Goal: Task Accomplishment & Management: Manage account settings

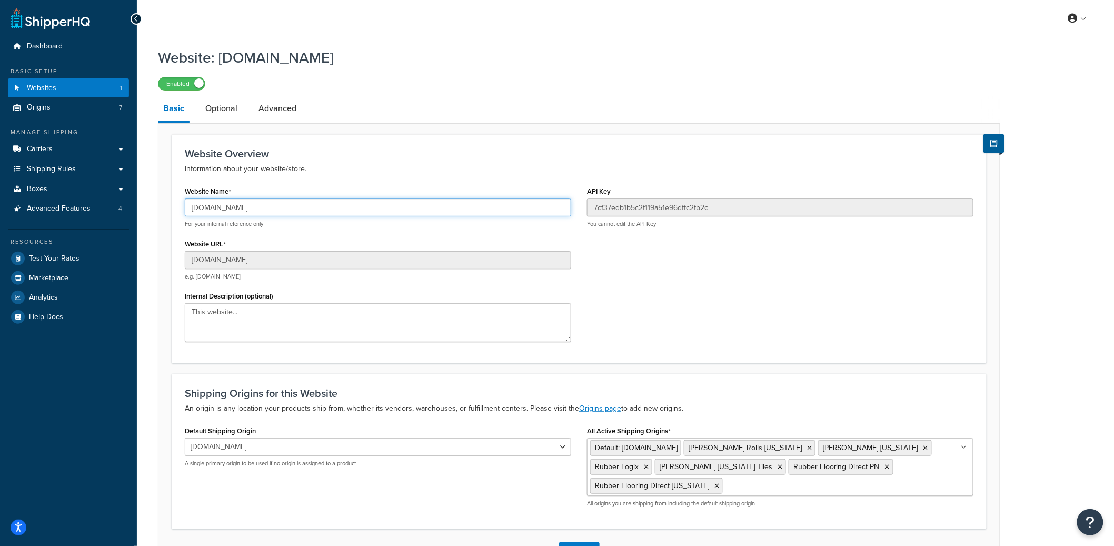
click at [262, 216] on input "livingfitstore123.myshopify.com" at bounding box center [378, 207] width 386 height 18
click at [267, 212] on input "livingfitstore123.myshopify.com" at bounding box center [378, 207] width 386 height 18
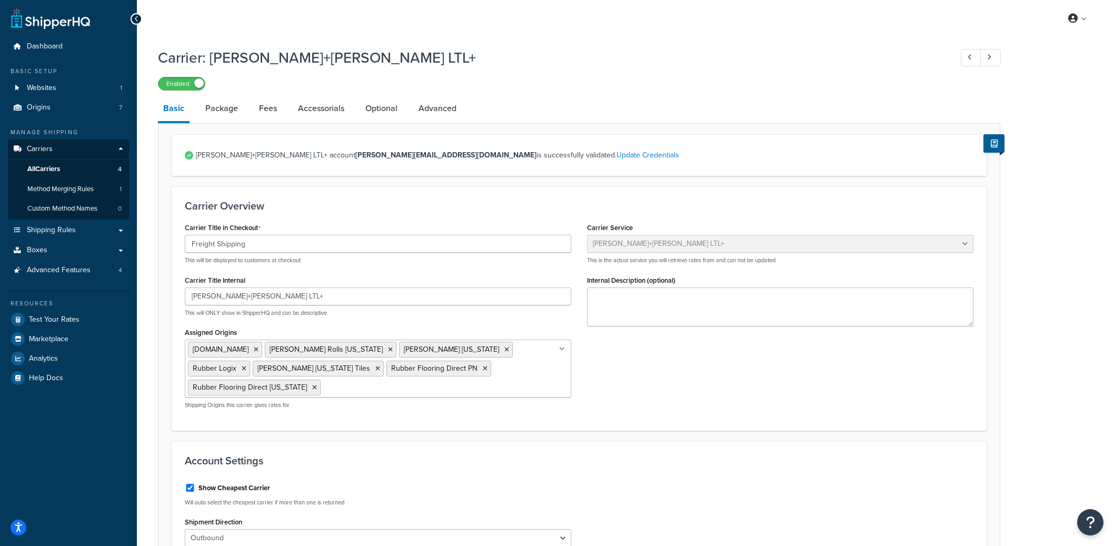
select select "reTransFreight"
click at [58, 165] on span "All Carriers" at bounding box center [43, 169] width 33 height 9
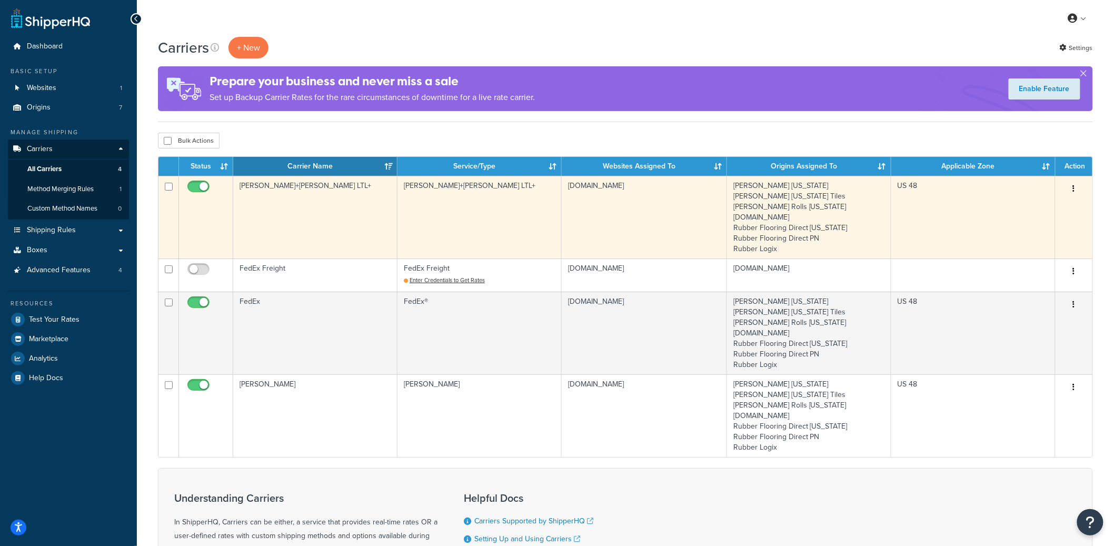
click at [1075, 190] on button "button" at bounding box center [1073, 189] width 15 height 17
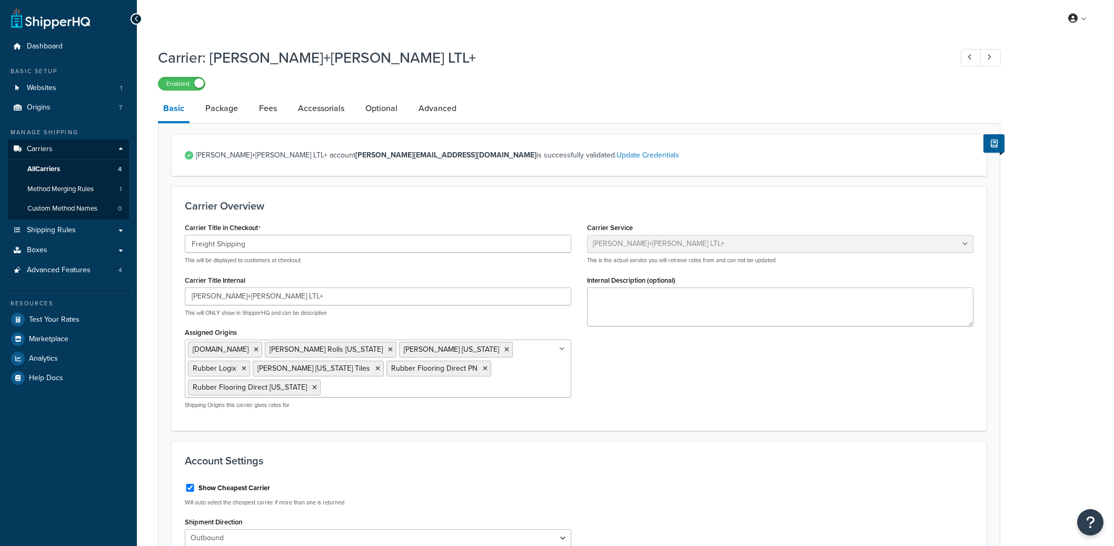
select select "reTransFreight"
click at [217, 292] on input "Kuehne+Nagel LTL+" at bounding box center [378, 296] width 386 height 18
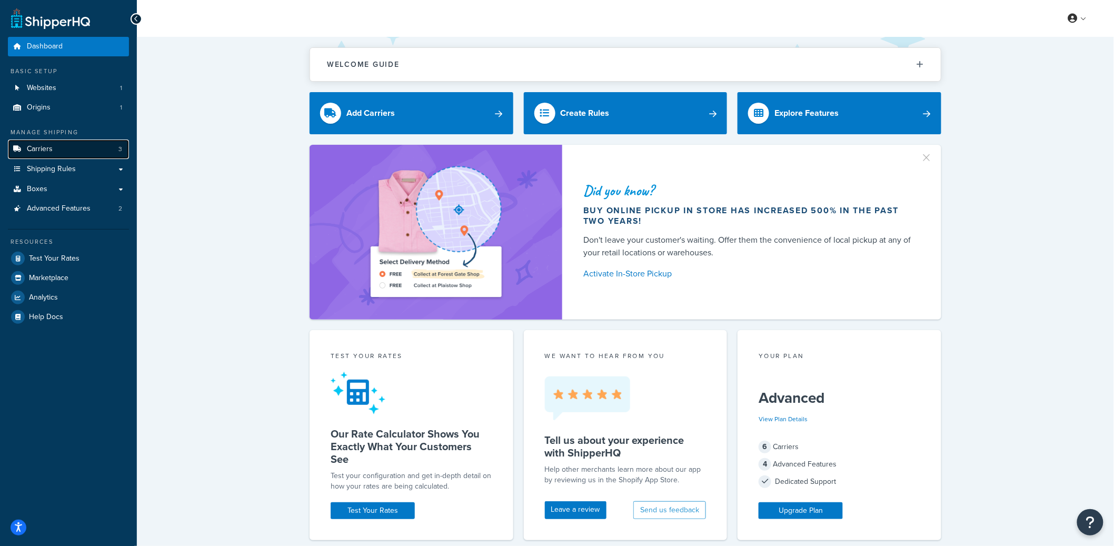
click at [98, 151] on link "Carriers 3" at bounding box center [68, 148] width 121 height 19
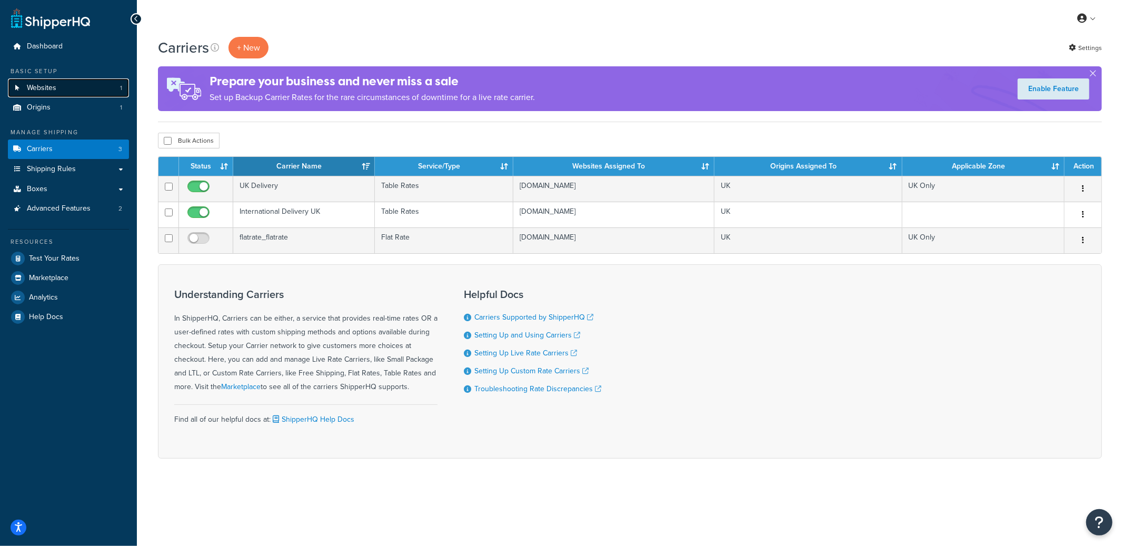
click at [47, 82] on link "Websites 1" at bounding box center [68, 87] width 121 height 19
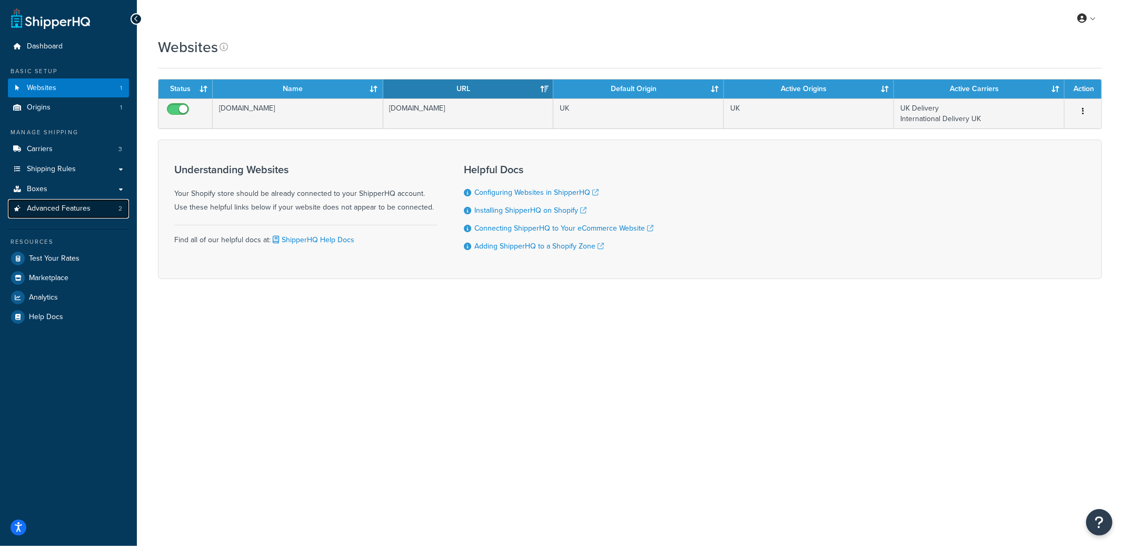
click at [92, 214] on link "Advanced Features 2" at bounding box center [68, 208] width 121 height 19
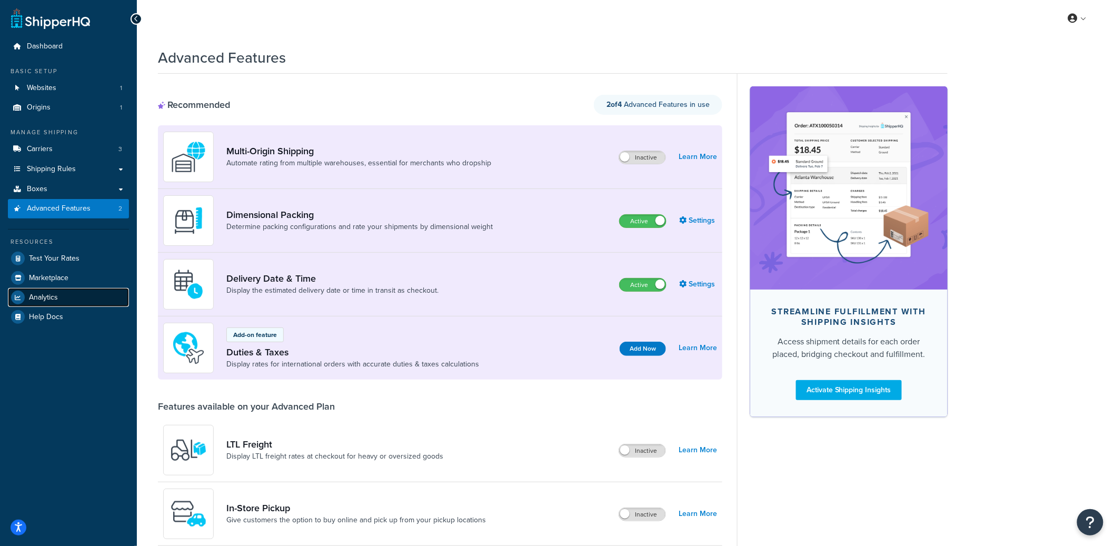
click at [49, 288] on link "Analytics" at bounding box center [68, 297] width 121 height 19
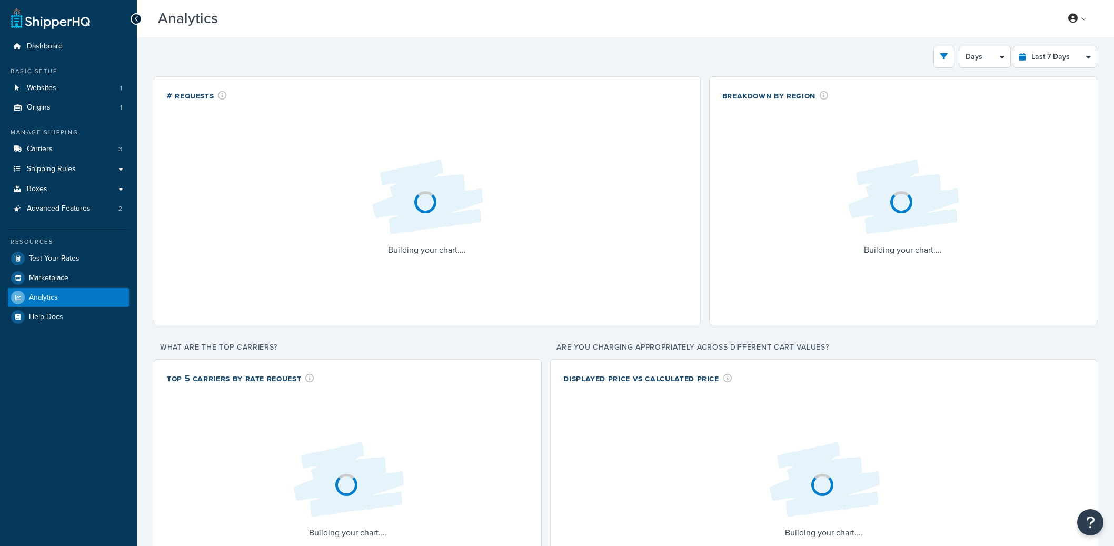
select select "last_7_days"
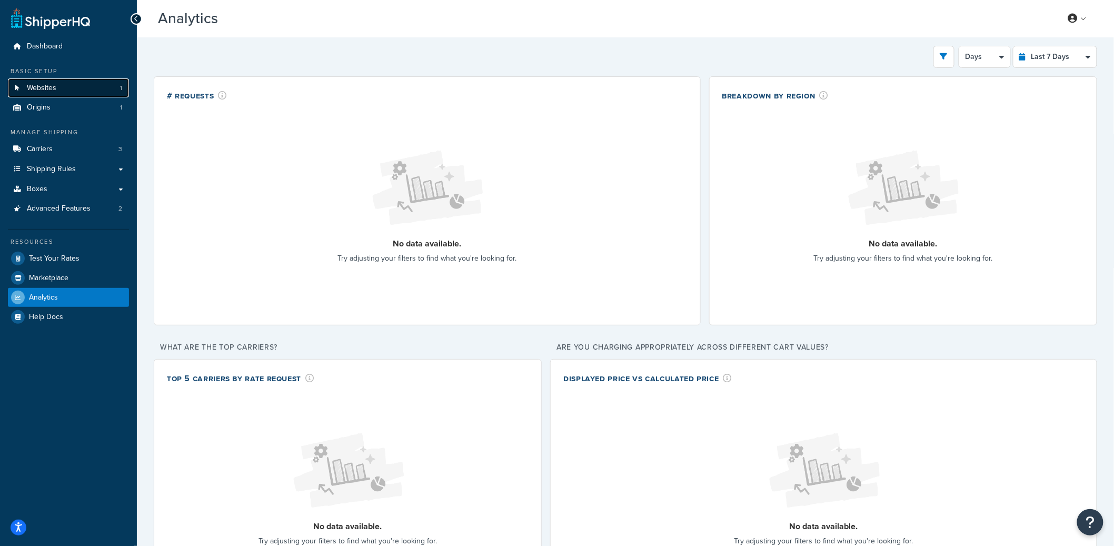
click at [118, 94] on link "Websites 1" at bounding box center [68, 87] width 121 height 19
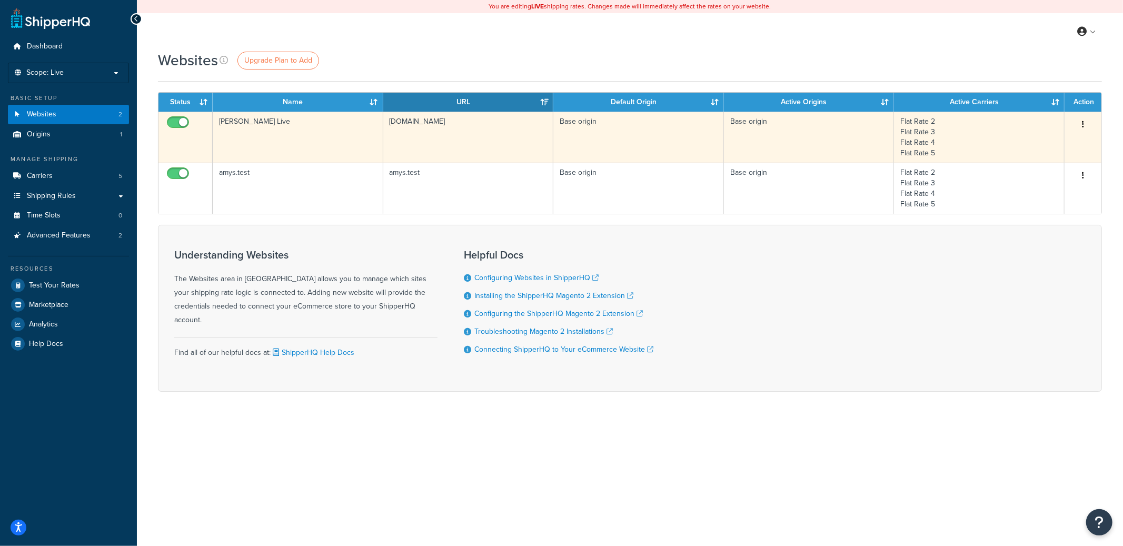
click at [348, 145] on td "[PERSON_NAME] Live" at bounding box center [298, 137] width 171 height 51
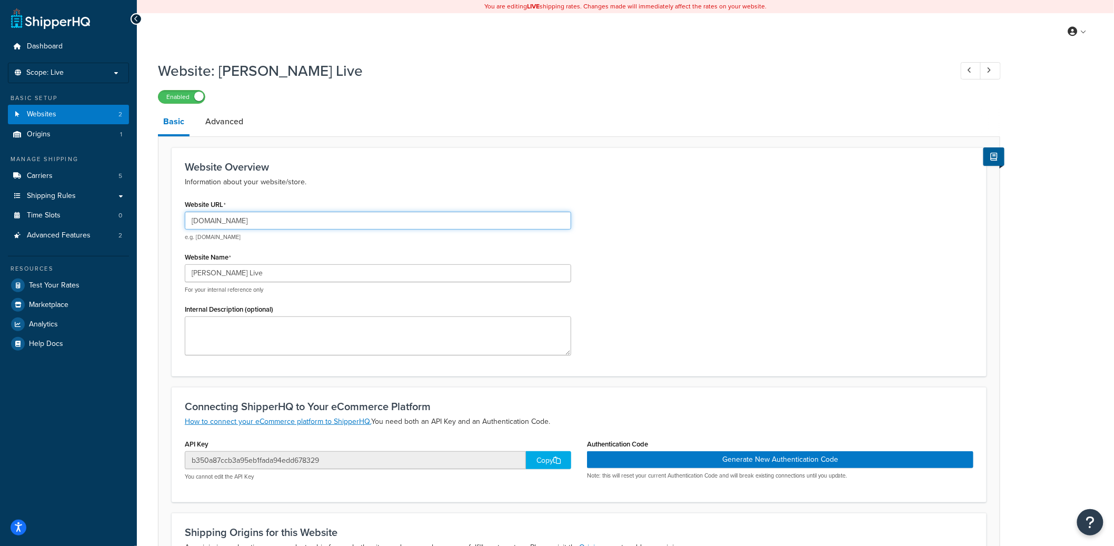
drag, startPoint x: 211, startPoint y: 222, endPoint x: 318, endPoint y: 225, distance: 107.9
click at [318, 224] on input "www.amysgourmetapples.com" at bounding box center [378, 221] width 386 height 18
click at [240, 217] on input "www.amysgourmetapples.com" at bounding box center [378, 221] width 386 height 18
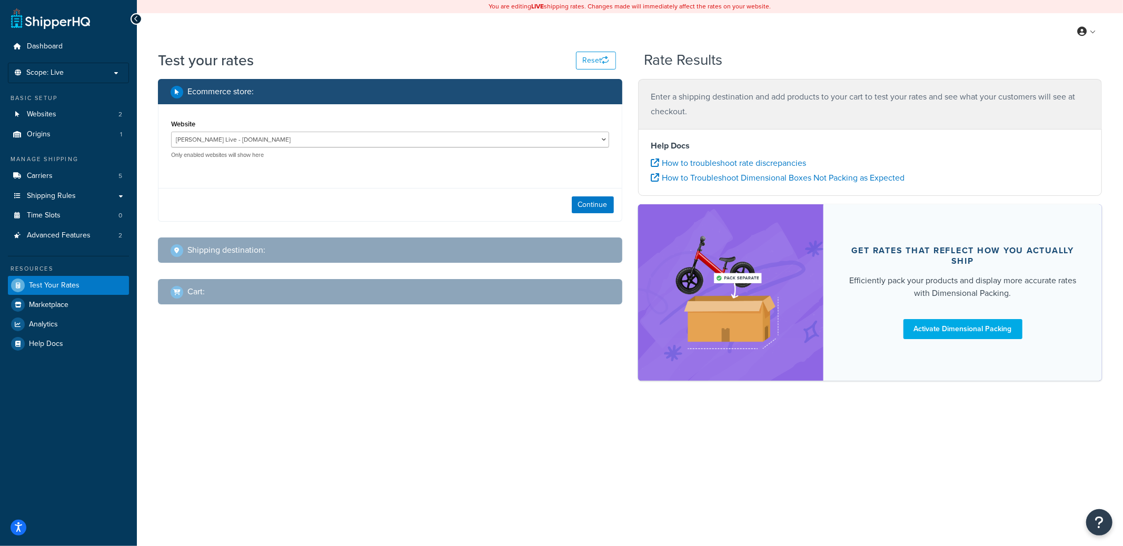
click at [278, 132] on div "Amys Live - www.amysgourmetapples.com amys.test - amys.test Only enabled websit…" at bounding box center [390, 145] width 438 height 27
click at [280, 141] on select "Amys Live - www.amysgourmetapples.com amys.test - amys.test" at bounding box center [390, 140] width 438 height 16
click at [171, 132] on select "Amys Live - www.amysgourmetapples.com amys.test - amys.test" at bounding box center [390, 140] width 438 height 16
click at [598, 210] on button "Continue" at bounding box center [593, 204] width 42 height 17
select select "TX"
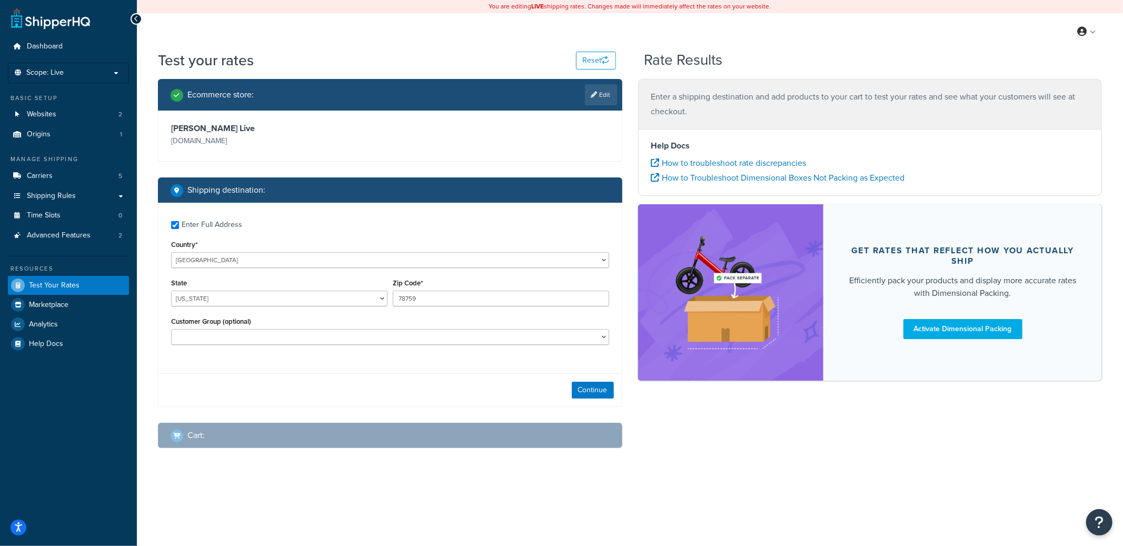
checkbox input "true"
type input "94104"
select select "CA"
select select "General"
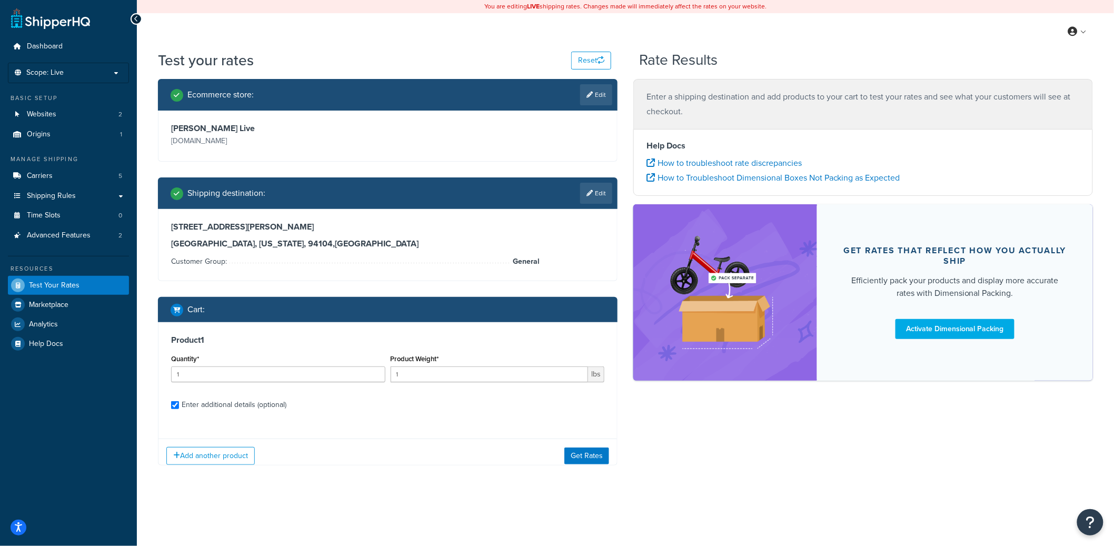
checkbox input "true"
type input "4.000000"
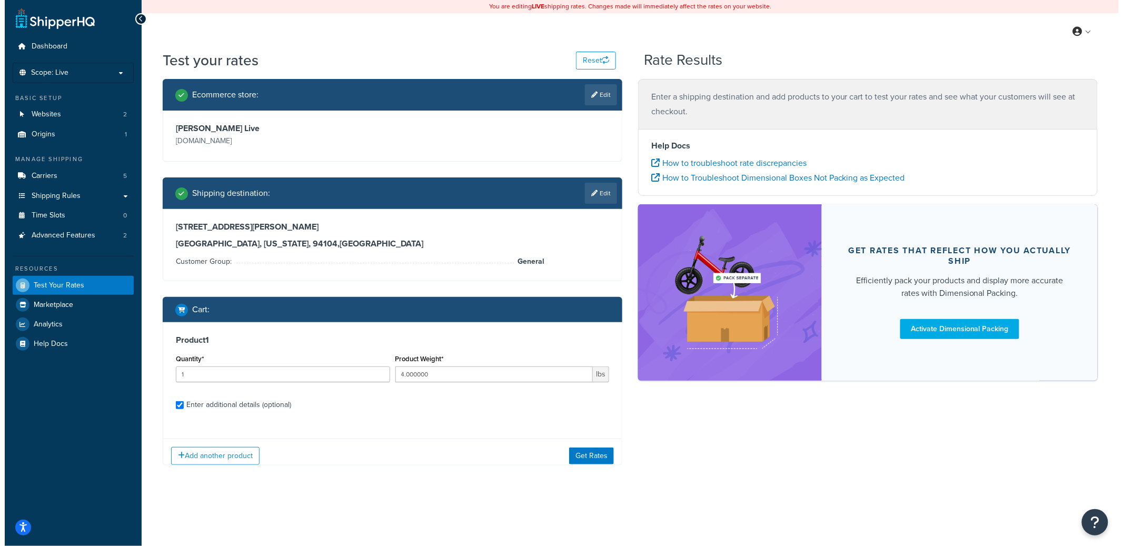
scroll to position [99, 0]
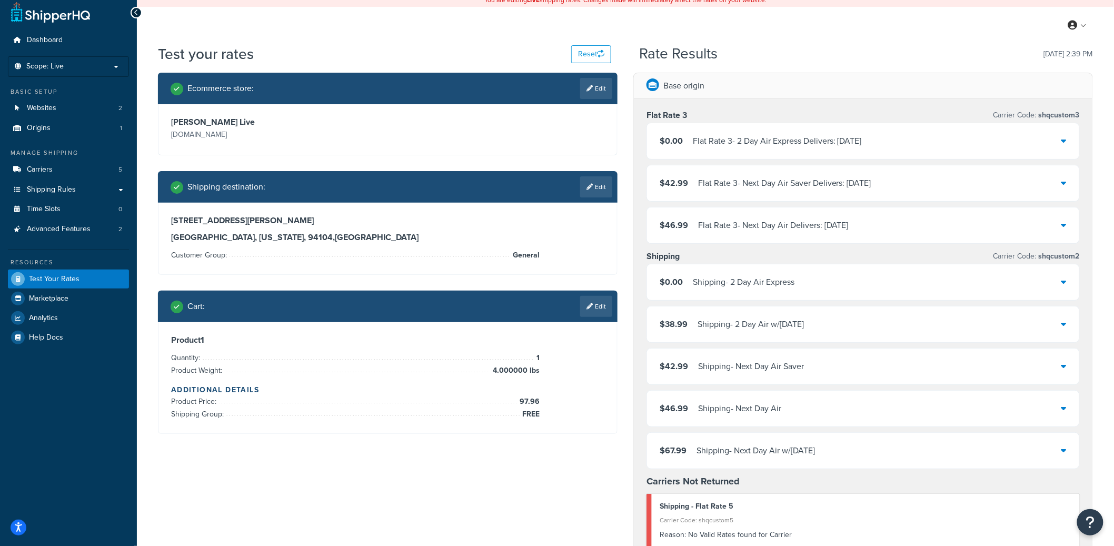
scroll to position [7, 0]
click at [786, 286] on div "Shipping - 2 Day Air Express" at bounding box center [744, 281] width 102 height 15
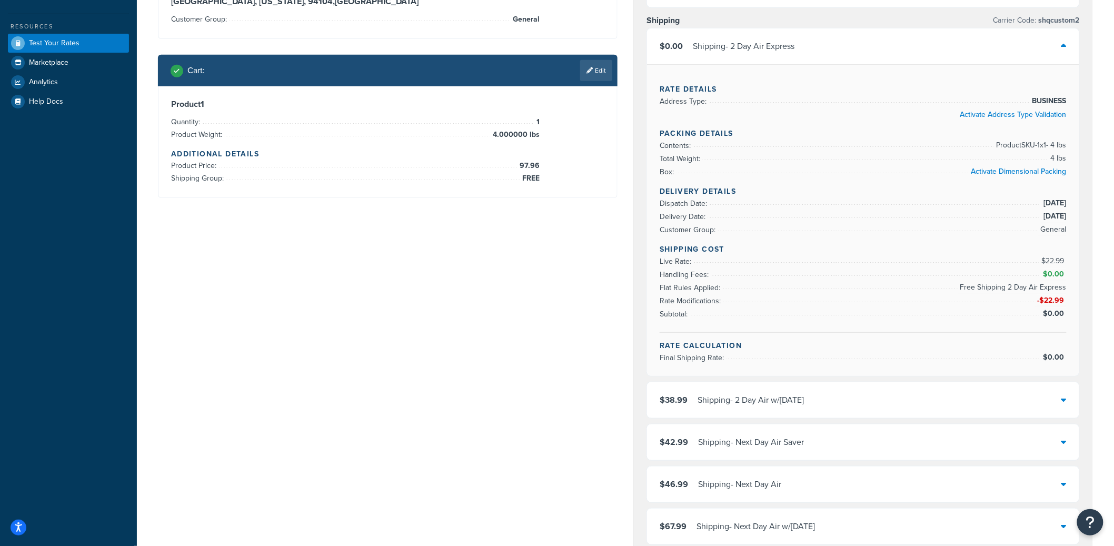
scroll to position [245, 0]
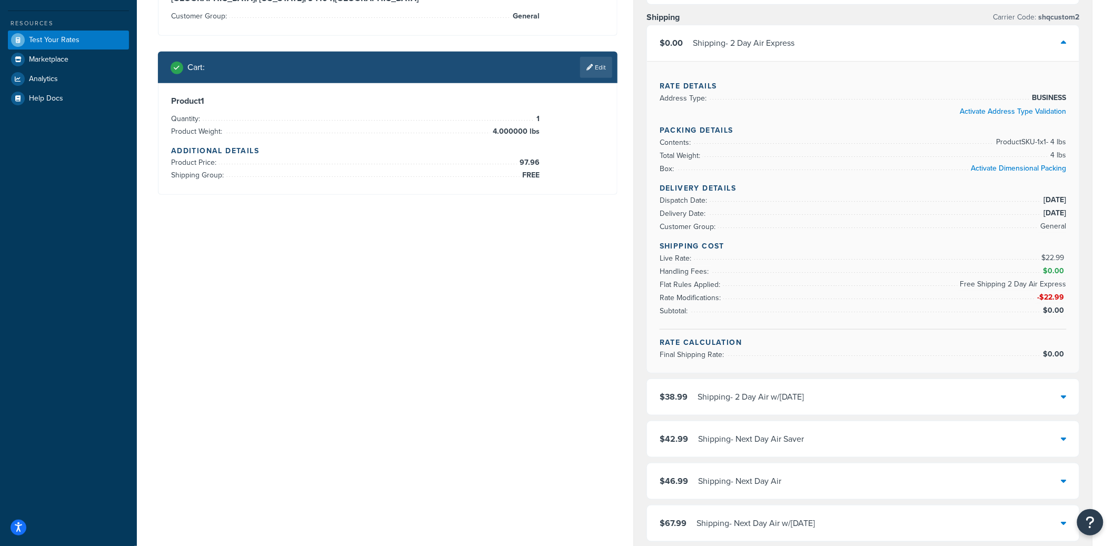
click at [868, 399] on div "$38.99 Shipping - 2 Day Air w/Saturday" at bounding box center [863, 397] width 432 height 36
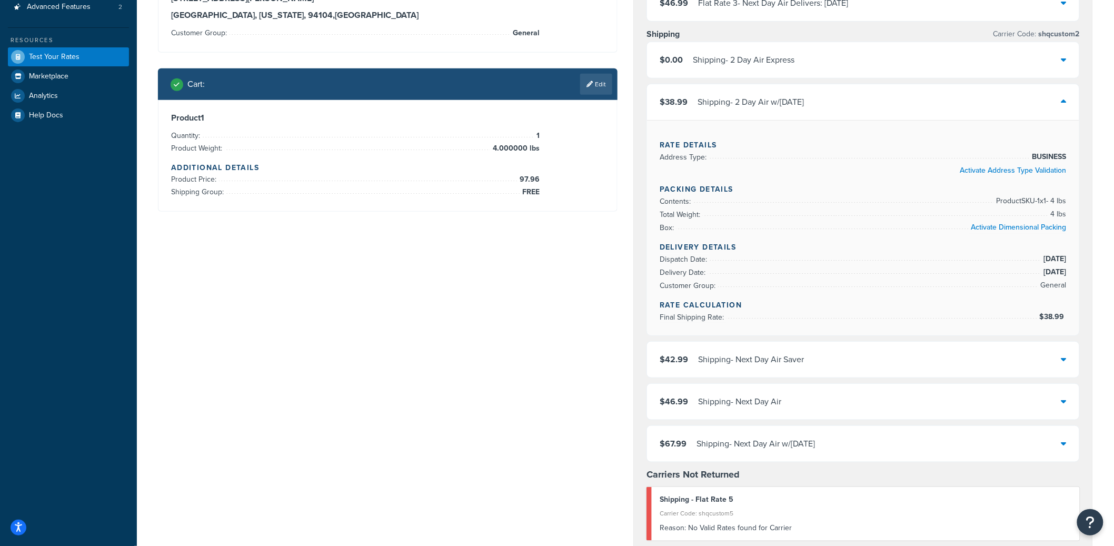
scroll to position [94, 0]
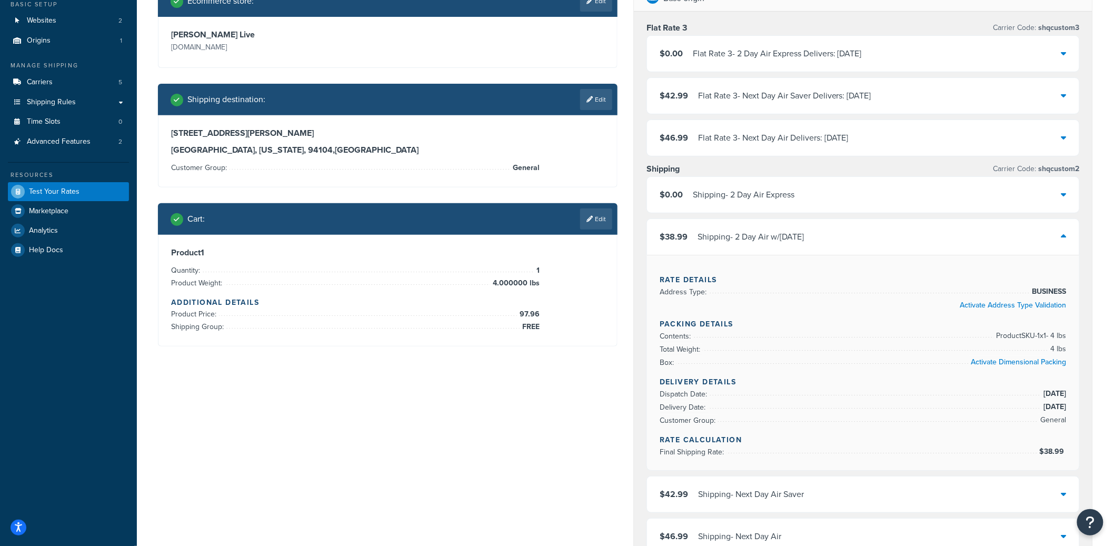
click at [834, 234] on div "$38.99 Shipping - 2 Day Air w/Saturday" at bounding box center [863, 237] width 432 height 36
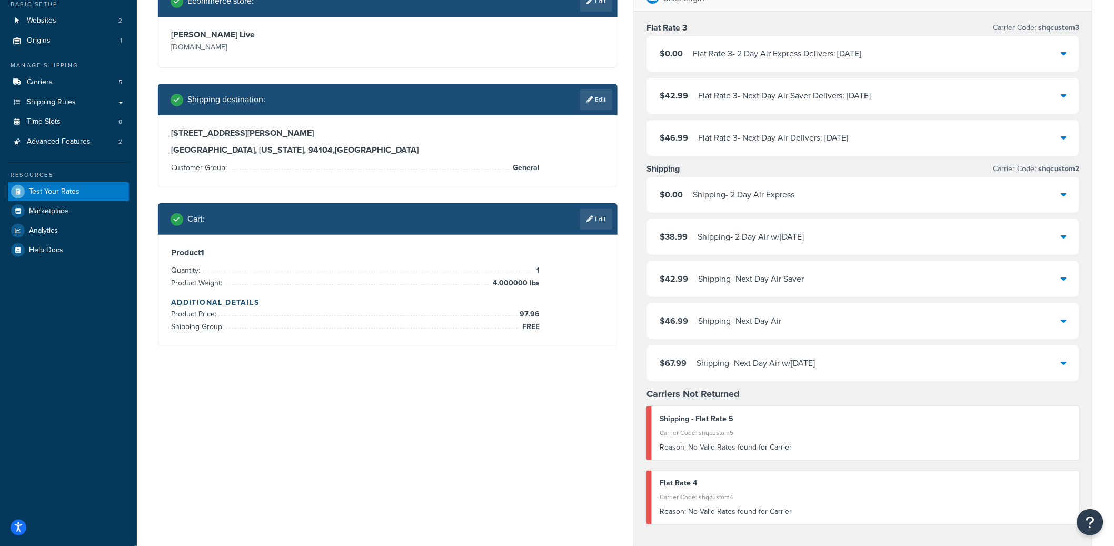
click at [1067, 168] on span "shqcustom2" at bounding box center [1057, 168] width 43 height 11
copy span "shqcustom2"
click at [847, 49] on div "Flat Rate 3 - 2 Day Air Express Delivers: Wed, Oct 1" at bounding box center [777, 53] width 169 height 15
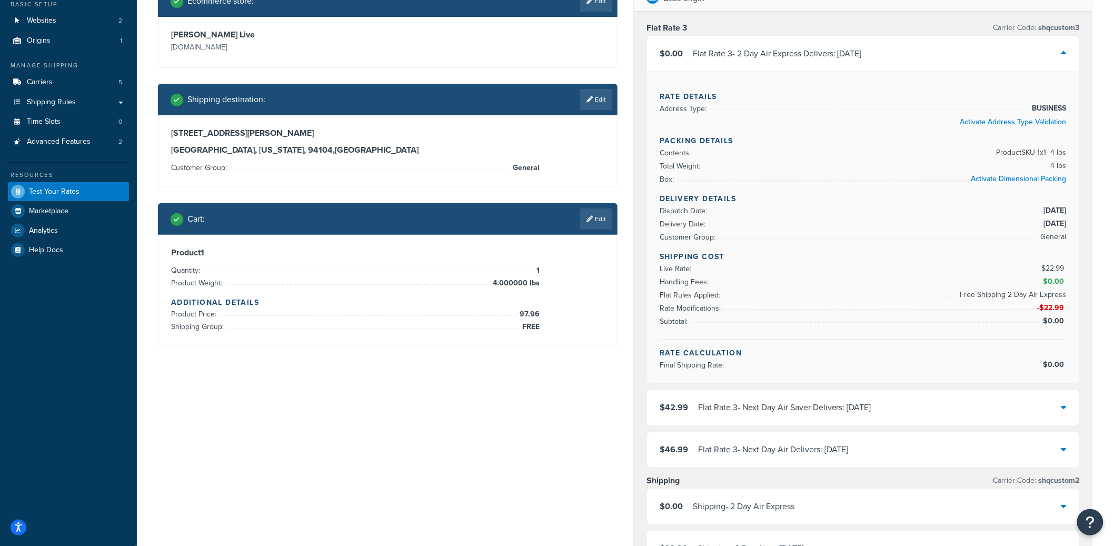
click at [847, 49] on div "Flat Rate 3 - 2 Day Air Express Delivers: Wed, Oct 1" at bounding box center [777, 53] width 169 height 15
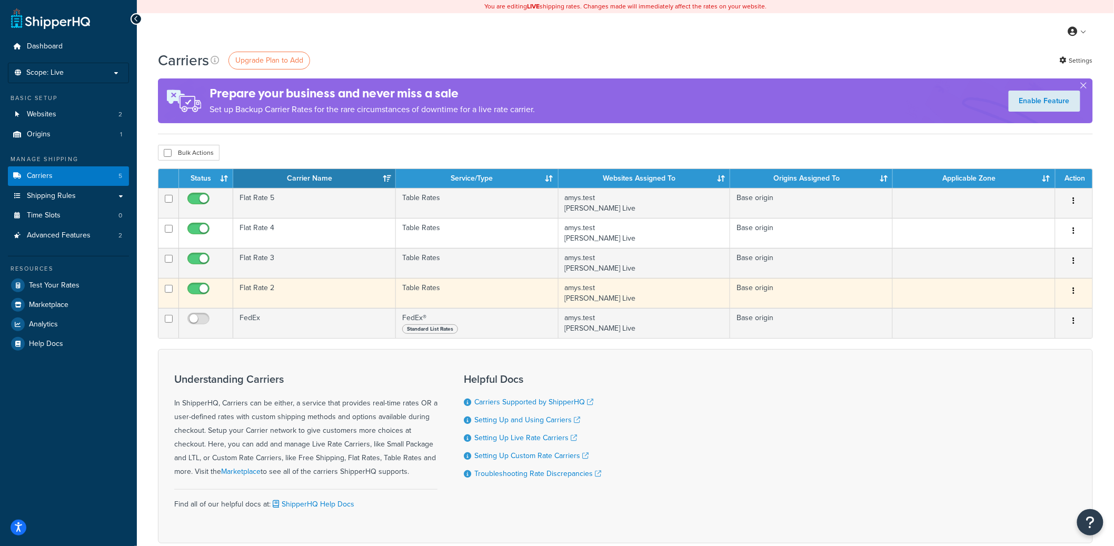
click at [277, 295] on td "Flat Rate 2" at bounding box center [314, 293] width 163 height 30
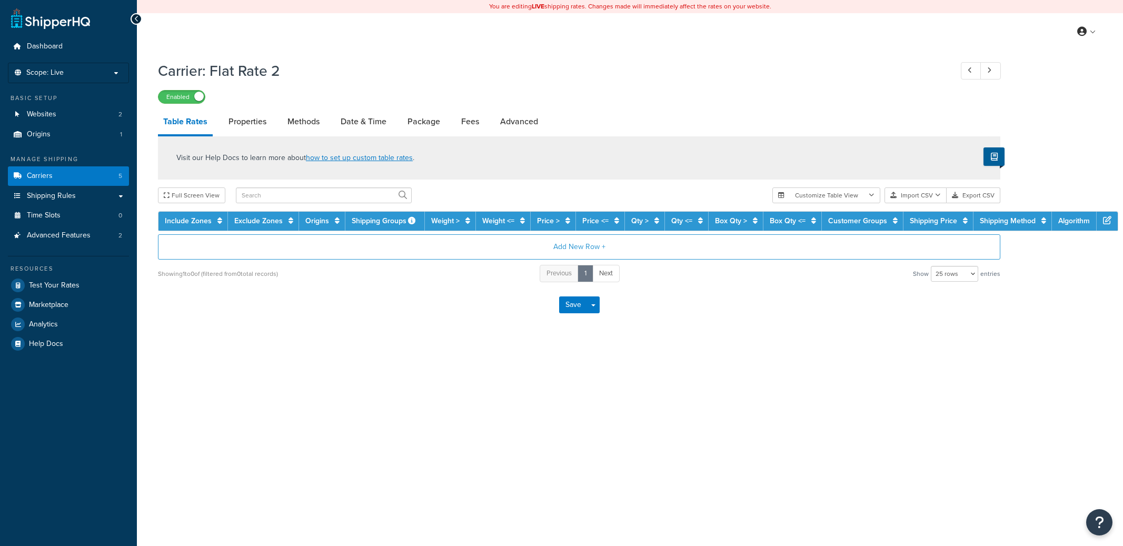
select select "25"
click at [516, 129] on link "Advanced" at bounding box center [519, 121] width 48 height 25
select select "false"
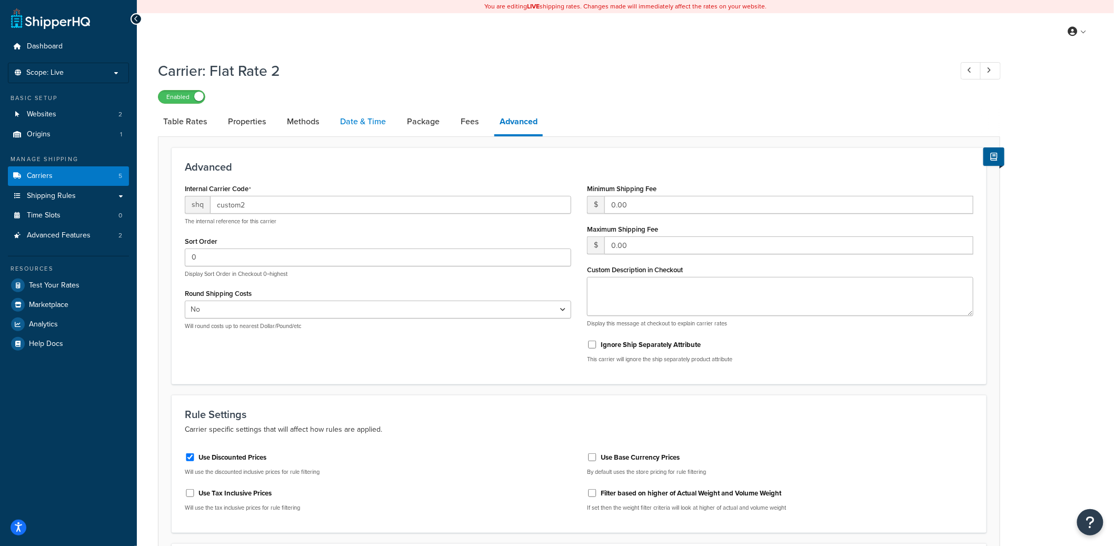
click at [346, 119] on link "Date & Time" at bounding box center [363, 121] width 56 height 25
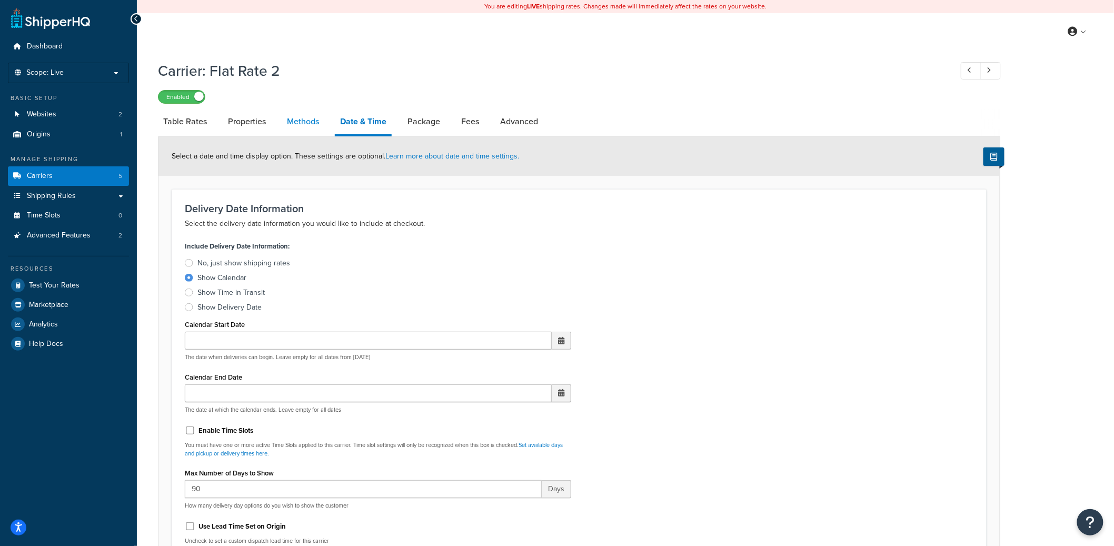
click at [304, 118] on link "Methods" at bounding box center [303, 121] width 43 height 25
select select "25"
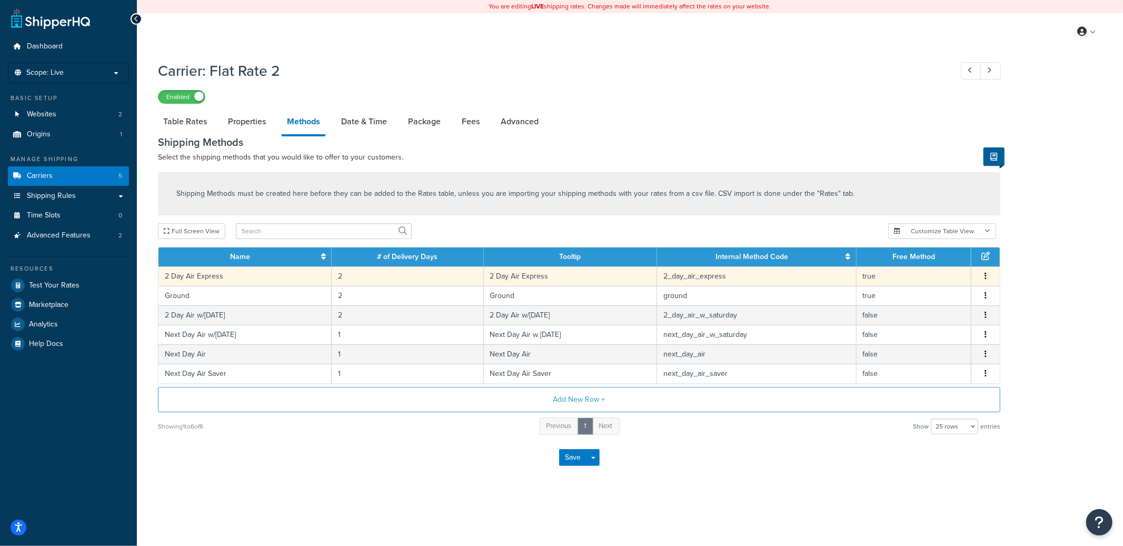
click at [251, 278] on td "2 Day Air Express" at bounding box center [244, 275] width 173 height 19
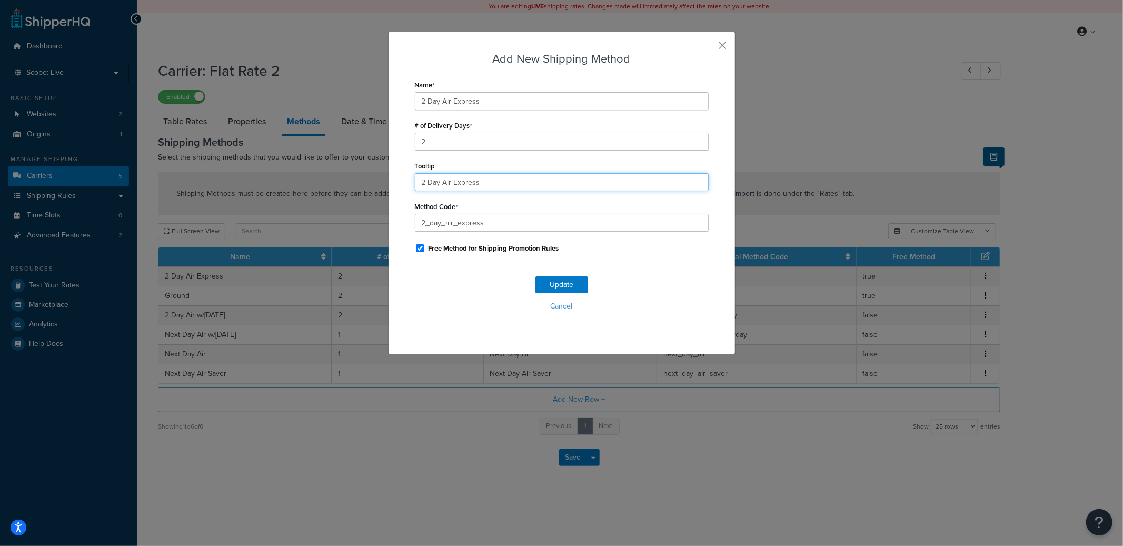
click at [481, 184] on input "2 Day Air Express" at bounding box center [562, 182] width 294 height 18
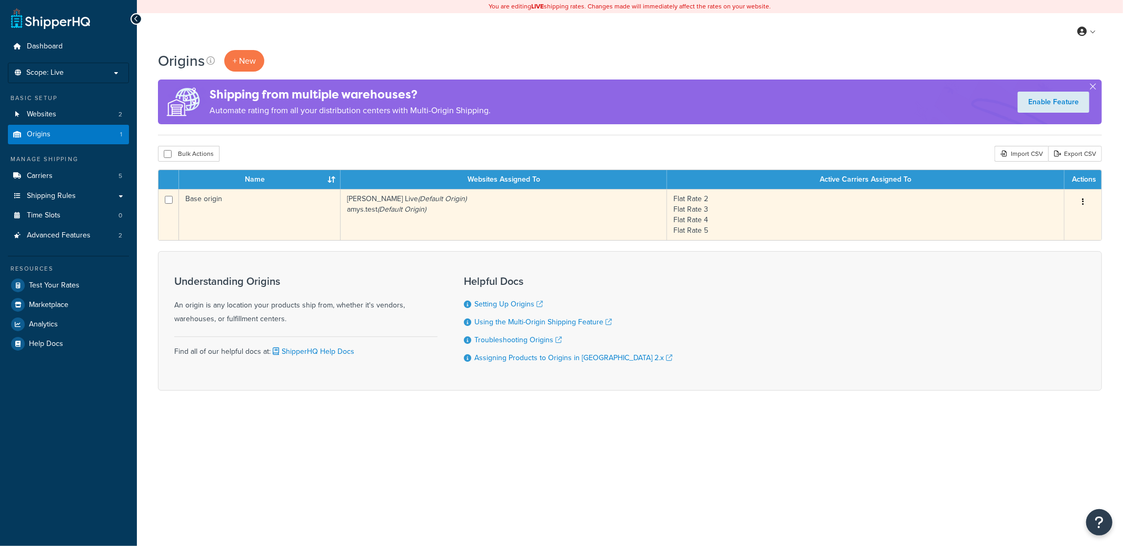
click at [397, 204] on icon "(Default Origin)" at bounding box center [401, 209] width 48 height 11
click at [398, 218] on td "[PERSON_NAME] Live (Default Origin) amys.test (Default Origin)" at bounding box center [504, 214] width 326 height 51
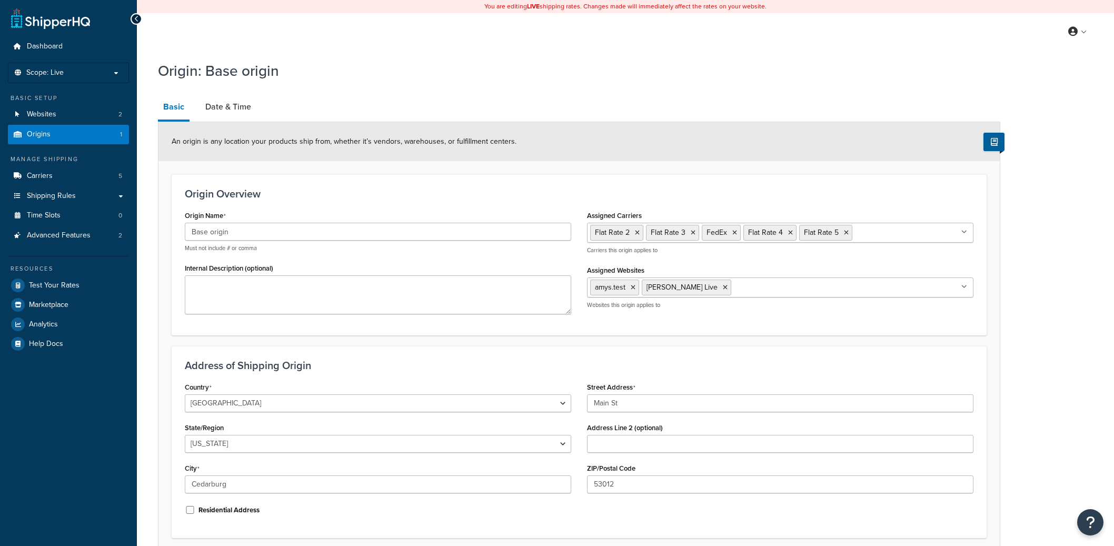
select select "49"
click link "Date & Time"
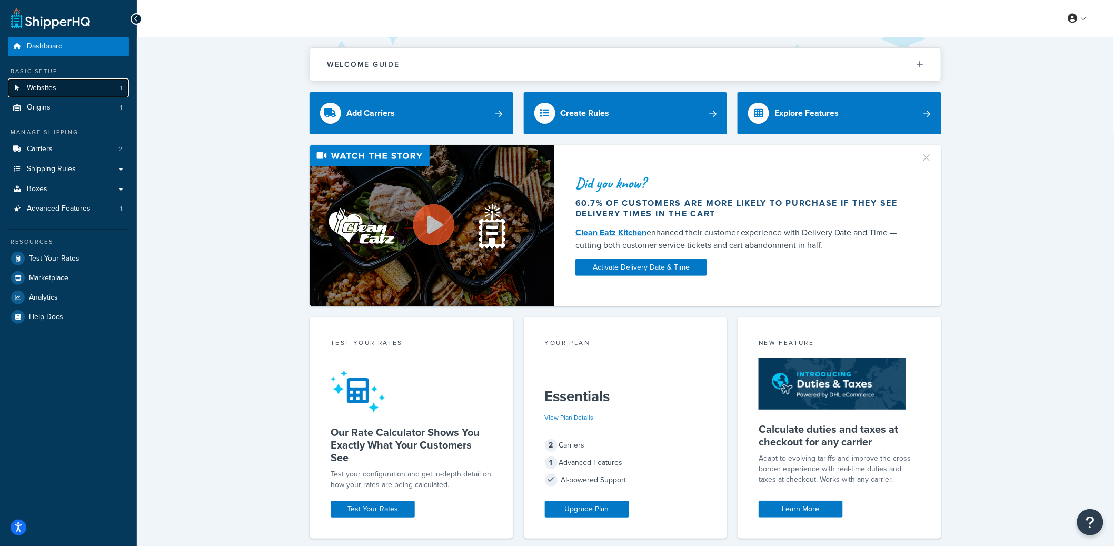
click at [91, 95] on link "Websites 1" at bounding box center [68, 87] width 121 height 19
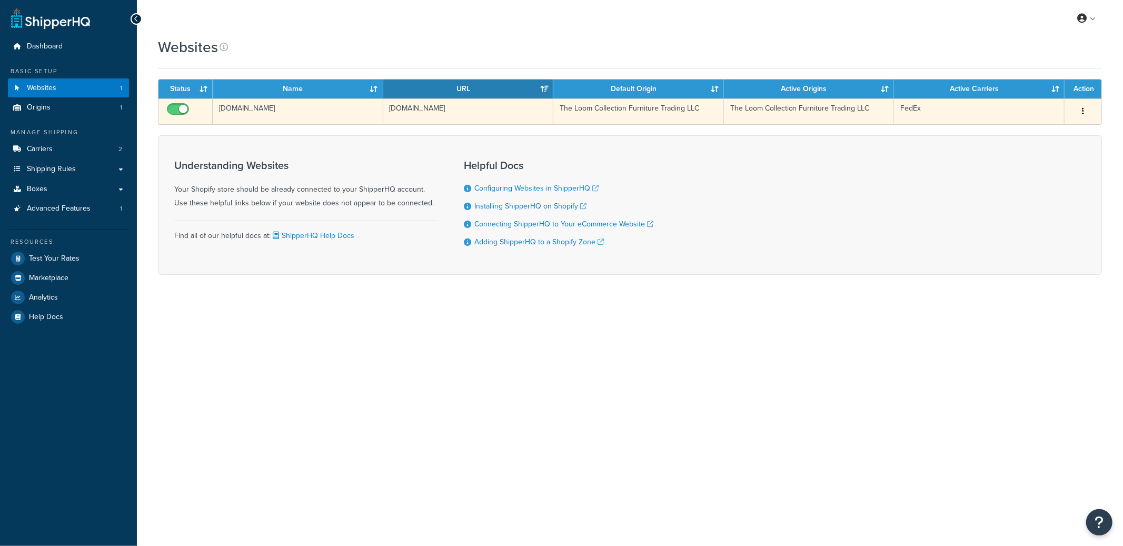
click at [322, 121] on td "[DOMAIN_NAME]" at bounding box center [298, 111] width 171 height 26
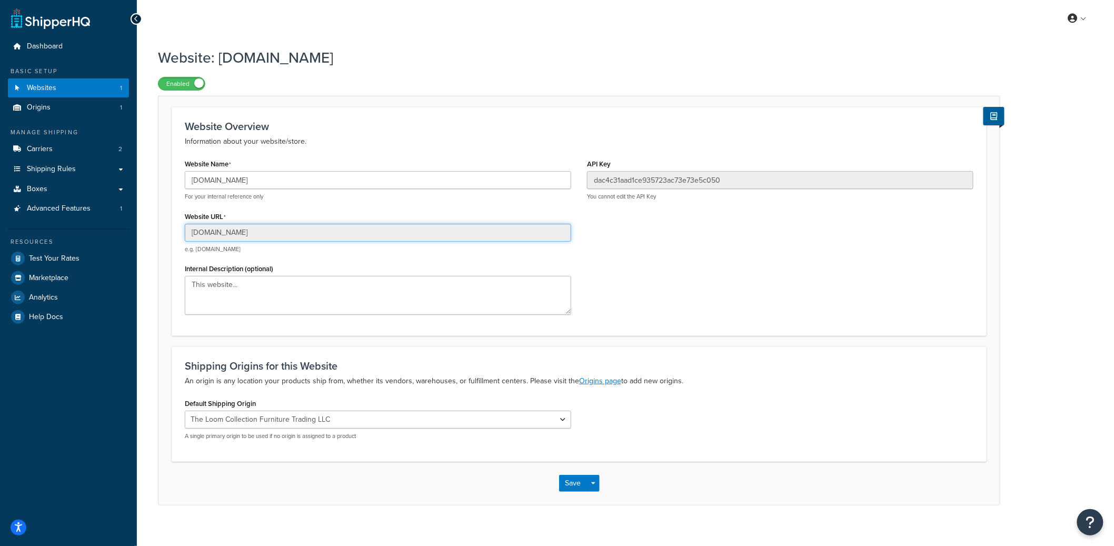
click at [263, 241] on input "theloomcollection.myshopify.com" at bounding box center [378, 233] width 386 height 18
click at [263, 233] on input "theloomcollection.myshopify.com" at bounding box center [378, 233] width 386 height 18
click at [263, 233] on input "[DOMAIN_NAME]" at bounding box center [378, 233] width 386 height 18
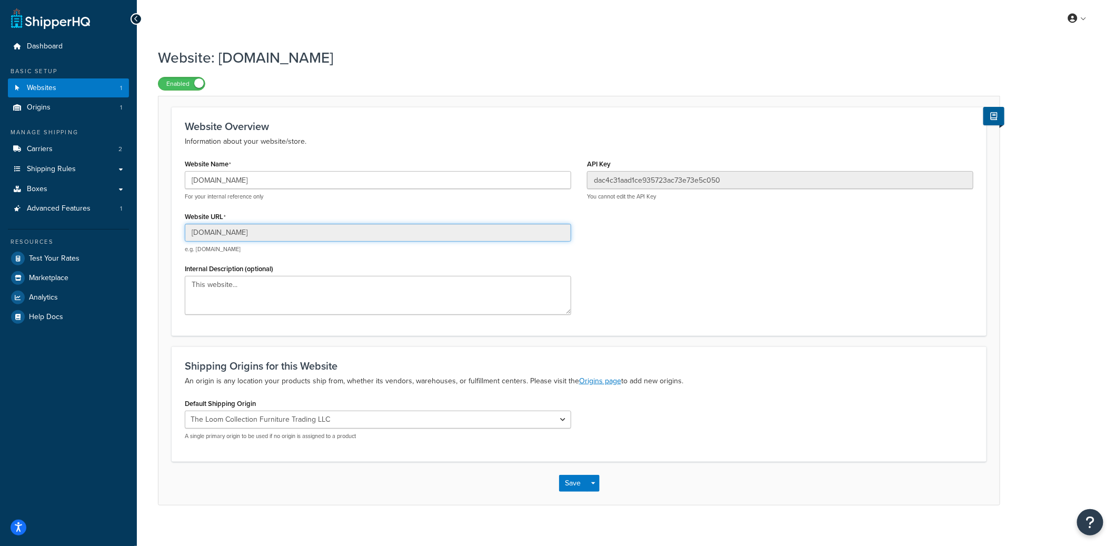
click at [263, 233] on input "[DOMAIN_NAME]" at bounding box center [378, 233] width 386 height 18
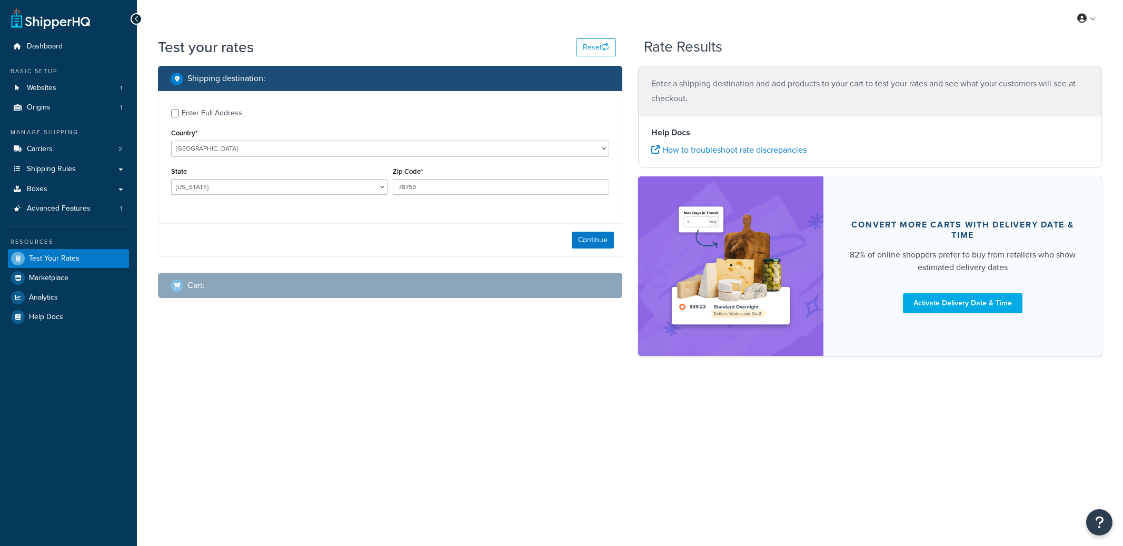
select select "[GEOGRAPHIC_DATA]"
checkbox input "true"
type input "00000"
select select "AE"
select select "87716"
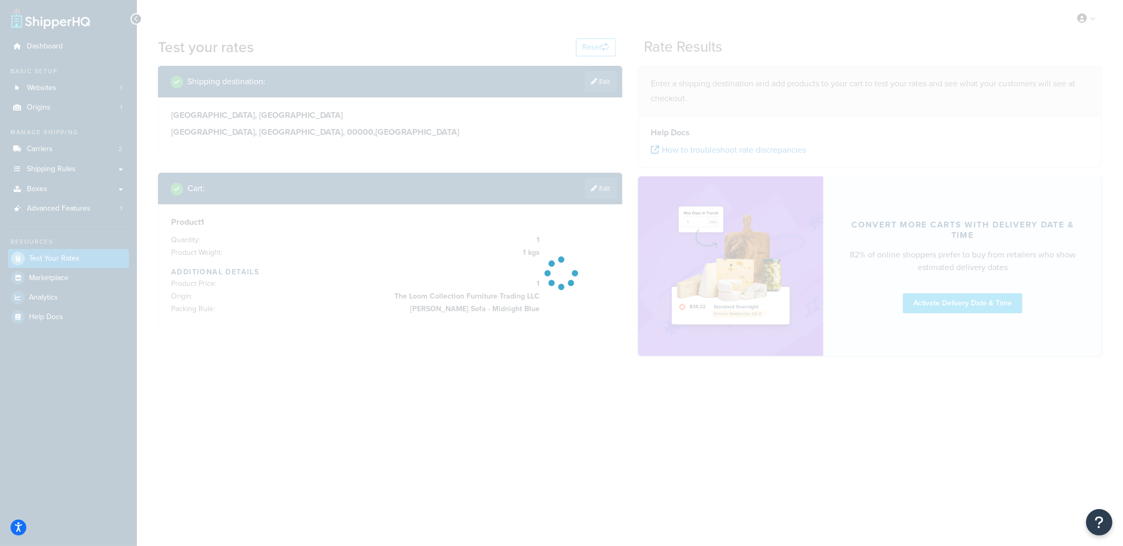
type input "[GEOGRAPHIC_DATA]"
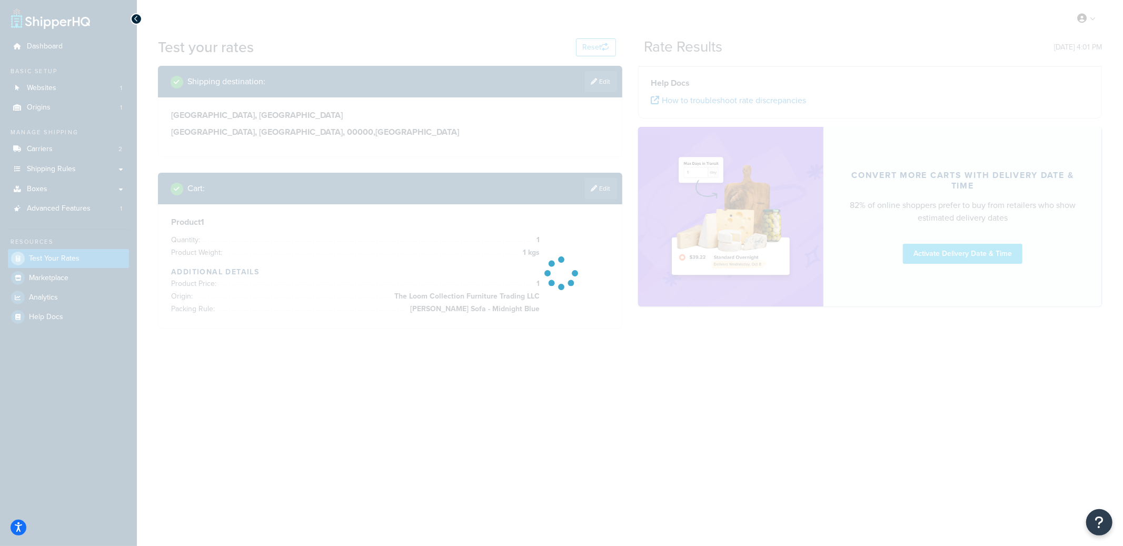
type input "[GEOGRAPHIC_DATA]"
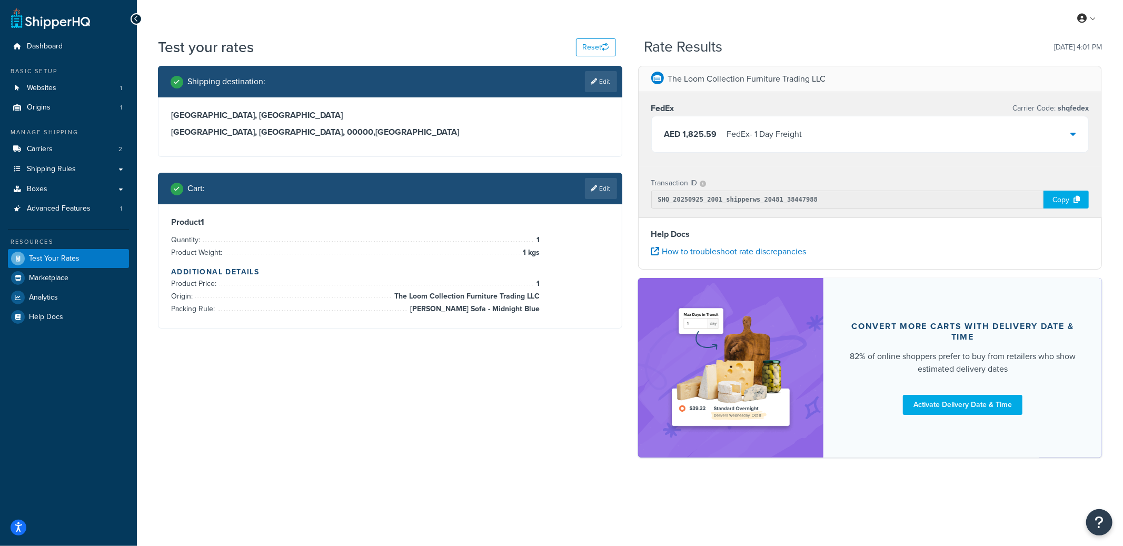
click at [725, 123] on div "AED 1,825.59 FedEx - 1 Day Freight" at bounding box center [870, 134] width 437 height 36
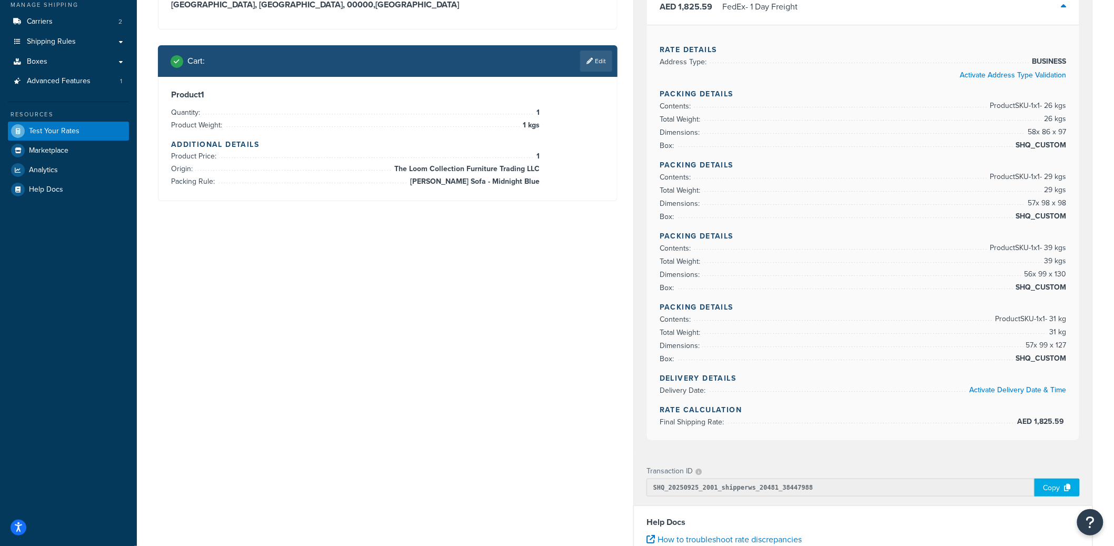
scroll to position [117, 0]
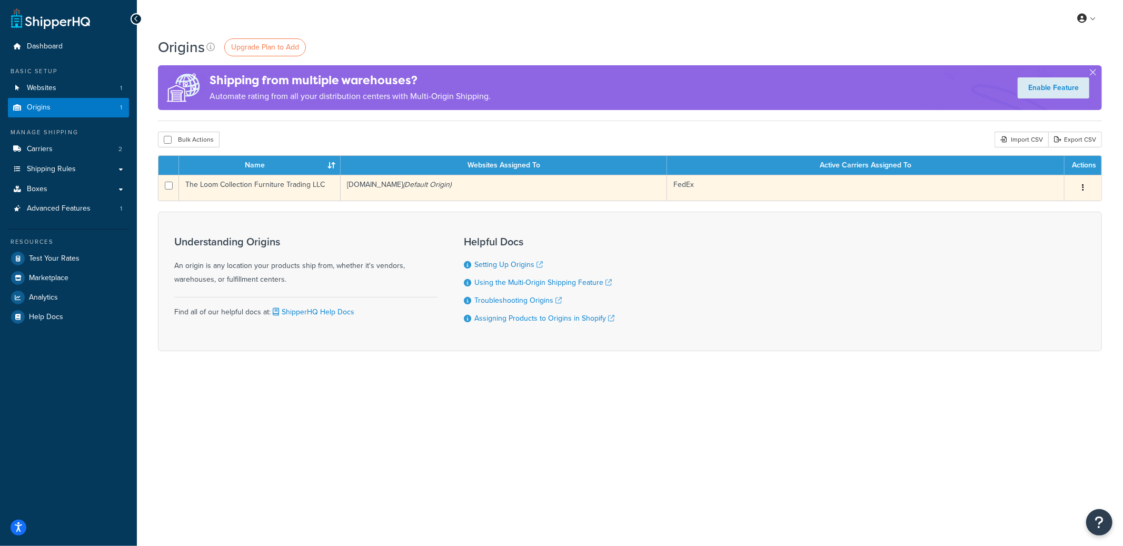
click at [333, 194] on td "The Loom Collection Furniture Trading LLC" at bounding box center [260, 188] width 162 height 26
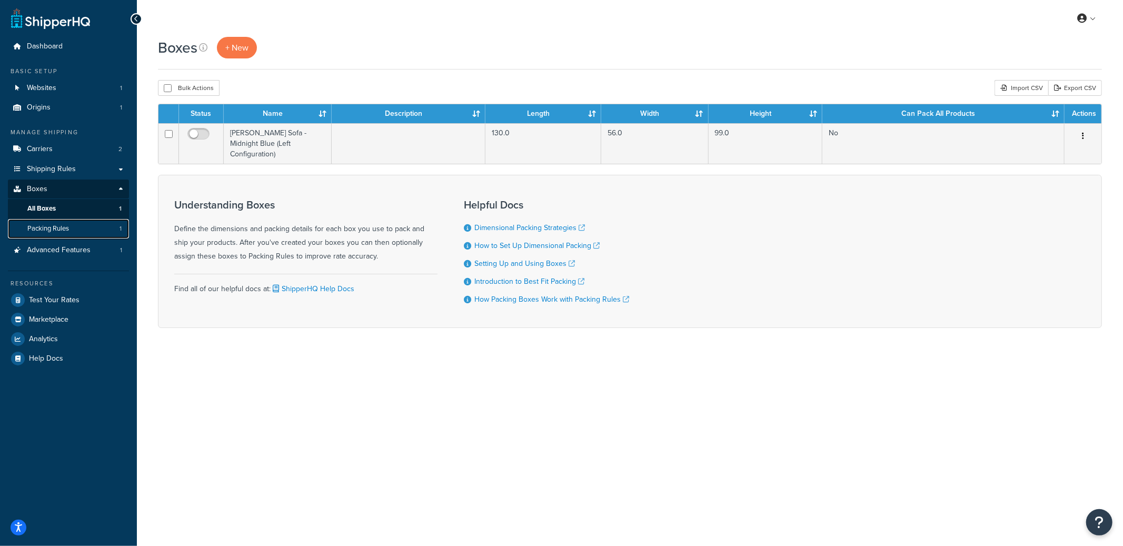
click at [107, 231] on link "Packing Rules 1" at bounding box center [68, 228] width 121 height 19
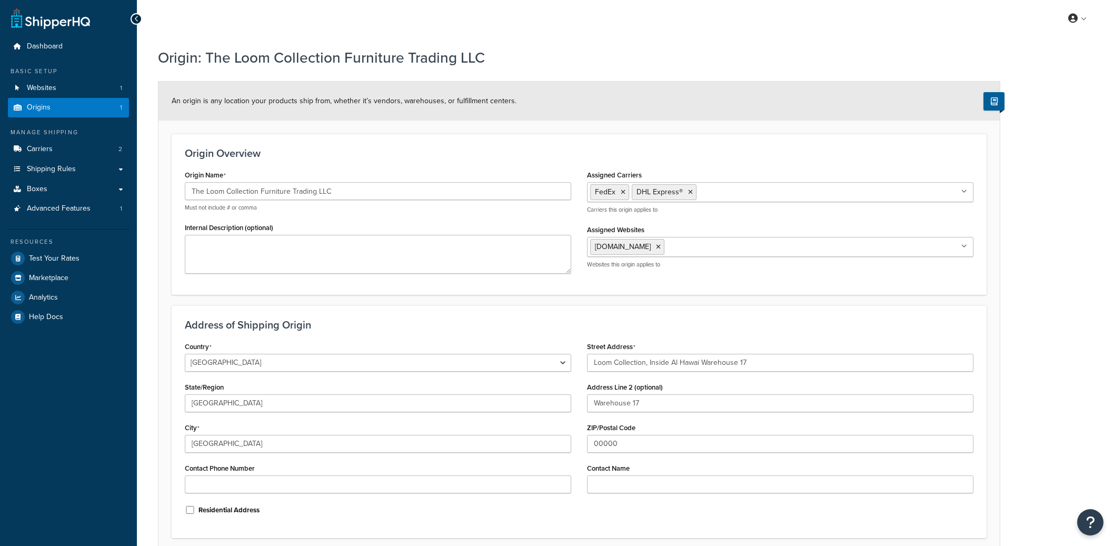
select select "1225"
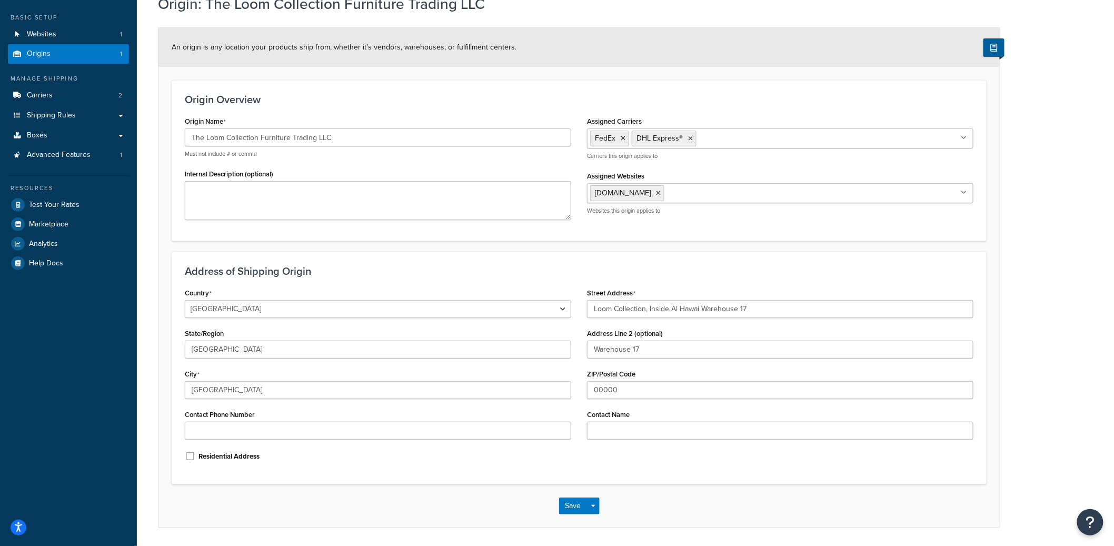
scroll to position [65, 0]
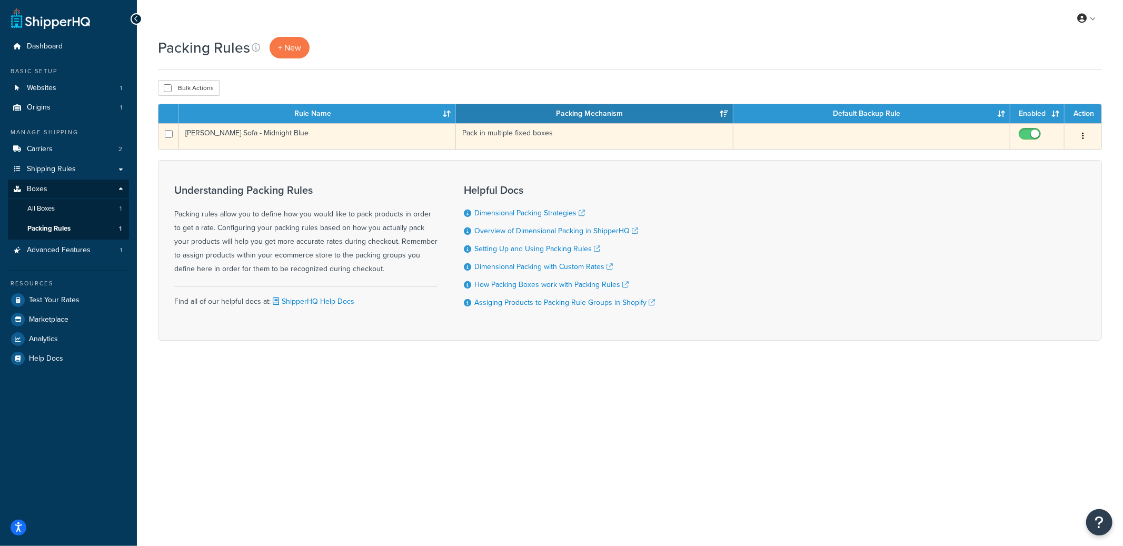
click at [398, 142] on td "[PERSON_NAME] Sofa - Midnight Blue" at bounding box center [317, 136] width 277 height 26
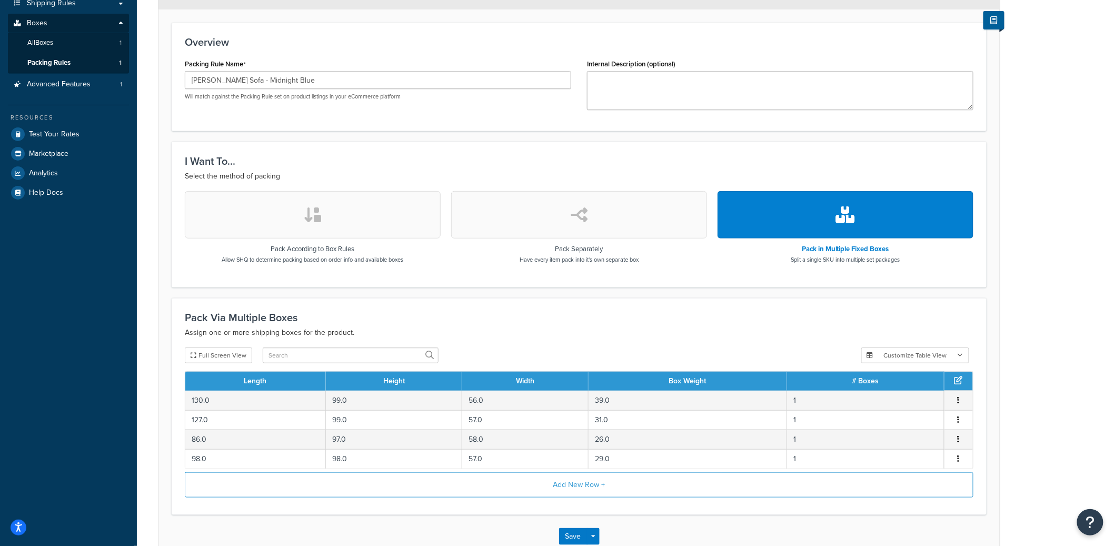
scroll to position [232, 0]
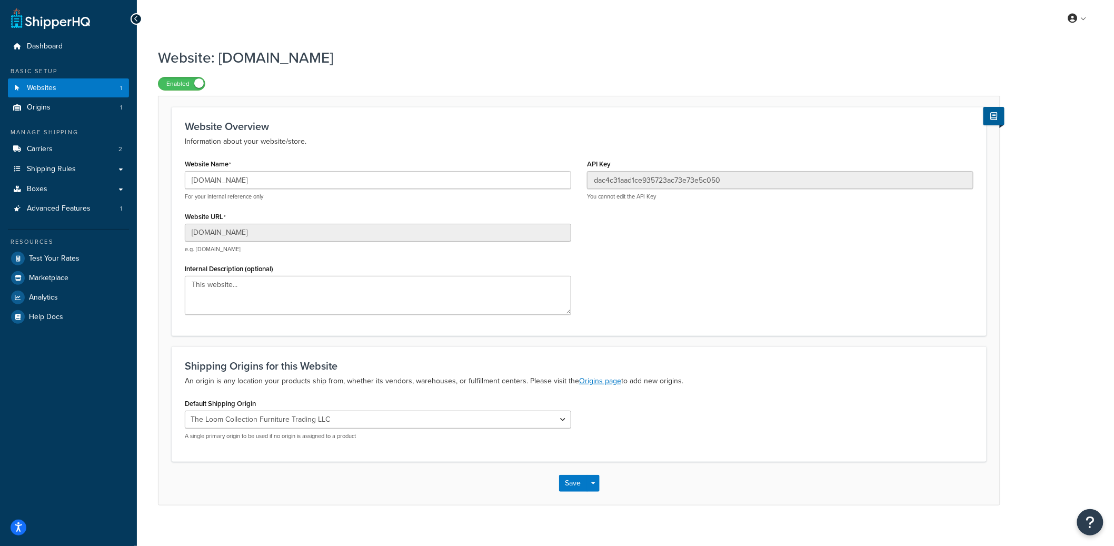
drag, startPoint x: 687, startPoint y: 4, endPoint x: 682, endPoint y: 1, distance: 6.1
click at [687, 4] on div "My Profile Billing Global Settings Contact Us Logout" at bounding box center [625, 18] width 977 height 37
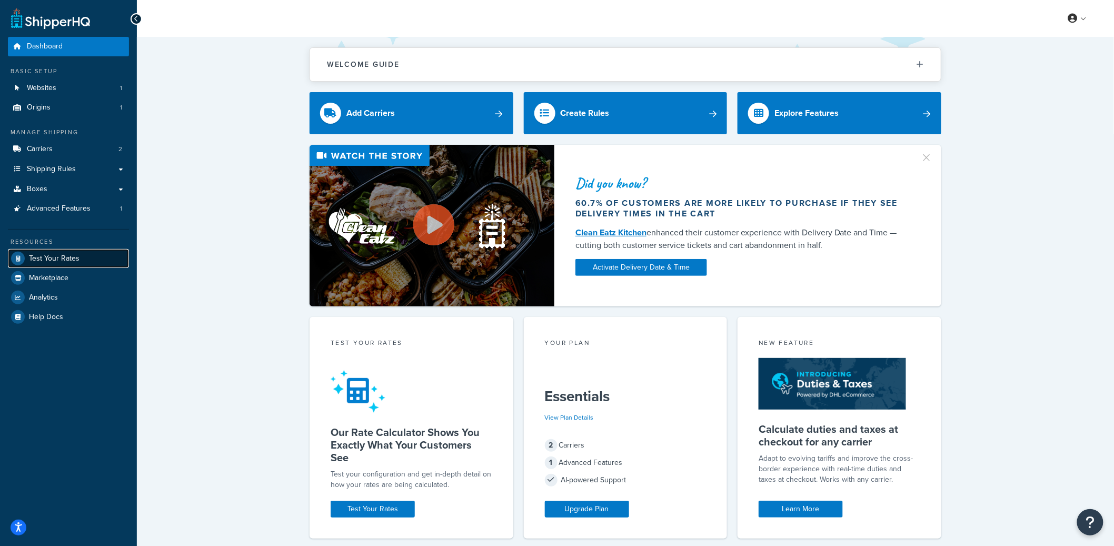
click at [69, 262] on span "Test Your Rates" at bounding box center [54, 258] width 51 height 9
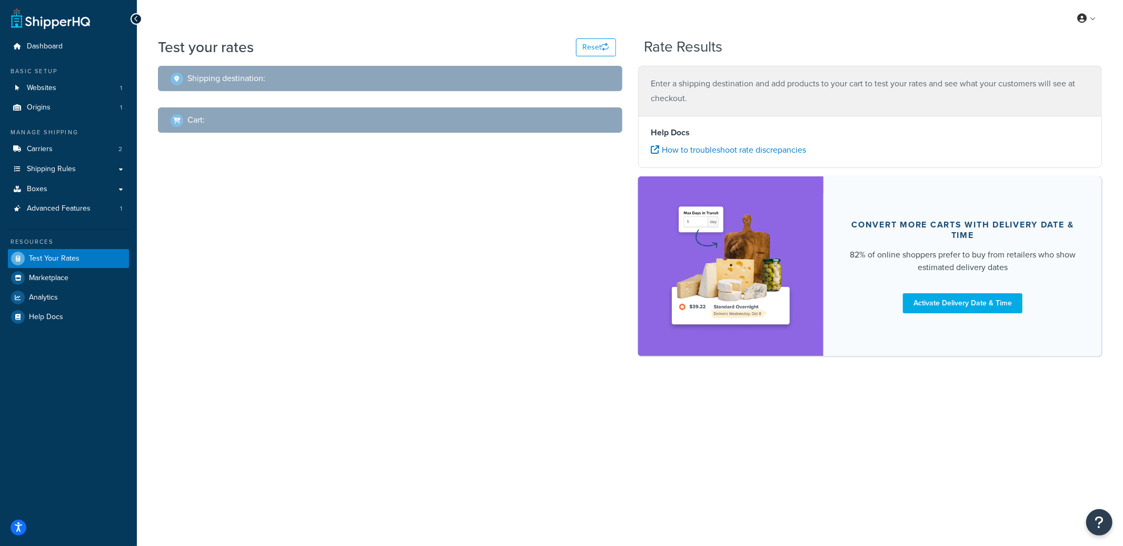
select select "[GEOGRAPHIC_DATA]"
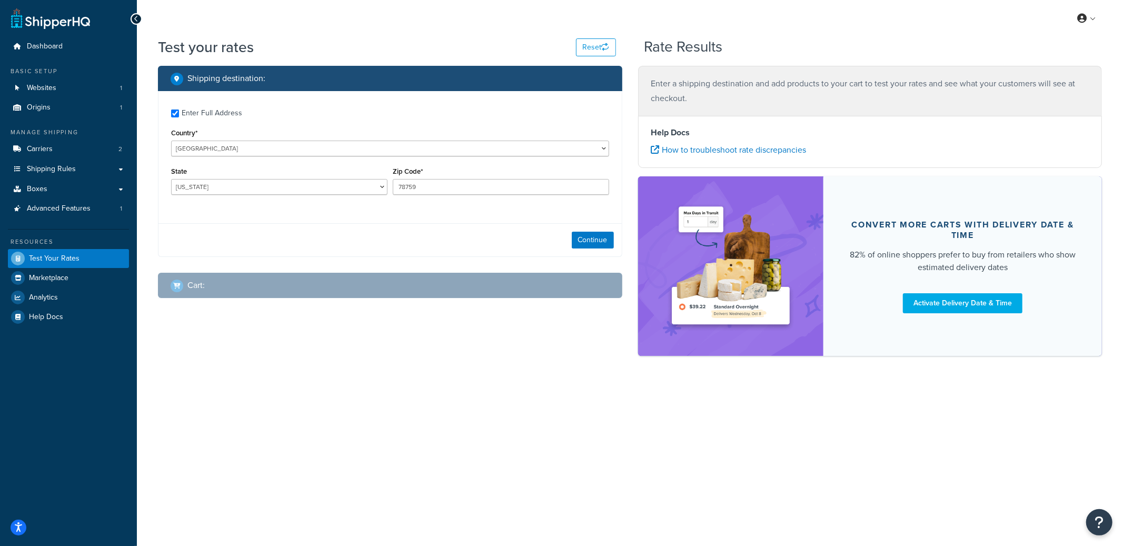
checkbox input "true"
type input "00000"
select select "AE"
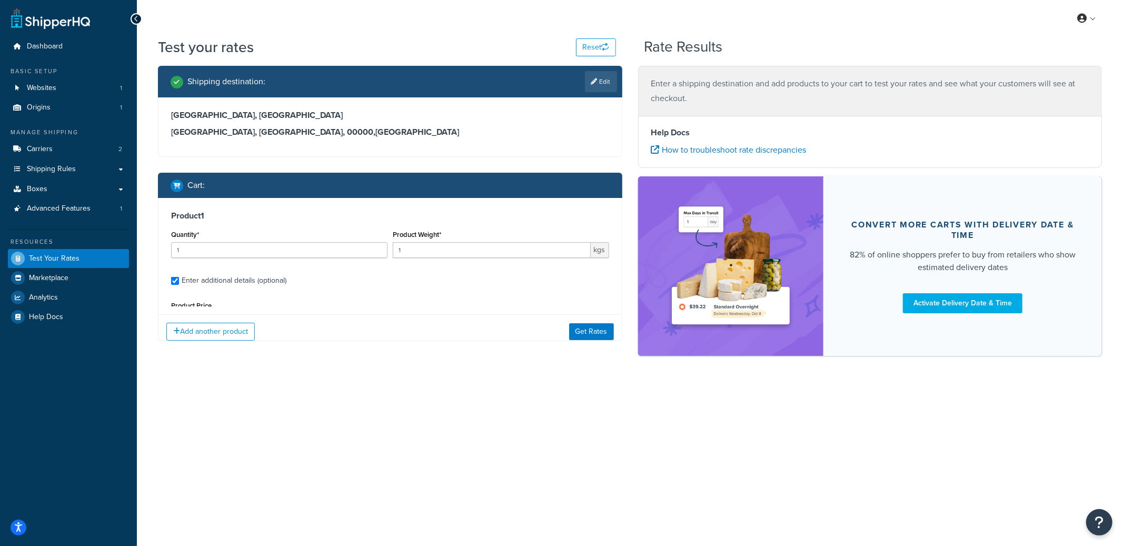
select select "87716"
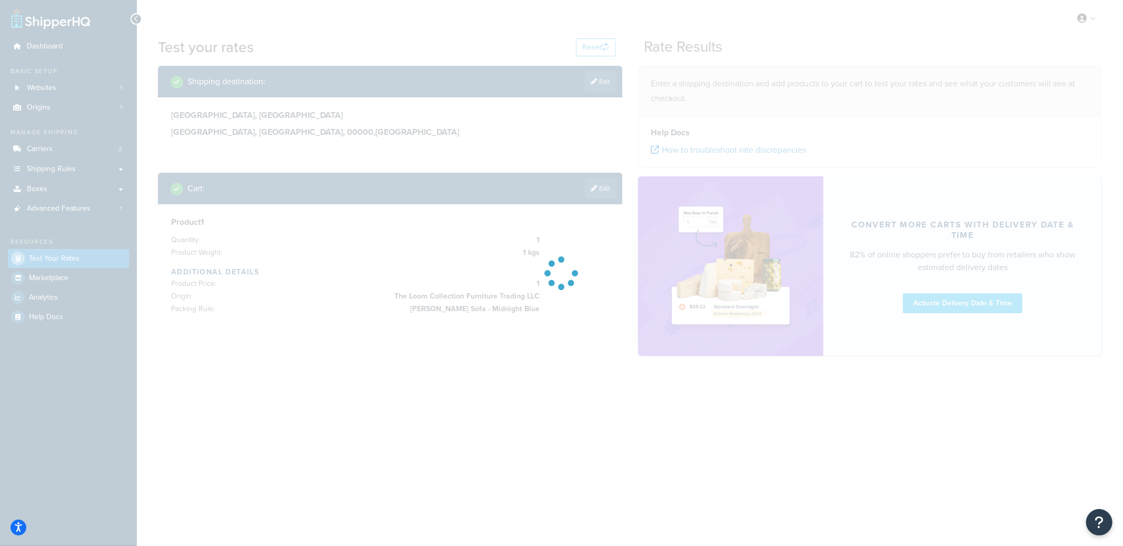
type input "[GEOGRAPHIC_DATA]"
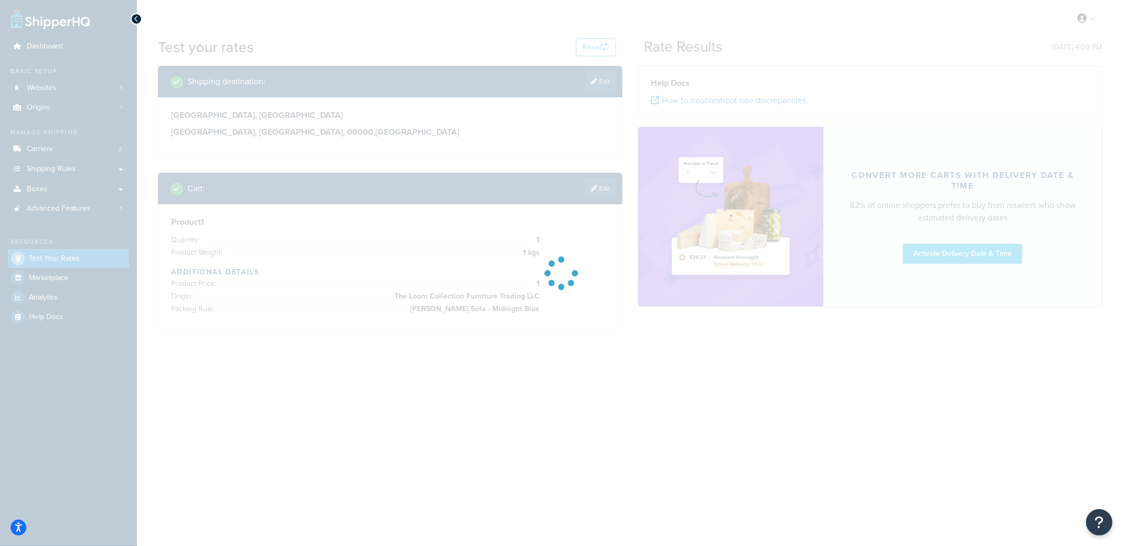
type input "[GEOGRAPHIC_DATA]"
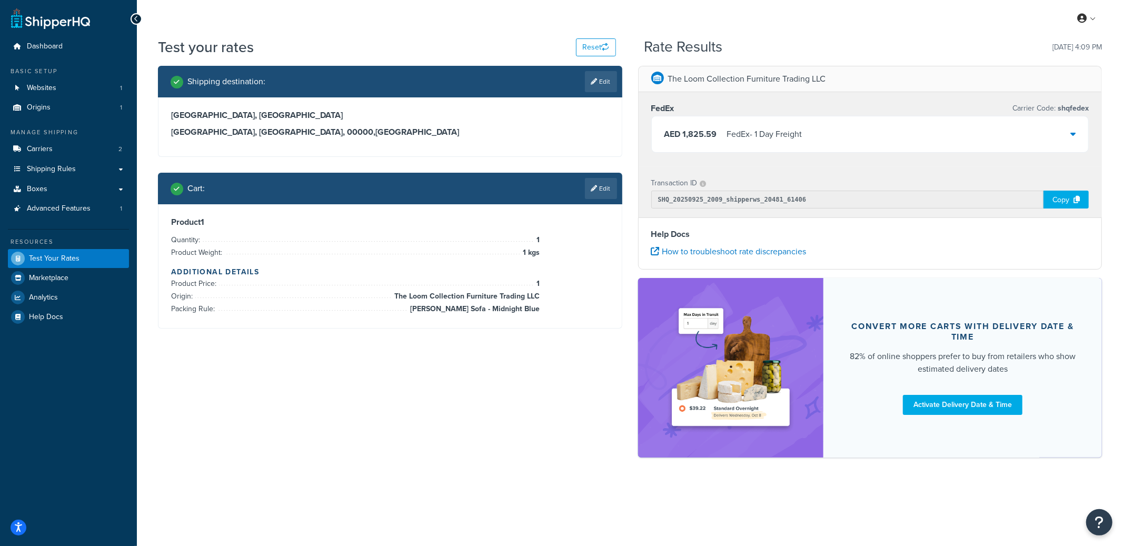
select select "AE"
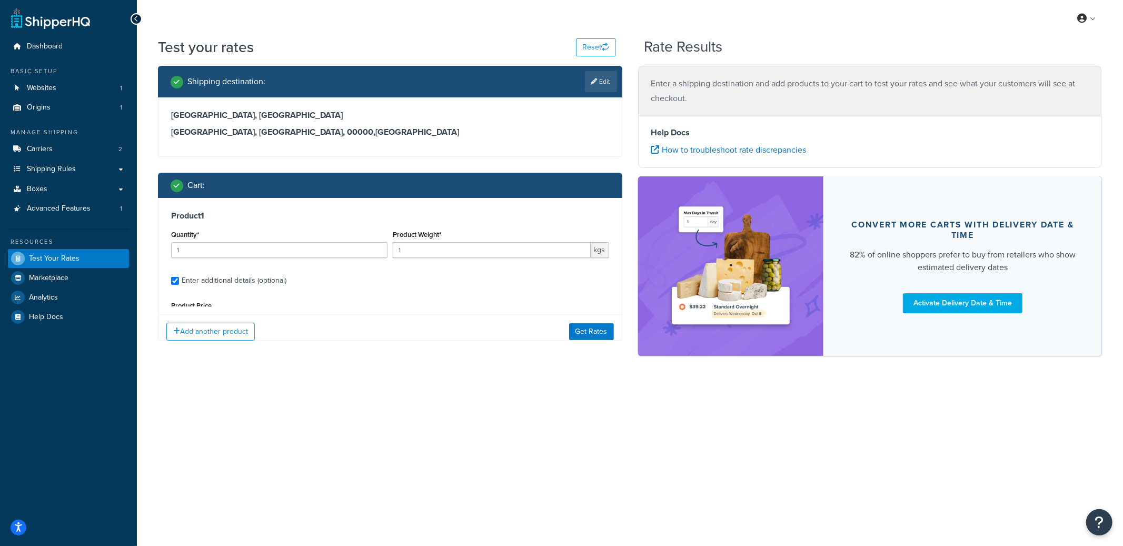
select select "87716"
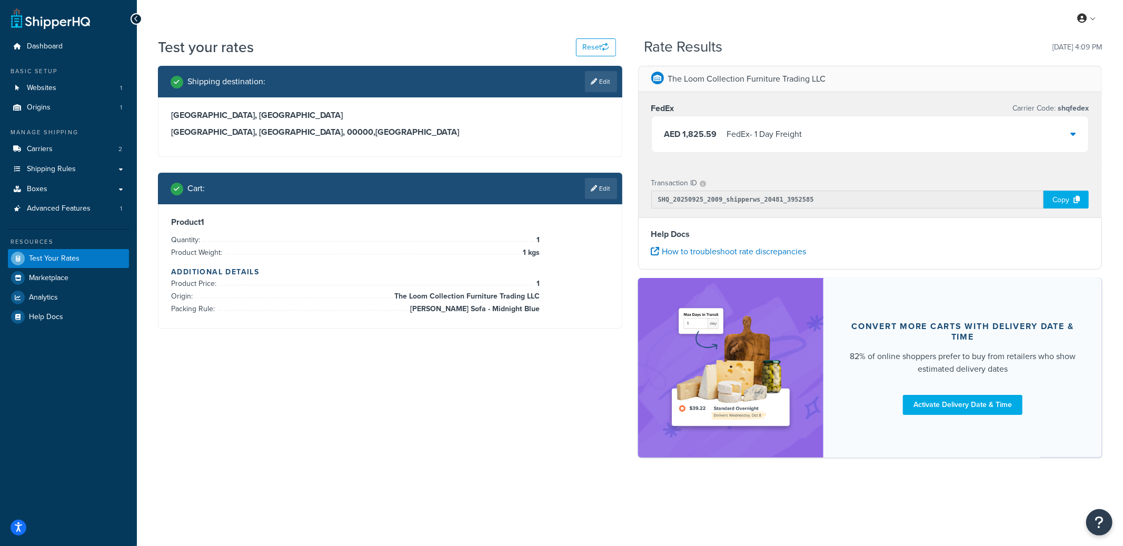
click at [801, 135] on div "FedEx - 1 Day Freight" at bounding box center [764, 134] width 75 height 15
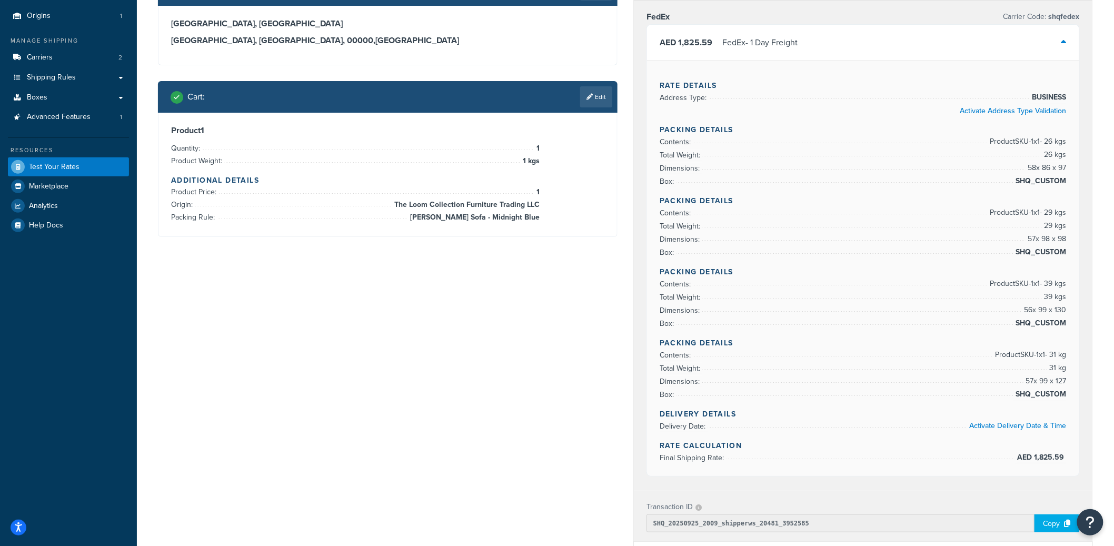
scroll to position [92, 0]
click at [597, 91] on link "Edit" at bounding box center [596, 96] width 32 height 21
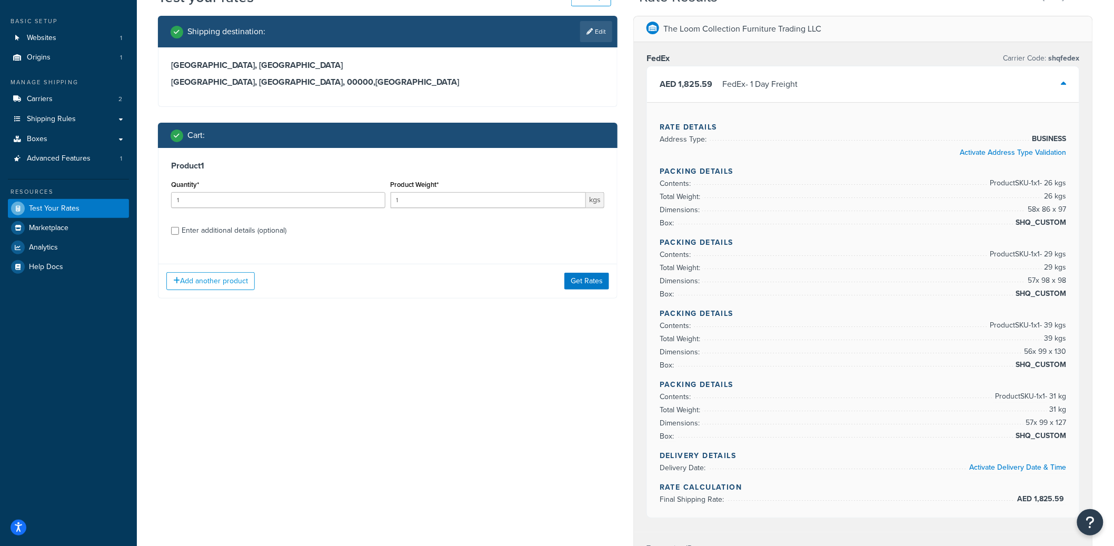
scroll to position [0, 0]
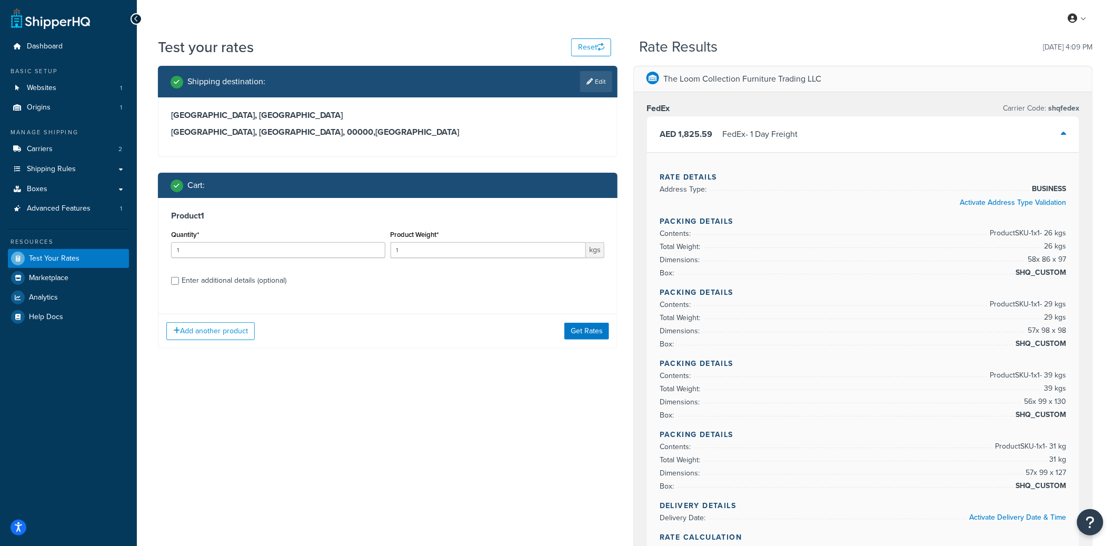
click at [244, 279] on div "Enter additional details (optional)" at bounding box center [234, 280] width 105 height 15
click at [179, 279] on input "Enter additional details (optional)" at bounding box center [175, 281] width 8 height 8
checkbox input "true"
select select "87716"
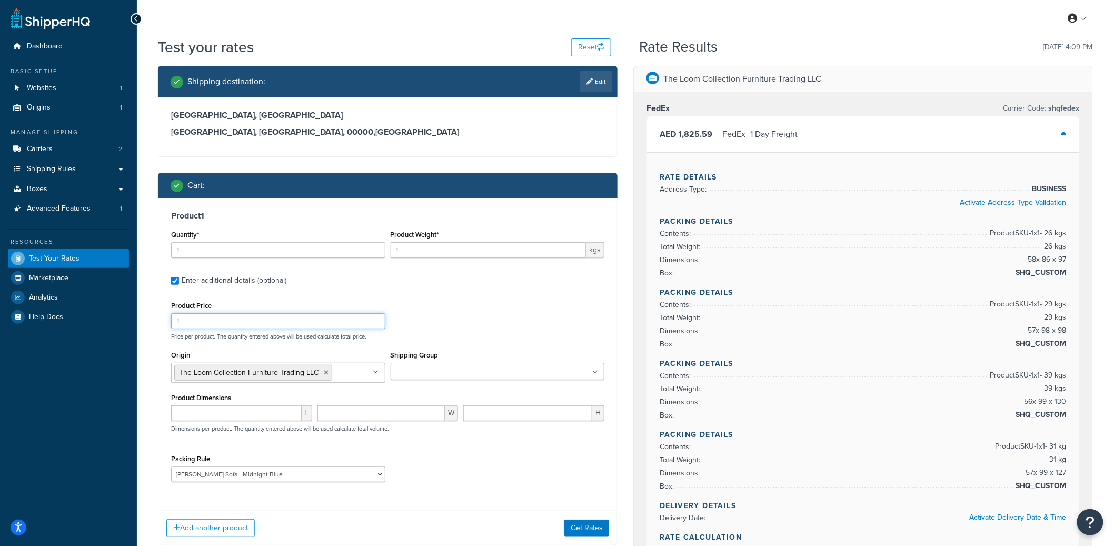
click at [251, 323] on input "1" at bounding box center [278, 321] width 214 height 16
type input "2"
click at [577, 247] on input "2" at bounding box center [489, 250] width 196 height 16
click at [602, 534] on button "Get Rates" at bounding box center [586, 527] width 45 height 17
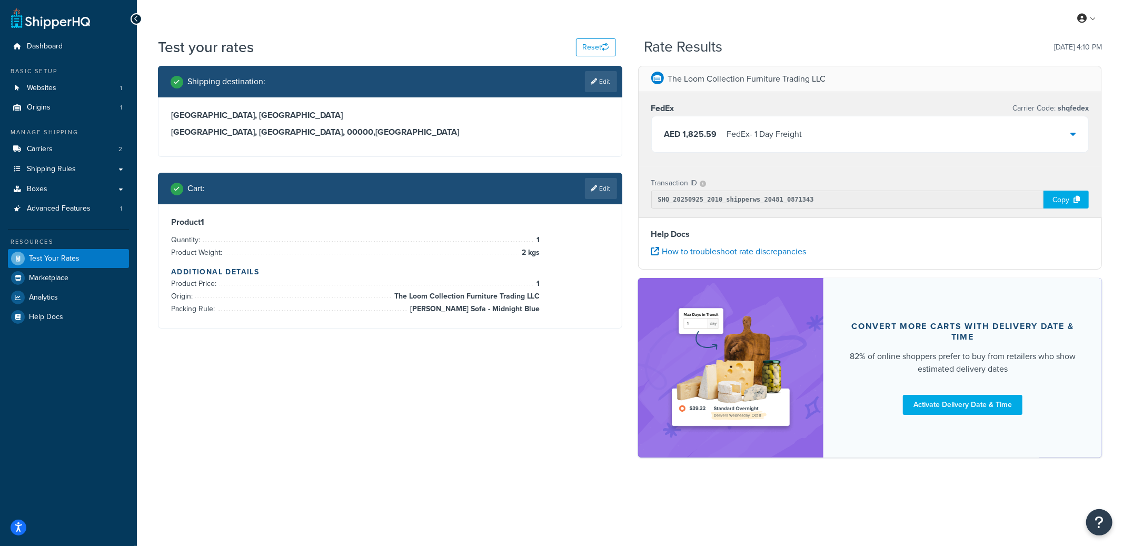
click at [781, 135] on div "FedEx - 1 Day Freight" at bounding box center [764, 134] width 75 height 15
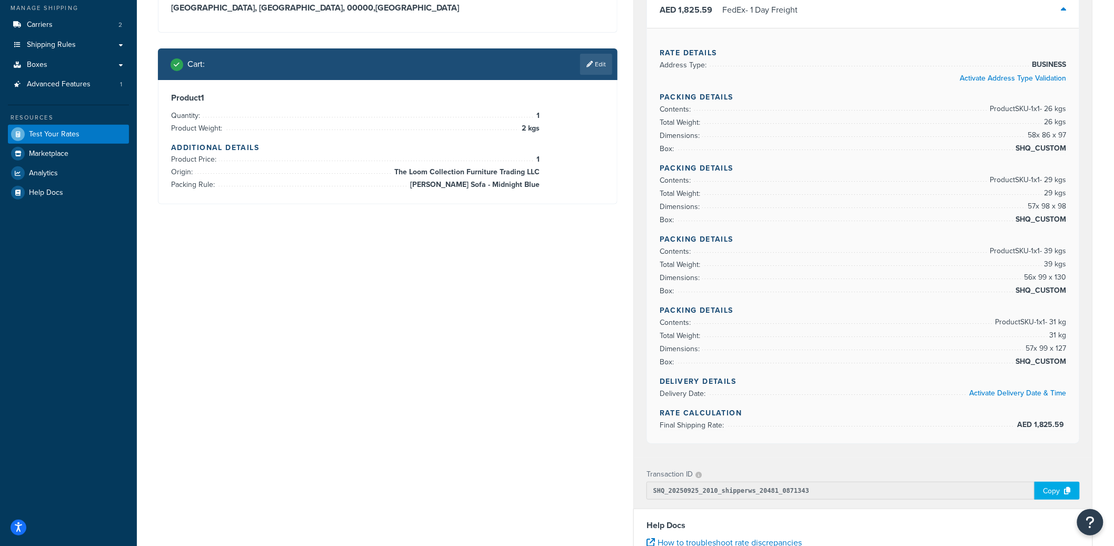
scroll to position [107, 0]
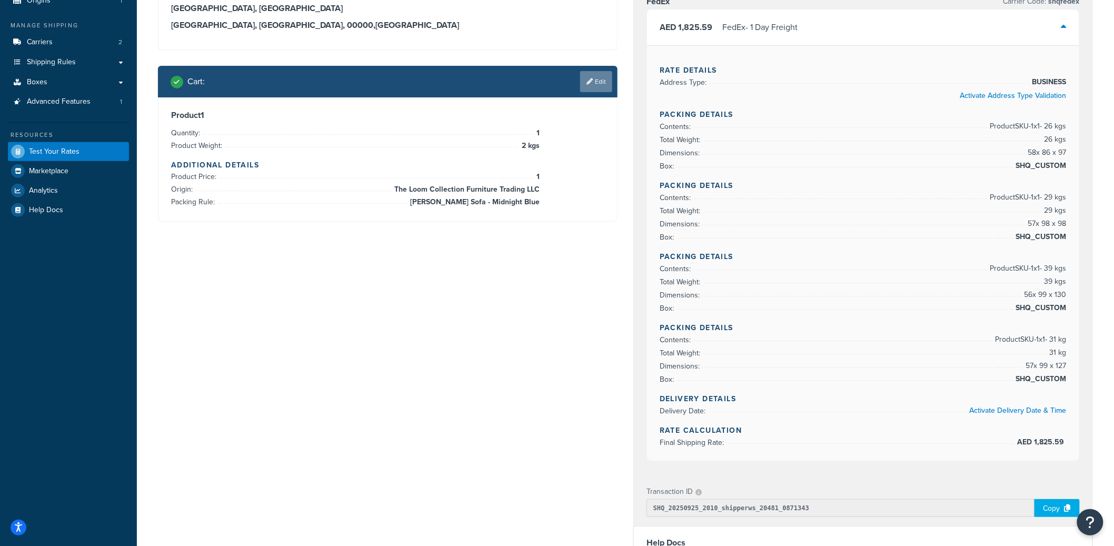
click at [604, 88] on link "Edit" at bounding box center [596, 81] width 32 height 21
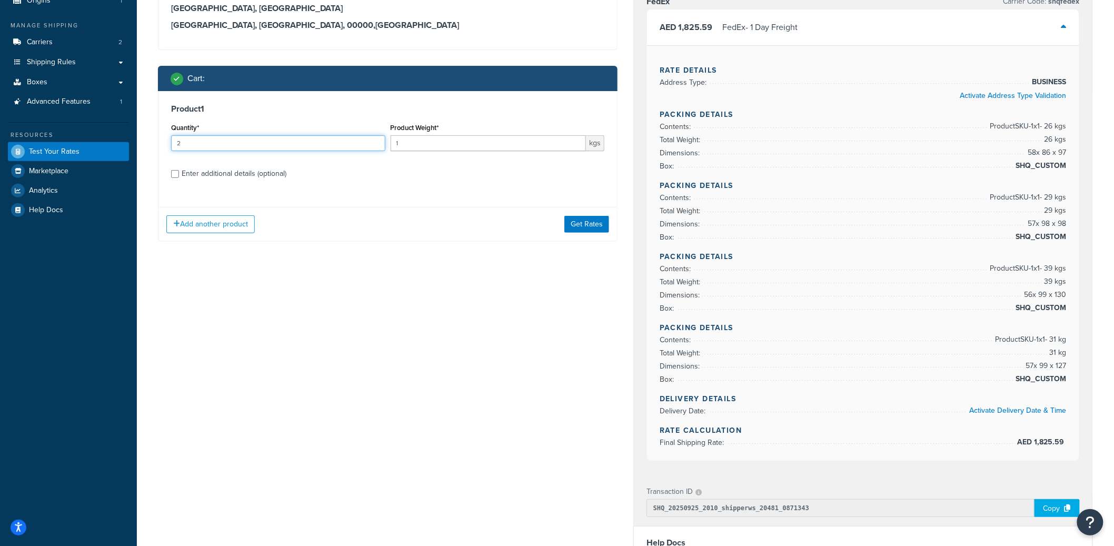
type input "2"
click at [372, 142] on input "2" at bounding box center [278, 143] width 214 height 16
click at [595, 226] on button "Get Rates" at bounding box center [586, 224] width 45 height 17
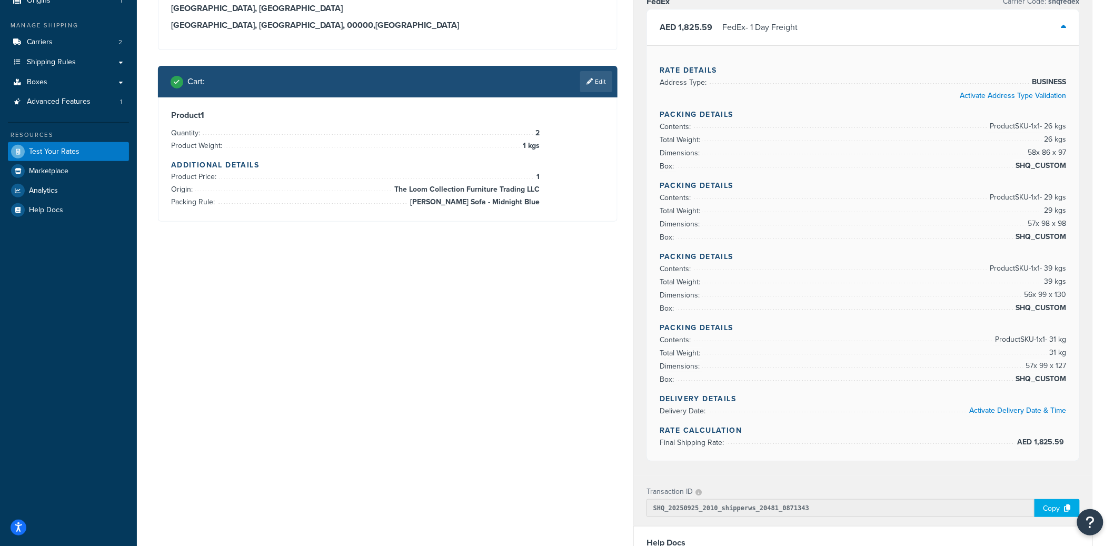
scroll to position [0, 0]
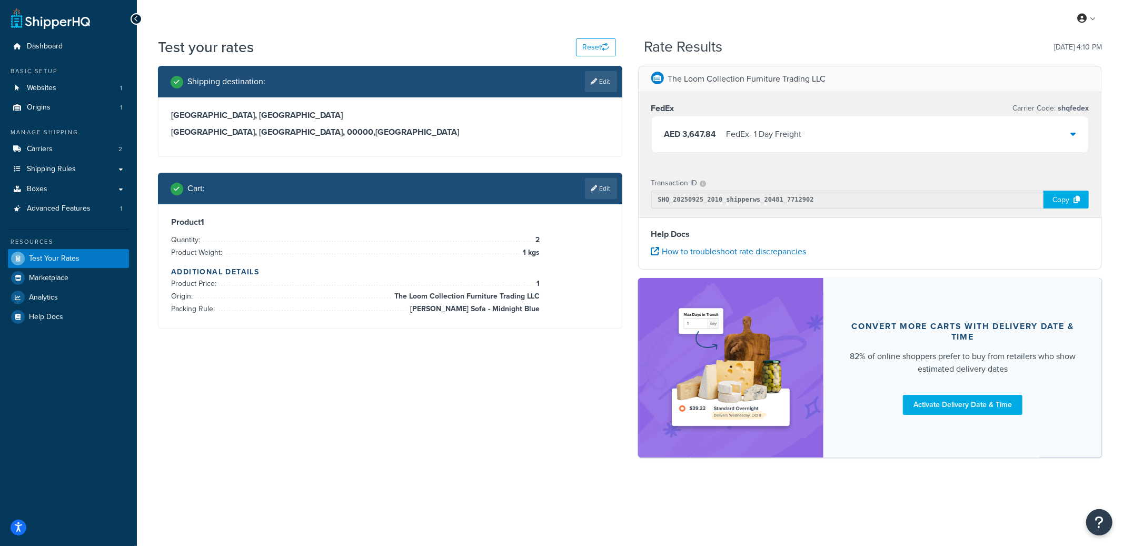
click at [776, 135] on div "FedEx - 1 Day Freight" at bounding box center [763, 134] width 75 height 15
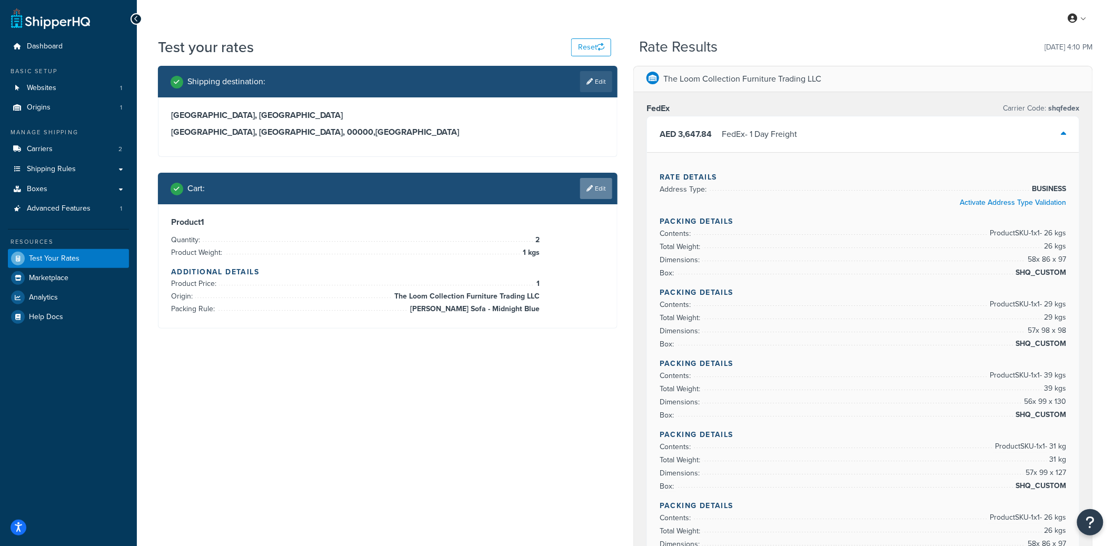
click at [598, 195] on link "Edit" at bounding box center [596, 188] width 32 height 21
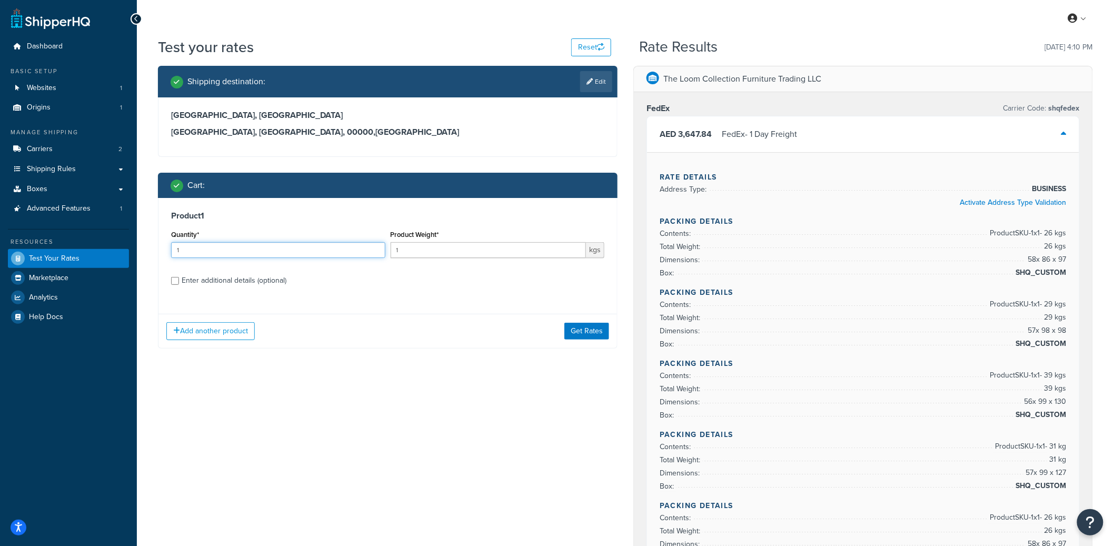
click at [374, 255] on input "1" at bounding box center [278, 250] width 214 height 16
click at [578, 318] on div "Add another product Get Rates" at bounding box center [387, 331] width 458 height 34
click at [579, 327] on button "Get Rates" at bounding box center [586, 331] width 45 height 17
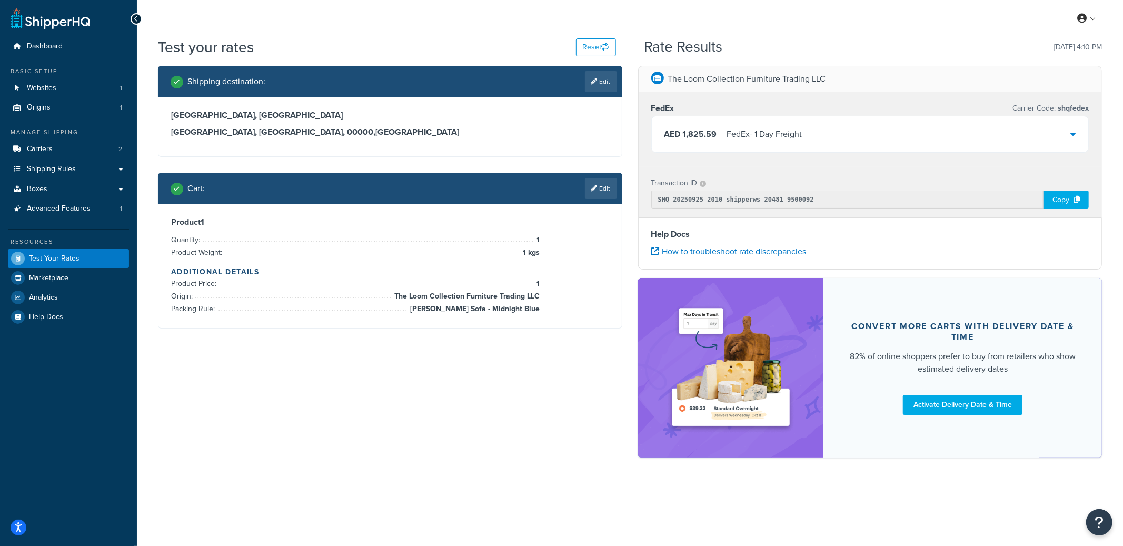
click at [743, 143] on div "AED 1,825.59 FedEx - 1 Day Freight" at bounding box center [870, 134] width 437 height 36
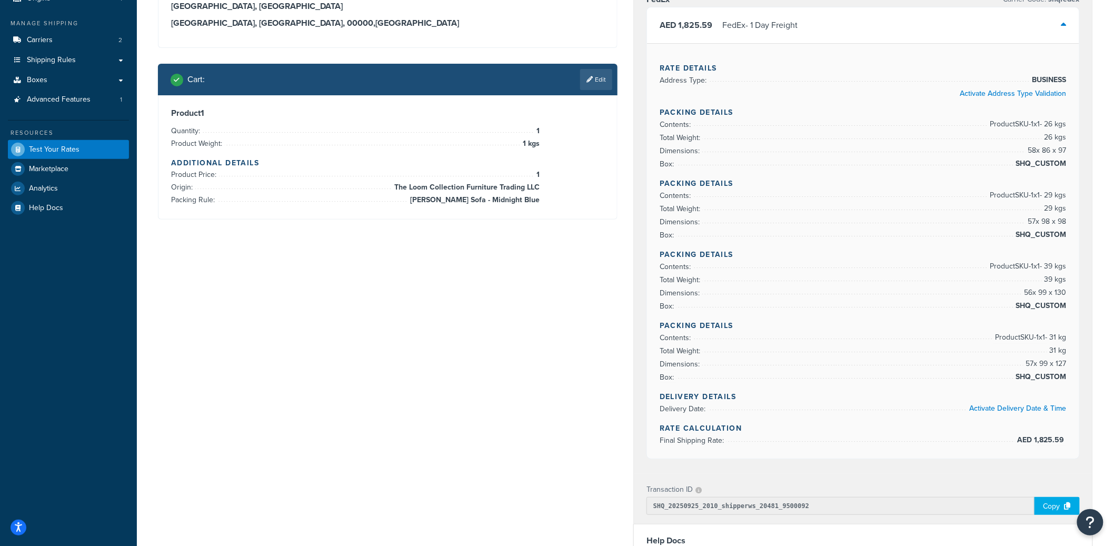
scroll to position [58, 0]
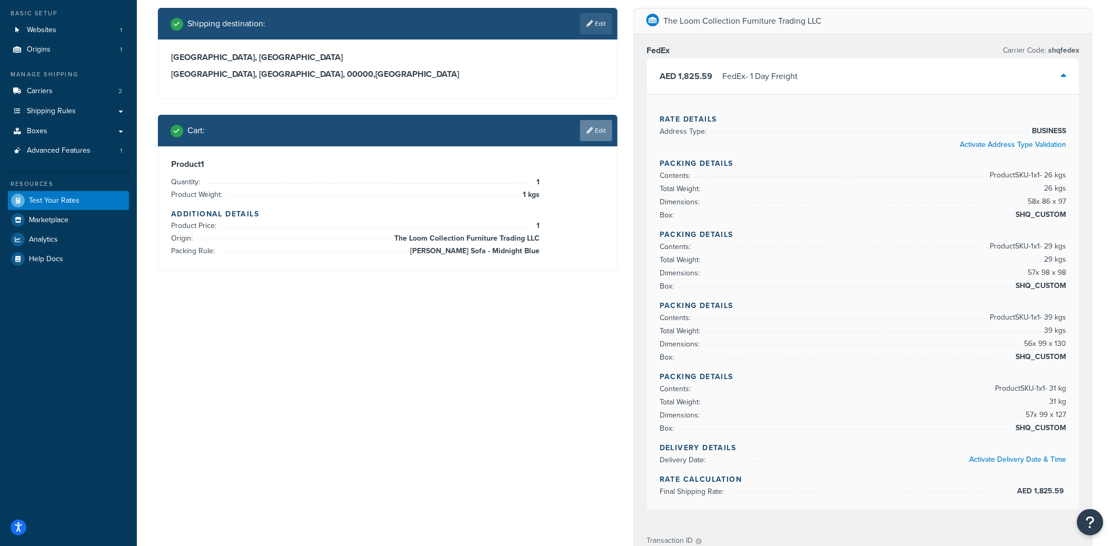
click at [598, 133] on link "Edit" at bounding box center [596, 130] width 32 height 21
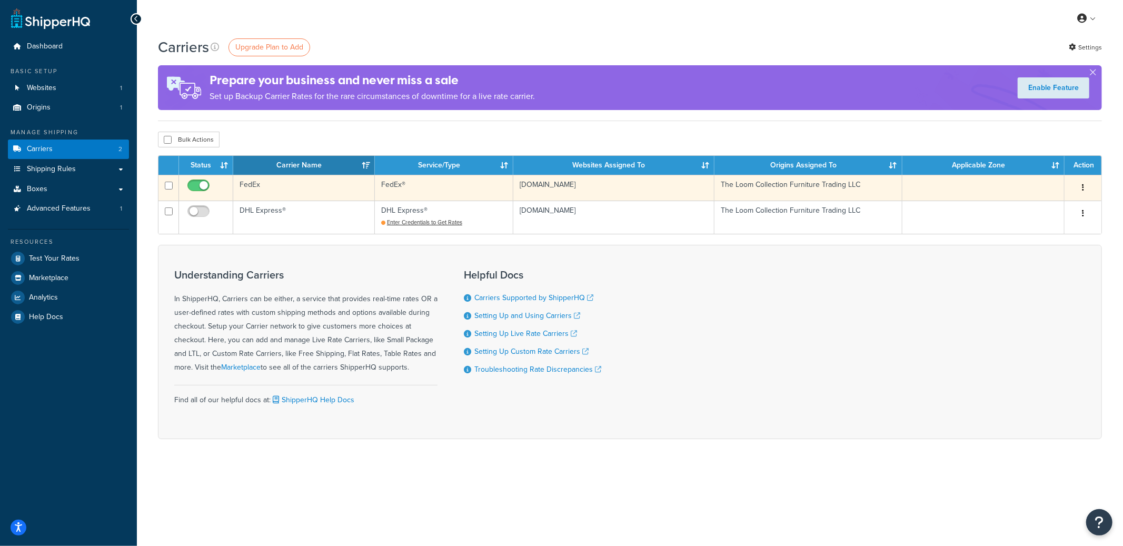
click at [289, 191] on td "FedEx" at bounding box center [304, 188] width 142 height 26
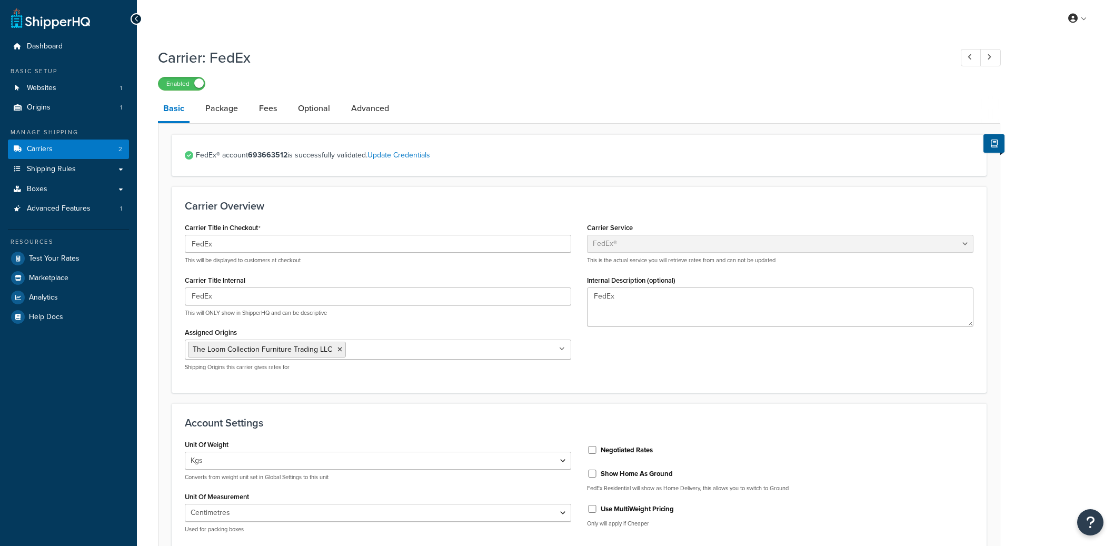
select select "fedEx"
select select "kg"
select select "CM"
select select "REGULAR_PICKUP"
select select "YOUR_PACKAGING"
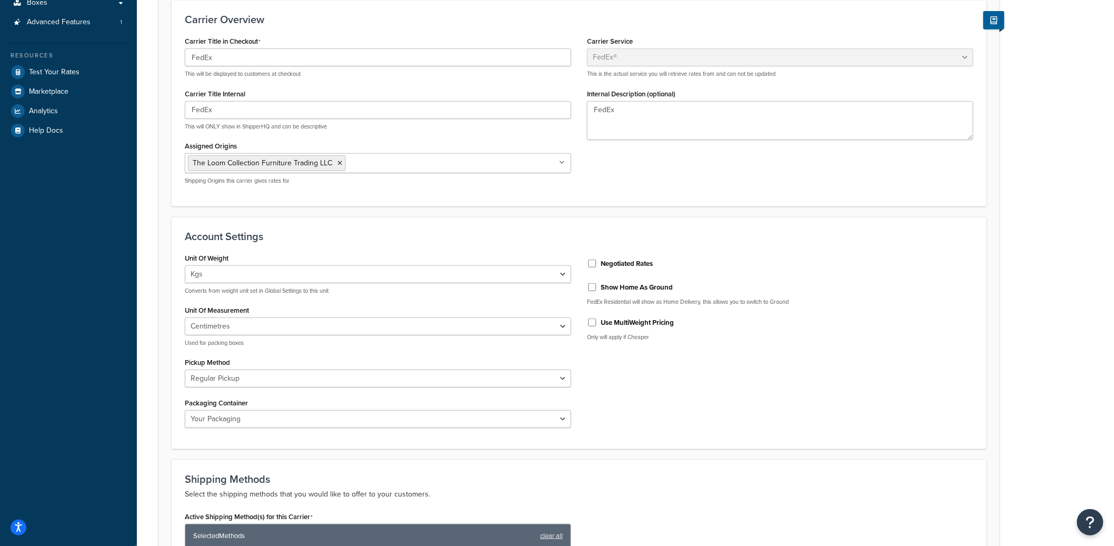
scroll to position [225, 0]
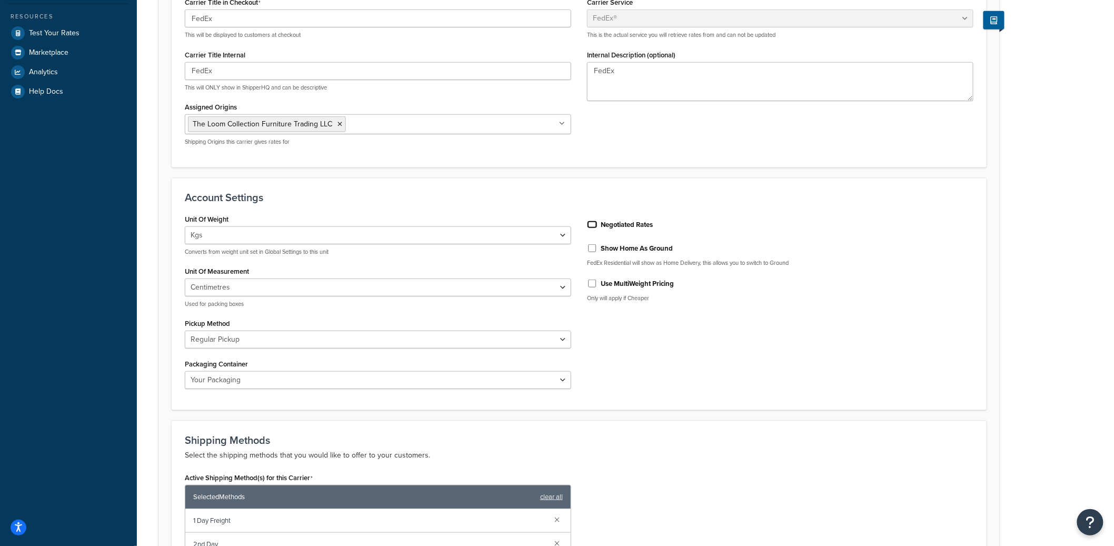
click at [592, 224] on input "Negotiated Rates" at bounding box center [592, 225] width 11 height 8
checkbox input "true"
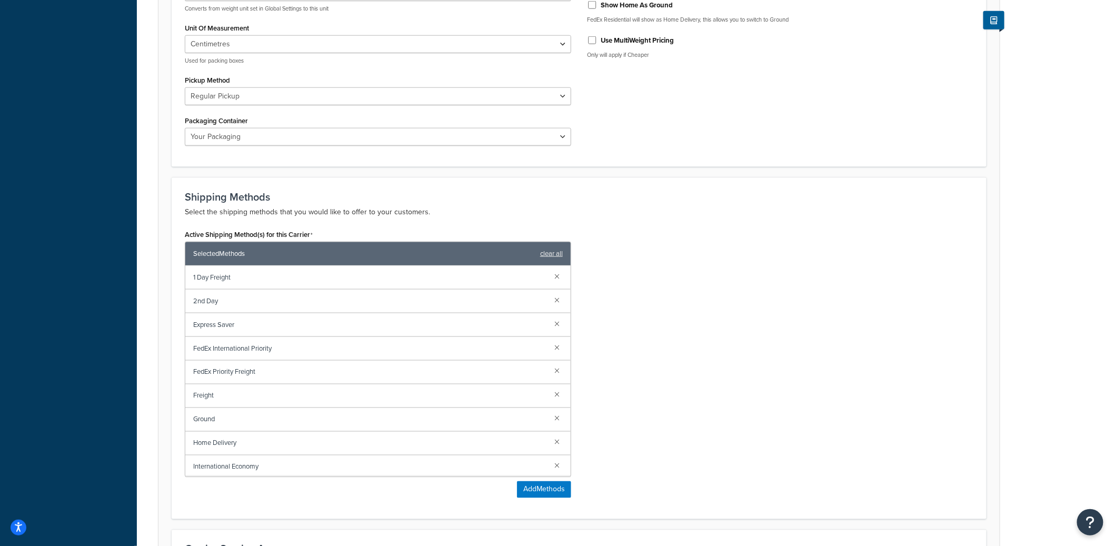
scroll to position [656, 0]
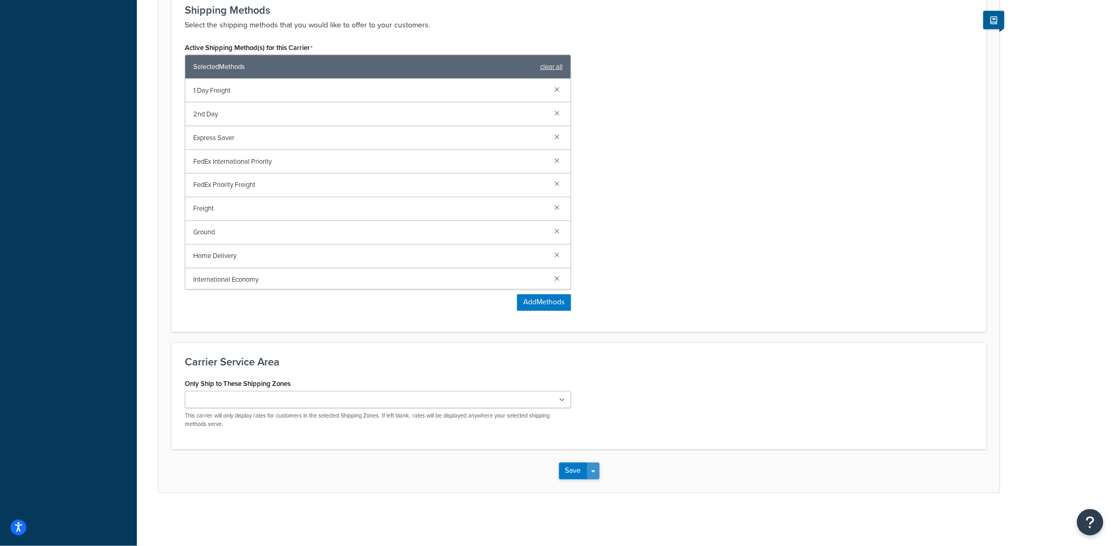
click at [595, 466] on button "Save Dropdown" at bounding box center [593, 471] width 13 height 17
click at [595, 483] on button "Save and Edit" at bounding box center [597, 490] width 77 height 22
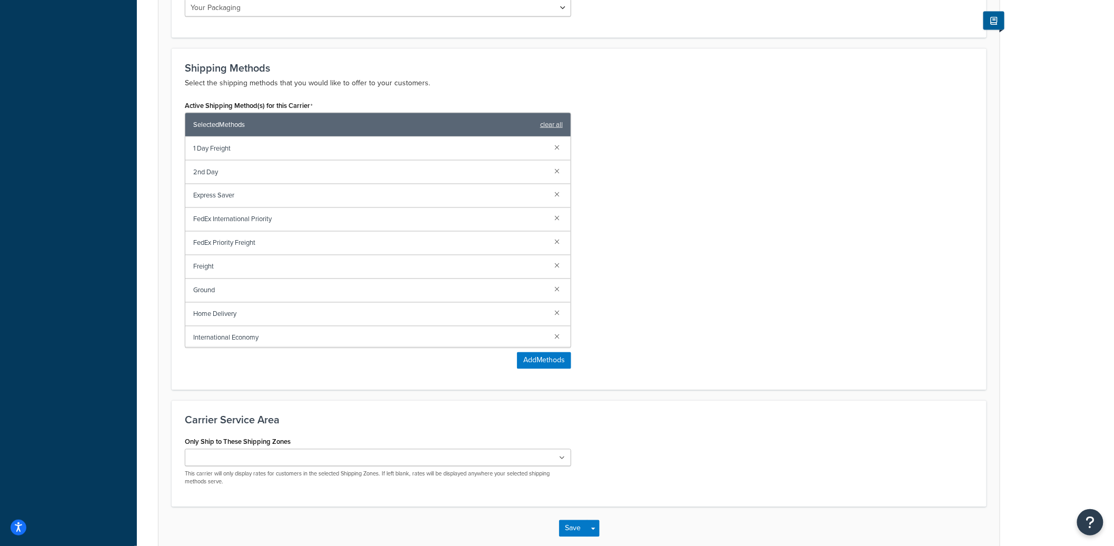
scroll to position [0, 0]
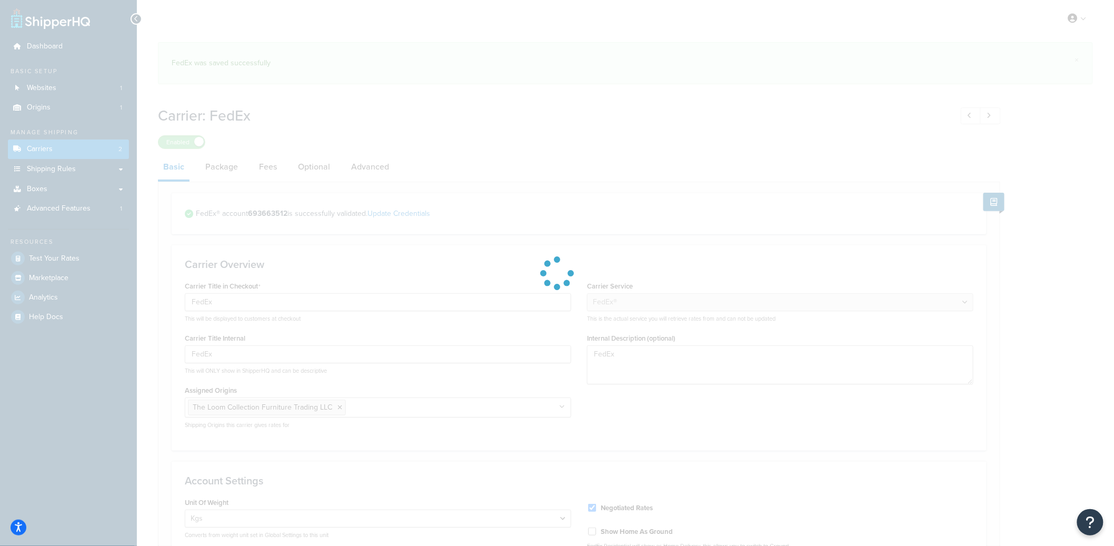
select select "fedEx"
select select "kg"
select select "CM"
select select "REGULAR_PICKUP"
select select "YOUR_PACKAGING"
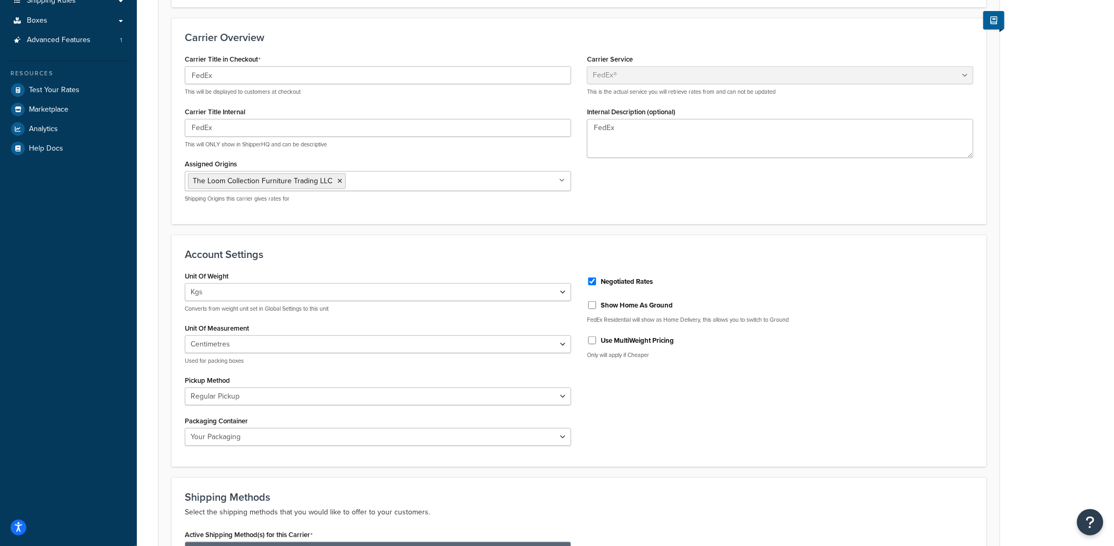
scroll to position [132, 0]
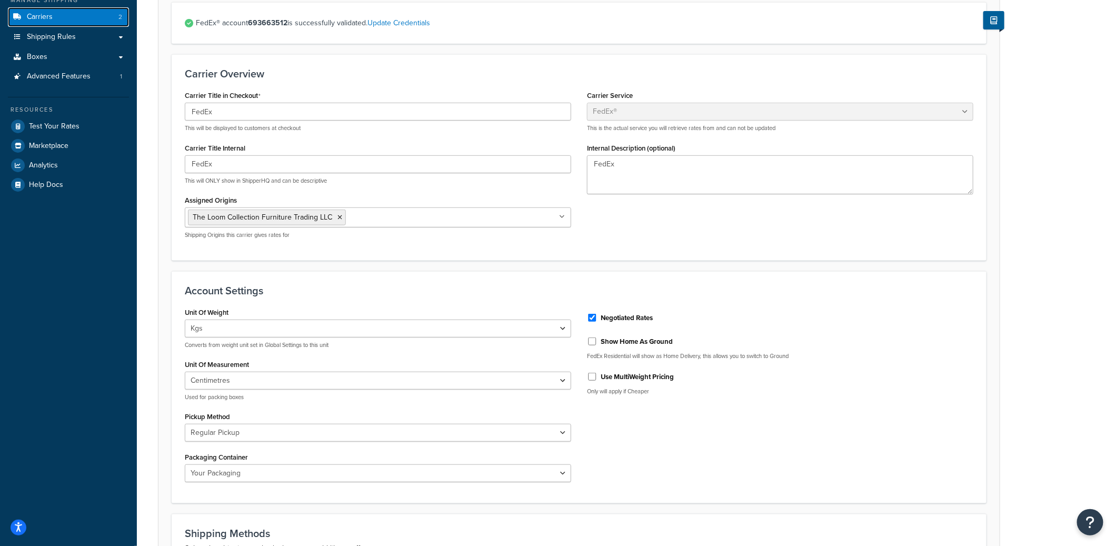
click at [112, 19] on link "Carriers 2" at bounding box center [68, 16] width 121 height 19
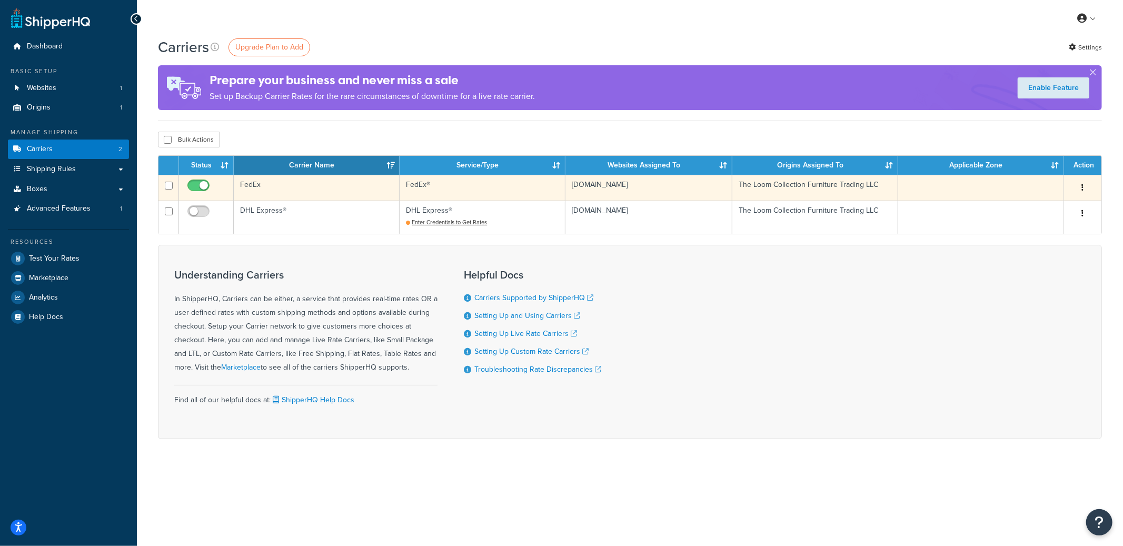
click at [368, 188] on td "FedEx" at bounding box center [317, 188] width 166 height 26
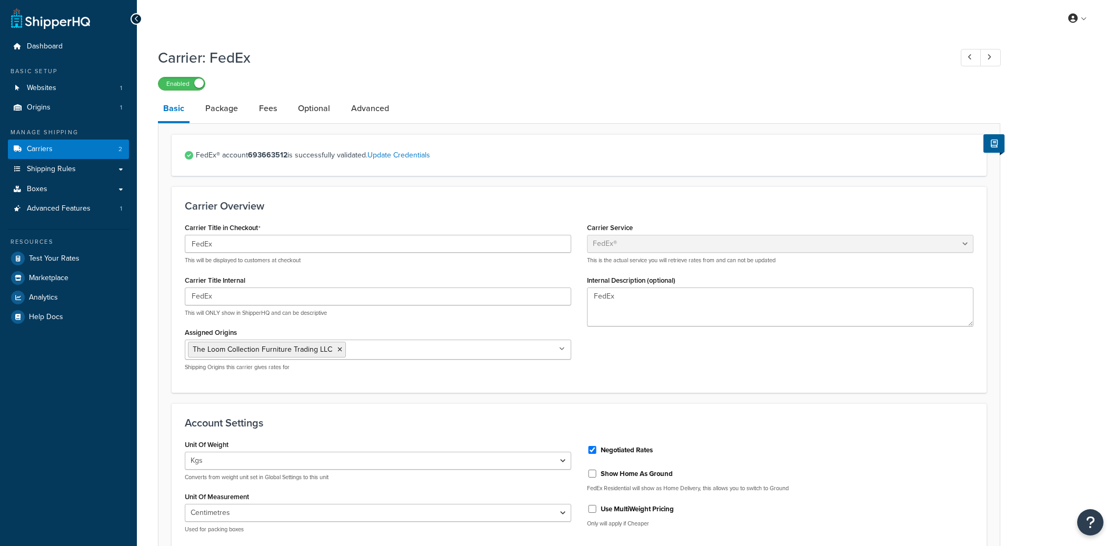
select select "fedEx"
select select "kg"
select select "CM"
select select "REGULAR_PICKUP"
select select "YOUR_PACKAGING"
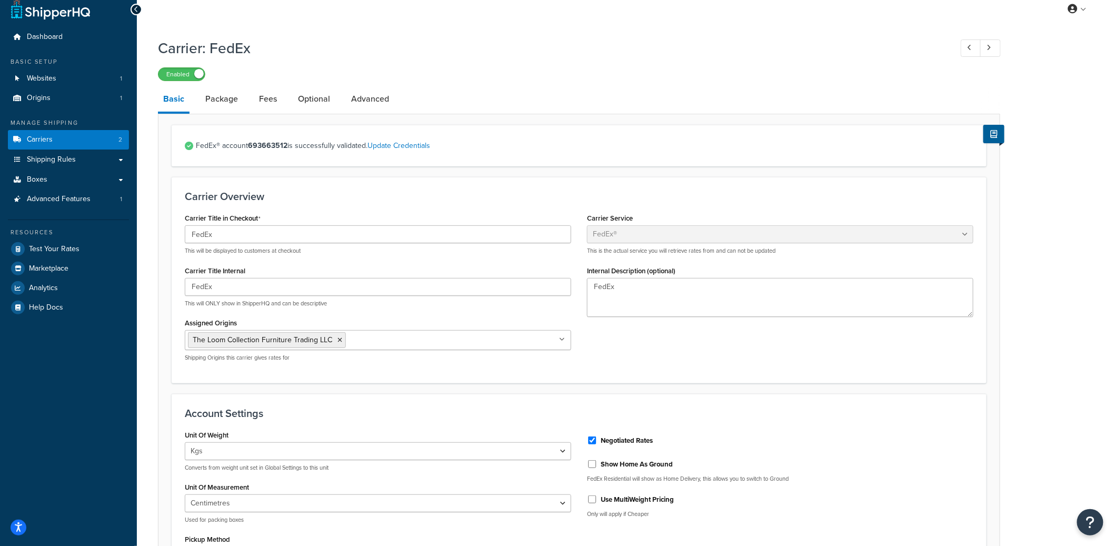
scroll to position [21, 0]
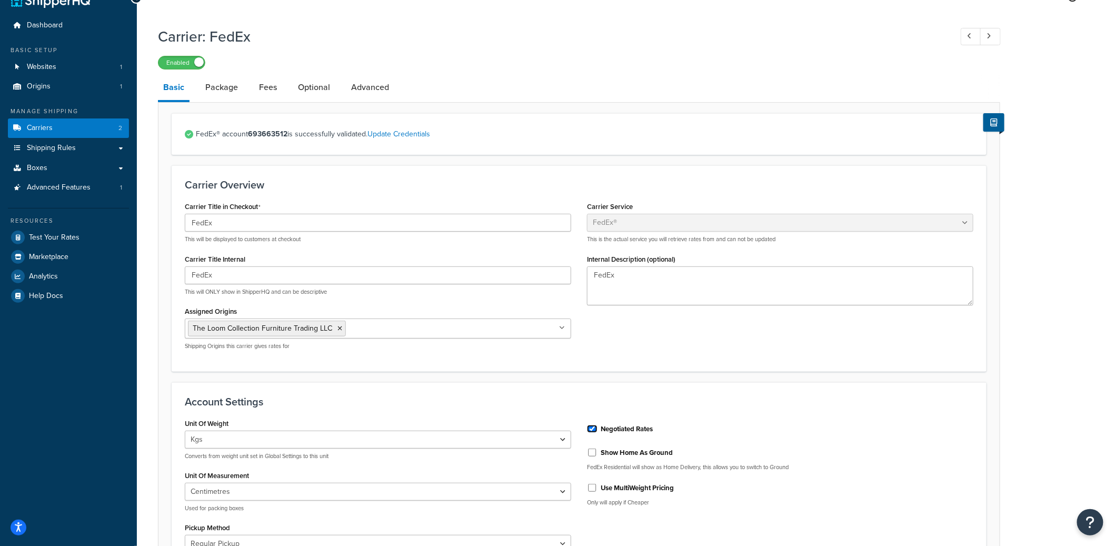
click at [592, 429] on input "Negotiated Rates" at bounding box center [592, 429] width 11 height 8
checkbox input "false"
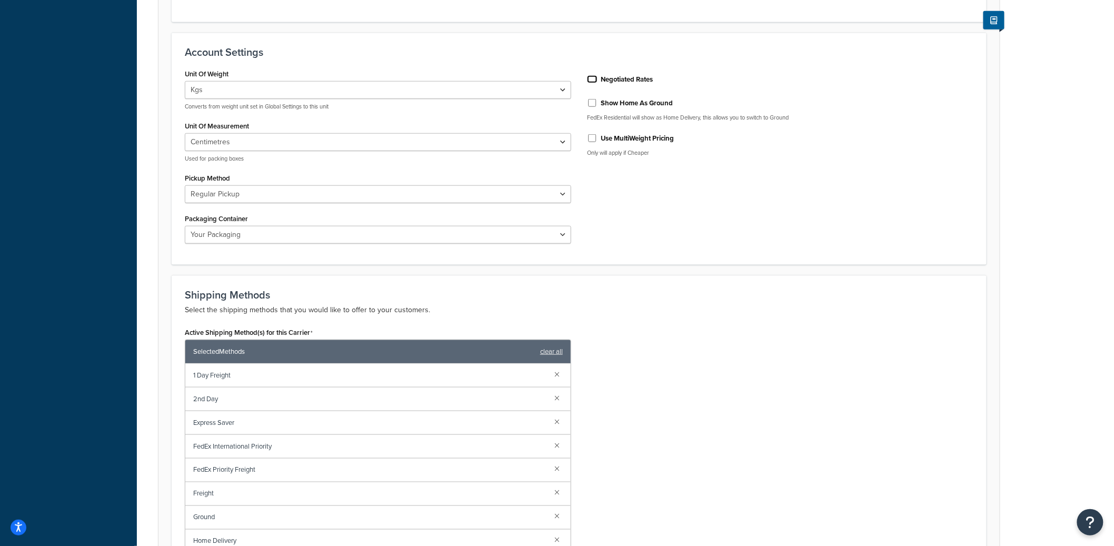
scroll to position [656, 0]
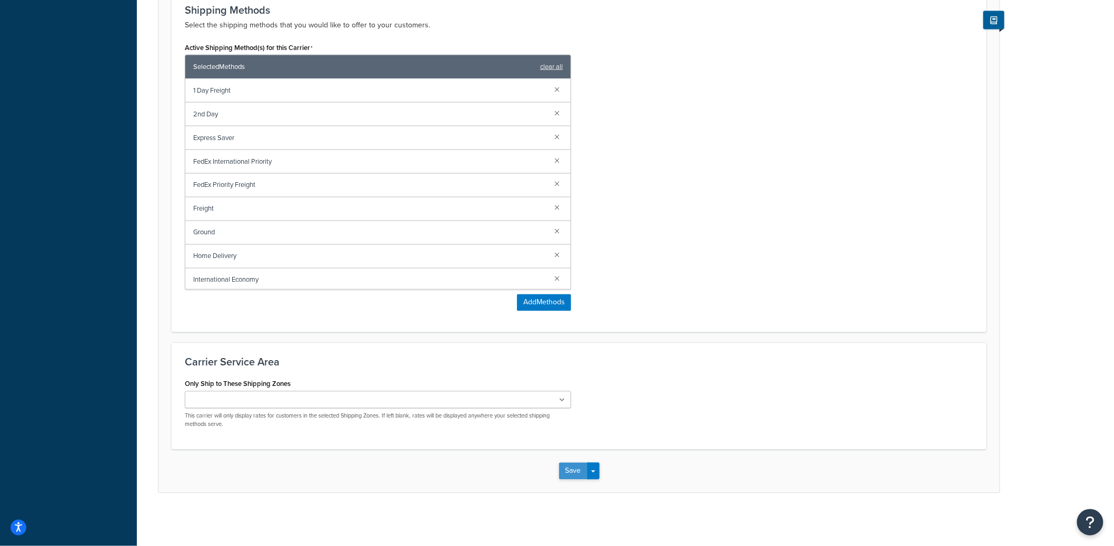
click at [583, 472] on button "Save" at bounding box center [573, 471] width 28 height 17
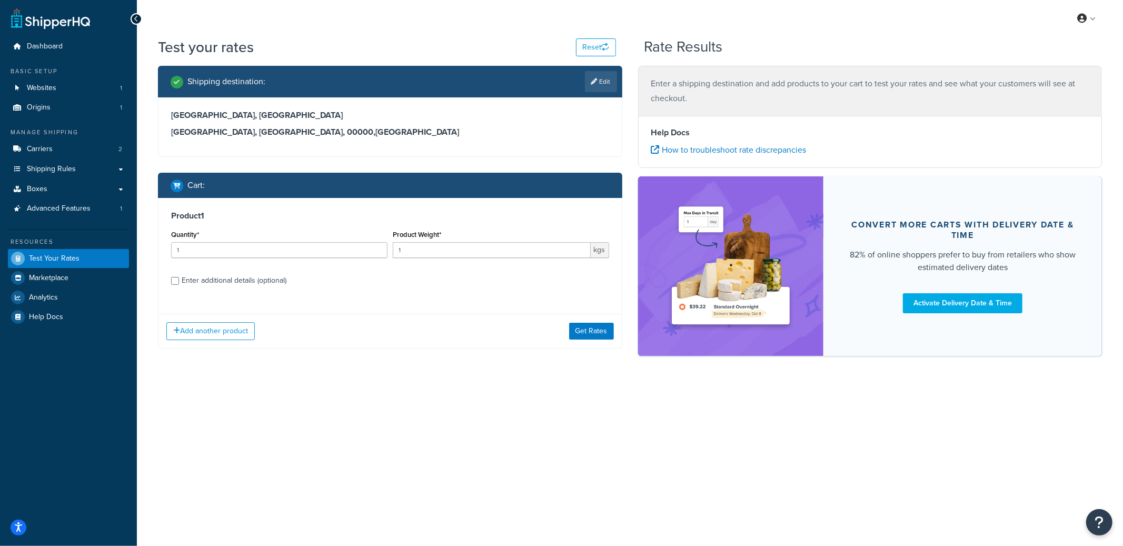
click at [591, 345] on div "Add another product Get Rates" at bounding box center [389, 331] width 463 height 34
click at [592, 337] on button "Get Rates" at bounding box center [591, 331] width 45 height 17
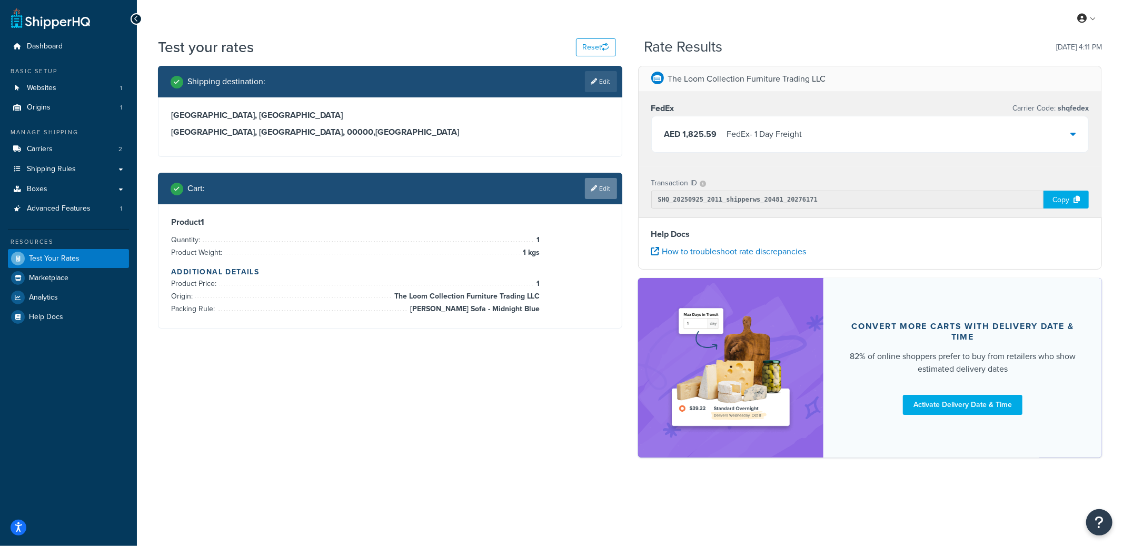
click at [597, 184] on link "Edit" at bounding box center [601, 188] width 32 height 21
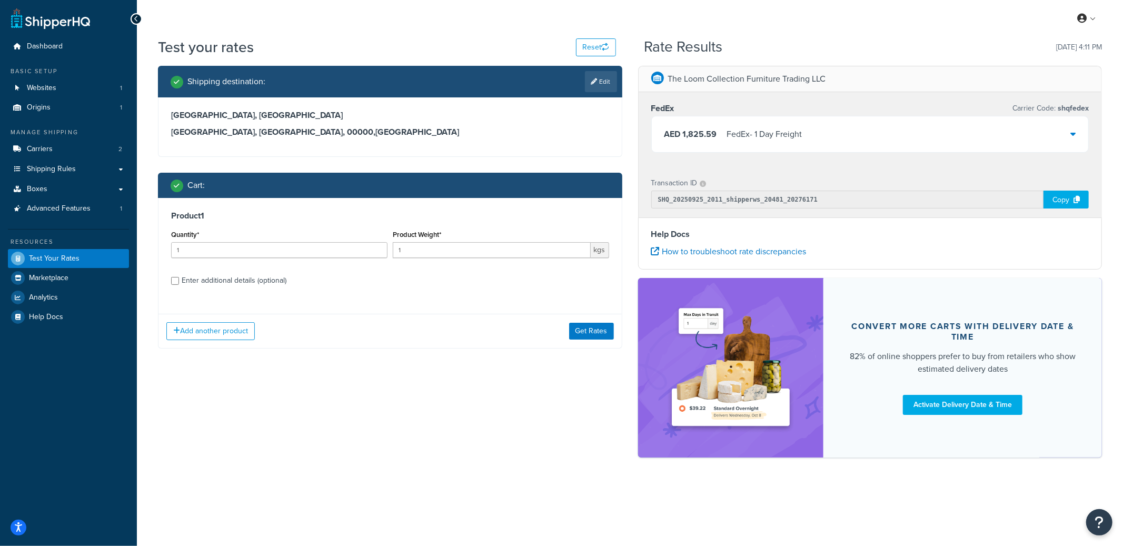
click at [253, 278] on div "Enter additional details (optional)" at bounding box center [234, 280] width 105 height 15
click at [179, 278] on input "Enter additional details (optional)" at bounding box center [175, 281] width 8 height 8
checkbox input "true"
select select "87716"
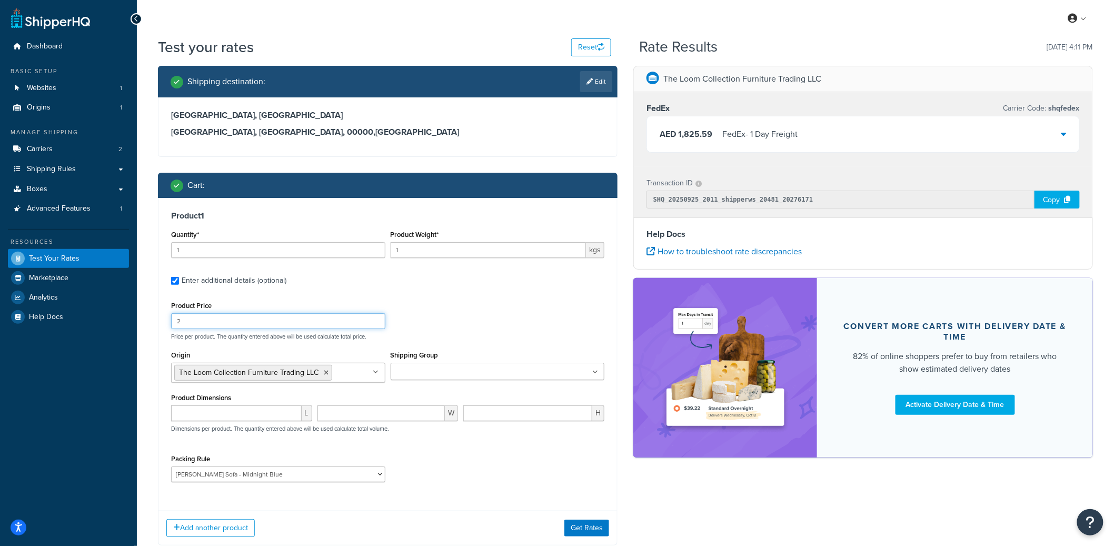
click at [375, 318] on input "2" at bounding box center [278, 321] width 214 height 16
click at [375, 318] on input "3" at bounding box center [278, 321] width 214 height 16
click at [375, 318] on input "4" at bounding box center [278, 321] width 214 height 16
type input "5"
click at [375, 318] on input "5" at bounding box center [278, 321] width 214 height 16
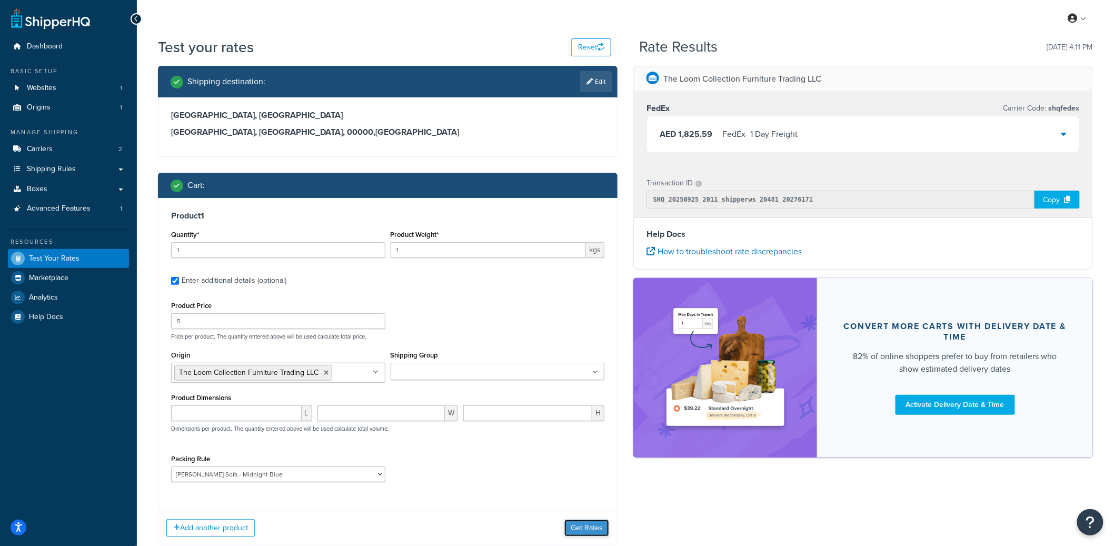
click at [587, 521] on button "Get Rates" at bounding box center [586, 527] width 45 height 17
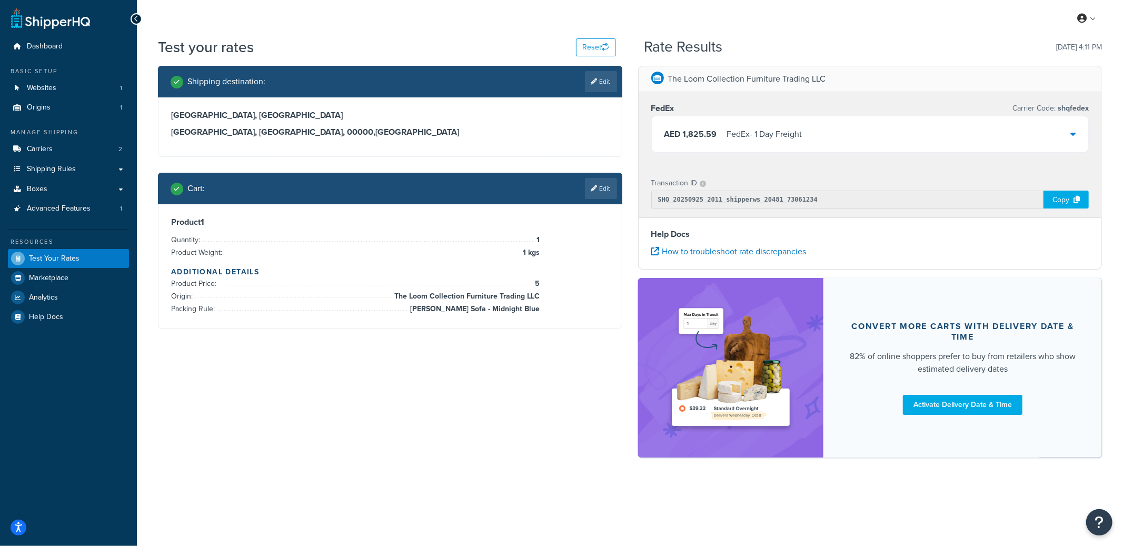
click at [792, 129] on div "FedEx - 1 Day Freight" at bounding box center [764, 134] width 75 height 15
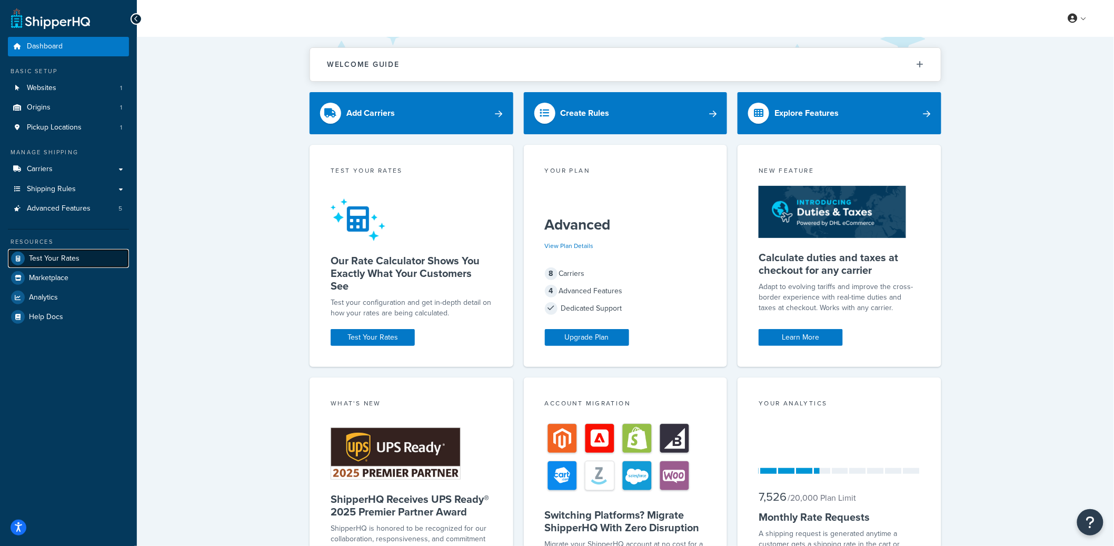
click at [44, 265] on link "Test Your Rates" at bounding box center [68, 258] width 121 height 19
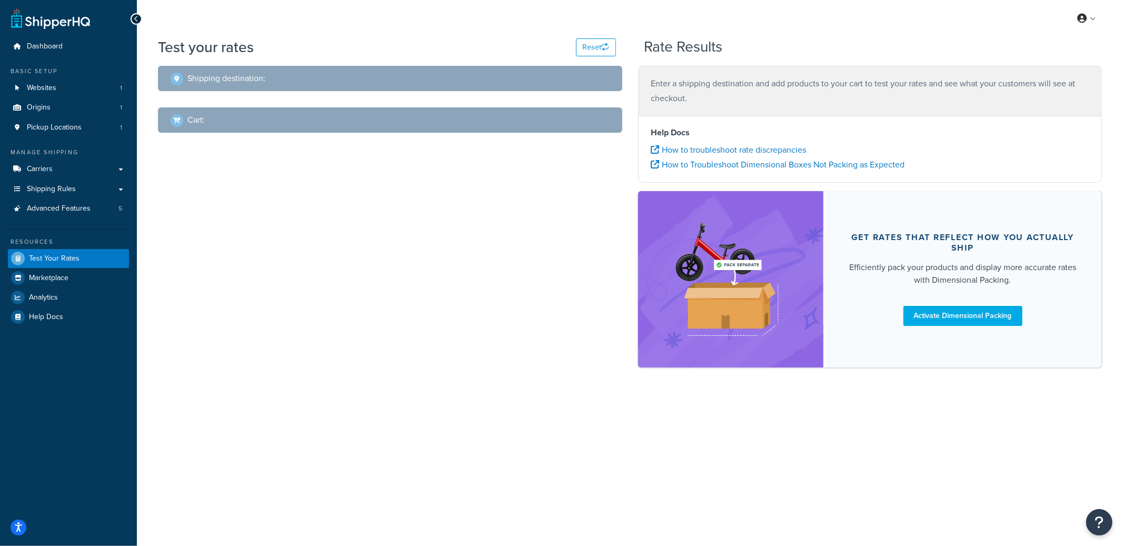
select select "[GEOGRAPHIC_DATA]"
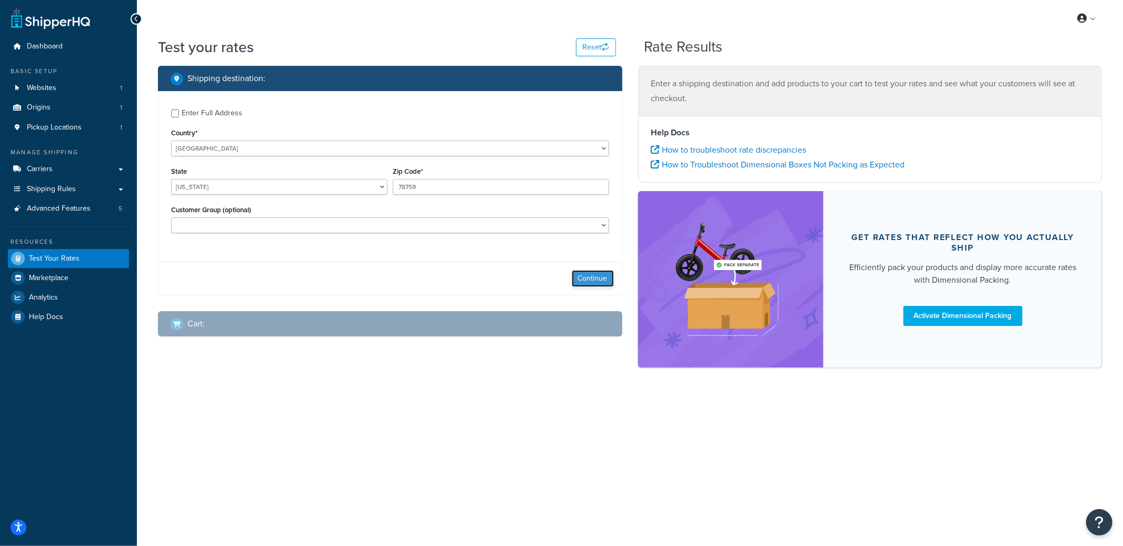
click at [589, 273] on button "Continue" at bounding box center [593, 278] width 42 height 17
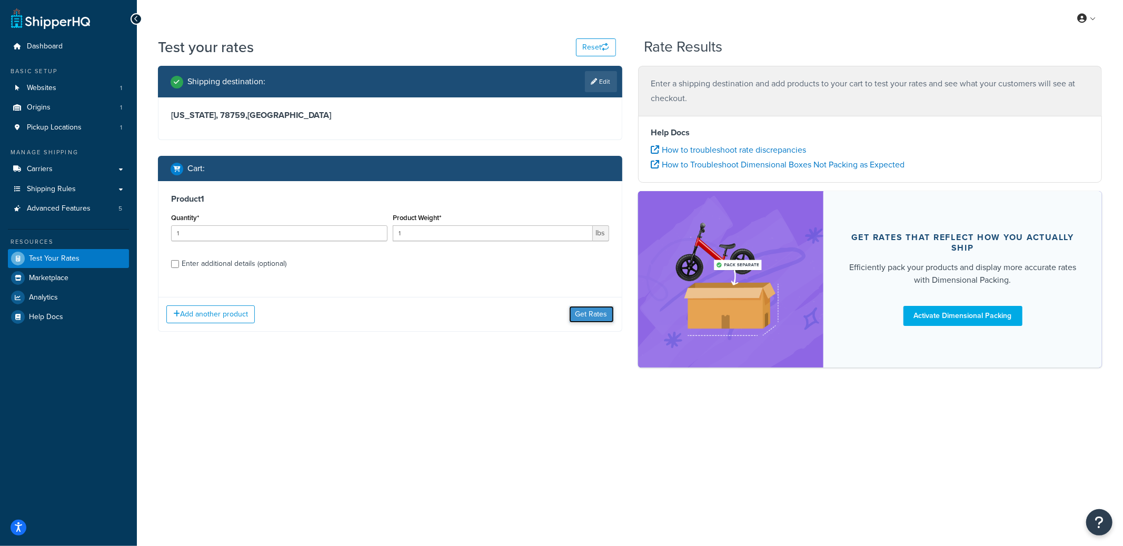
click at [587, 313] on button "Get Rates" at bounding box center [591, 314] width 45 height 17
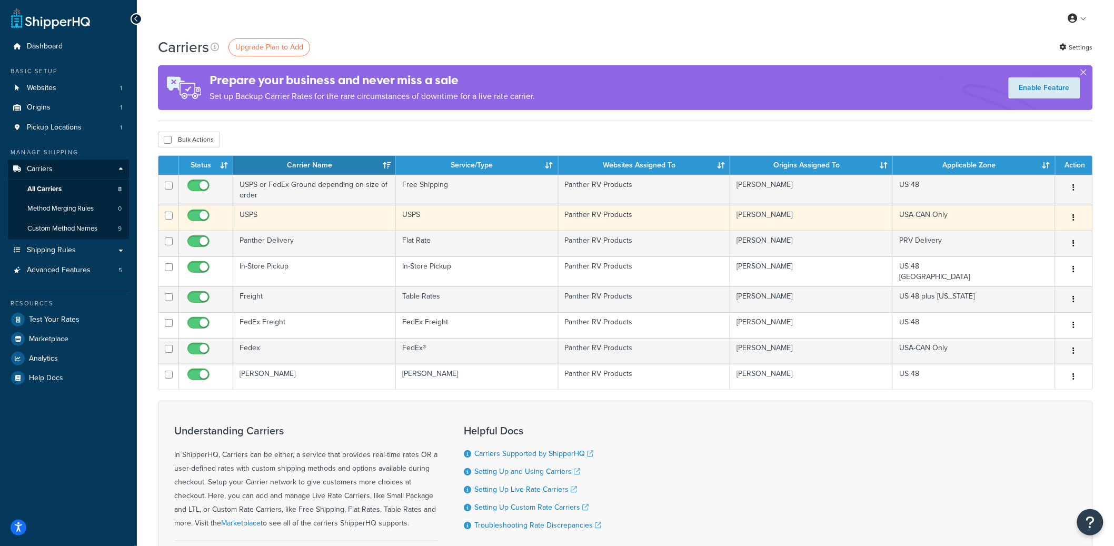
click at [484, 219] on td "USPS" at bounding box center [477, 218] width 163 height 26
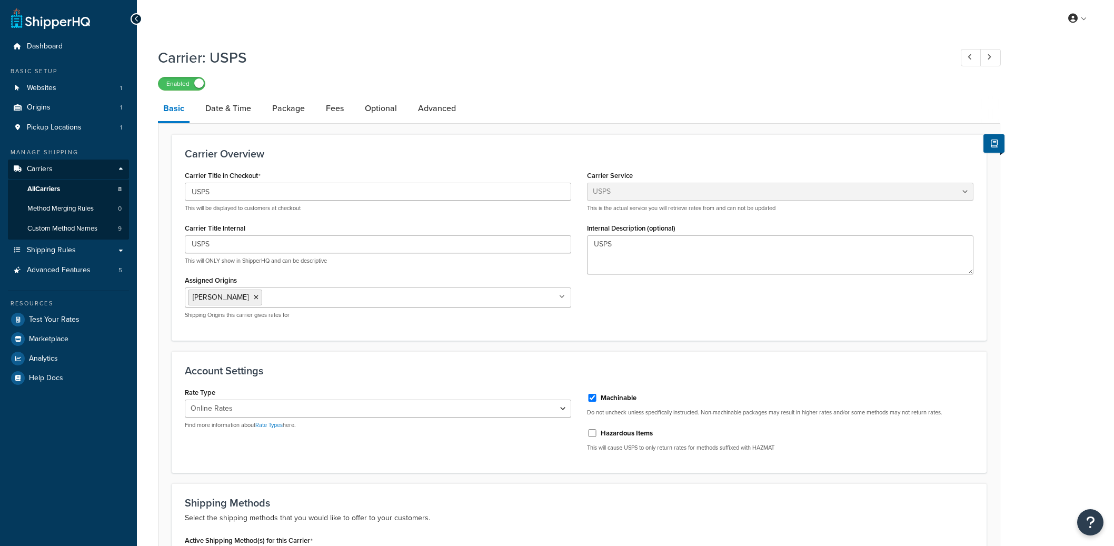
select select "usps"
select select "ONLINE"
click at [243, 113] on link "Date & Time" at bounding box center [228, 108] width 56 height 25
select select "yMd"
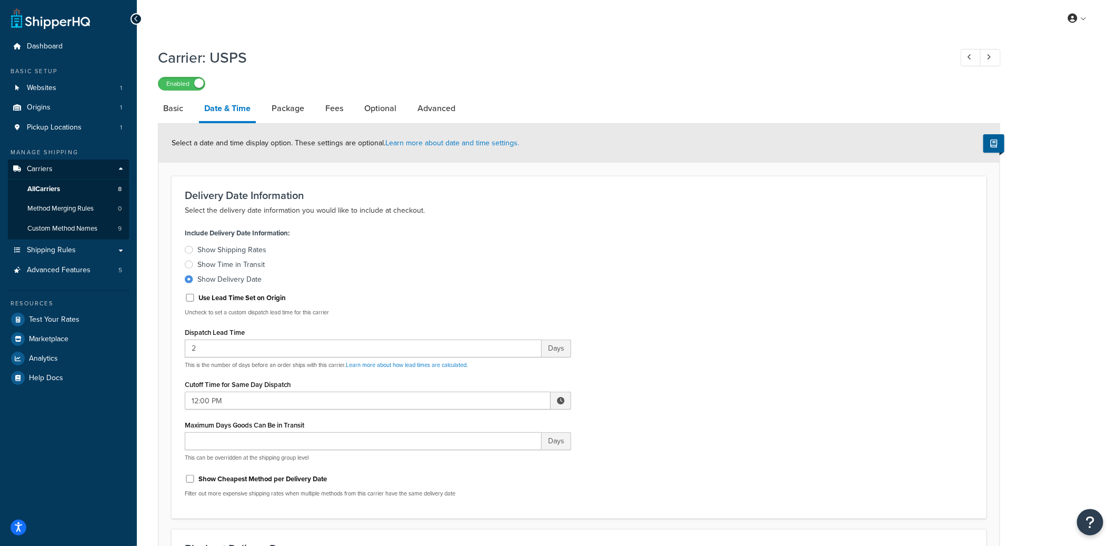
click at [38, 310] on li "Test Your Rates" at bounding box center [68, 319] width 121 height 19
click at [35, 315] on span "Test Your Rates" at bounding box center [54, 319] width 51 height 9
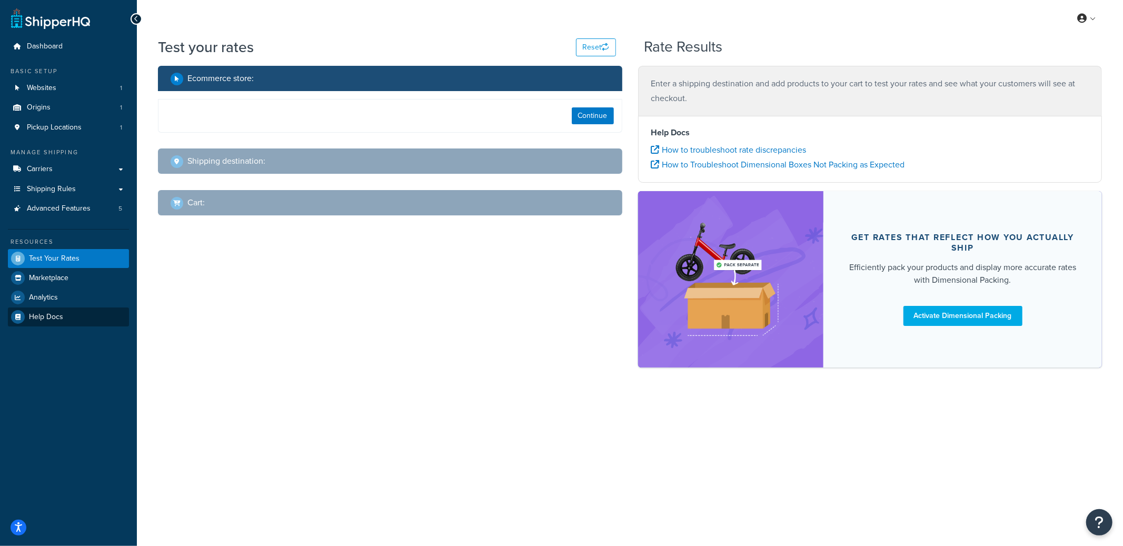
select select "TX"
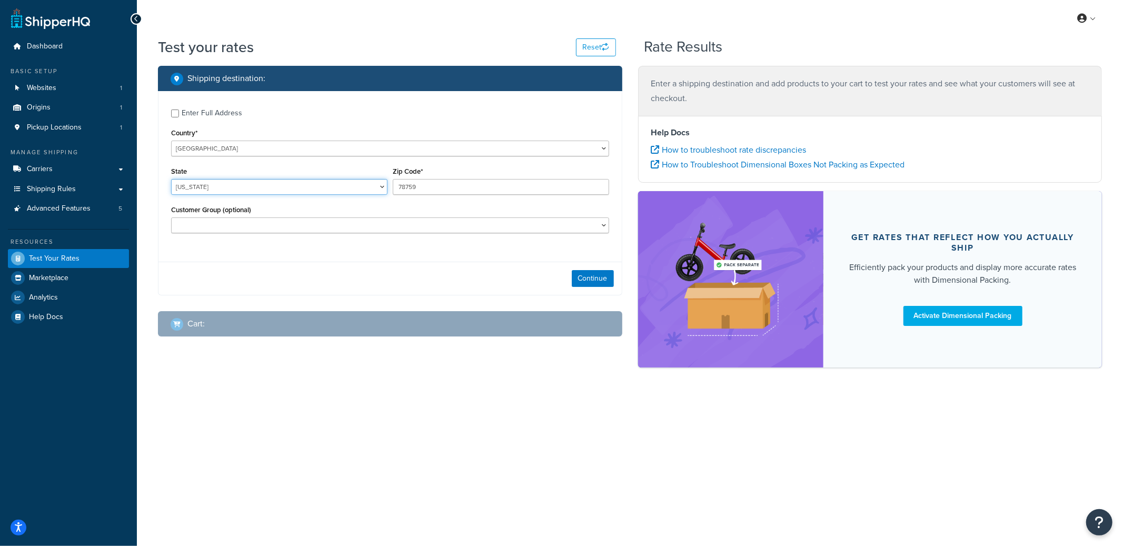
click at [215, 189] on select "Alabama Alaska American Samoa Arizona Arkansas Armed Forces Americas Armed Forc…" at bounding box center [279, 187] width 216 height 16
click at [171, 179] on select "Alabama Alaska American Samoa Arizona Arkansas Armed Forces Americas Armed Forc…" at bounding box center [279, 187] width 216 height 16
click at [605, 282] on button "Continue" at bounding box center [593, 278] width 42 height 17
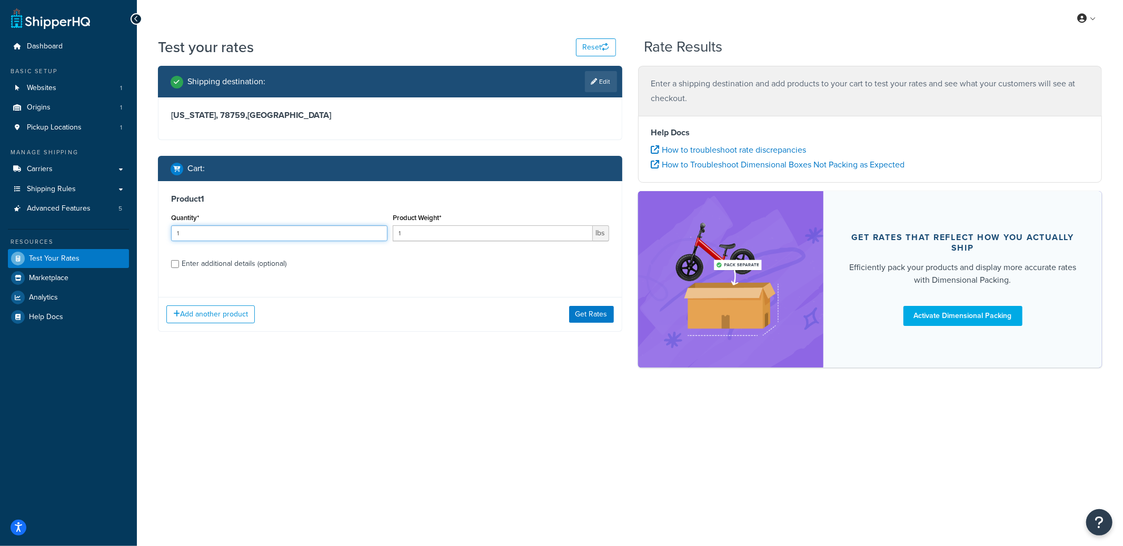
click at [275, 236] on input "1" at bounding box center [279, 233] width 216 height 16
click at [269, 265] on div "Enter additional details (optional)" at bounding box center [234, 263] width 105 height 15
click at [179, 265] on input "Enter additional details (optional)" at bounding box center [175, 264] width 8 height 8
checkbox input "true"
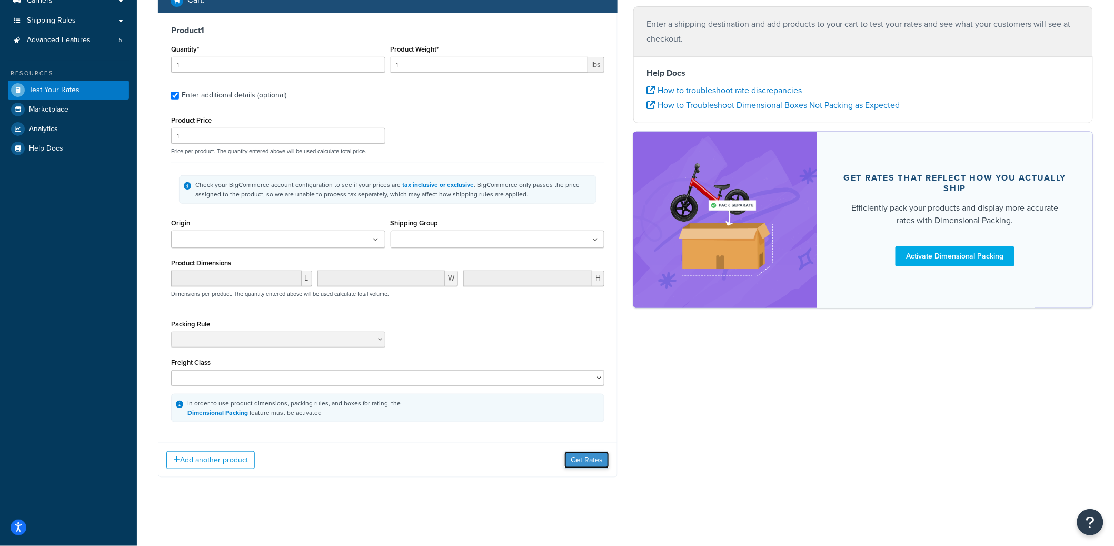
click at [587, 454] on button "Get Rates" at bounding box center [586, 460] width 45 height 17
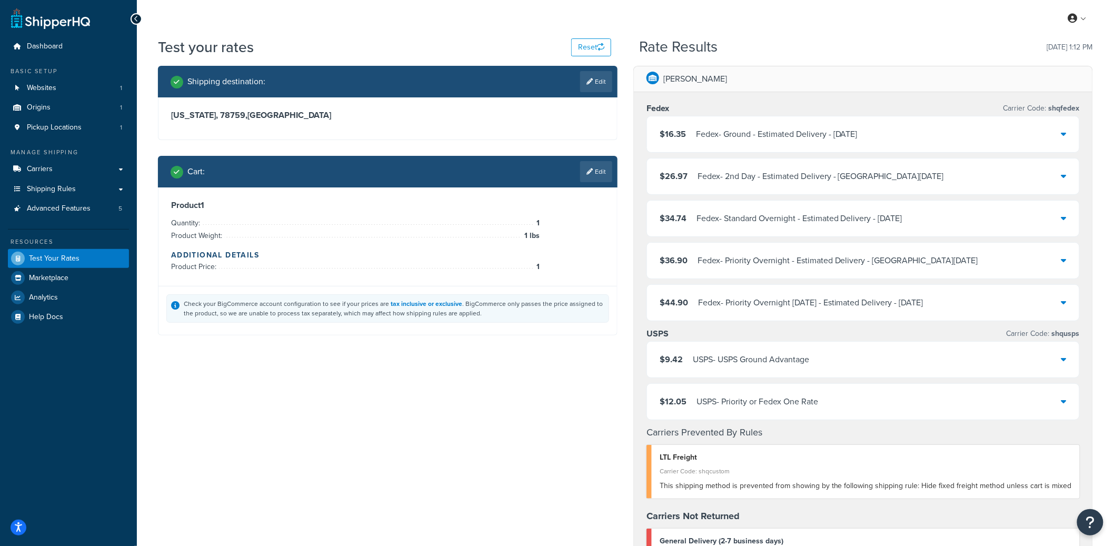
click at [821, 358] on div "$9.42 USPS - USPS Ground Advantage" at bounding box center [863, 360] width 432 height 36
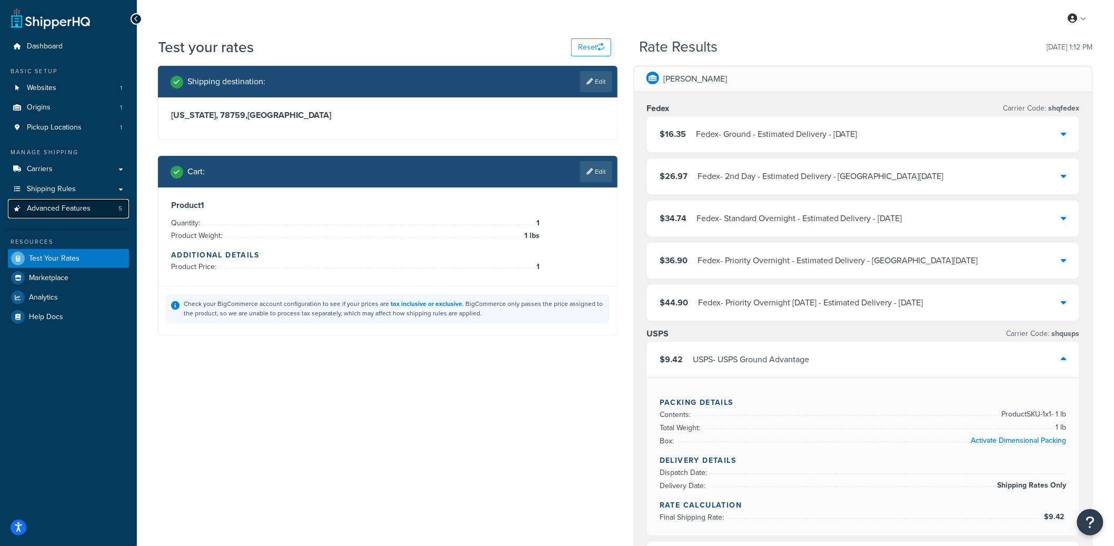
click at [107, 213] on link "Advanced Features 5" at bounding box center [68, 208] width 121 height 19
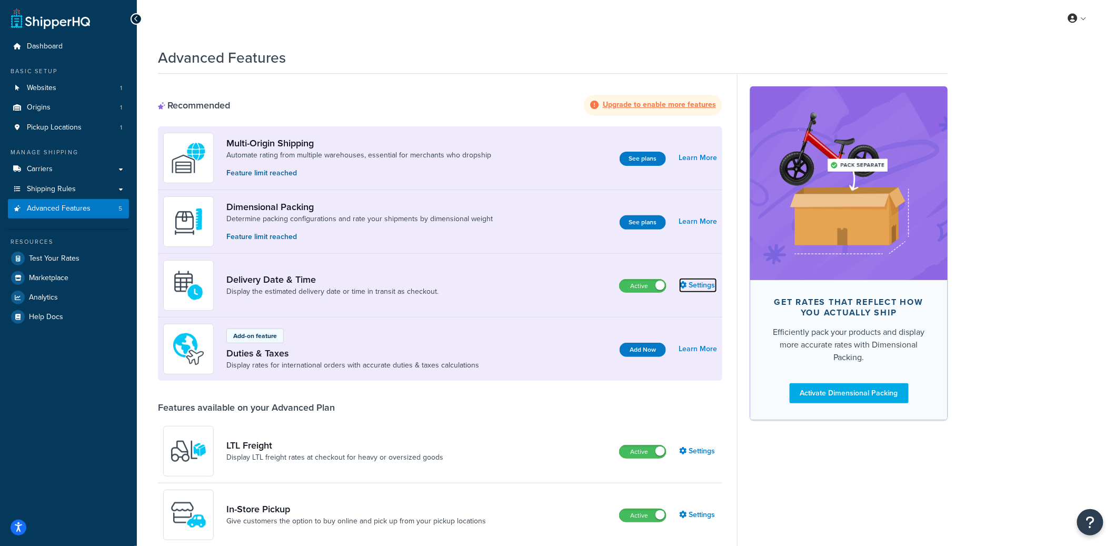
click at [684, 284] on icon at bounding box center [682, 284] width 7 height 7
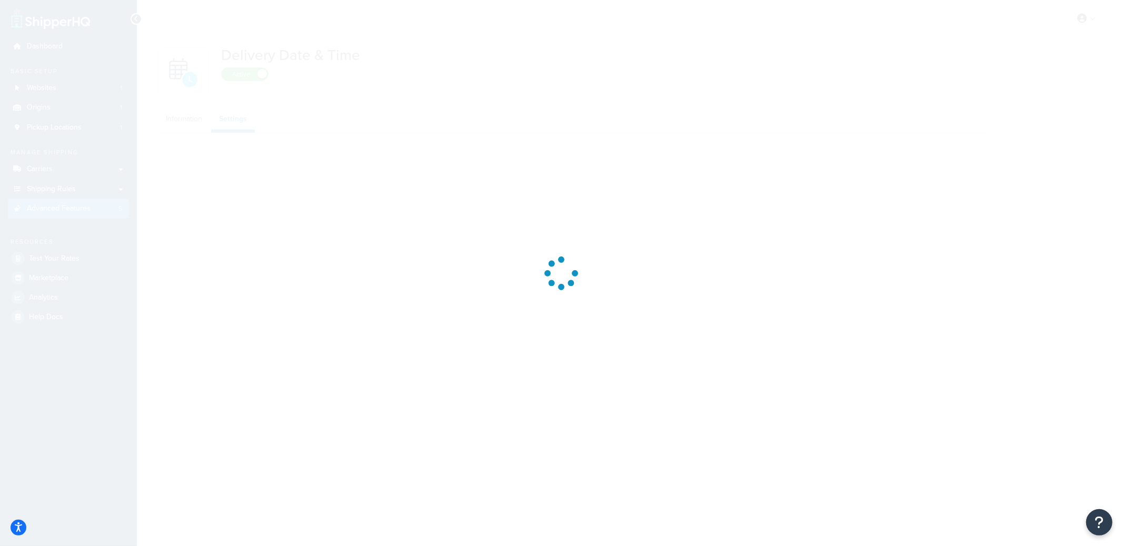
select select "false"
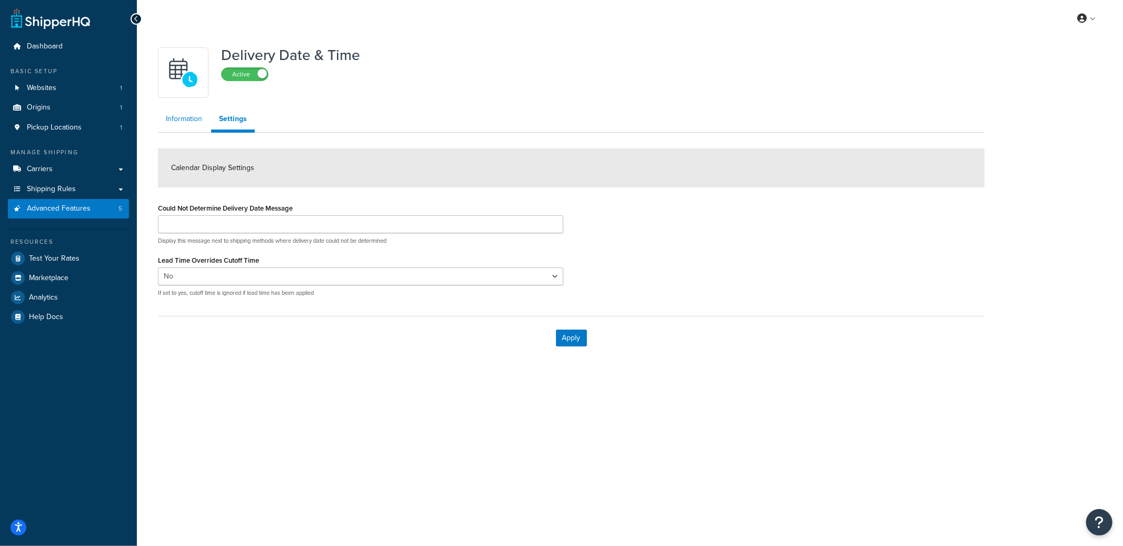
click at [198, 121] on link "Information" at bounding box center [184, 118] width 52 height 21
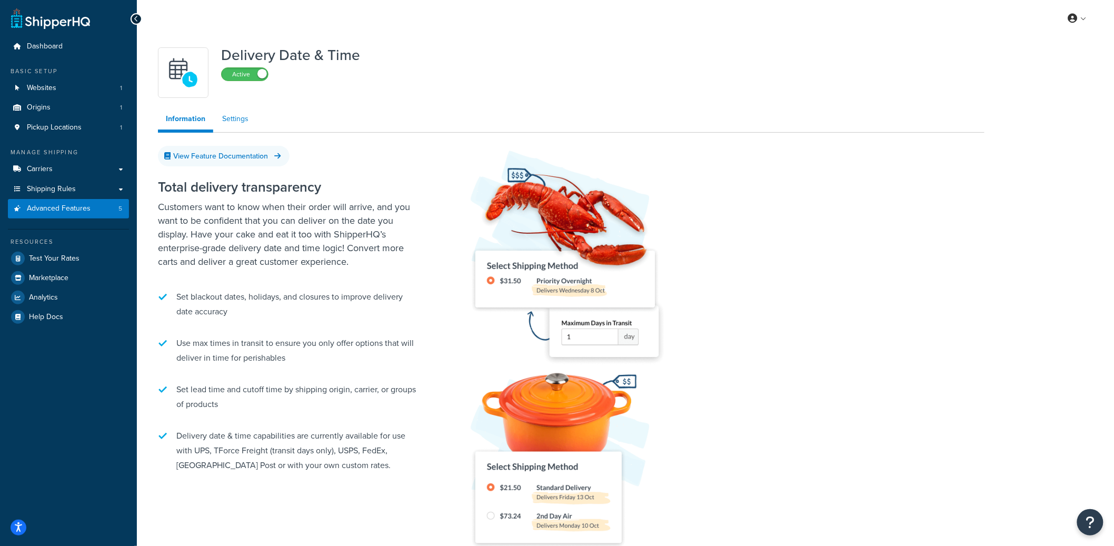
click at [231, 124] on link "Settings" at bounding box center [235, 118] width 42 height 21
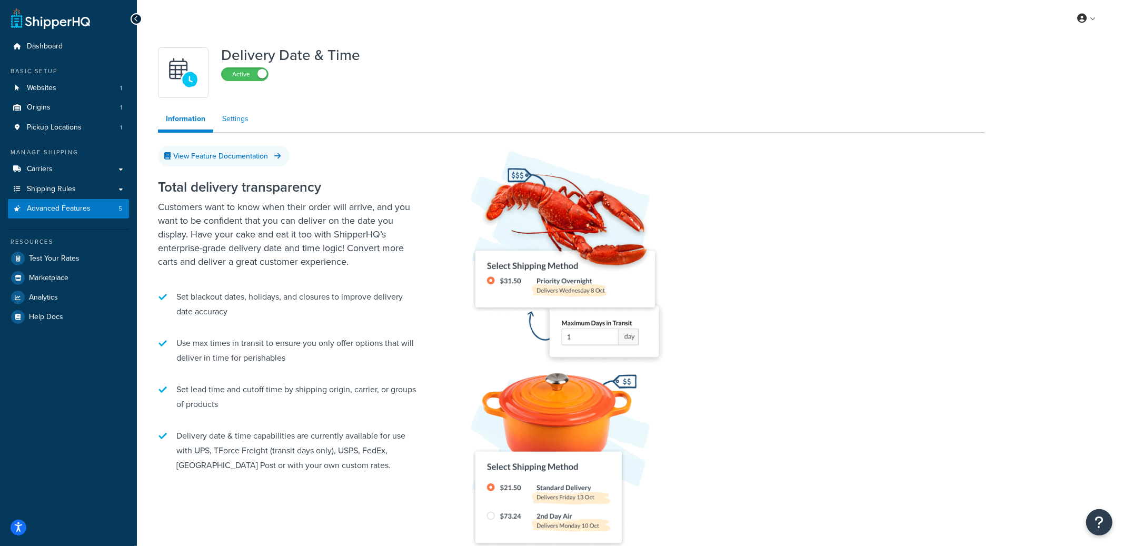
select select "false"
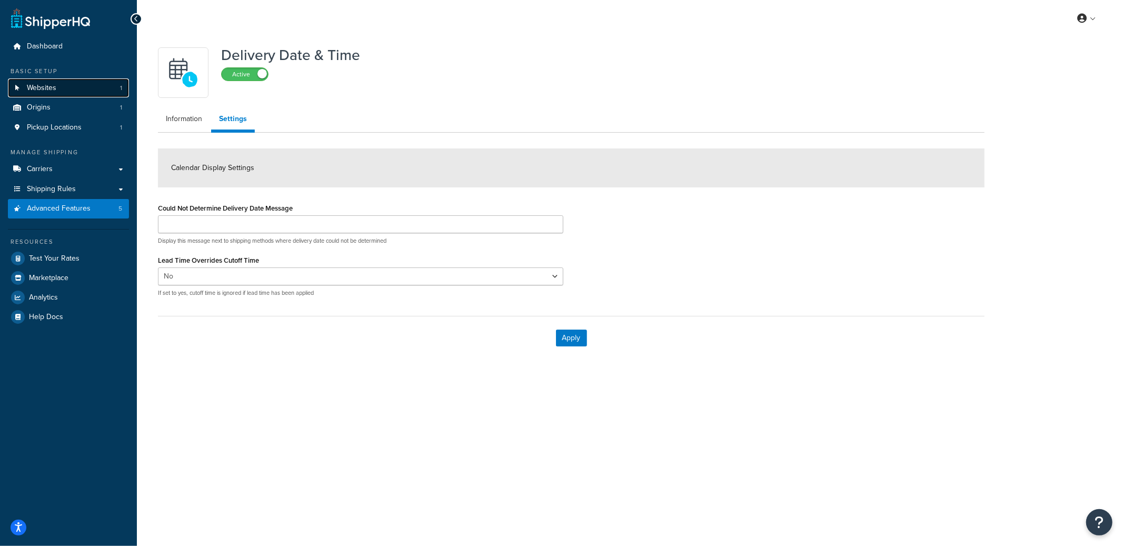
click at [106, 86] on link "Websites 1" at bounding box center [68, 87] width 121 height 19
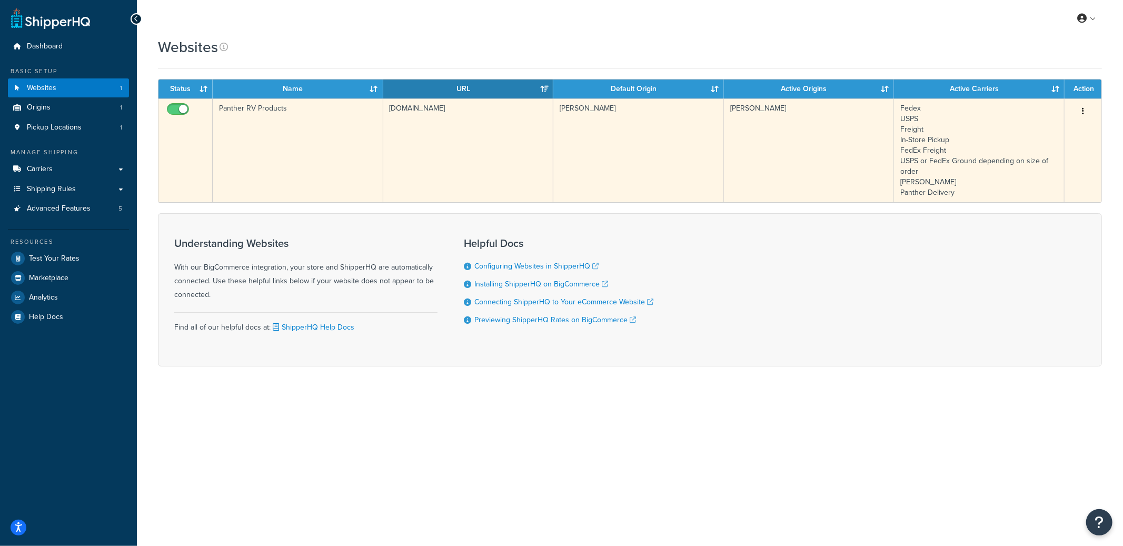
click at [373, 133] on td "Panther RV Products" at bounding box center [298, 150] width 171 height 104
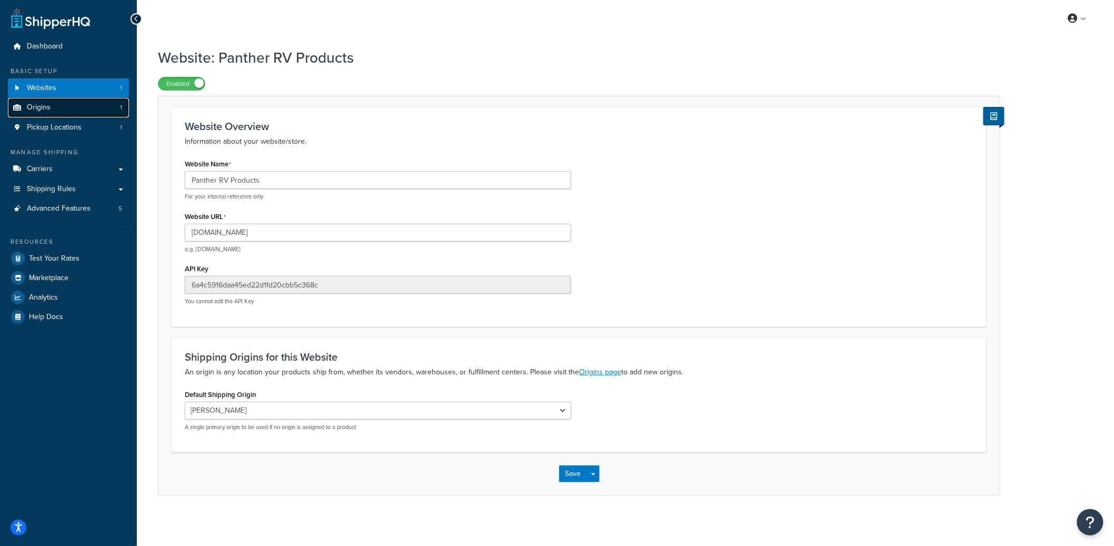
click at [121, 113] on link "Origins 1" at bounding box center [68, 107] width 121 height 19
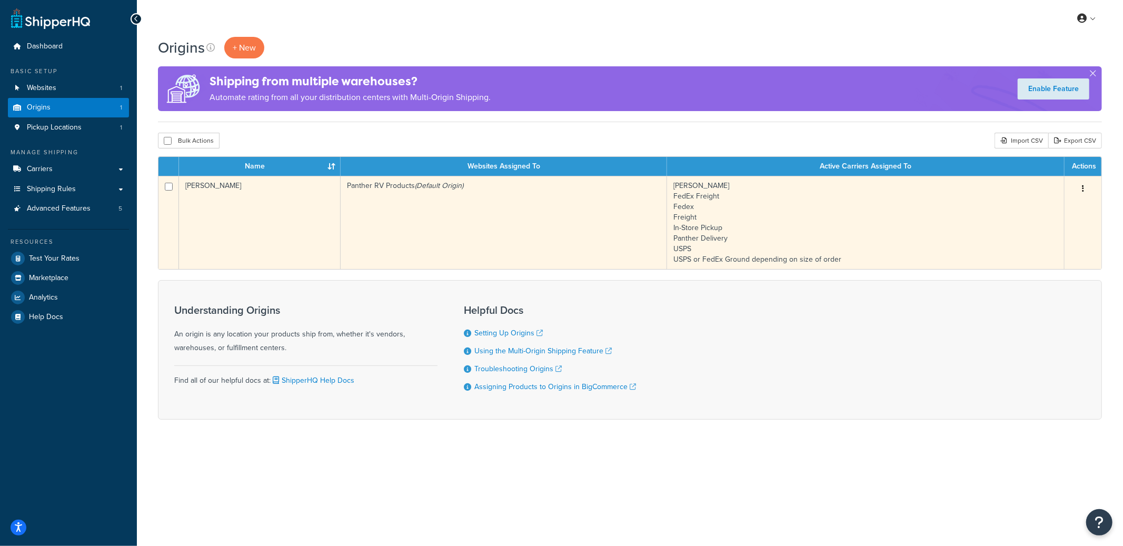
click at [445, 211] on td "Panther RV Products (Default Origin)" at bounding box center [504, 222] width 326 height 93
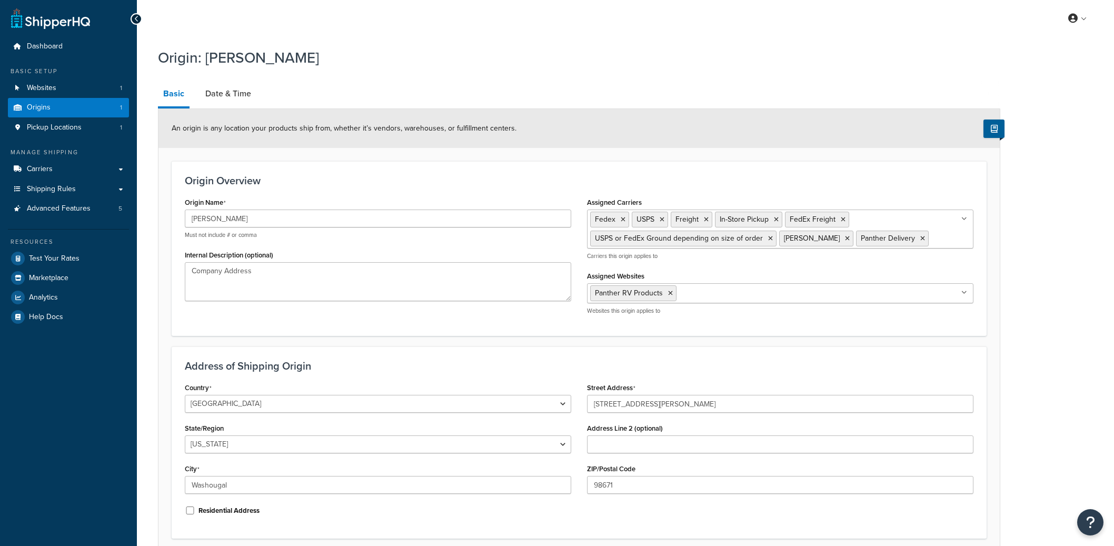
select select "47"
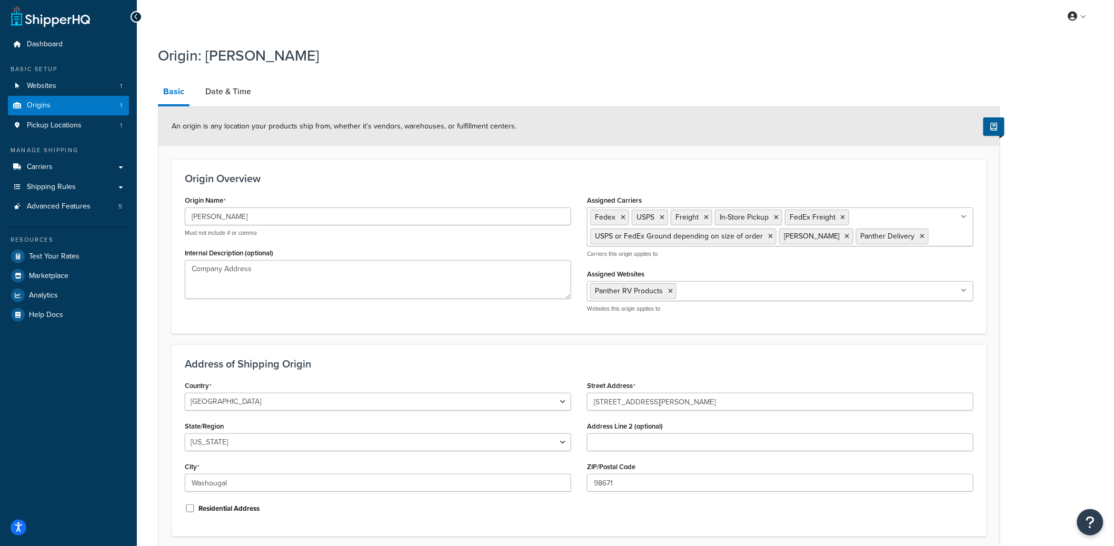
click at [241, 107] on div "An origin is any location your products ship from, whether it’s vendors, wareho…" at bounding box center [578, 126] width 841 height 39
click at [238, 100] on link "Date & Time" at bounding box center [228, 91] width 56 height 25
select select "PER_SHIPPING_METHOD_TYPE"
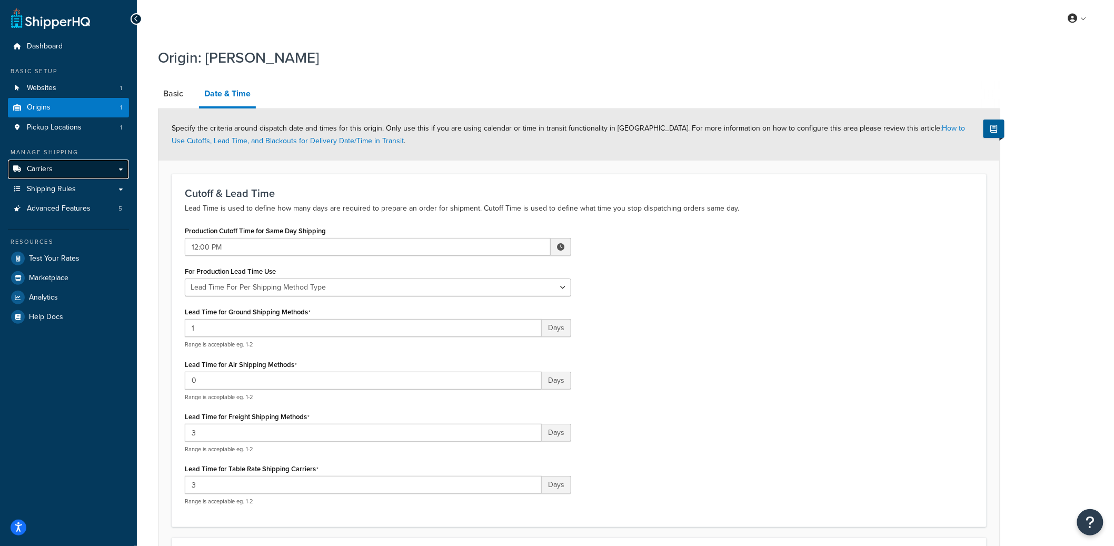
click at [80, 172] on link "Carriers" at bounding box center [68, 168] width 121 height 19
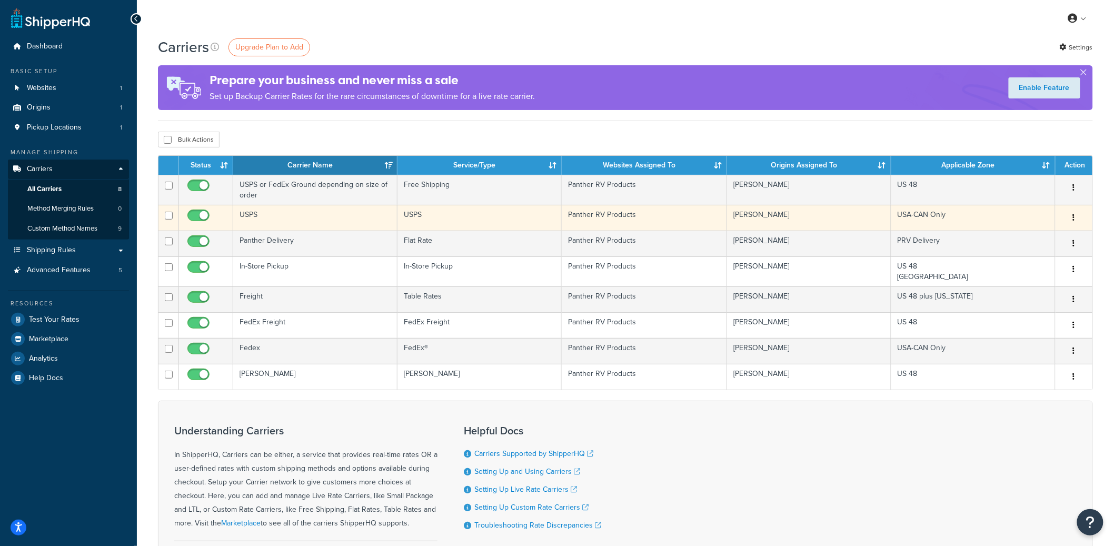
click at [326, 224] on td "USPS" at bounding box center [315, 218] width 164 height 26
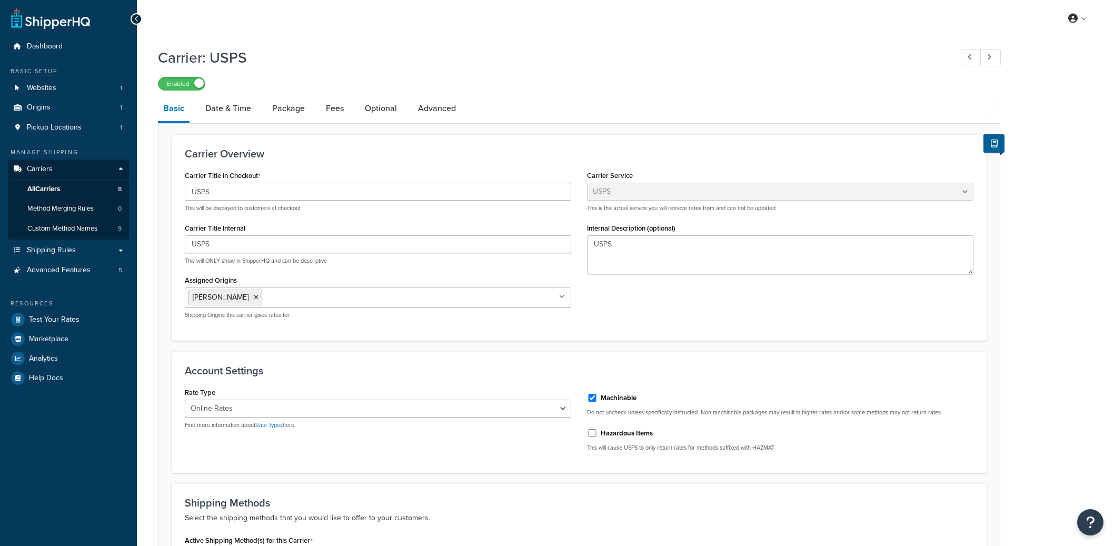
select select "usps"
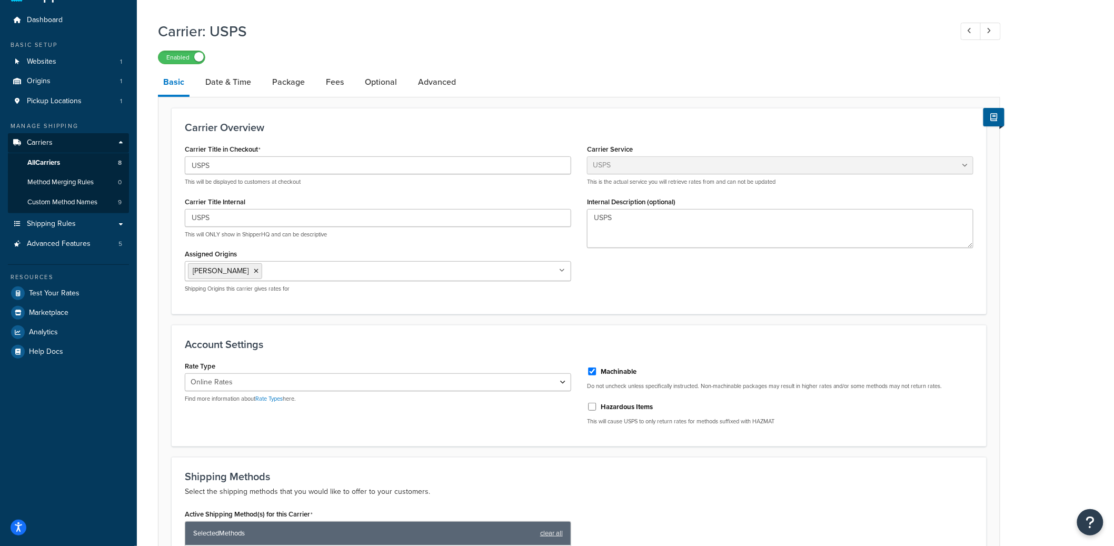
scroll to position [82, 0]
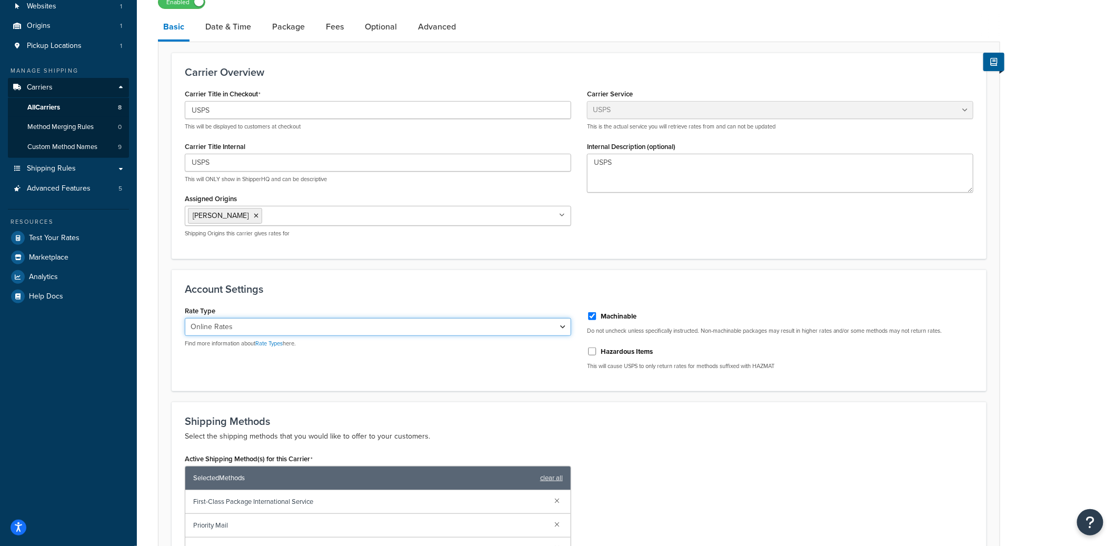
click at [379, 327] on select "Retail Rates Online Rates Commercial Plus" at bounding box center [378, 327] width 386 height 18
select select "ALL"
click at [185, 318] on select "Retail Rates Online Rates Commercial Plus" at bounding box center [378, 327] width 386 height 18
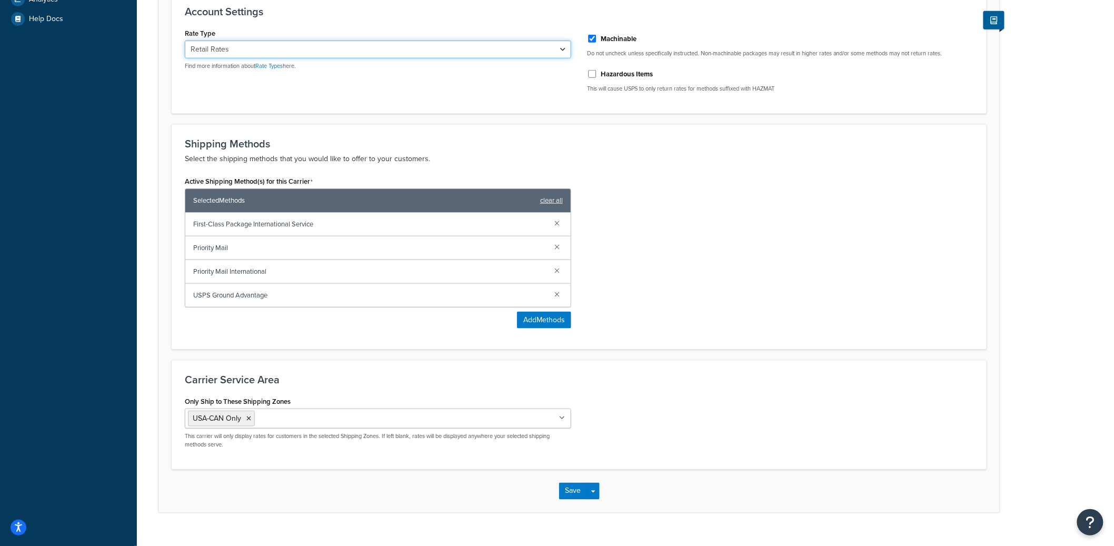
scroll to position [380, 0]
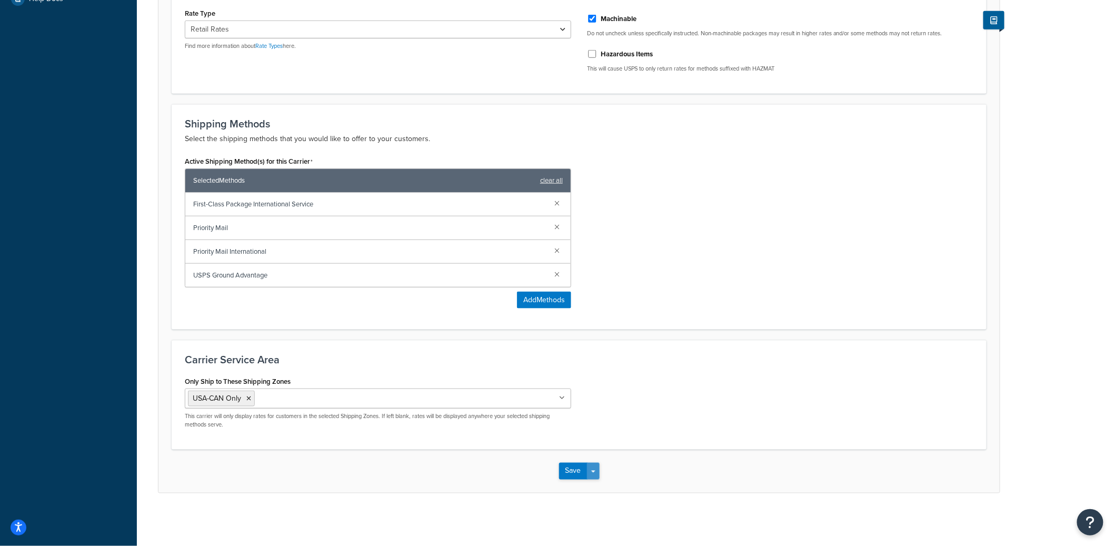
click at [596, 473] on button "Save Dropdown" at bounding box center [593, 471] width 13 height 17
click at [597, 488] on button "Save and Edit" at bounding box center [597, 490] width 77 height 22
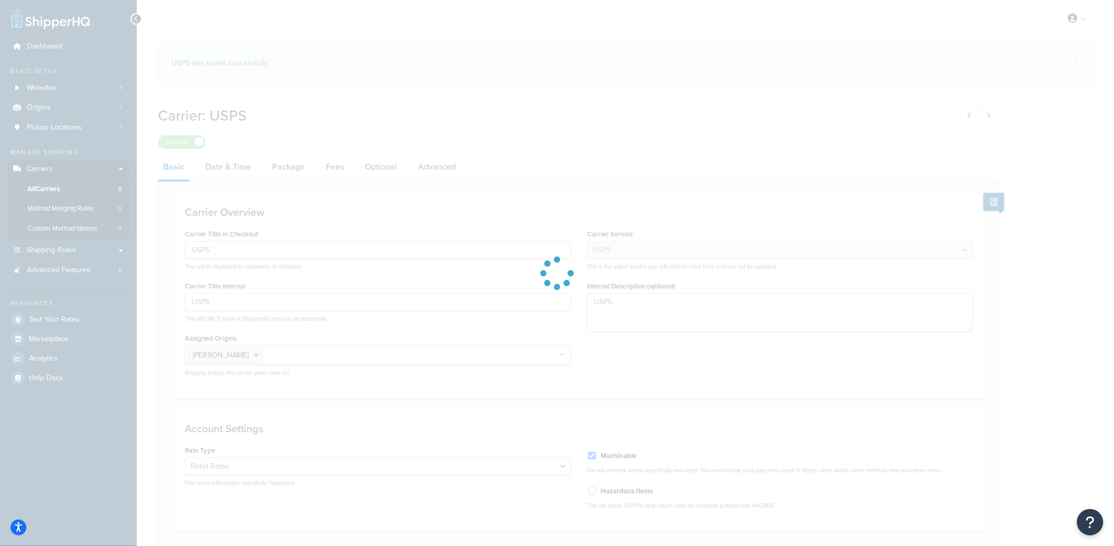
select select "usps"
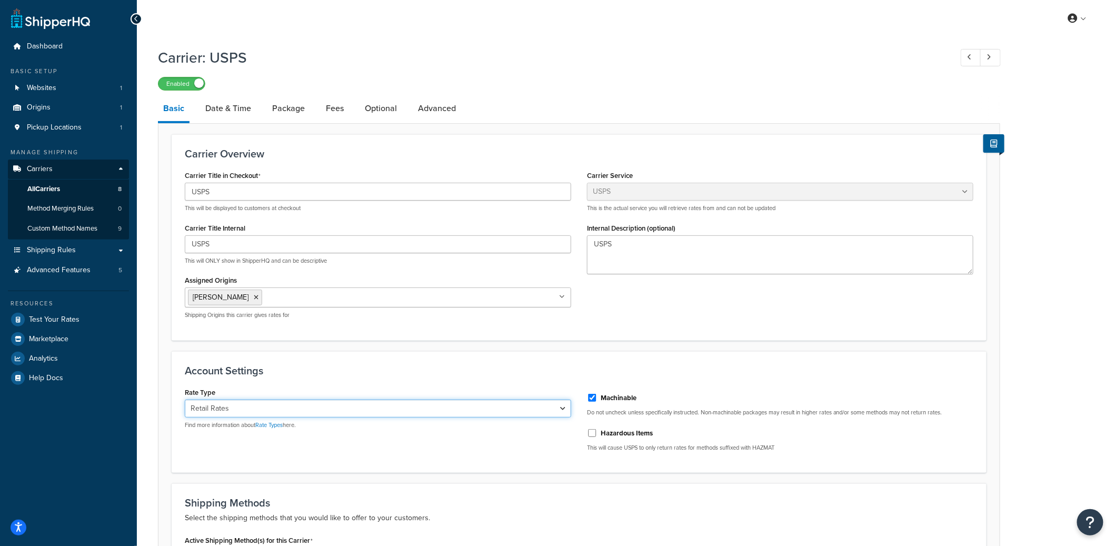
click at [275, 411] on select "Retail Rates Online Rates Commercial Plus" at bounding box center [378, 408] width 386 height 18
select select "ONLINE"
click at [185, 399] on select "Retail Rates Online Rates Commercial Plus" at bounding box center [378, 408] width 386 height 18
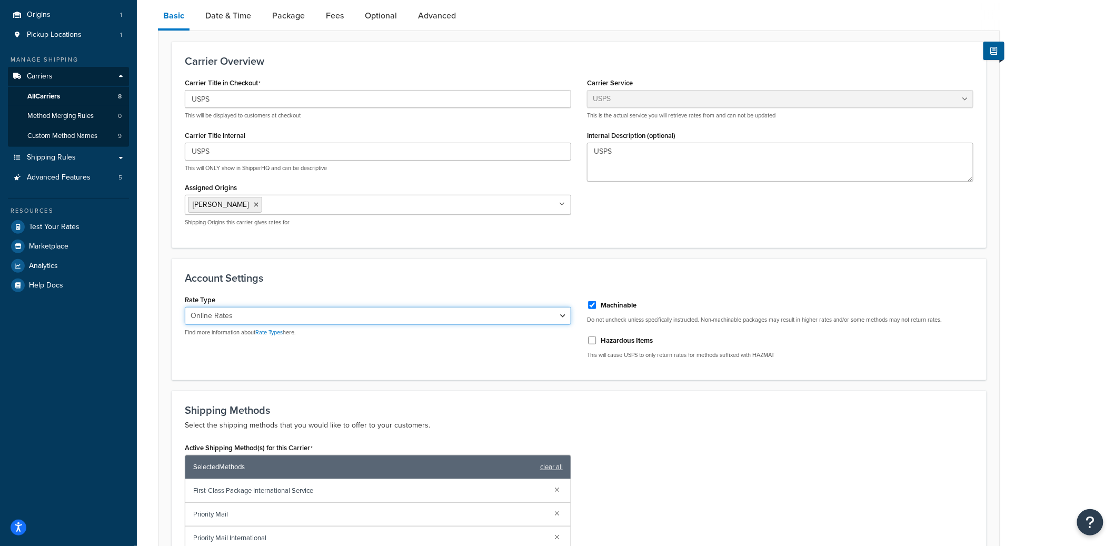
scroll to position [359, 0]
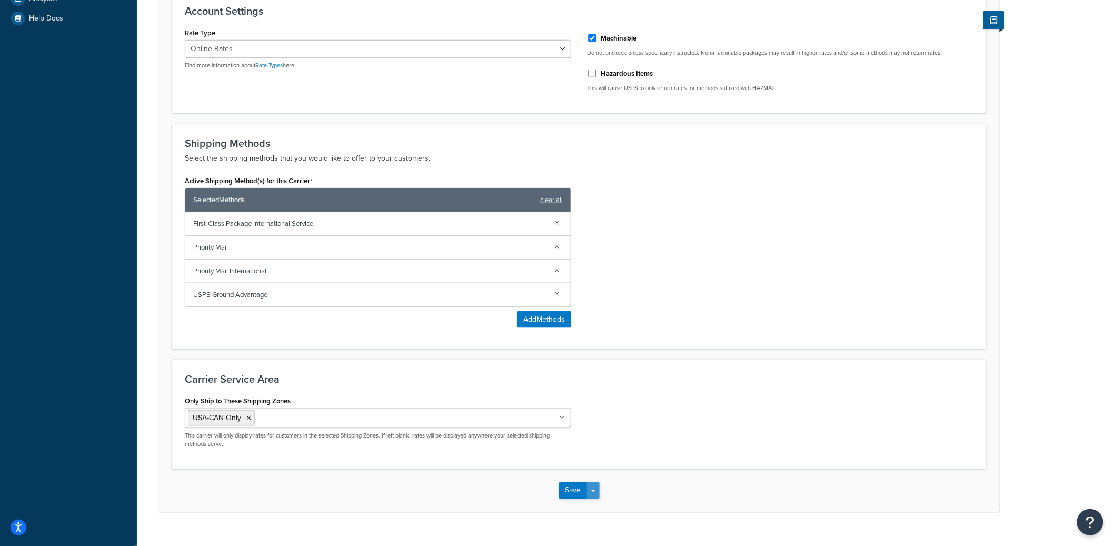
click at [595, 498] on button "Save Dropdown" at bounding box center [593, 490] width 13 height 17
click at [594, 507] on button "Save and Edit" at bounding box center [597, 510] width 77 height 22
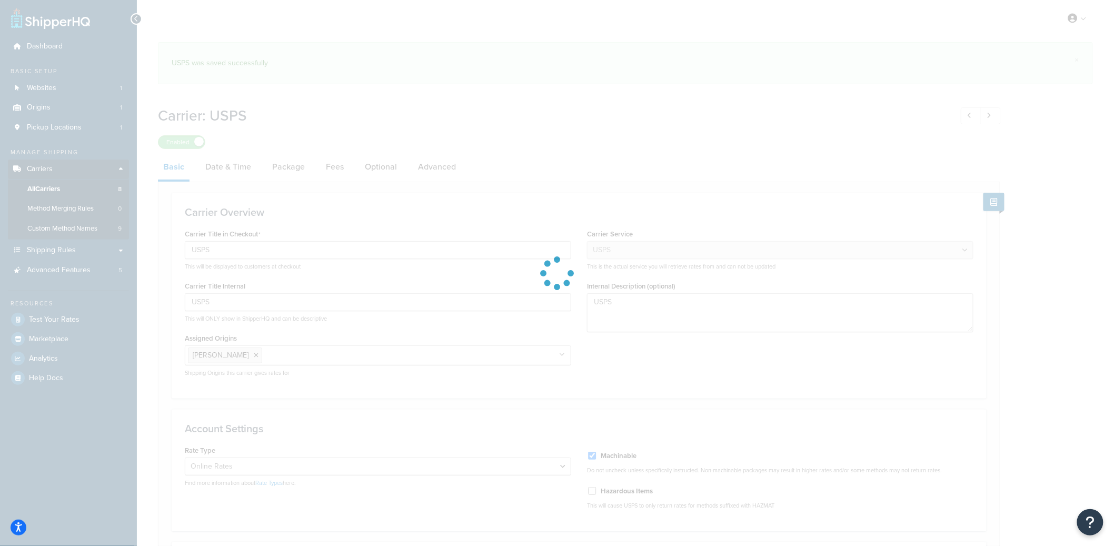
select select "usps"
select select "ONLINE"
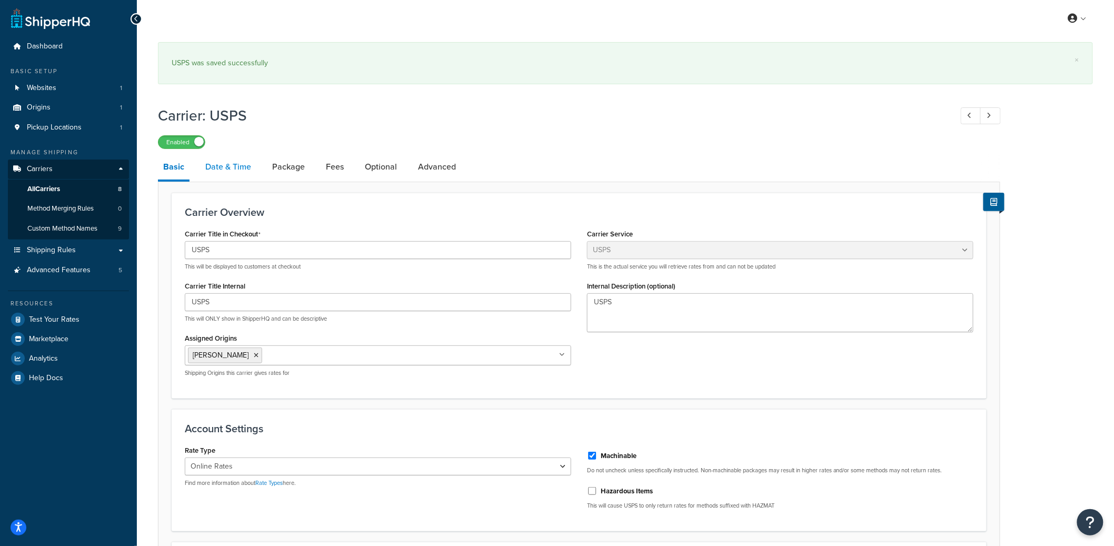
click at [218, 166] on link "Date & Time" at bounding box center [228, 166] width 56 height 25
select select "yMd"
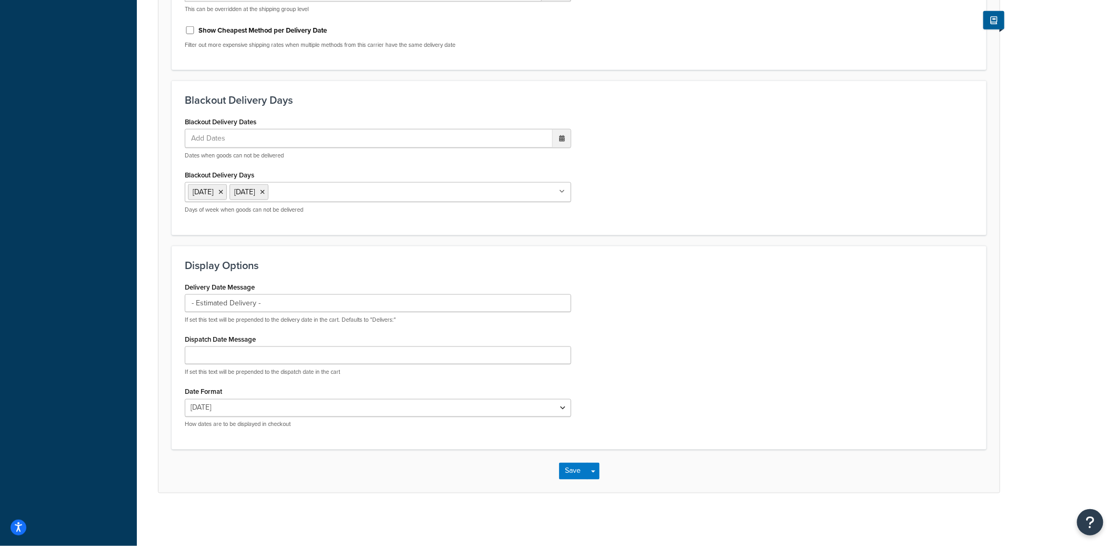
scroll to position [448, 0]
drag, startPoint x: 282, startPoint y: 309, endPoint x: 189, endPoint y: 309, distance: 93.2
click at [189, 309] on input "- Estimated Delivery -" at bounding box center [378, 303] width 386 height 18
click at [597, 474] on button "Save Dropdown" at bounding box center [593, 471] width 13 height 17
click at [597, 485] on button "Save and Edit" at bounding box center [597, 490] width 77 height 22
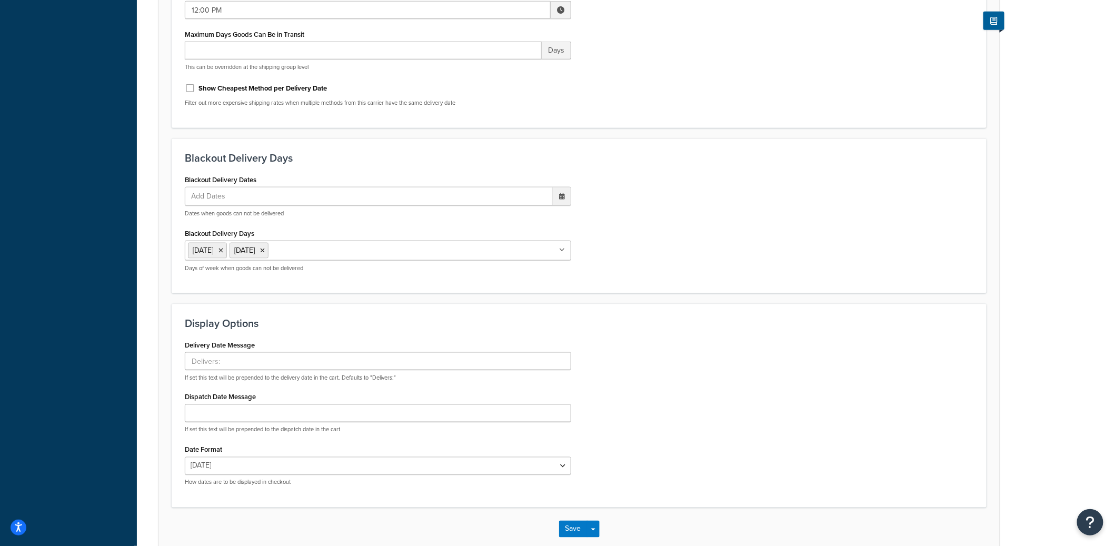
scroll to position [0, 0]
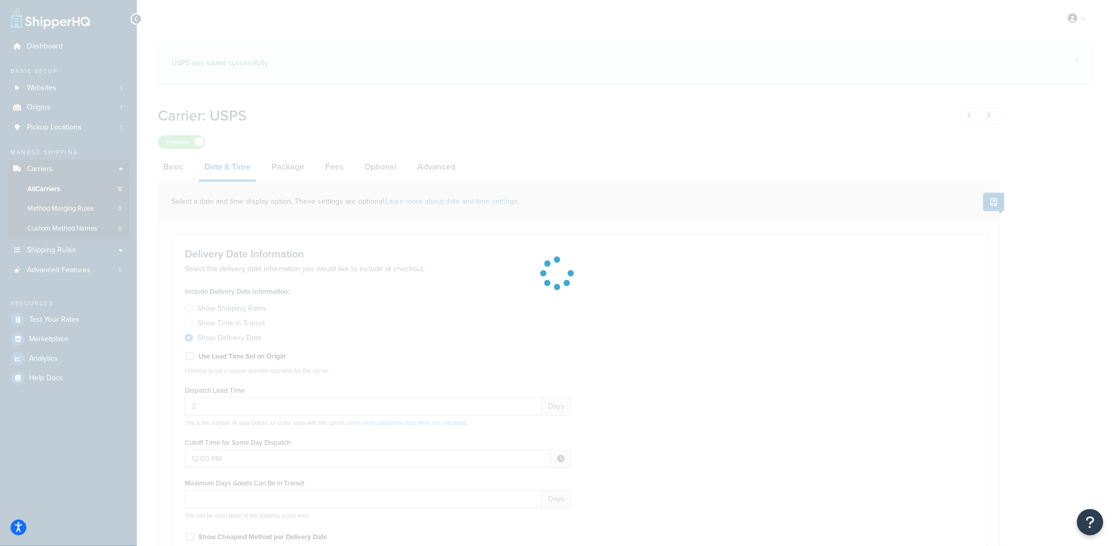
select select "yMd"
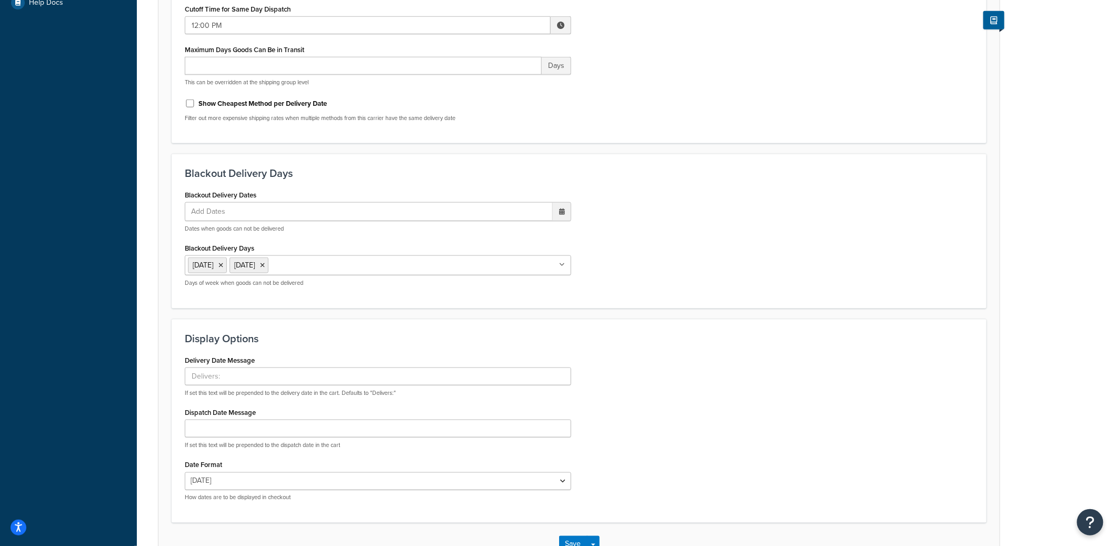
scroll to position [448, 0]
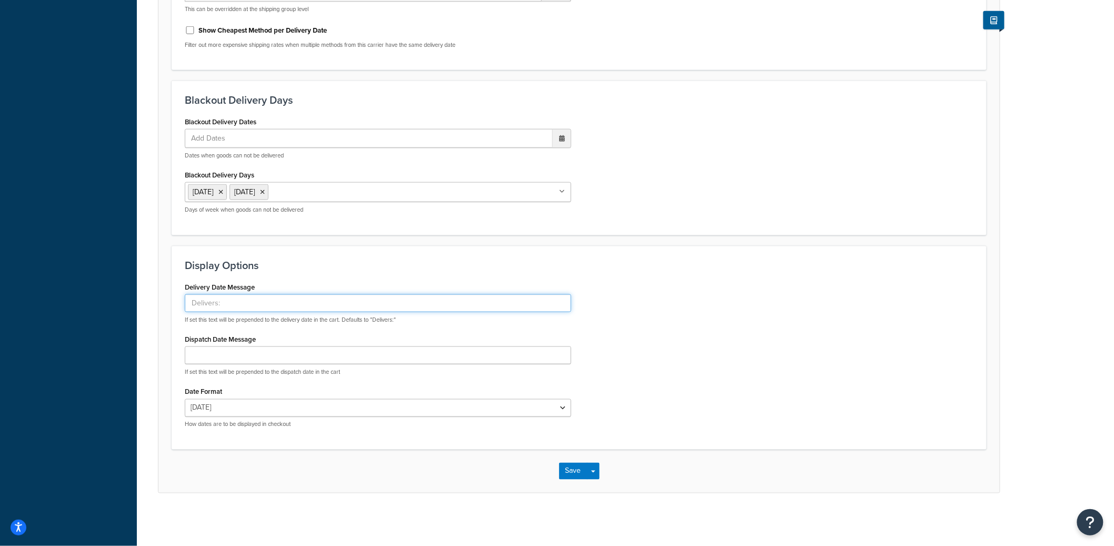
click at [263, 295] on input "Delivery Date Message" at bounding box center [378, 303] width 386 height 18
paste input "- Estimated Delivery -"
type input "- Estimated Delivery -"
click at [594, 468] on button "Save Dropdown" at bounding box center [593, 471] width 13 height 17
click at [595, 484] on button "Save and Edit" at bounding box center [597, 490] width 77 height 22
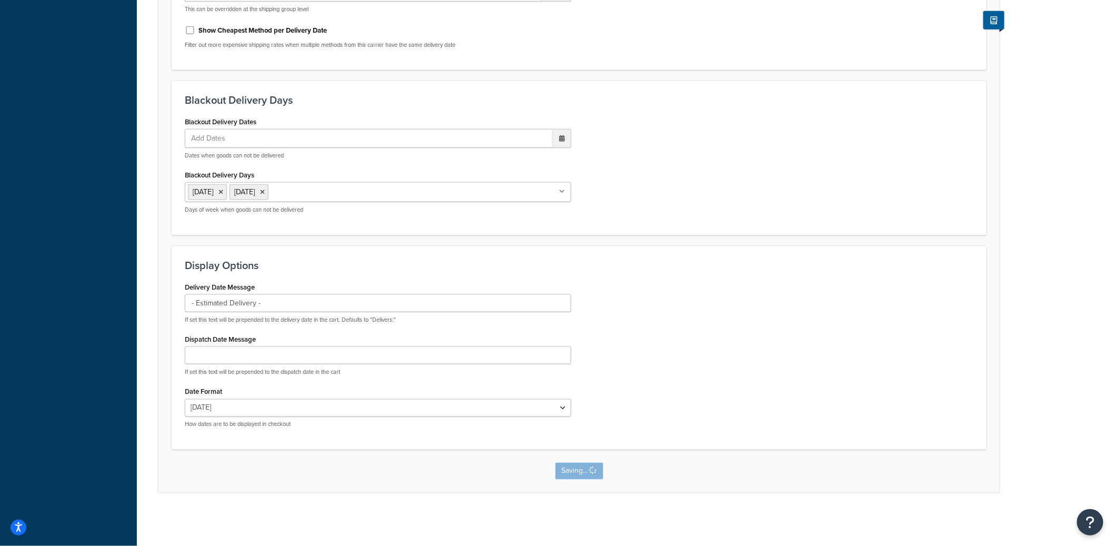
scroll to position [0, 0]
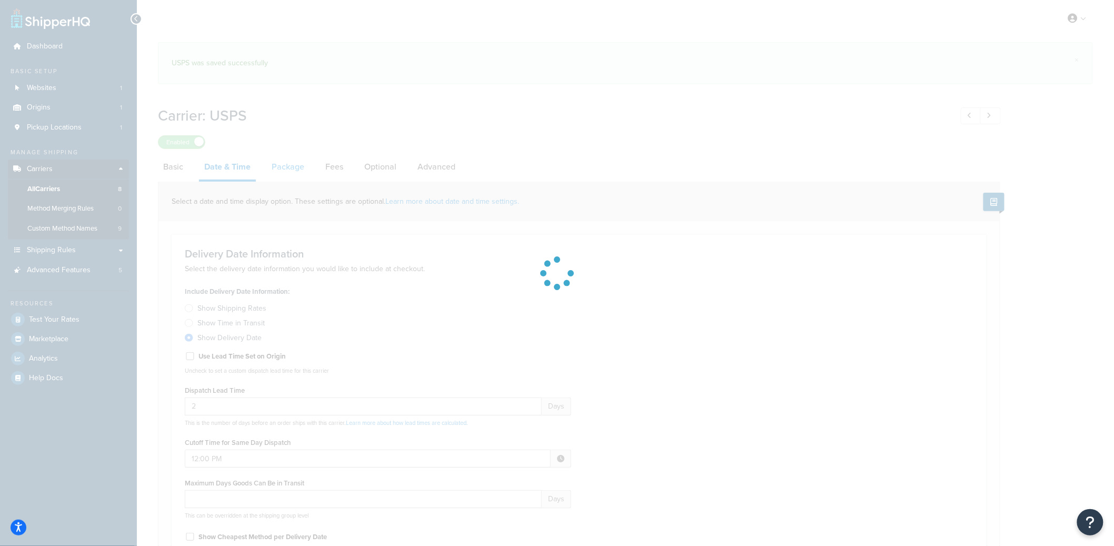
select select "yMd"
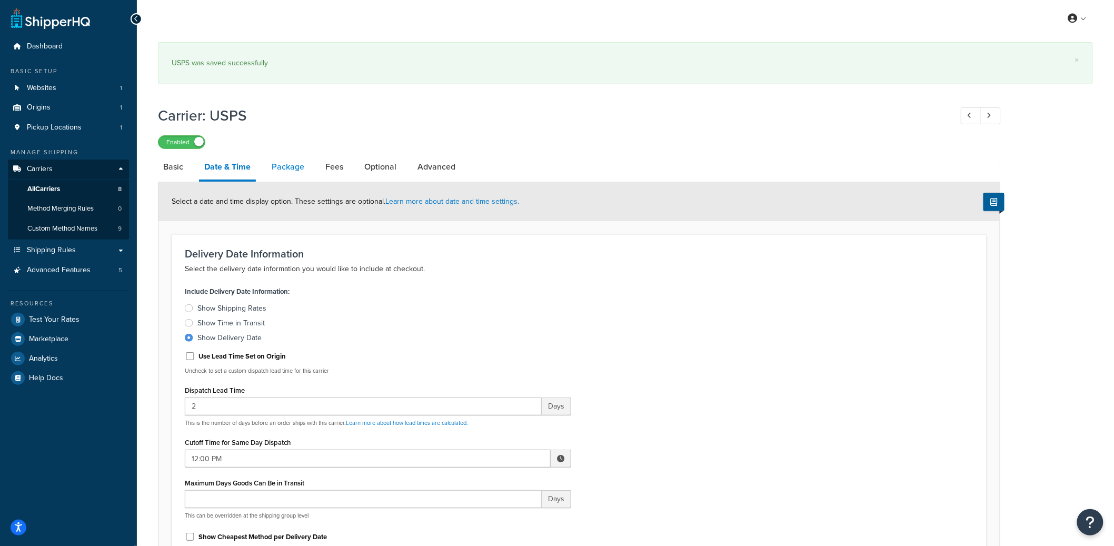
click at [281, 171] on link "Package" at bounding box center [287, 166] width 43 height 25
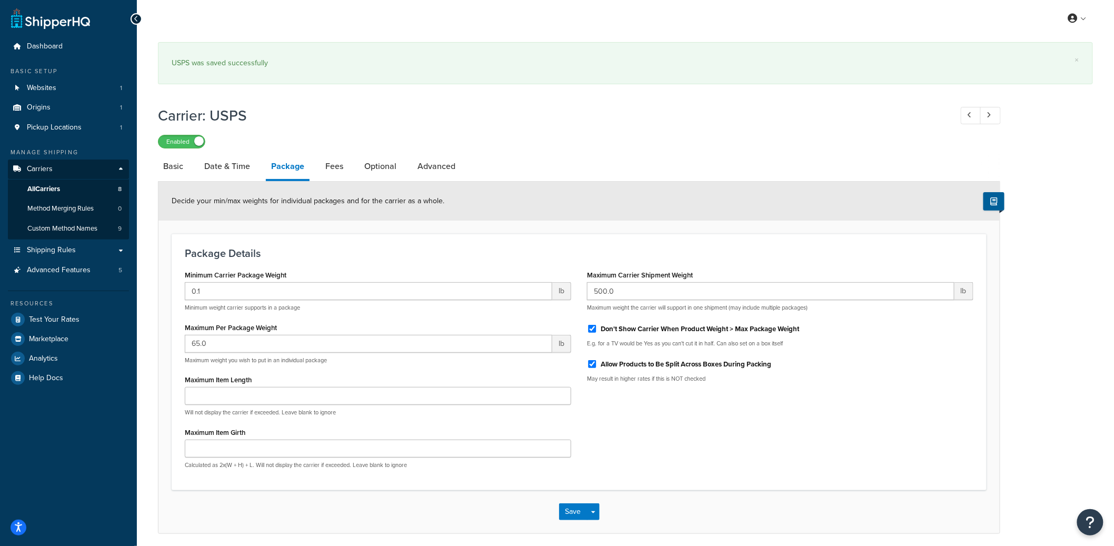
click at [314, 171] on li "Package" at bounding box center [293, 167] width 54 height 27
click at [324, 171] on link "Fees" at bounding box center [334, 166] width 28 height 25
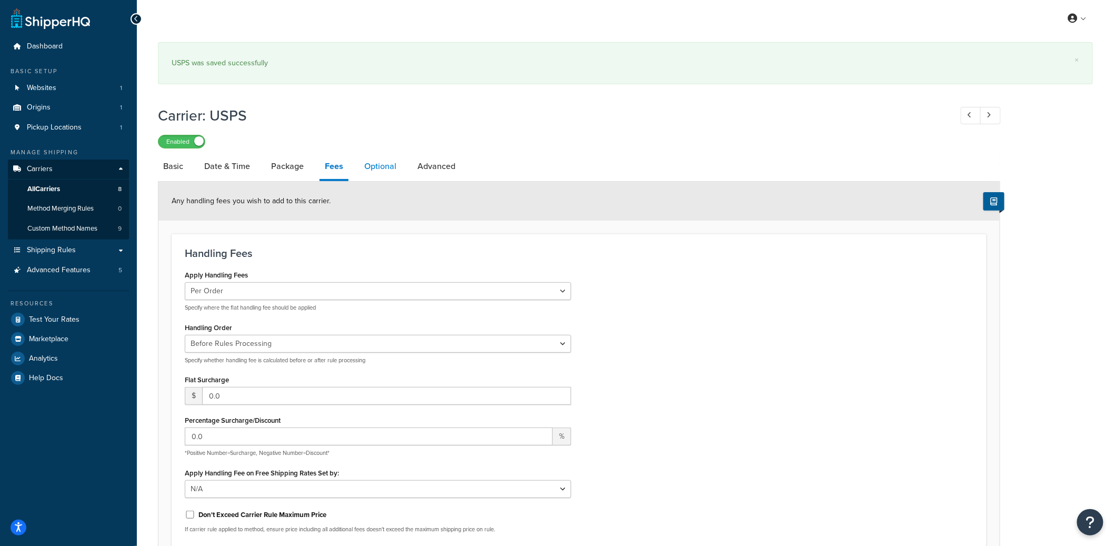
click at [388, 174] on link "Optional" at bounding box center [380, 166] width 43 height 25
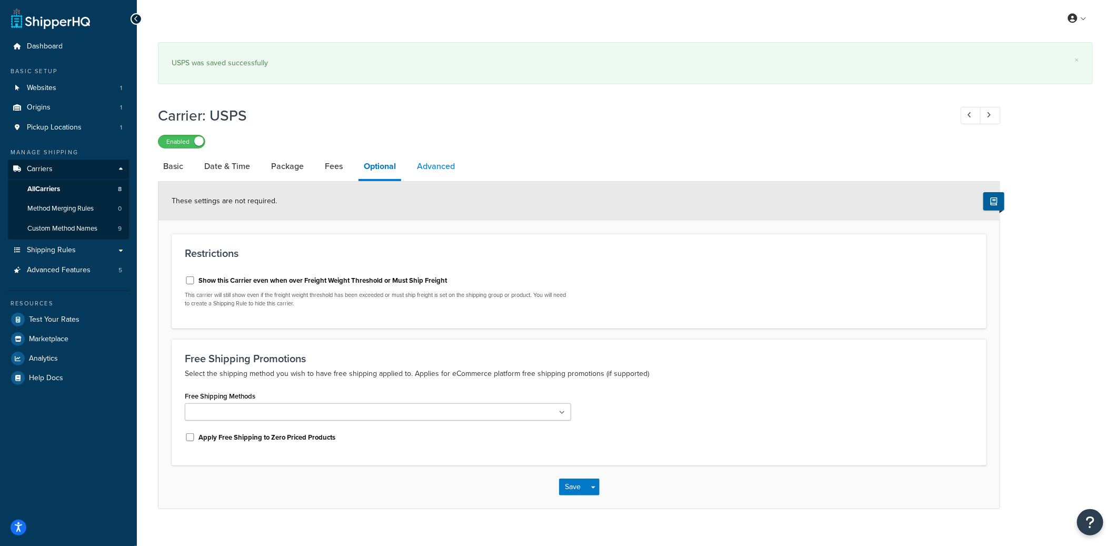
click at [418, 177] on link "Advanced" at bounding box center [436, 166] width 48 height 25
select select "false"
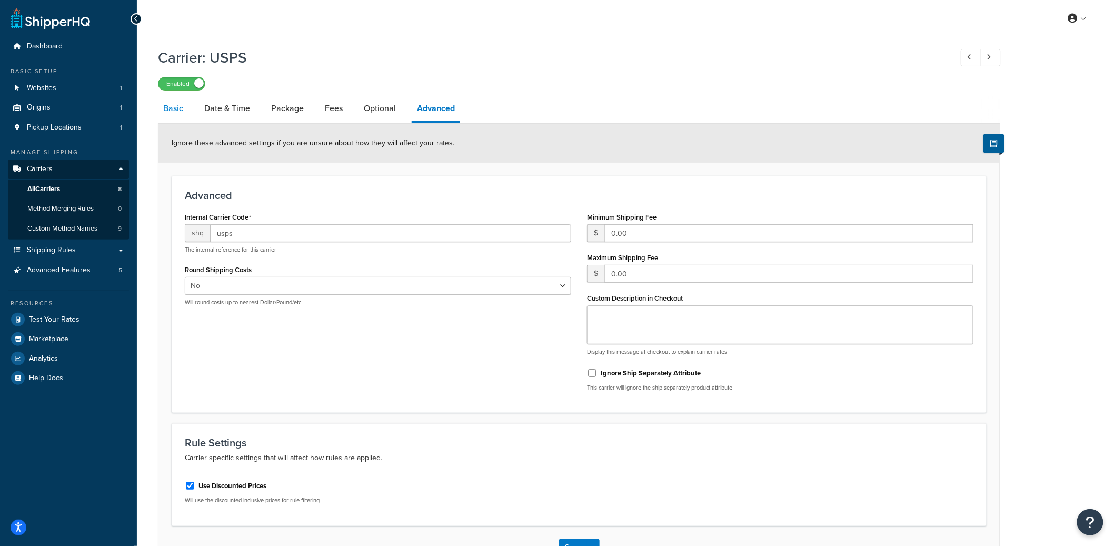
click at [184, 109] on link "Basic" at bounding box center [173, 108] width 31 height 25
select select "usps"
select select "ONLINE"
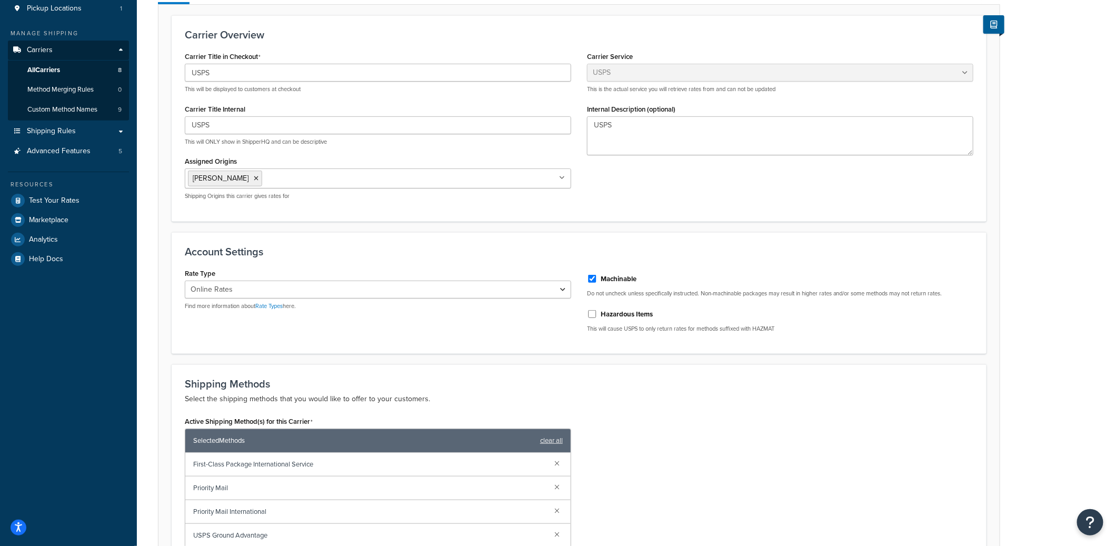
scroll to position [380, 0]
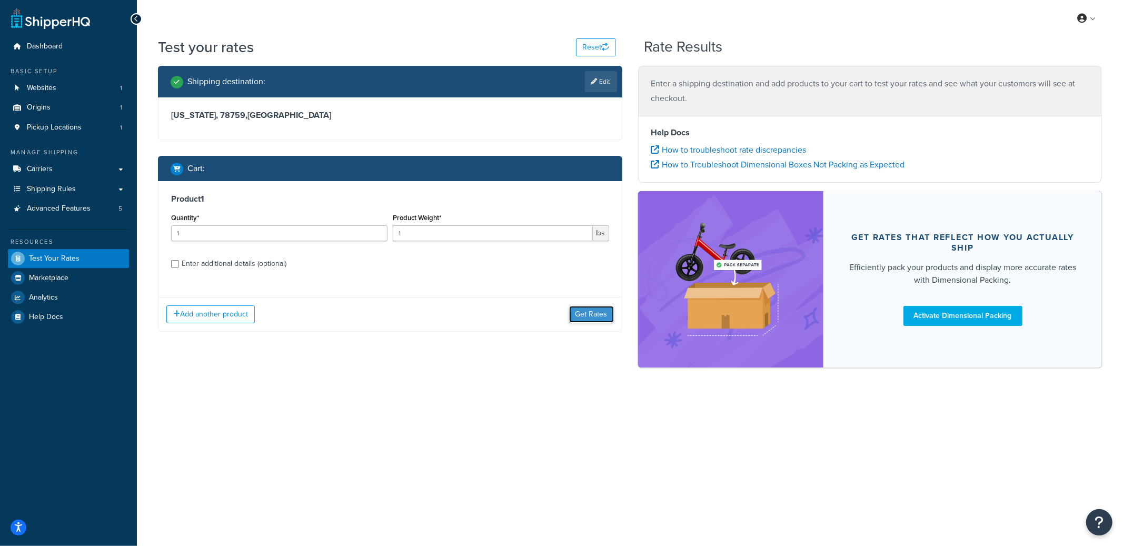
click at [605, 319] on button "Get Rates" at bounding box center [591, 314] width 45 height 17
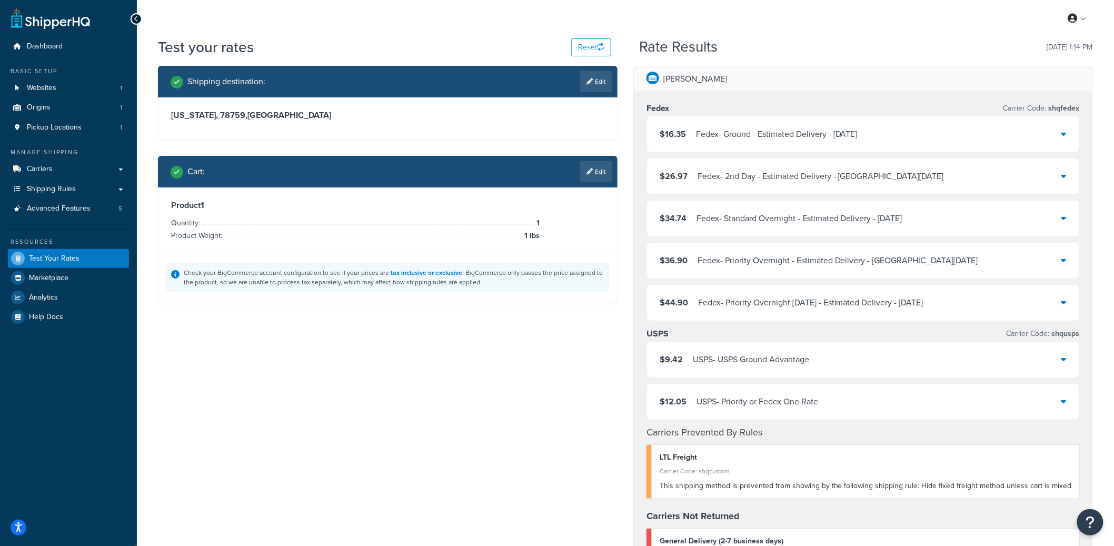
click at [790, 384] on div "$12.05 USPS - Priority or Fedex One Rate" at bounding box center [863, 402] width 432 height 36
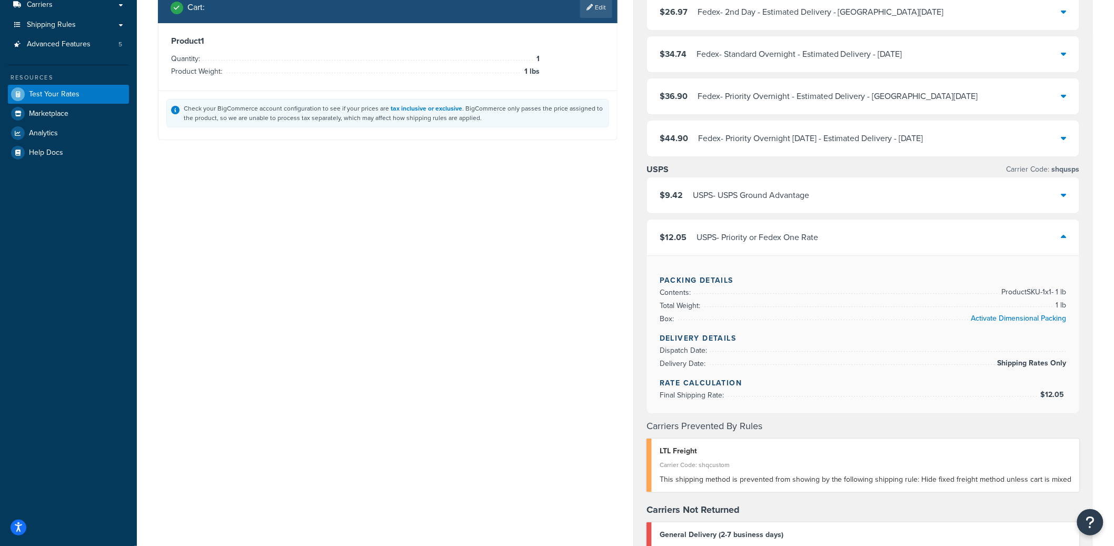
scroll to position [156, 0]
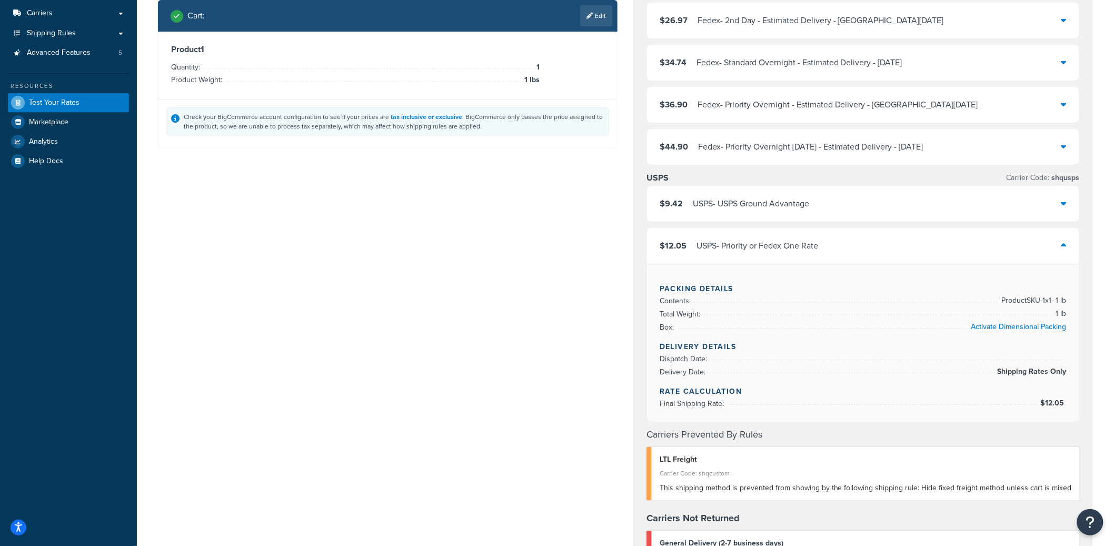
click at [755, 238] on div "$12.05 USPS - Priority or Fedex One Rate" at bounding box center [863, 246] width 432 height 36
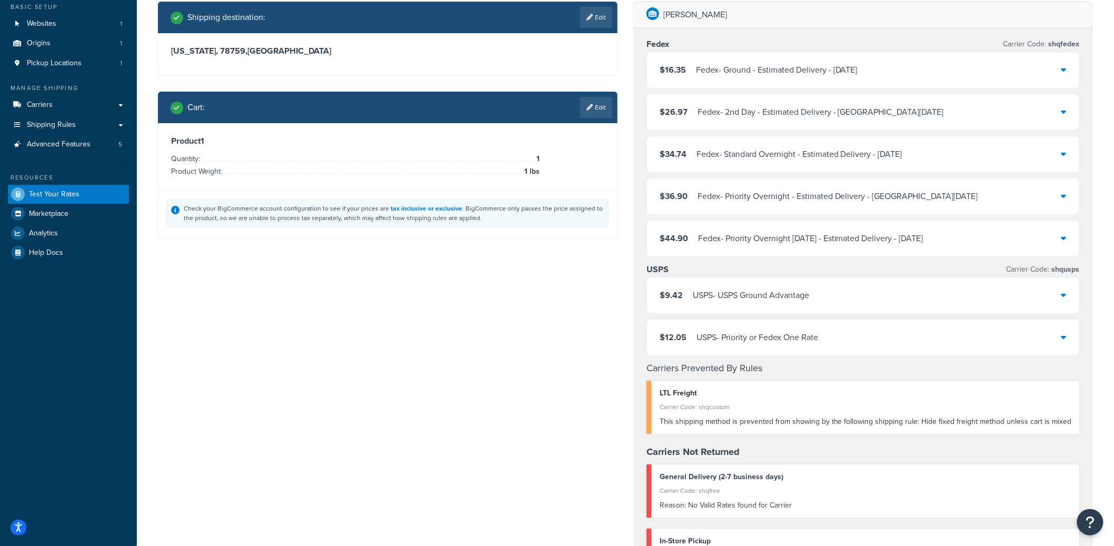
scroll to position [0, 0]
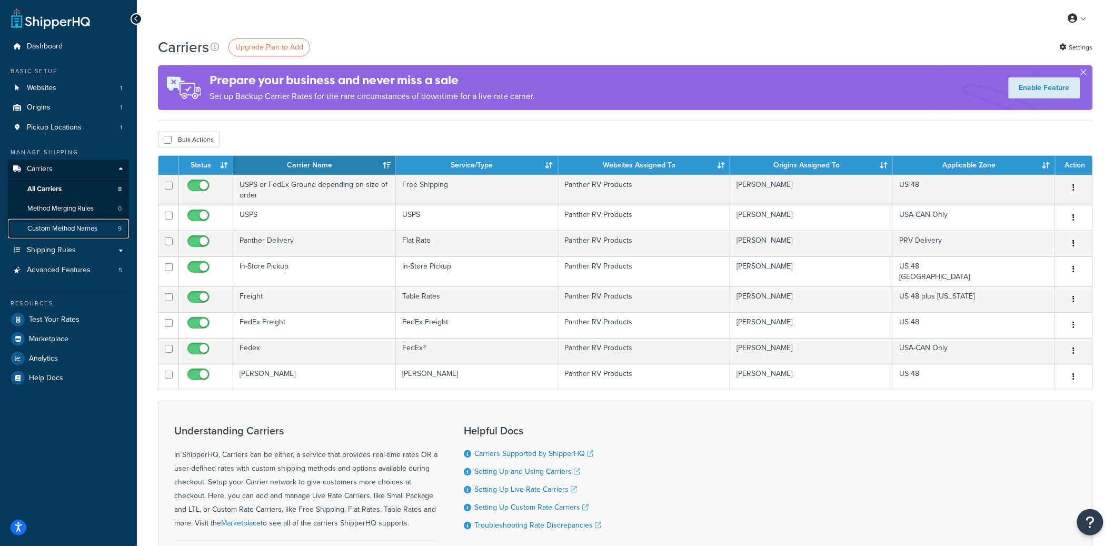
click at [100, 229] on link "Custom Method Names 9" at bounding box center [68, 228] width 121 height 19
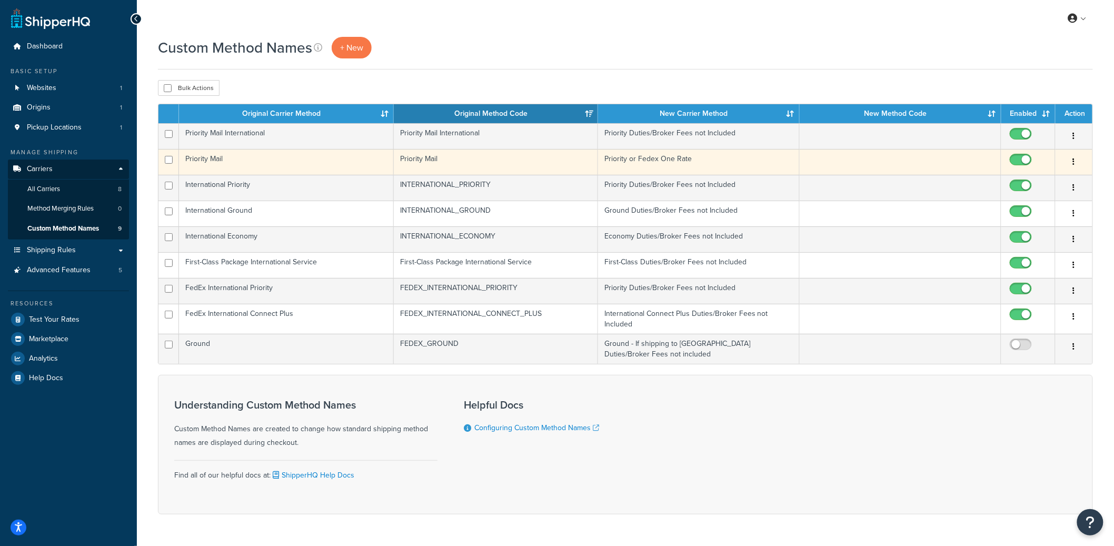
click at [1018, 158] on input "checkbox" at bounding box center [1021, 162] width 29 height 13
checkbox input "false"
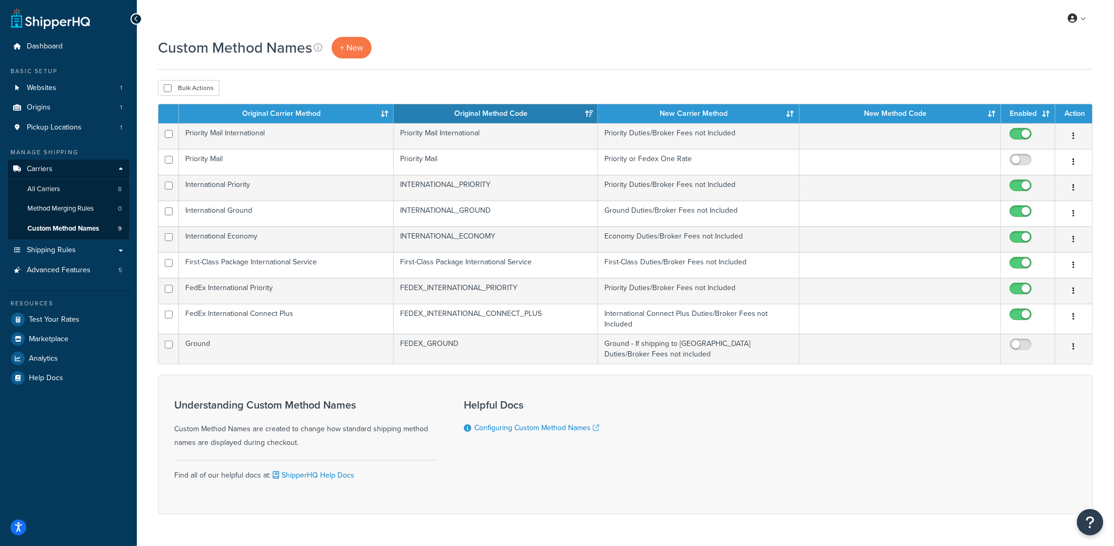
drag, startPoint x: 1017, startPoint y: 132, endPoint x: 951, endPoint y: 108, distance: 70.2
click at [1017, 132] on input "checkbox" at bounding box center [1021, 136] width 29 height 13
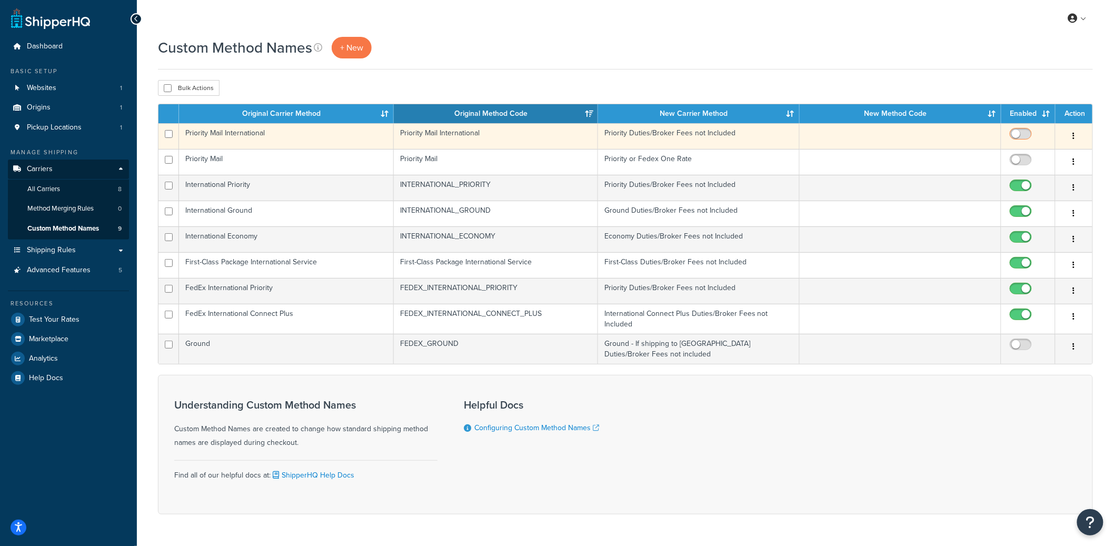
click at [1023, 137] on input "checkbox" at bounding box center [1021, 136] width 29 height 13
checkbox input "true"
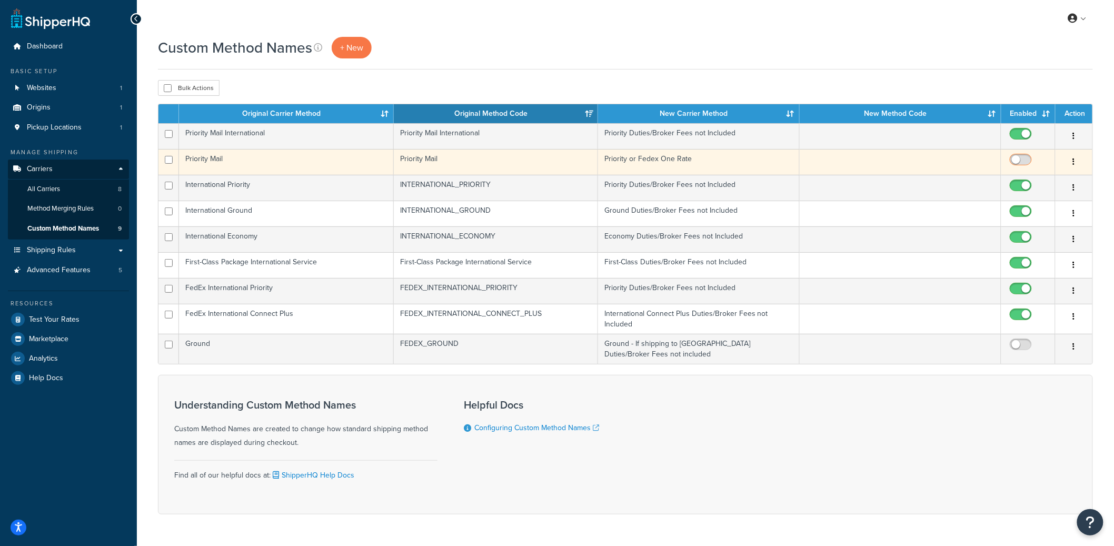
click at [1019, 159] on input "checkbox" at bounding box center [1021, 162] width 29 height 13
checkbox input "true"
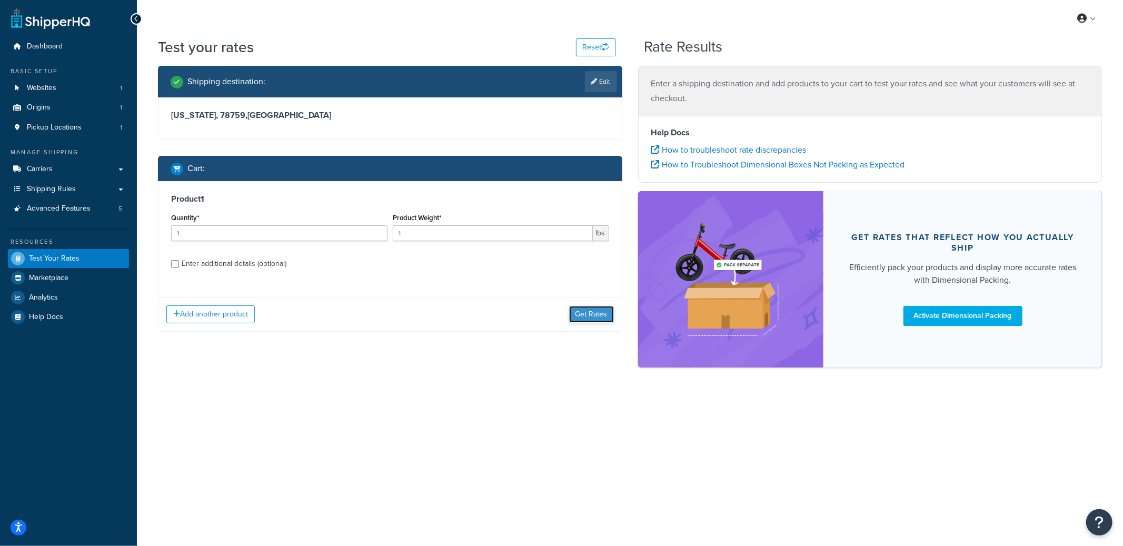
click at [582, 319] on button "Get Rates" at bounding box center [591, 314] width 45 height 17
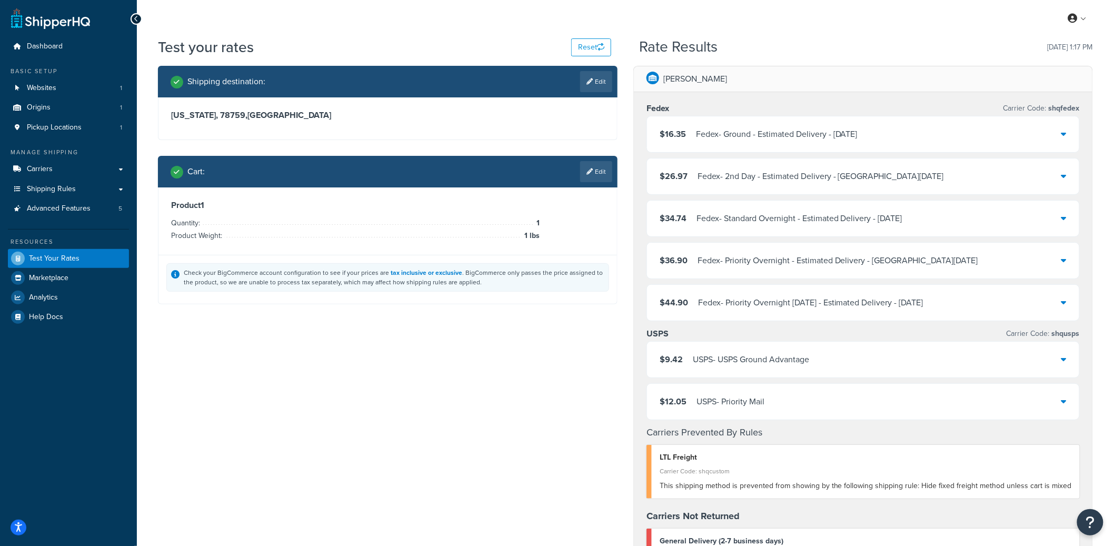
click at [807, 372] on div "$9.42 USPS - USPS Ground Advantage" at bounding box center [863, 360] width 432 height 36
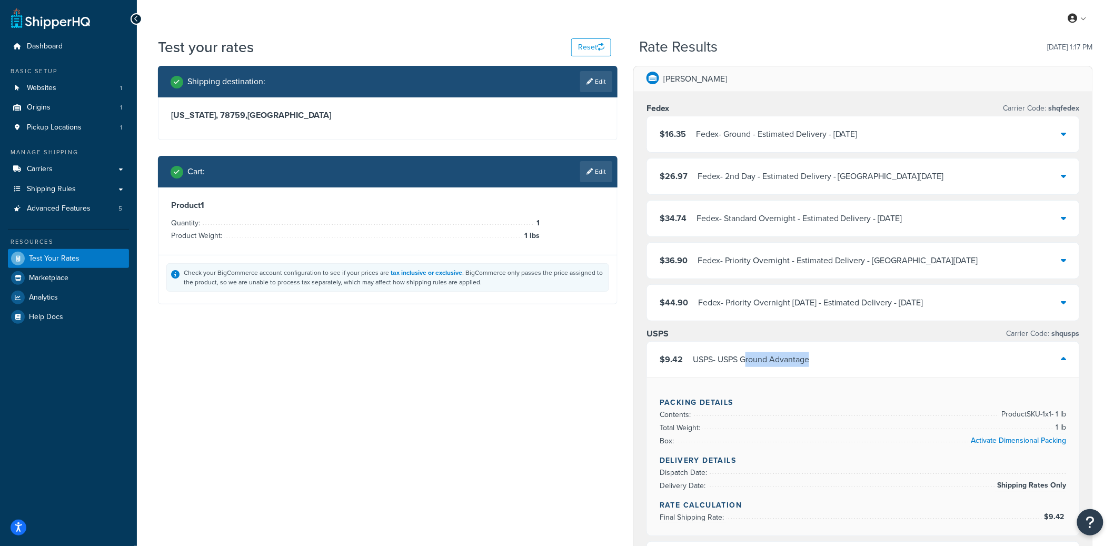
click at [746, 367] on div "$9.42 USPS - USPS Ground Advantage" at bounding box center [863, 360] width 432 height 36
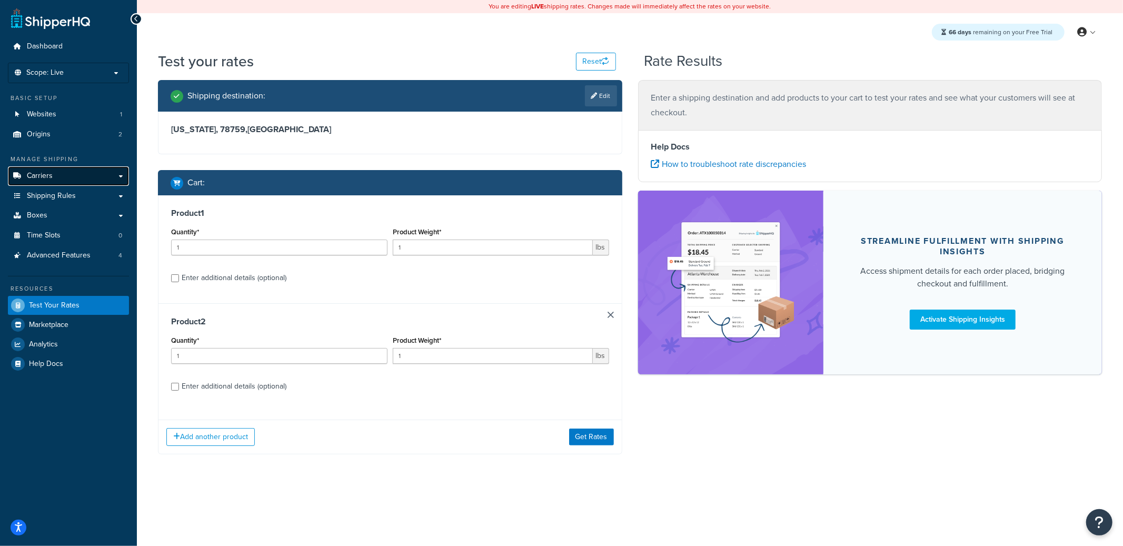
click at [70, 173] on link "Carriers" at bounding box center [68, 175] width 121 height 19
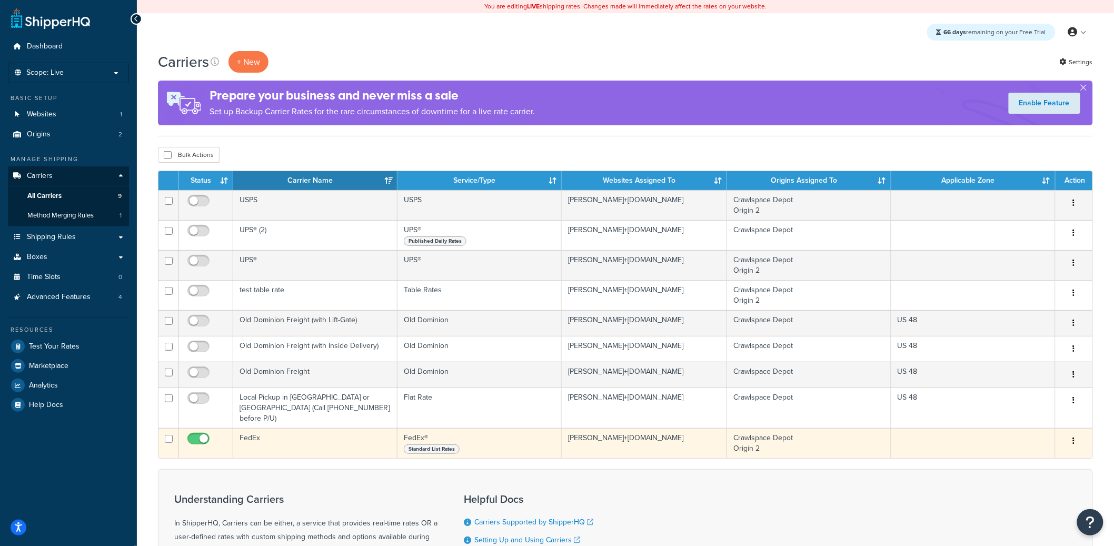
click at [197, 435] on input "checkbox" at bounding box center [199, 441] width 29 height 13
checkbox input "false"
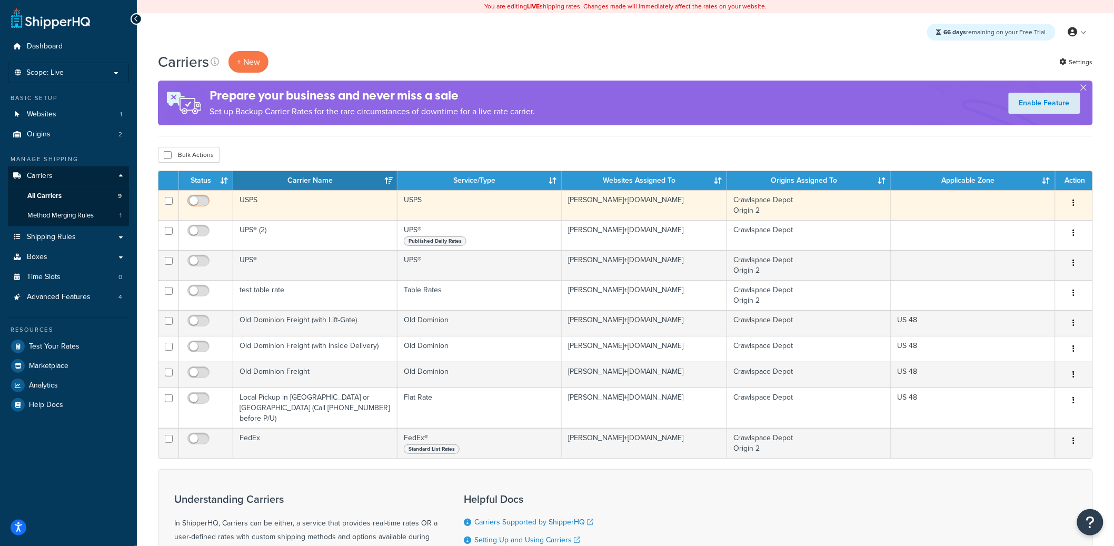
click at [197, 198] on input "checkbox" at bounding box center [199, 203] width 29 height 13
click at [210, 199] on input "checkbox" at bounding box center [199, 203] width 29 height 13
click at [196, 198] on input "checkbox" at bounding box center [199, 203] width 29 height 13
checkbox input "true"
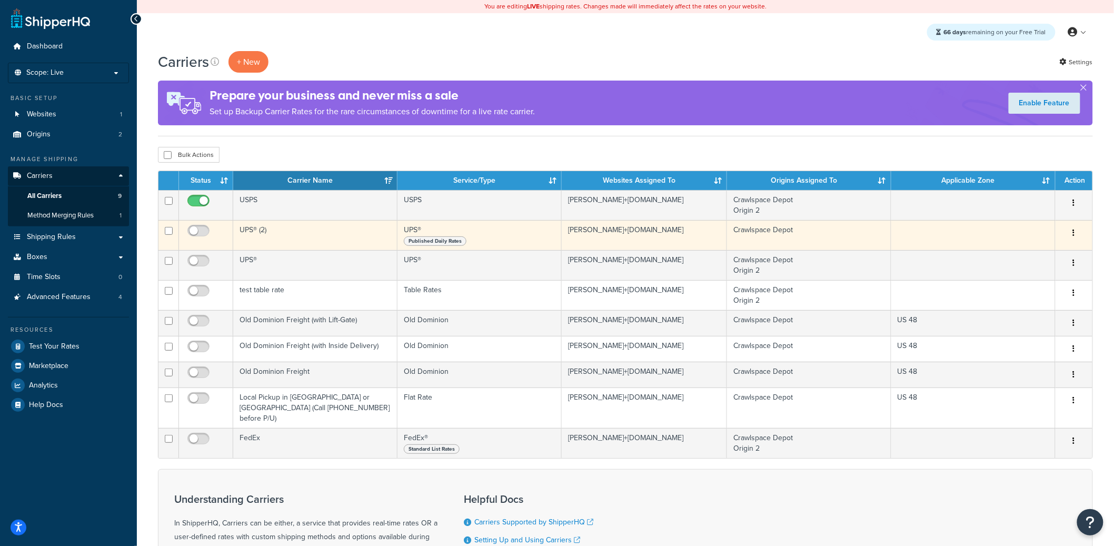
click at [330, 223] on td "UPS® (2)" at bounding box center [315, 235] width 164 height 30
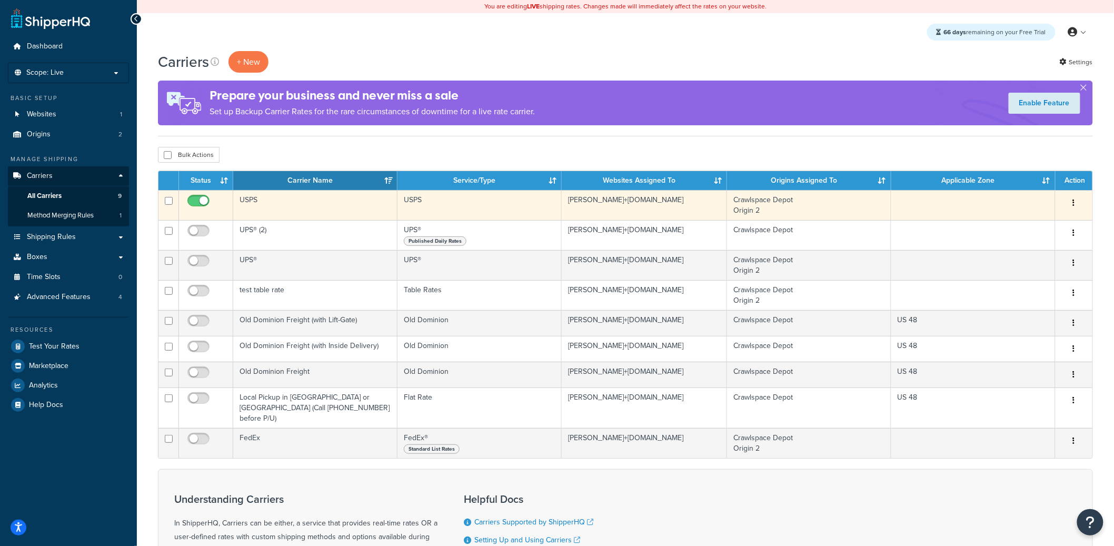
click at [331, 215] on td "USPS" at bounding box center [315, 205] width 164 height 30
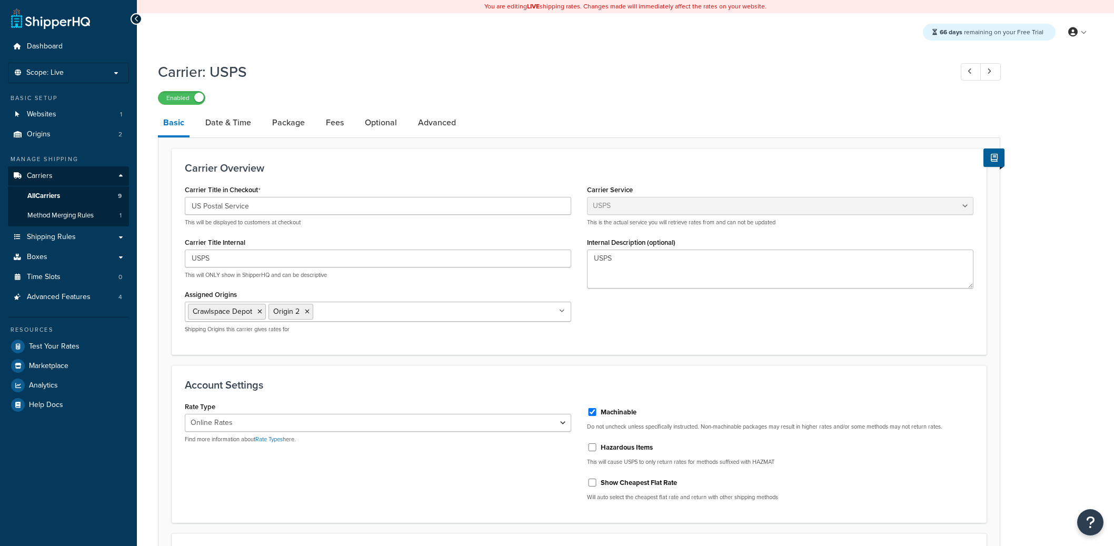
select select "usps"
select select "ONLINE"
click at [209, 123] on link "Date & Time" at bounding box center [228, 122] width 56 height 25
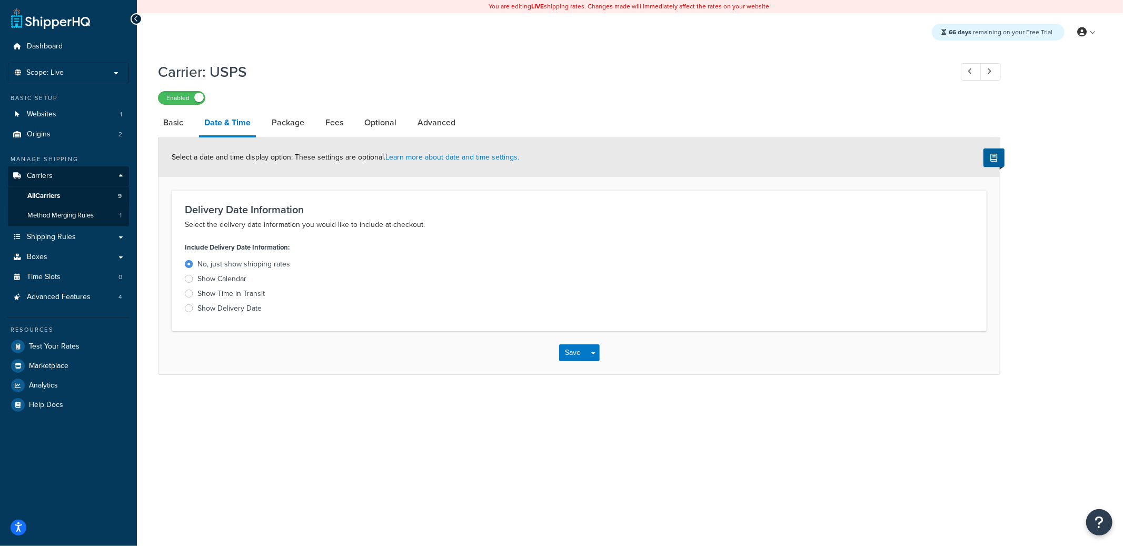
click at [212, 311] on div "Show Delivery Date" at bounding box center [229, 308] width 64 height 11
click at [0, 0] on input "Show Delivery Date" at bounding box center [0, 0] width 0 height 0
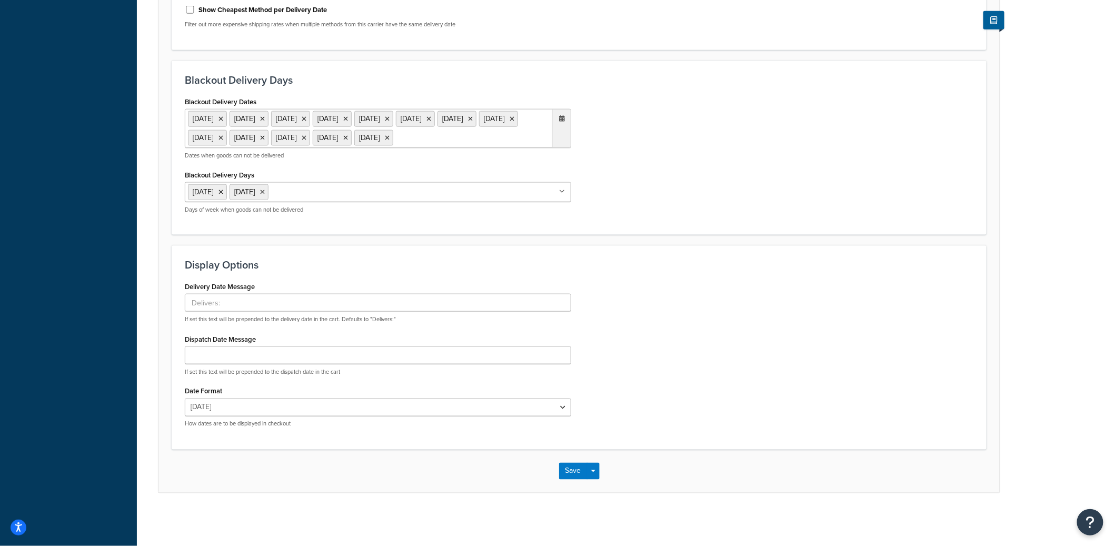
scroll to position [464, 0]
click at [571, 467] on button "Save" at bounding box center [573, 471] width 28 height 17
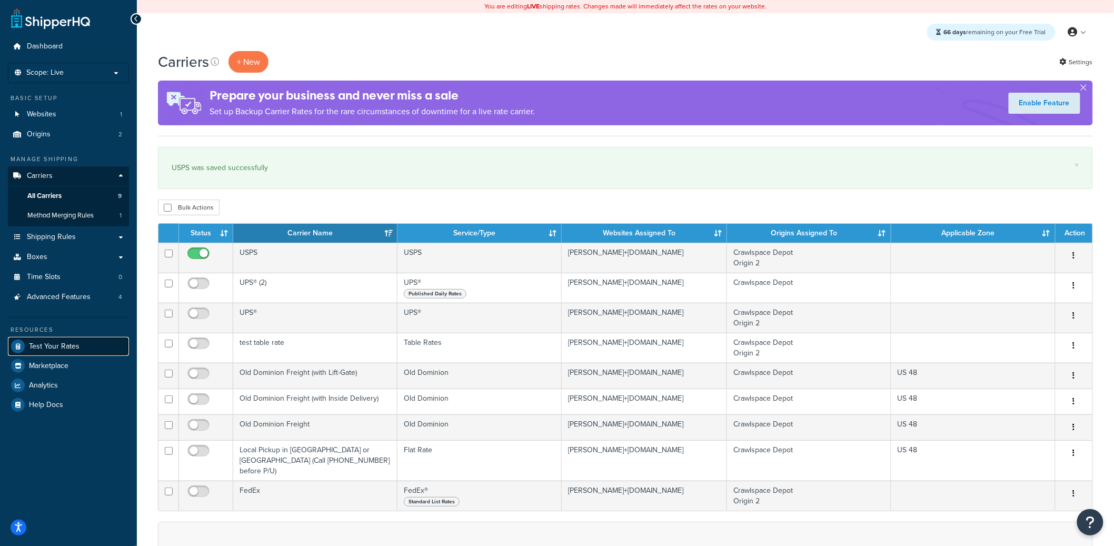
click at [65, 345] on span "Test Your Rates" at bounding box center [54, 346] width 51 height 9
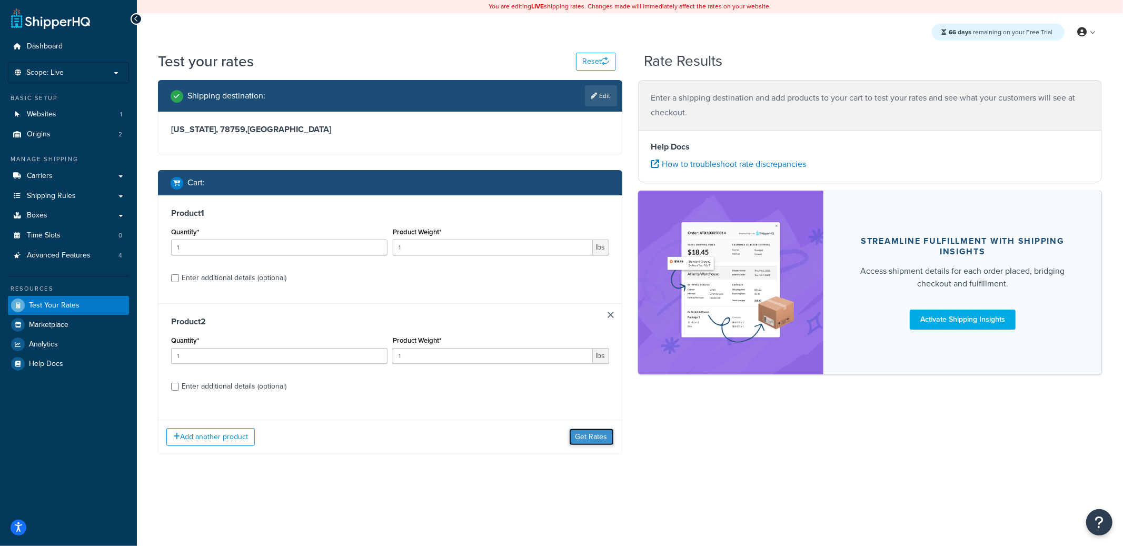
click at [569, 434] on button "Get Rates" at bounding box center [591, 436] width 45 height 17
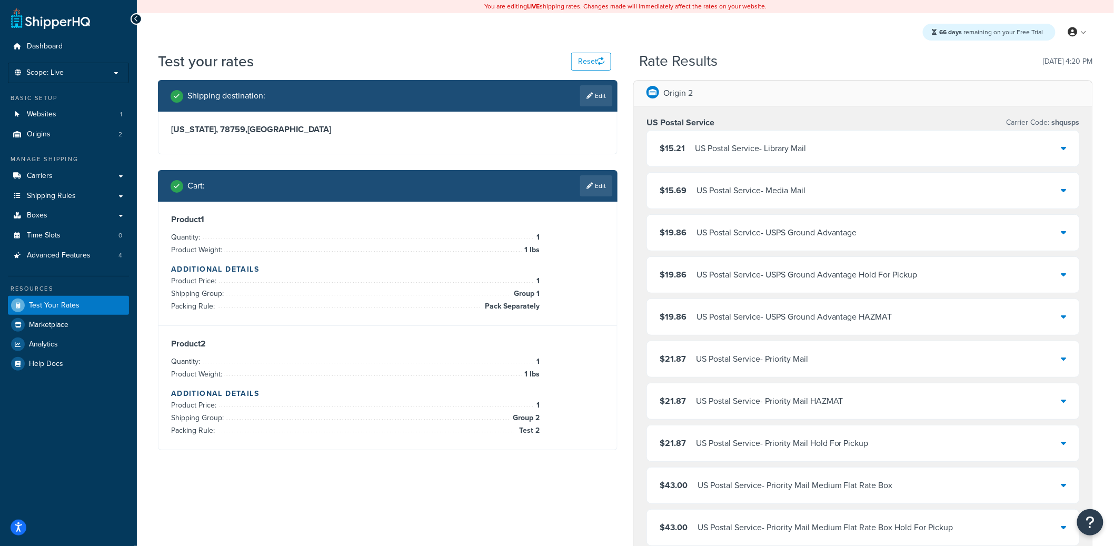
click at [879, 141] on div "$15.21 US Postal Service - Library Mail" at bounding box center [863, 149] width 432 height 36
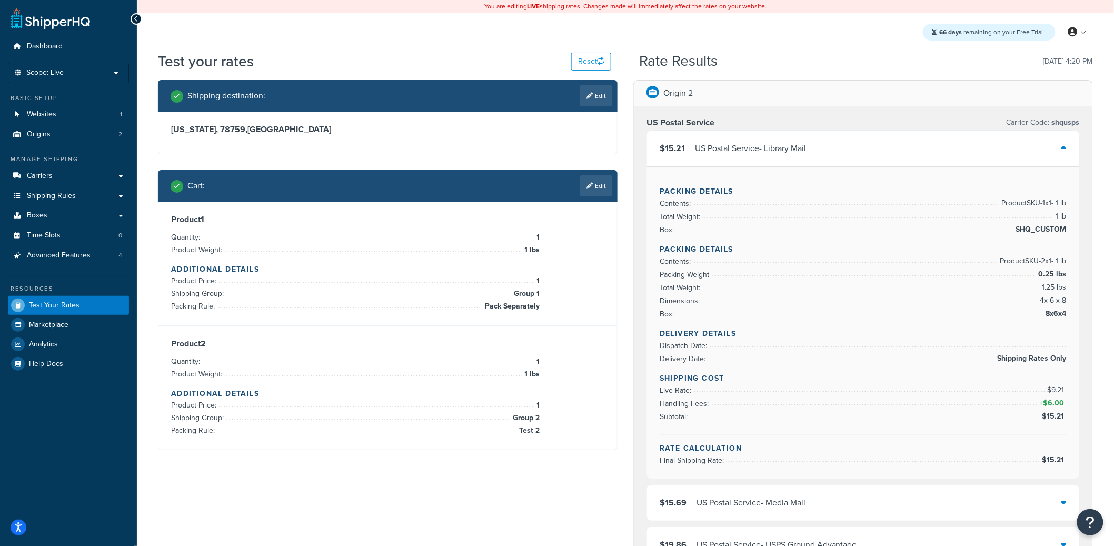
click at [879, 142] on div "$15.21 US Postal Service - Library Mail" at bounding box center [863, 149] width 432 height 36
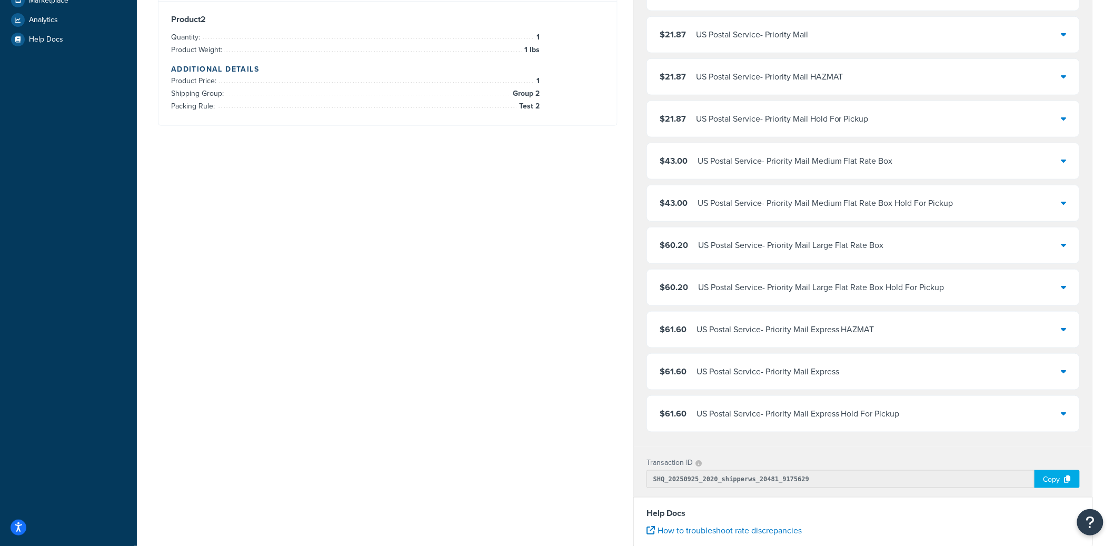
scroll to position [567, 0]
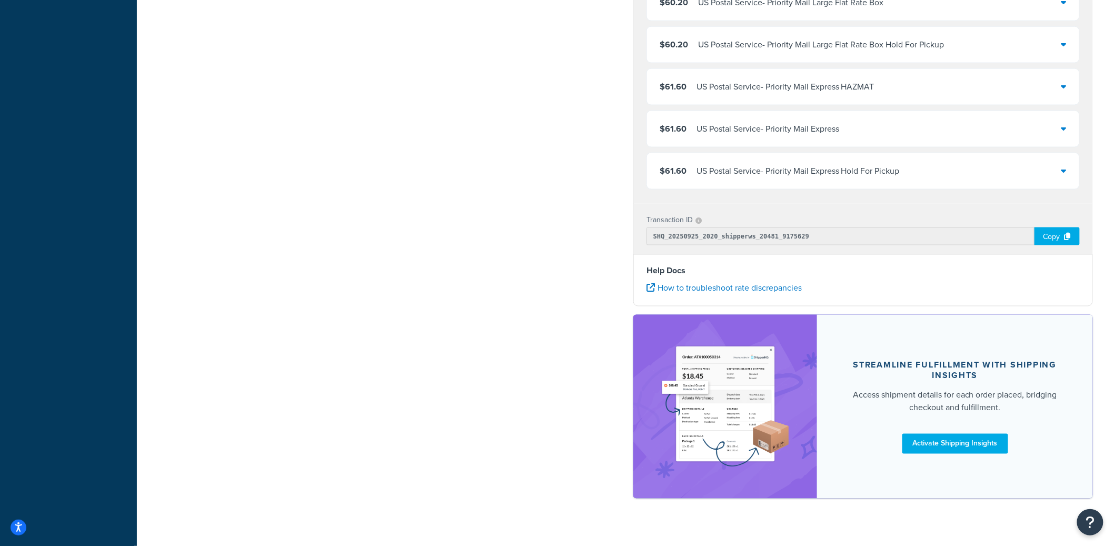
click at [1050, 237] on div "Copy" at bounding box center [1056, 236] width 45 height 18
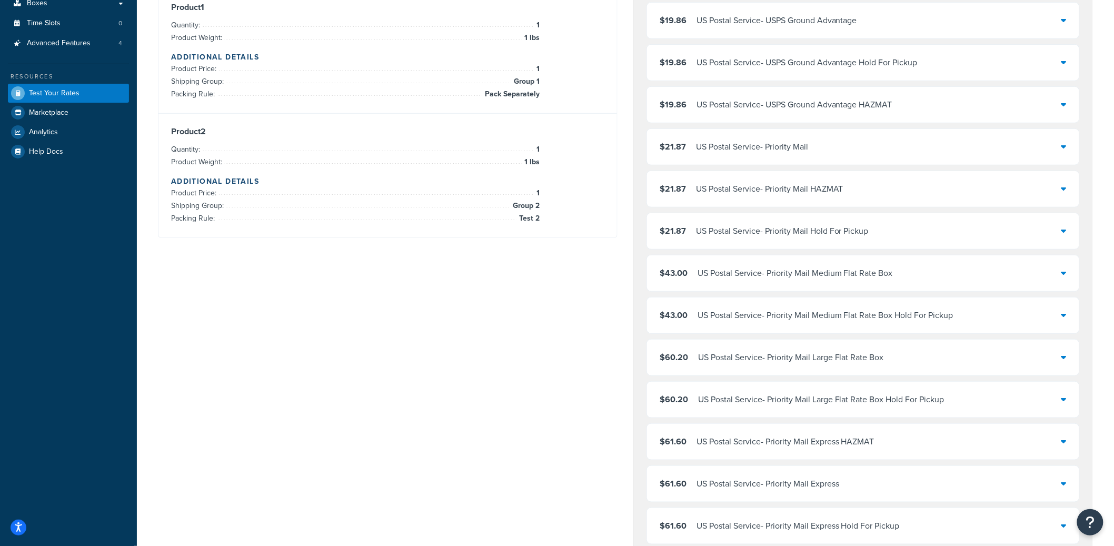
scroll to position [0, 0]
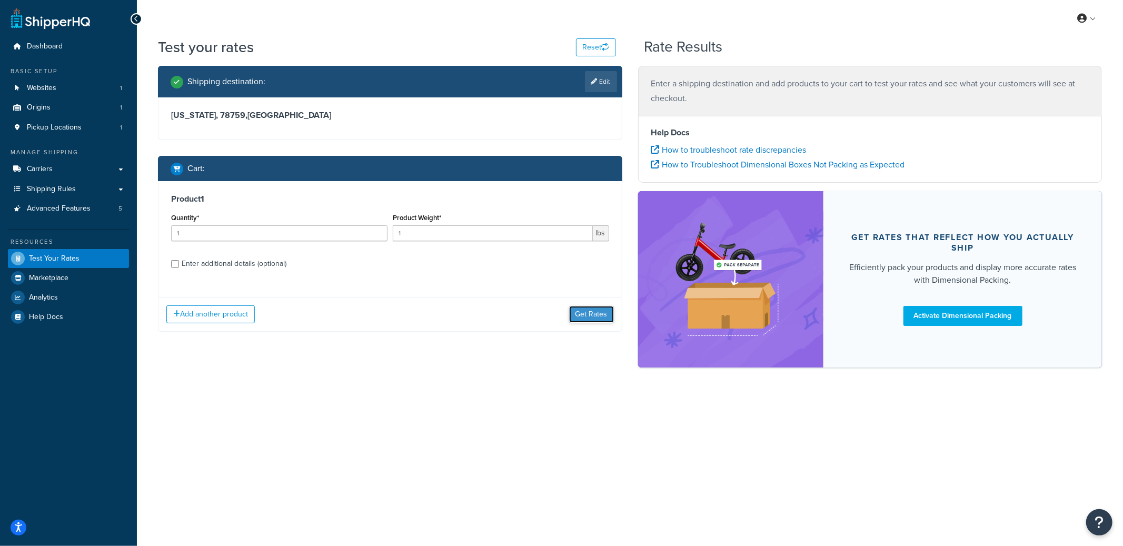
click at [602, 314] on button "Get Rates" at bounding box center [591, 314] width 45 height 17
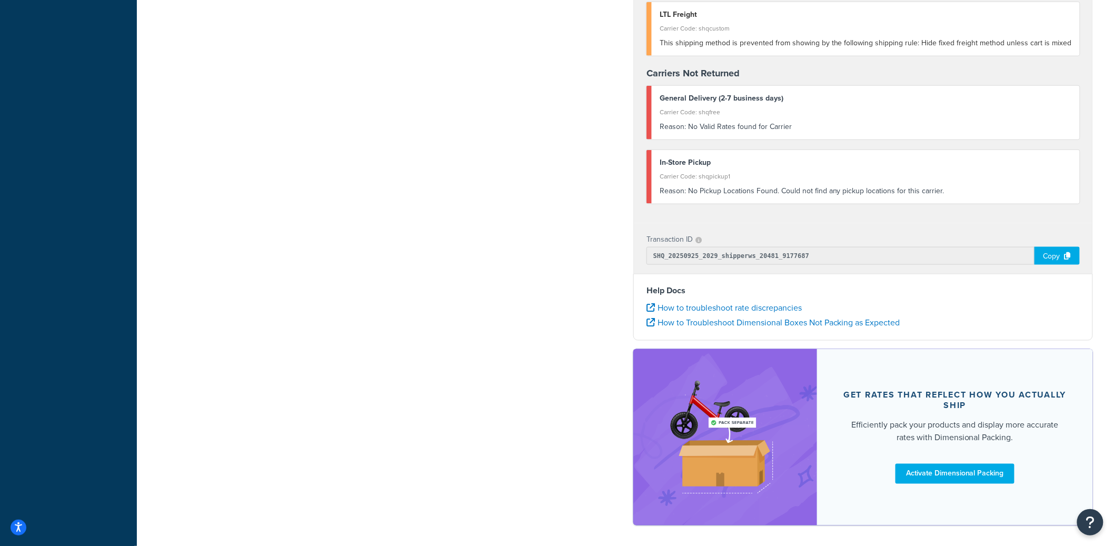
scroll to position [452, 0]
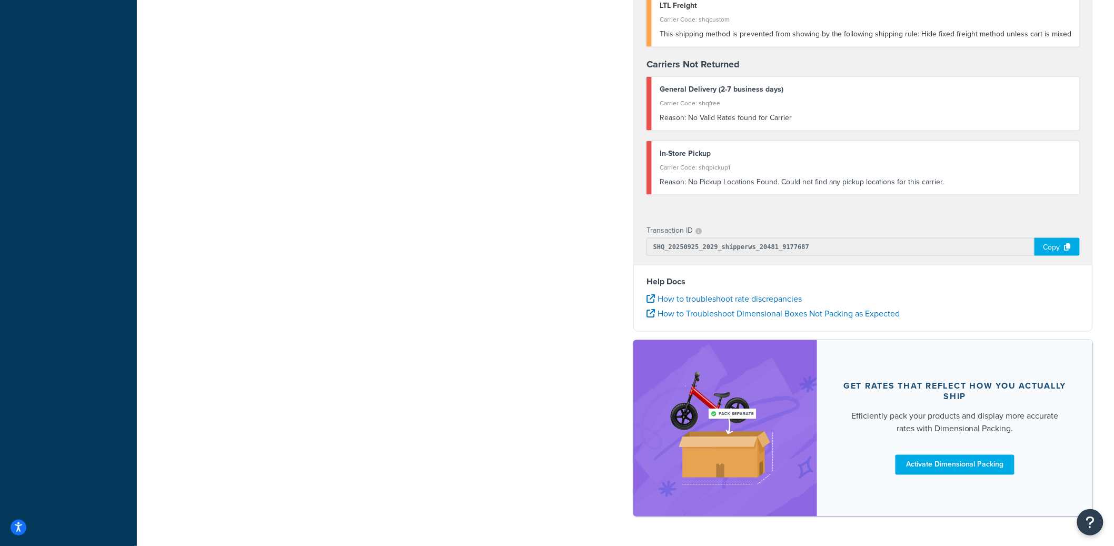
click at [1060, 253] on div "Copy" at bounding box center [1056, 247] width 45 height 18
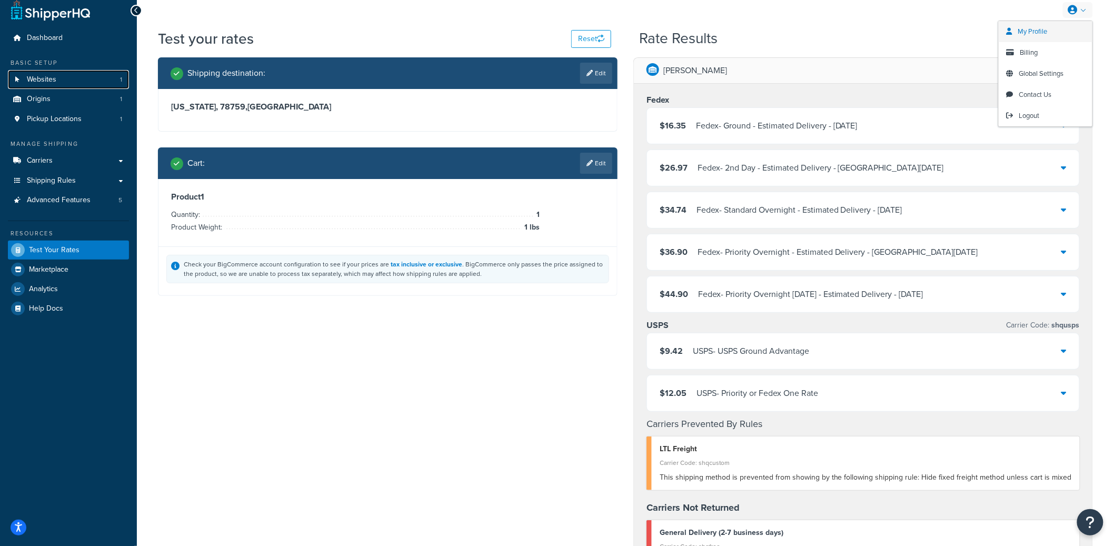
scroll to position [0, 0]
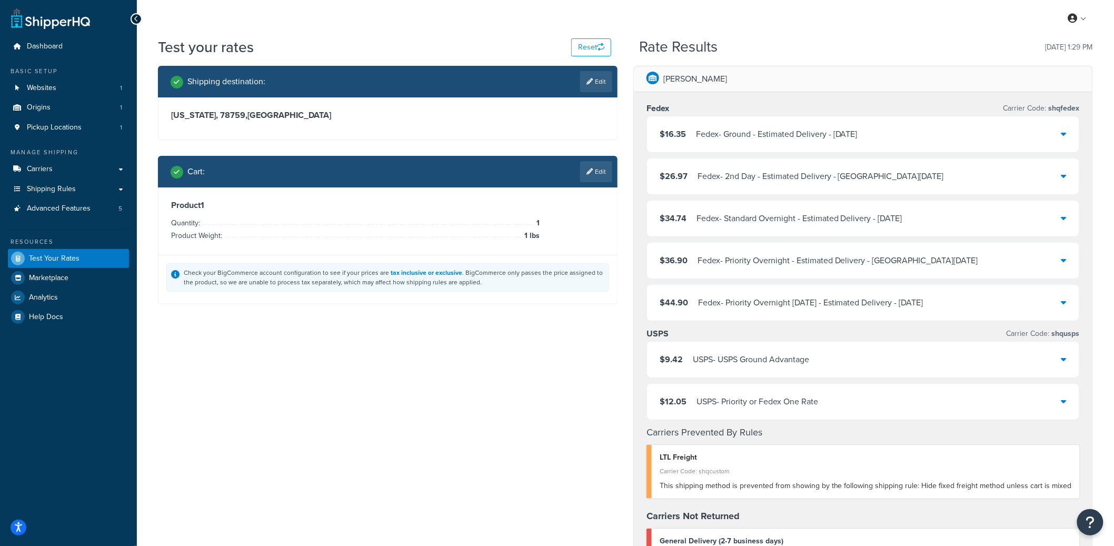
click at [1068, 334] on span "shqusps" at bounding box center [1064, 333] width 30 height 11
click at [1067, 334] on span "shqusps" at bounding box center [1064, 333] width 30 height 11
copy span "shqusps"
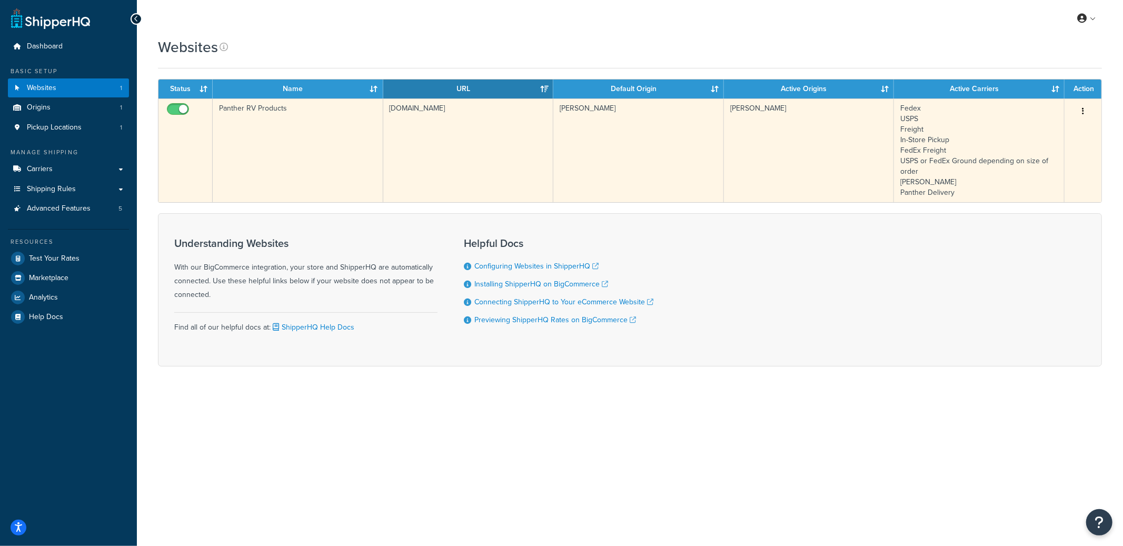
click at [351, 127] on td "Panther RV Products" at bounding box center [298, 150] width 171 height 104
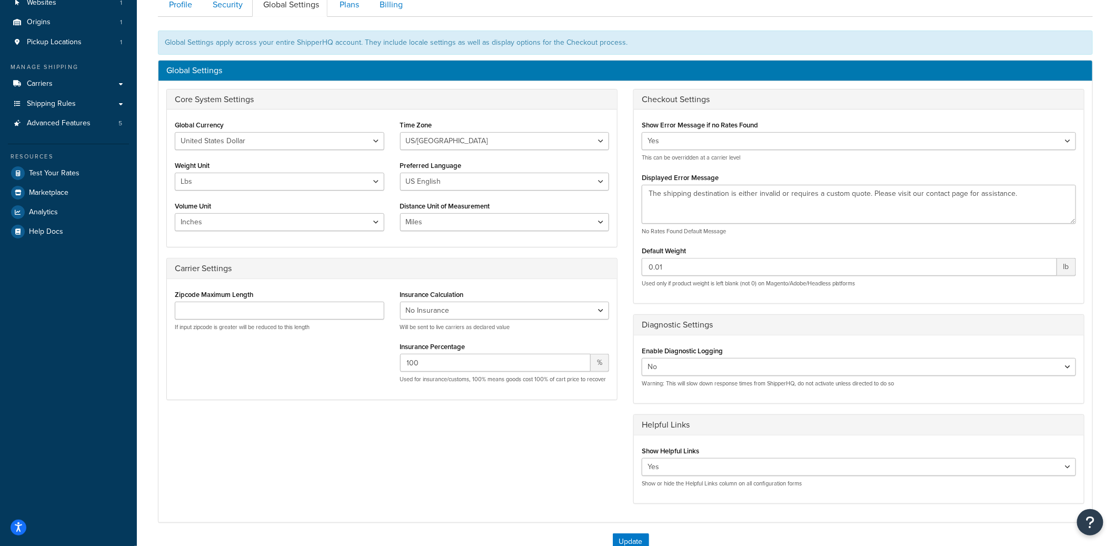
scroll to position [137, 0]
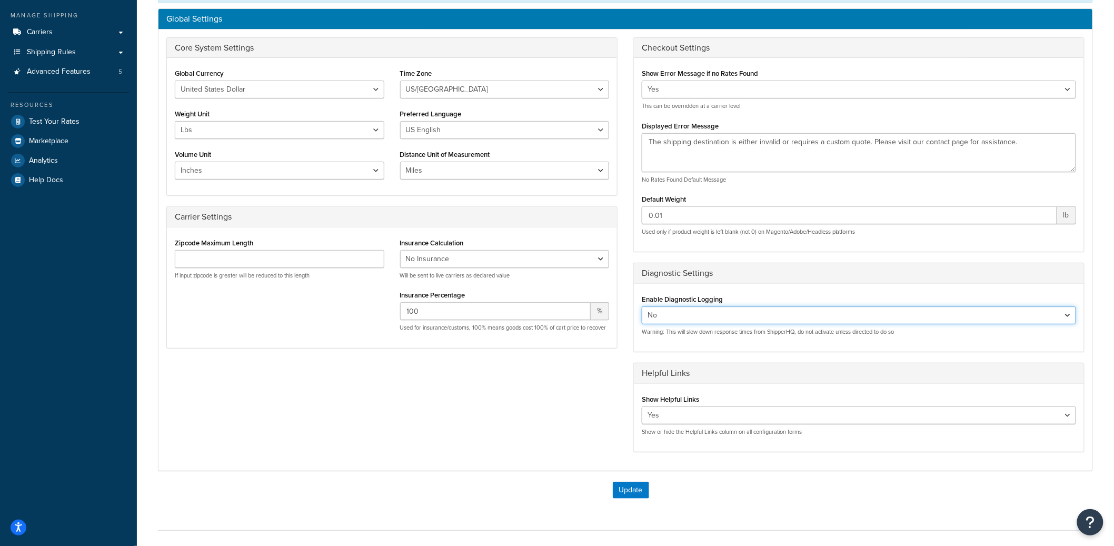
click at [687, 317] on select "Yes No" at bounding box center [859, 315] width 434 height 18
select select "true"
click at [642, 307] on select "Yes No" at bounding box center [859, 315] width 434 height 18
click at [635, 486] on button "Update" at bounding box center [631, 490] width 36 height 17
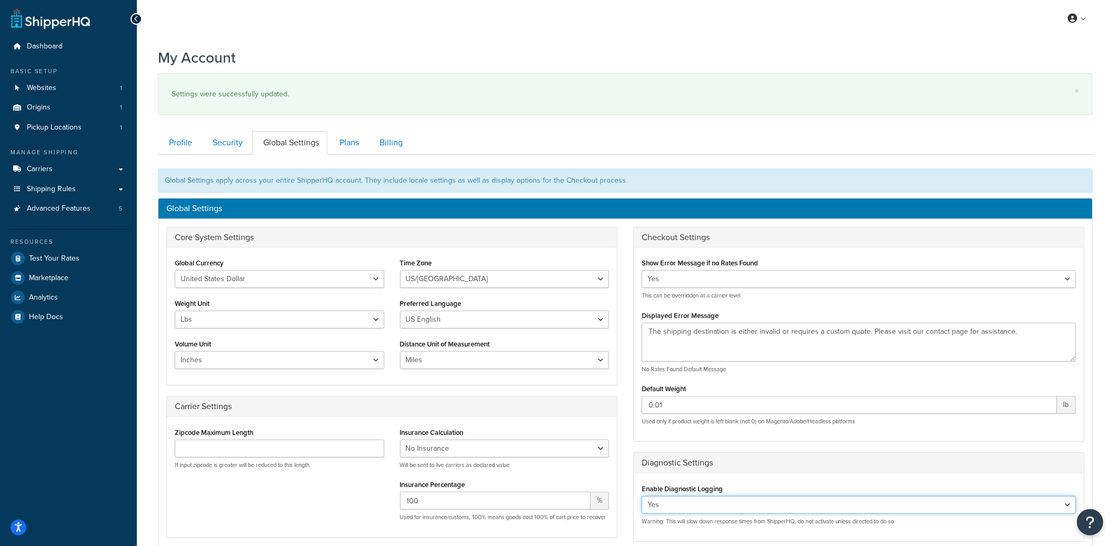
click at [685, 510] on select "Yes No" at bounding box center [859, 505] width 434 height 18
select select "false"
click at [642, 496] on select "Yes No" at bounding box center [859, 505] width 434 height 18
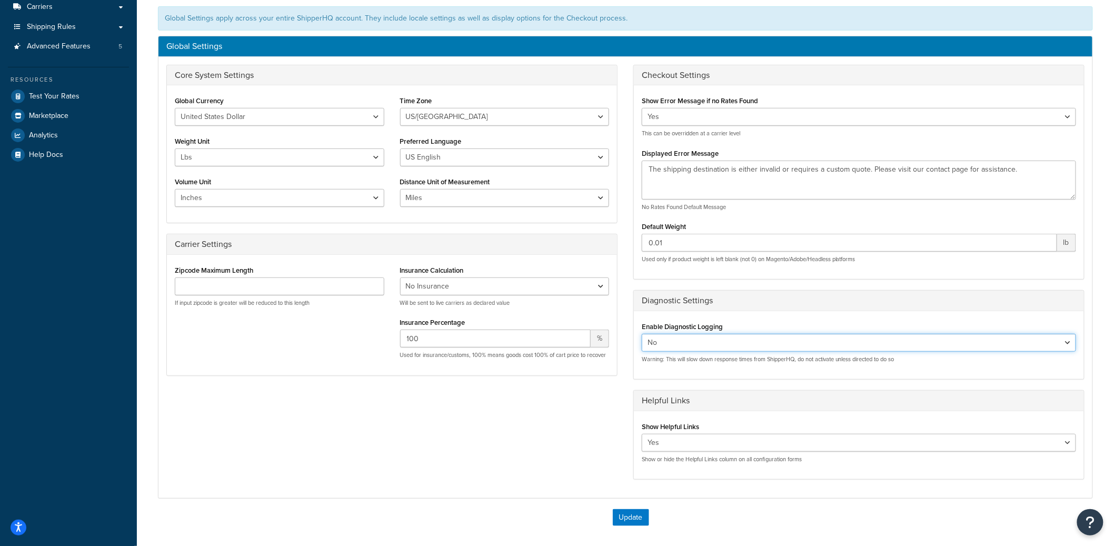
scroll to position [264, 0]
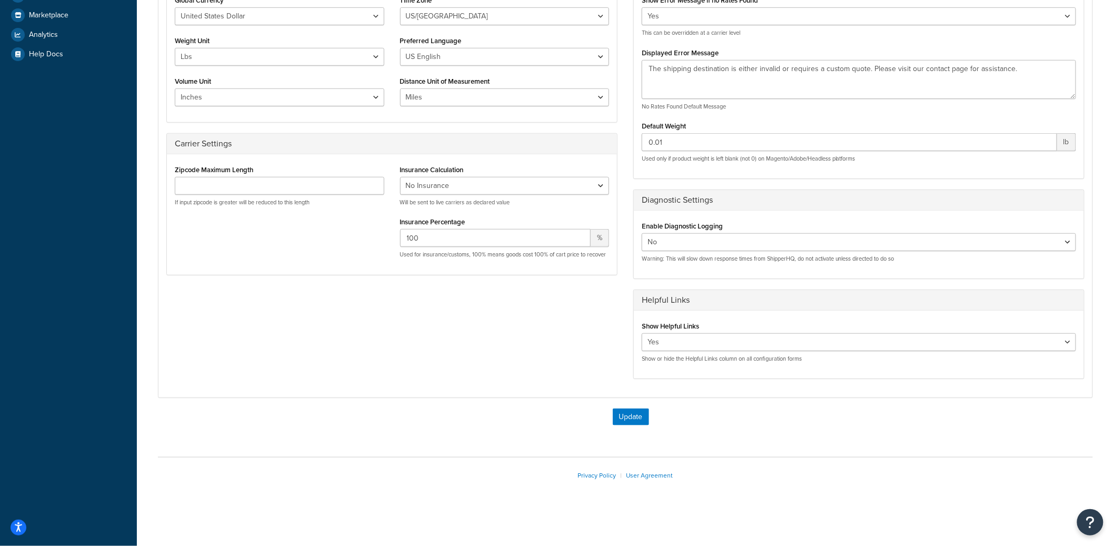
click at [608, 418] on div "Update" at bounding box center [630, 416] width 924 height 17
click at [624, 418] on button "Update" at bounding box center [631, 416] width 36 height 17
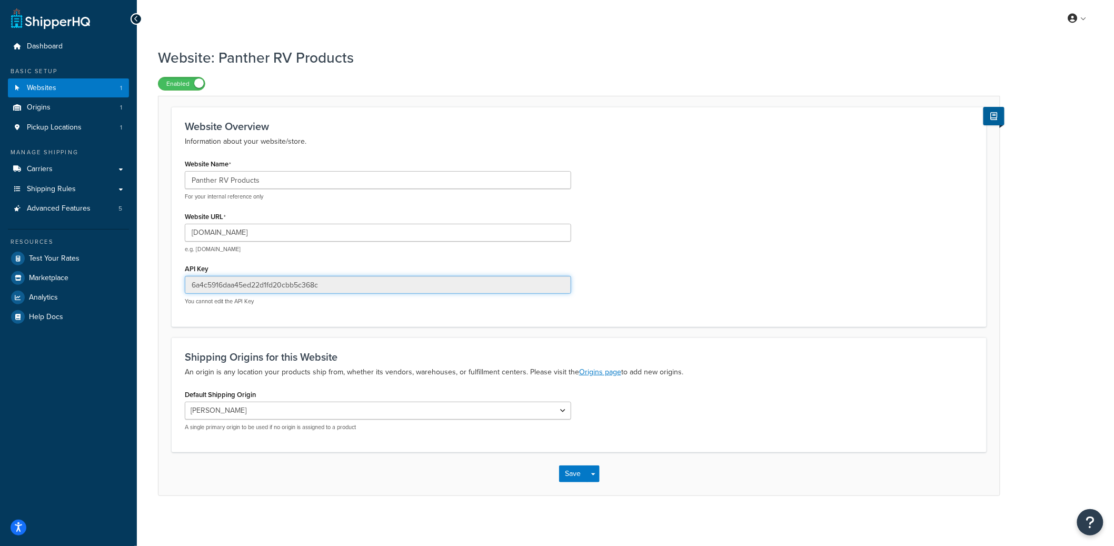
click at [243, 285] on input "6a4c5916daa45ed22d1fd20cbb5c368c" at bounding box center [378, 285] width 386 height 18
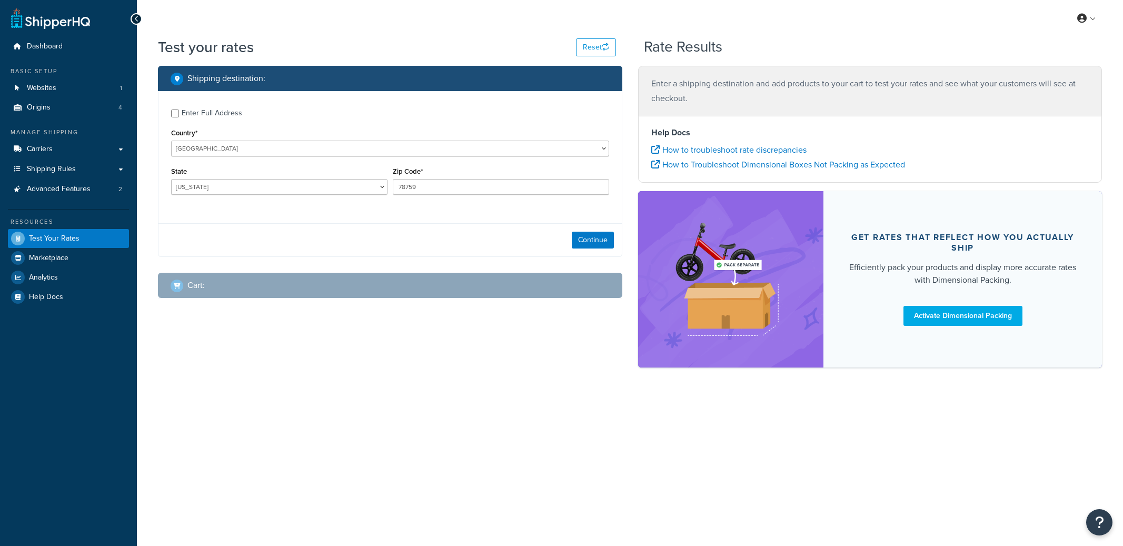
select select "[GEOGRAPHIC_DATA]"
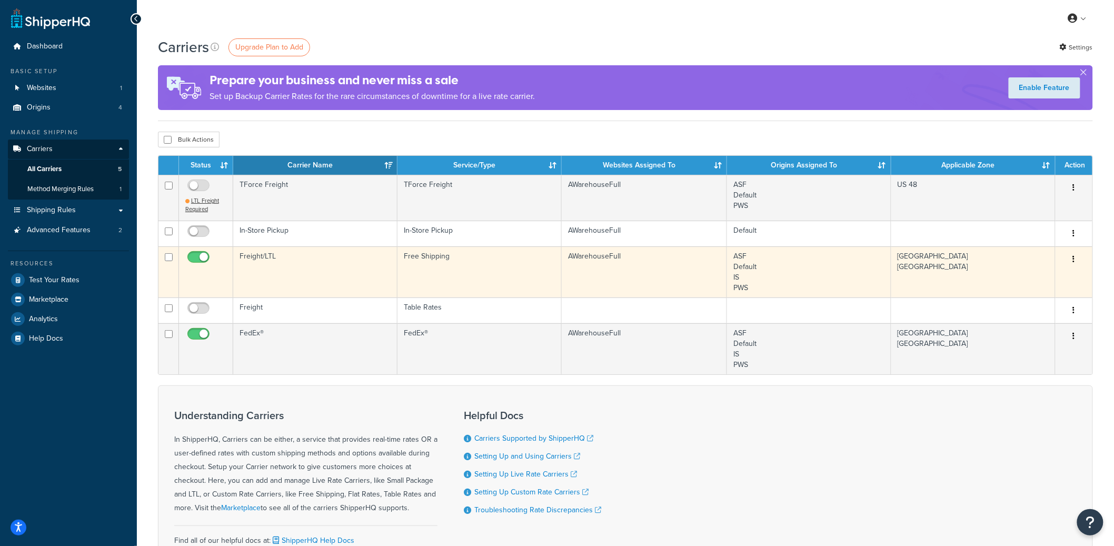
click at [324, 260] on td "Freight/LTL" at bounding box center [315, 271] width 164 height 51
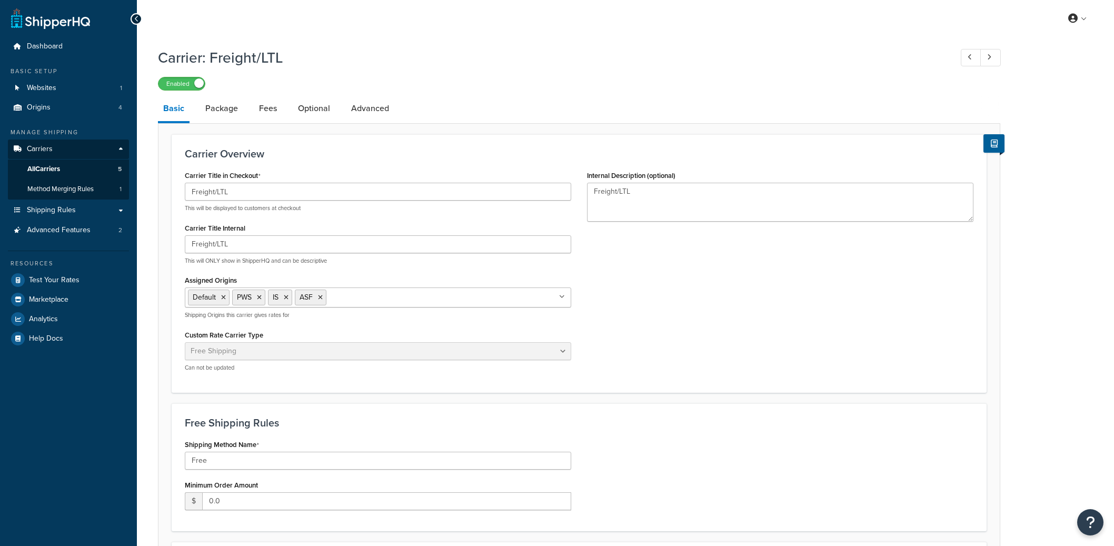
select select "free"
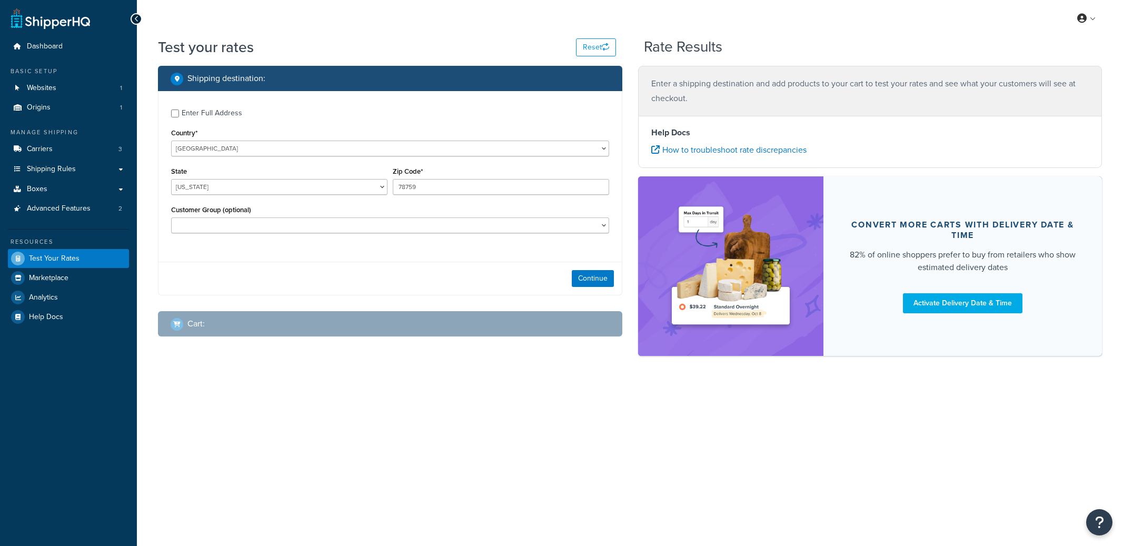
select select "[GEOGRAPHIC_DATA]"
click at [76, 95] on link "Websites 1" at bounding box center [68, 87] width 121 height 19
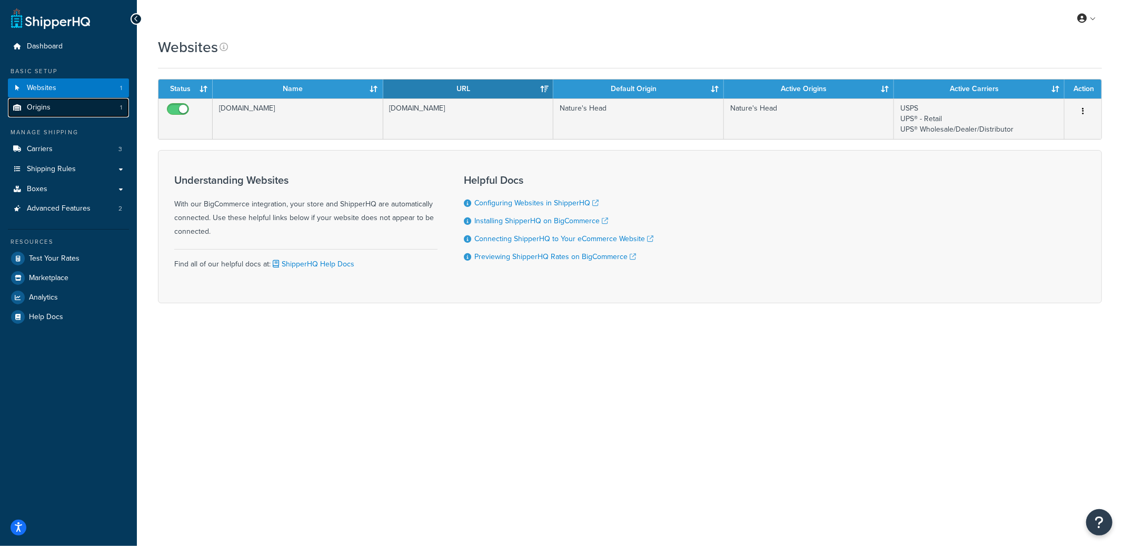
click at [84, 106] on link "Origins 1" at bounding box center [68, 107] width 121 height 19
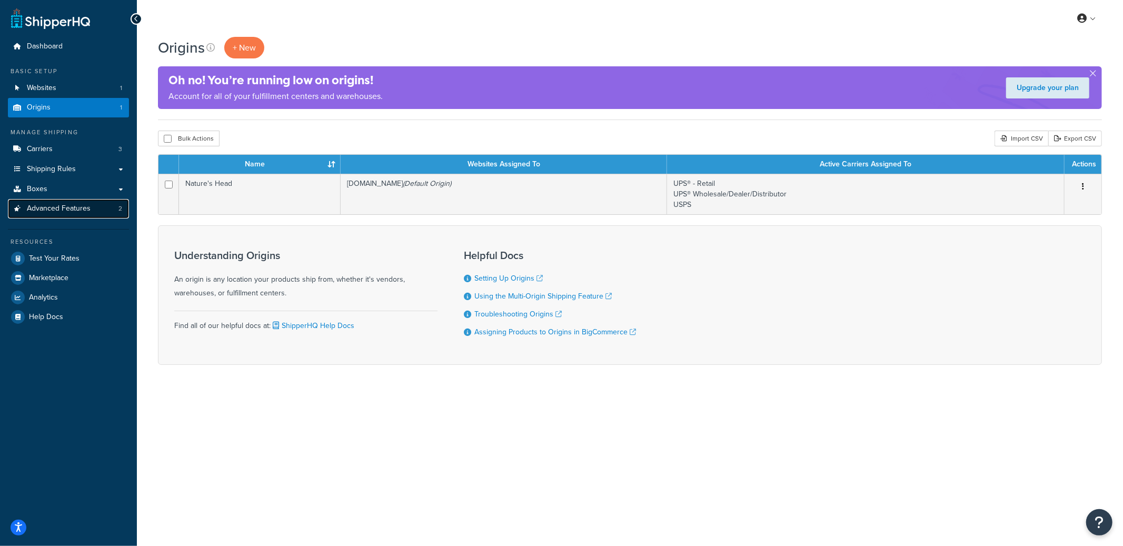
click at [81, 202] on link "Advanced Features 2" at bounding box center [68, 208] width 121 height 19
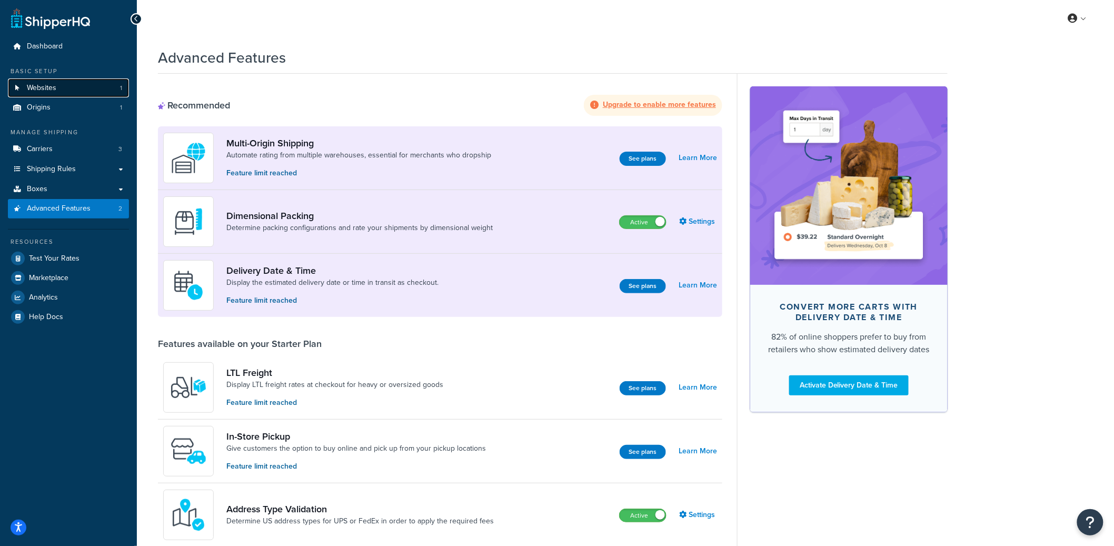
click at [78, 90] on link "Websites 1" at bounding box center [68, 87] width 121 height 19
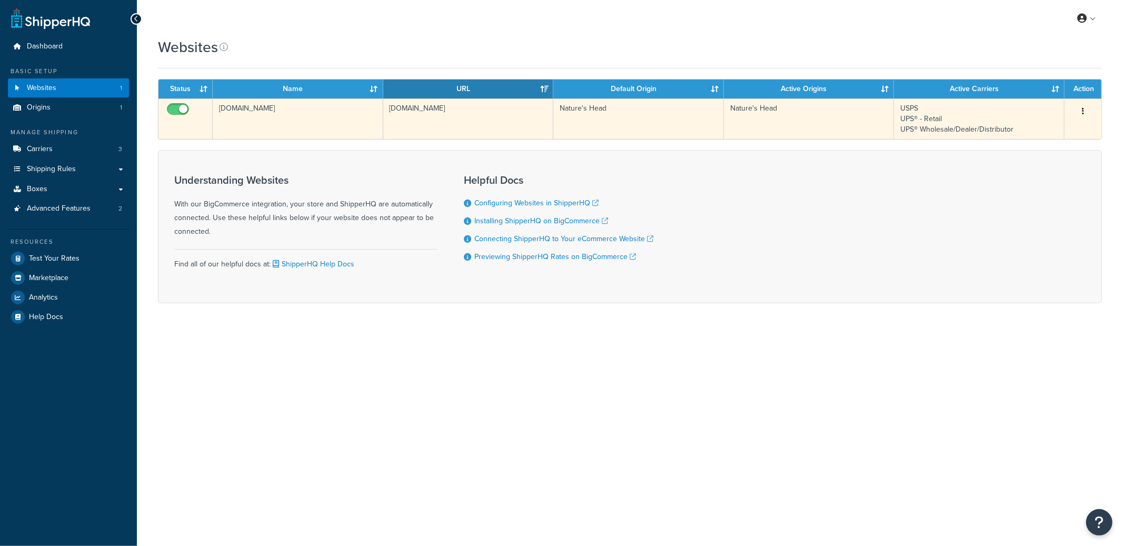
click at [312, 125] on td "natures-head-b2b-store-1.mybigcommerce.com" at bounding box center [298, 118] width 171 height 41
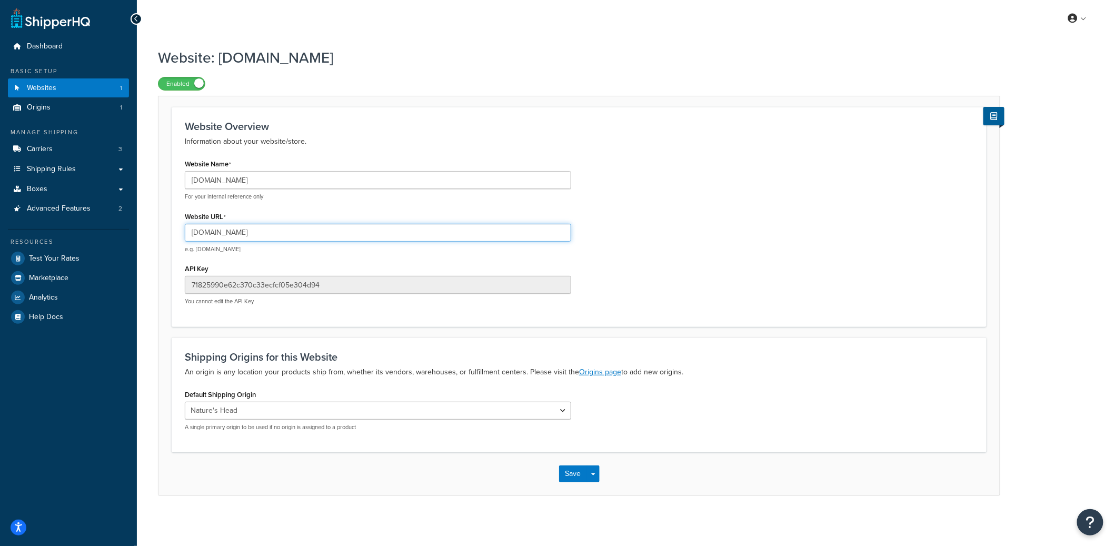
click at [292, 233] on input "[DOMAIN_NAME]" at bounding box center [378, 233] width 386 height 18
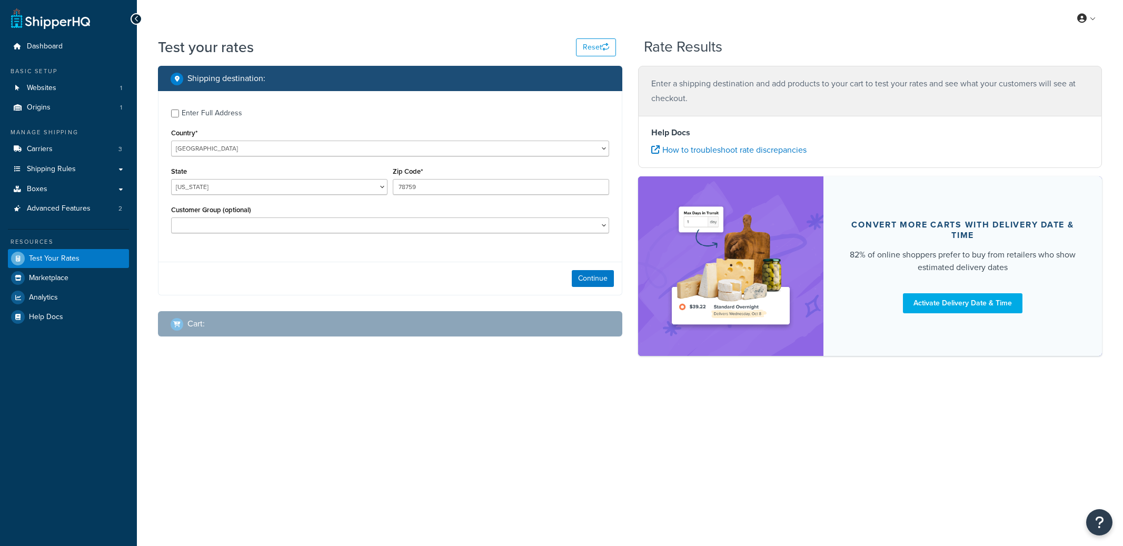
select select "[GEOGRAPHIC_DATA]"
checkbox input "true"
type input "81650"
select select "CO"
select select "Distributors"
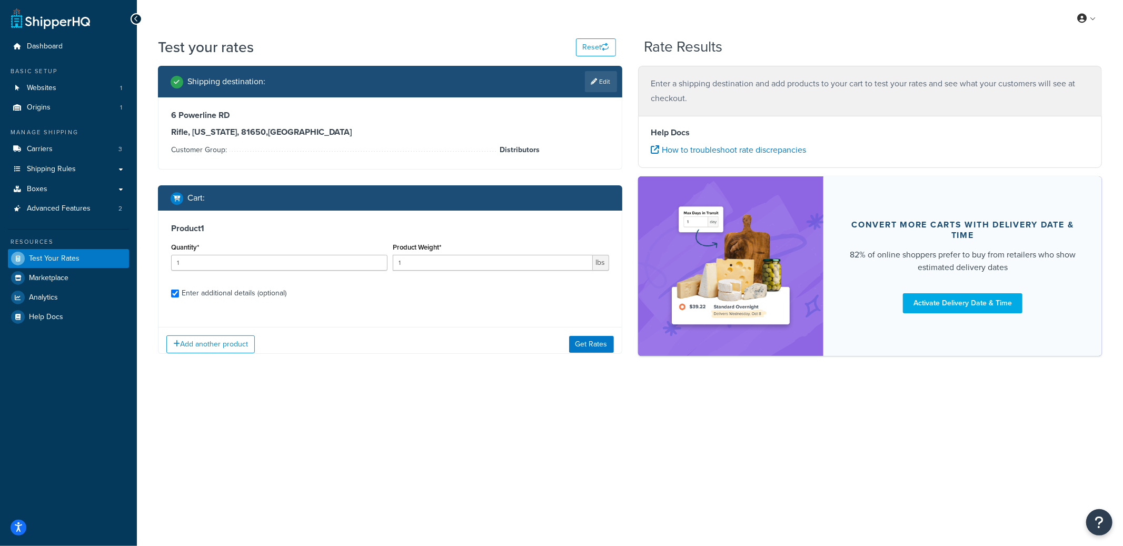
checkbox input "true"
type input "8"
type input "23"
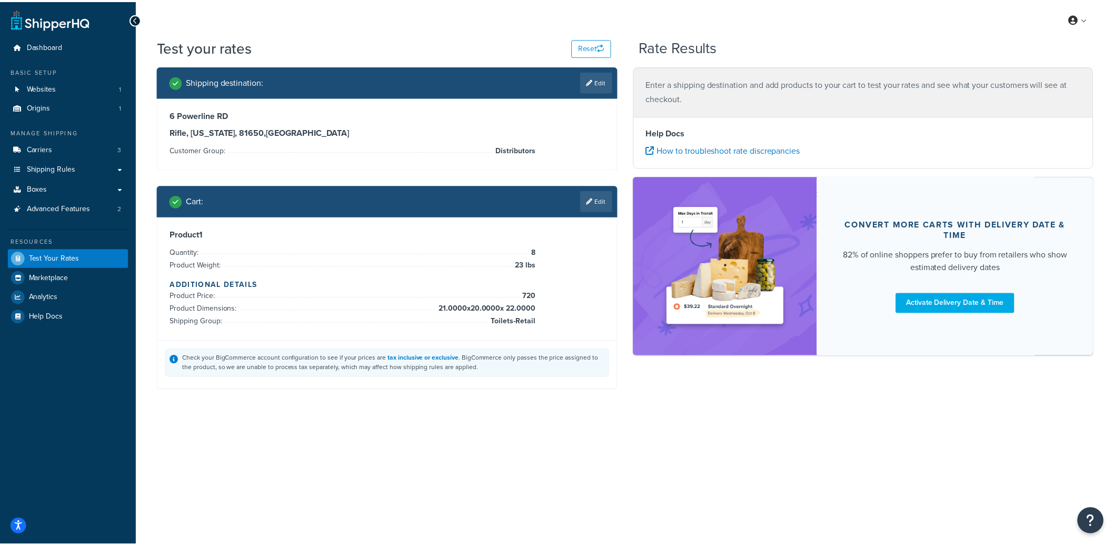
scroll to position [14, 0]
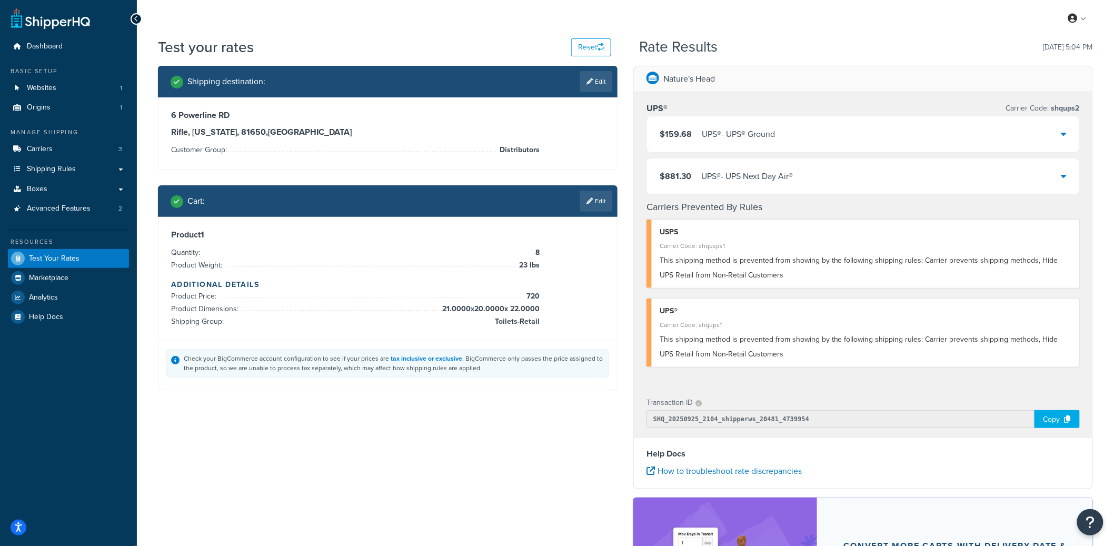
click at [774, 134] on div "UPS® - UPS® Ground" at bounding box center [738, 134] width 73 height 15
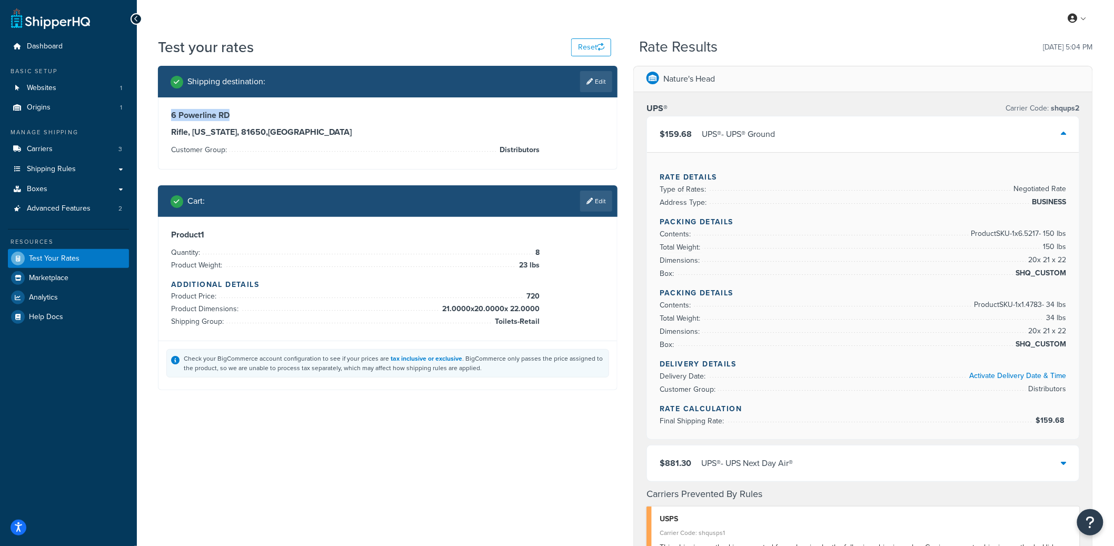
drag, startPoint x: 206, startPoint y: 113, endPoint x: 173, endPoint y: 116, distance: 33.3
click at [173, 116] on h3 "6 Powerline RD" at bounding box center [387, 115] width 433 height 11
copy h3 "6 Powerline RD"
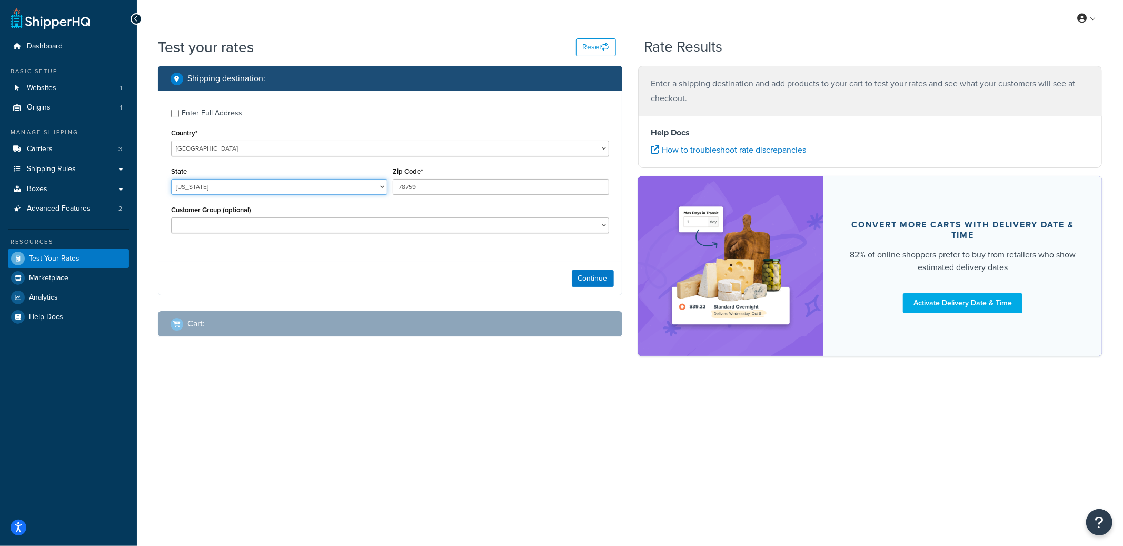
click at [310, 187] on select "[US_STATE] [US_STATE] [US_STATE] [US_STATE] [US_STATE] Armed Forces Americas Ar…" at bounding box center [279, 187] width 216 height 16
select select "CO"
type input "81650"
click at [371, 231] on select "Dealer Distributor-[GEOGRAPHIC_DATA] Distributors Retail Customers Wholesale" at bounding box center [390, 225] width 438 height 16
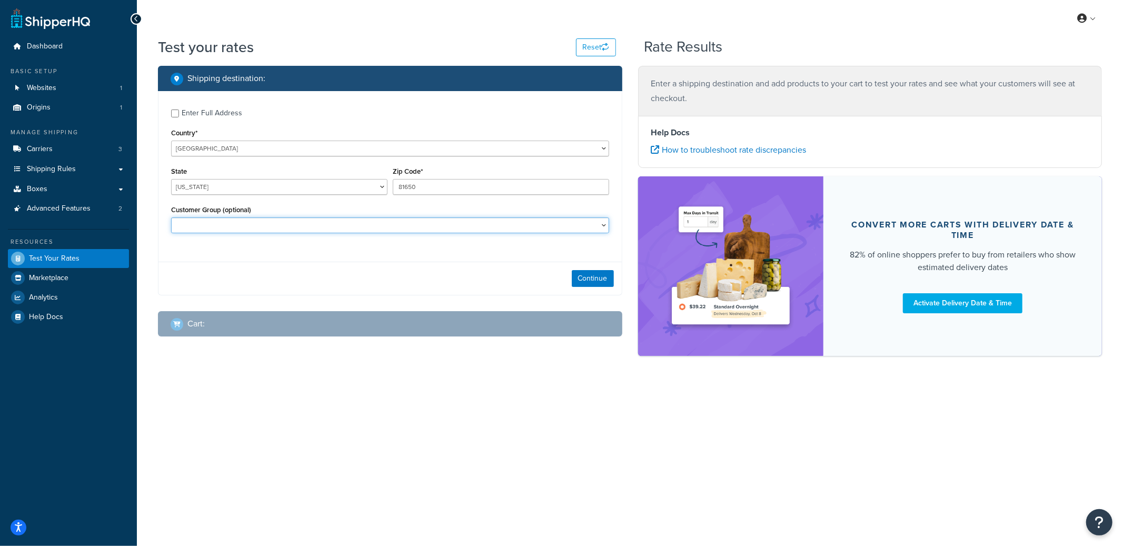
select select "Distributors"
click at [171, 218] on select "Dealer Distributor-[GEOGRAPHIC_DATA] Distributors Retail Customers Wholesale" at bounding box center [390, 225] width 438 height 16
click at [596, 285] on button "Continue" at bounding box center [593, 278] width 42 height 17
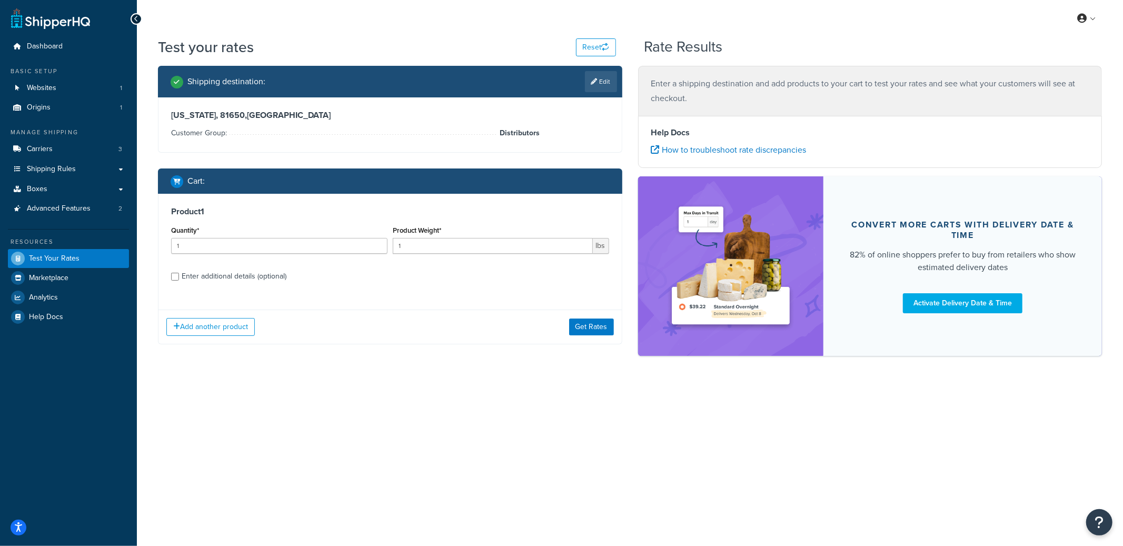
click at [201, 275] on div "Enter additional details (optional)" at bounding box center [234, 276] width 105 height 15
click at [179, 275] on input "Enter additional details (optional)" at bounding box center [175, 277] width 8 height 8
checkbox input "true"
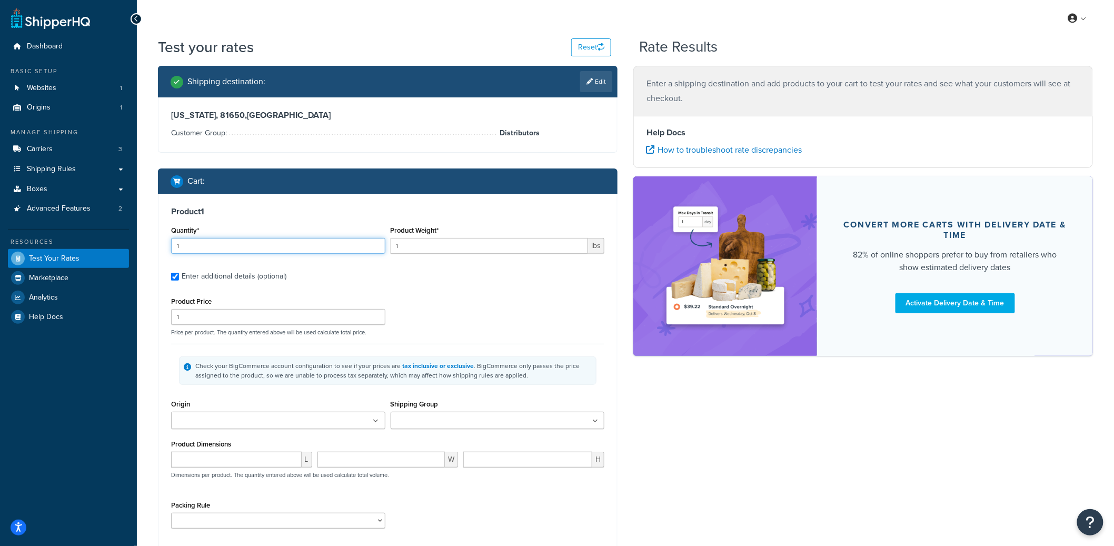
drag, startPoint x: 216, startPoint y: 248, endPoint x: 175, endPoint y: 245, distance: 41.2
click at [175, 245] on input "1" at bounding box center [278, 246] width 214 height 16
type input "8"
type input "23"
click at [196, 453] on input "number" at bounding box center [236, 460] width 131 height 16
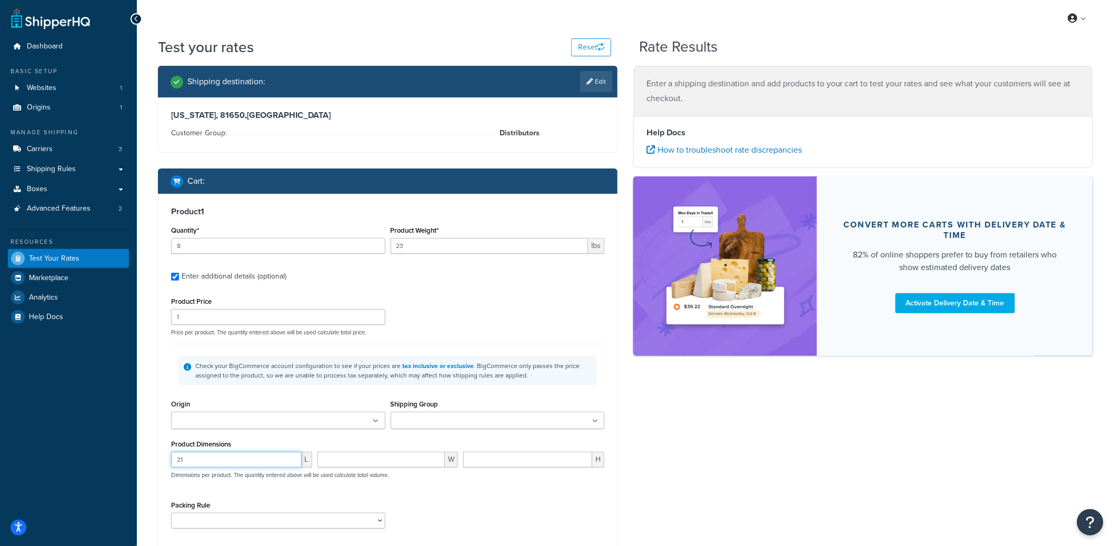
type input "21"
type input "20"
type input "22"
click at [427, 426] on input "Shipping Group" at bounding box center [440, 421] width 93 height 12
type input "whol"
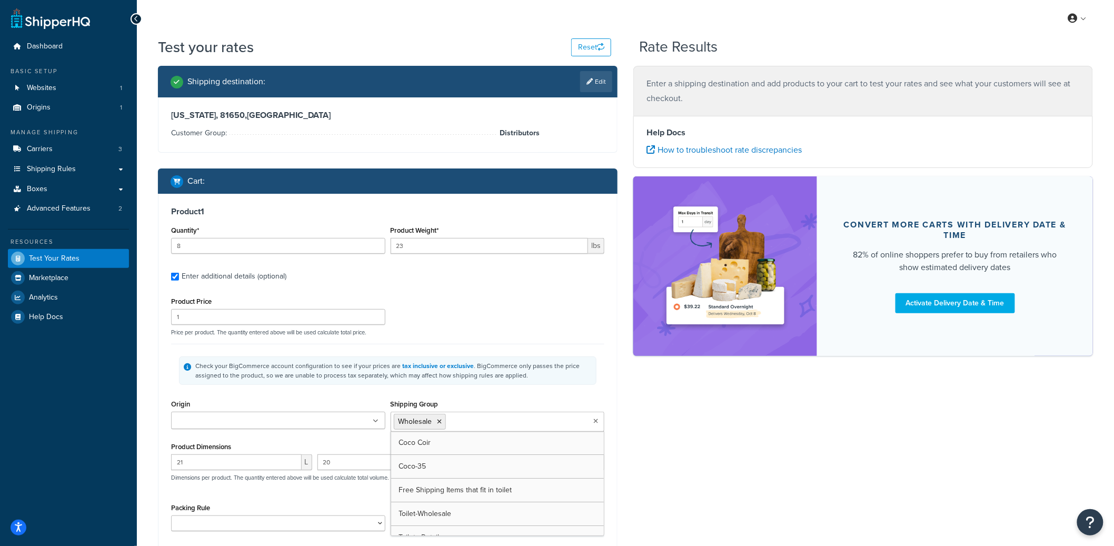
click at [663, 411] on div "Shipping destination : Edit [US_STATE], 81650 , [GEOGRAPHIC_DATA] Customer Grou…" at bounding box center [625, 338] width 951 height 545
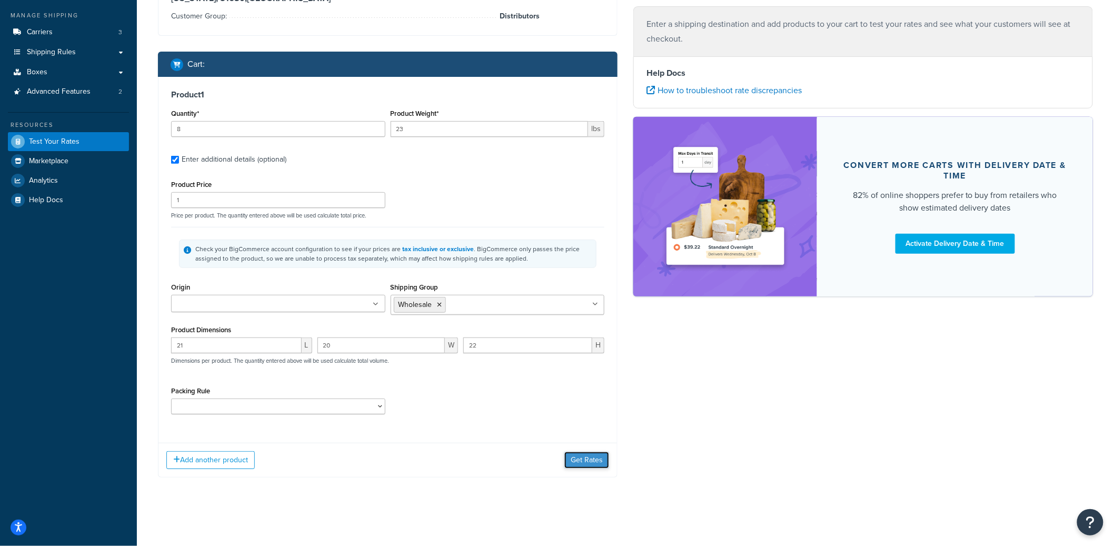
click at [591, 455] on button "Get Rates" at bounding box center [586, 460] width 45 height 17
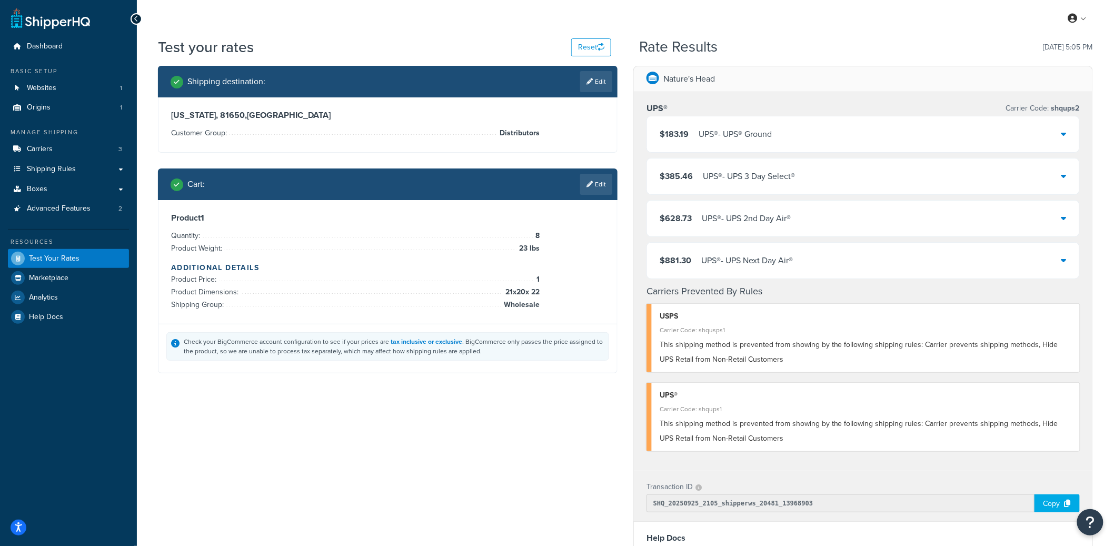
click at [728, 131] on div "UPS® - UPS® Ground" at bounding box center [734, 134] width 73 height 15
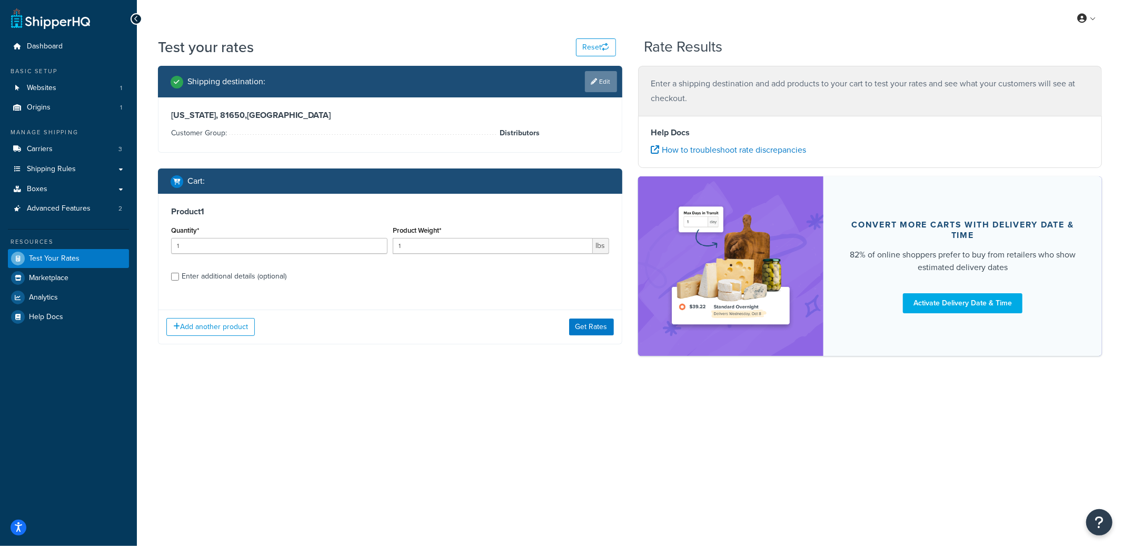
click at [593, 82] on icon at bounding box center [594, 81] width 6 height 6
select select "CO"
select select "Distributors"
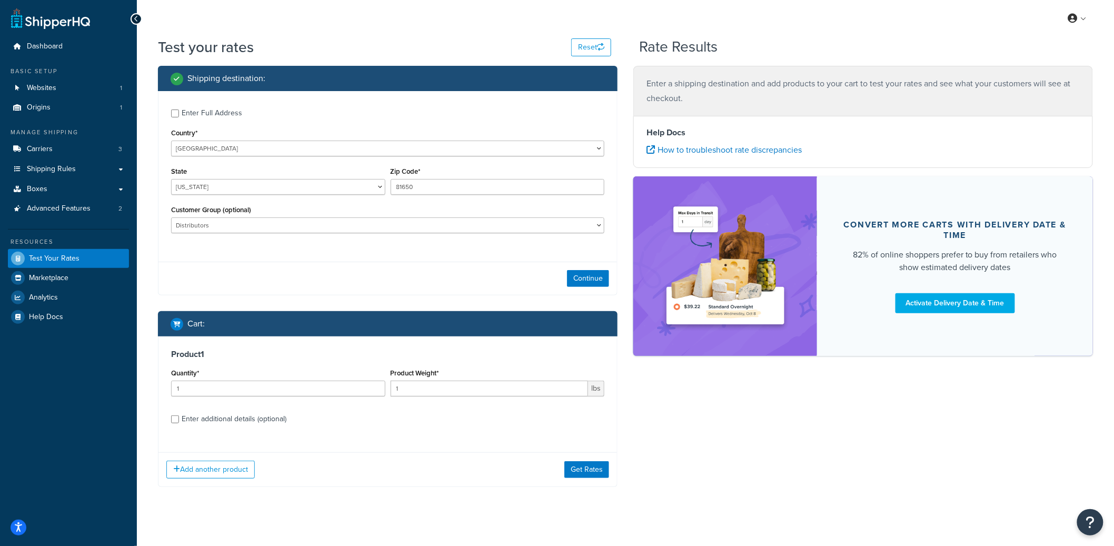
click at [217, 115] on div "Enter Full Address" at bounding box center [212, 113] width 61 height 15
click at [179, 115] on input "Enter Full Address" at bounding box center [175, 113] width 8 height 8
checkbox input "true"
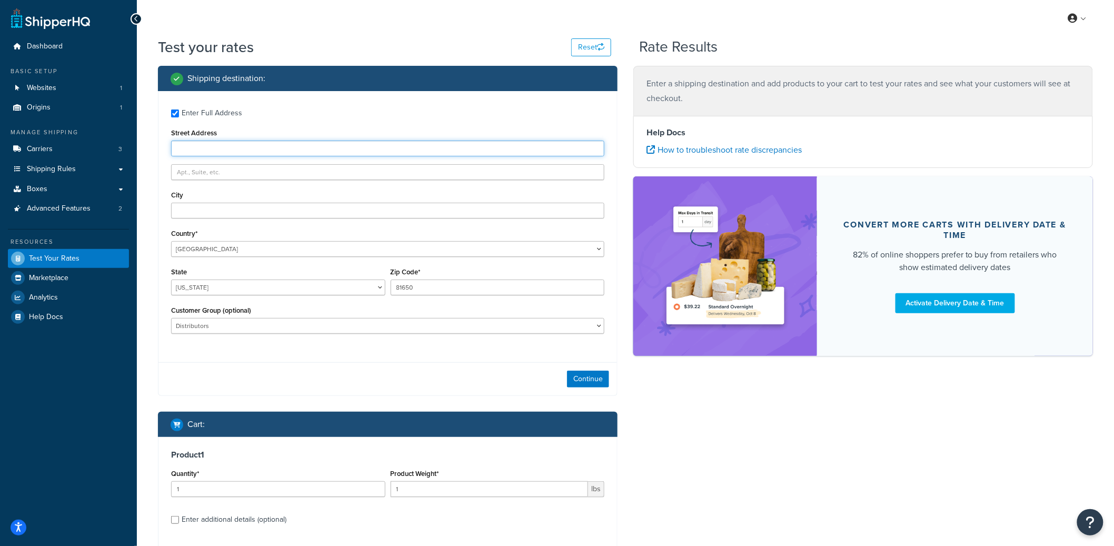
click at [223, 151] on input "Street Address" at bounding box center [387, 149] width 433 height 16
paste input "6 Powerline RD"
type input "6 Powerline RD"
drag, startPoint x: 188, startPoint y: 217, endPoint x: 213, endPoint y: 215, distance: 24.3
click at [189, 216] on input "City" at bounding box center [387, 211] width 433 height 16
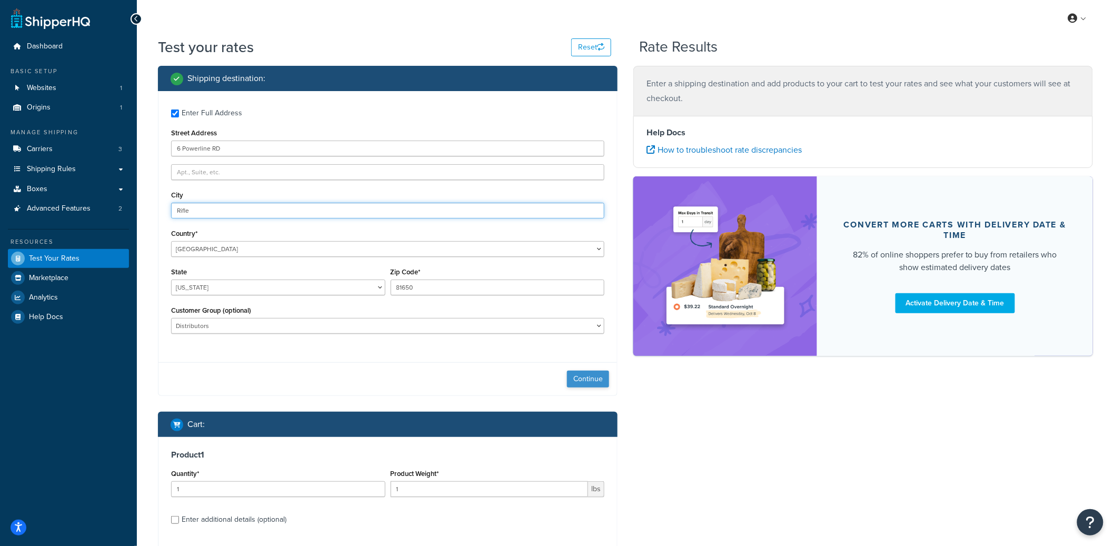
type input "Rifle"
click at [589, 372] on button "Continue" at bounding box center [588, 379] width 42 height 17
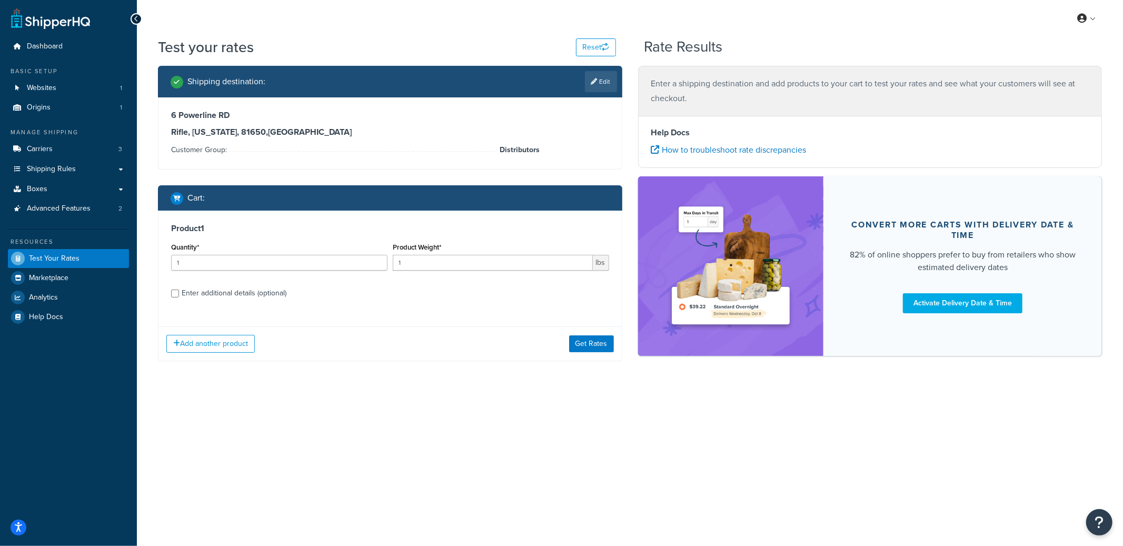
click at [204, 291] on div "Enter additional details (optional)" at bounding box center [234, 293] width 105 height 15
click at [179, 291] on input "Enter additional details (optional)" at bounding box center [175, 293] width 8 height 8
checkbox input "true"
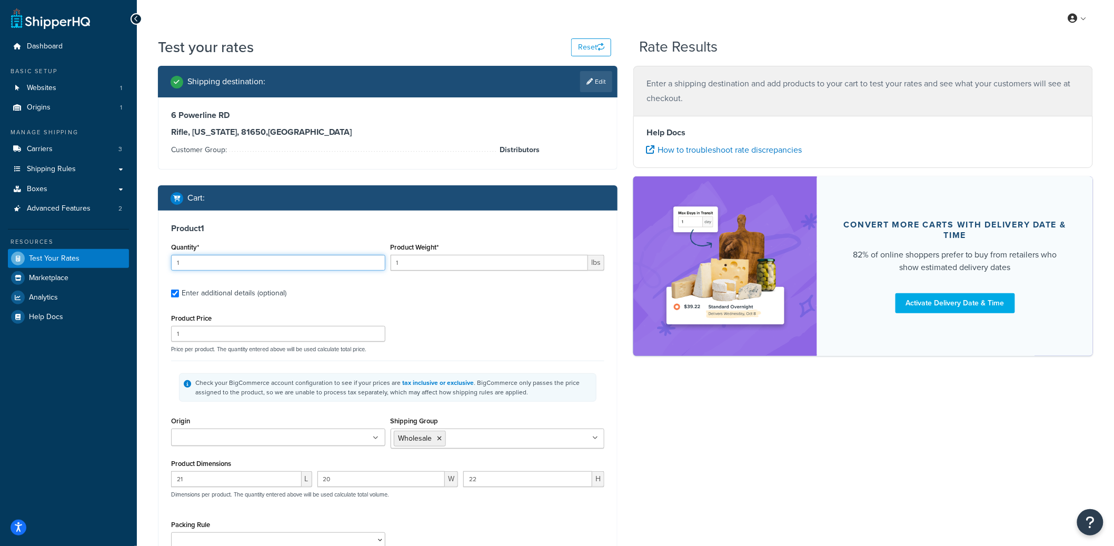
drag, startPoint x: 211, startPoint y: 265, endPoint x: 172, endPoint y: 263, distance: 38.5
click at [172, 263] on input "1" at bounding box center [278, 263] width 214 height 16
type input "8"
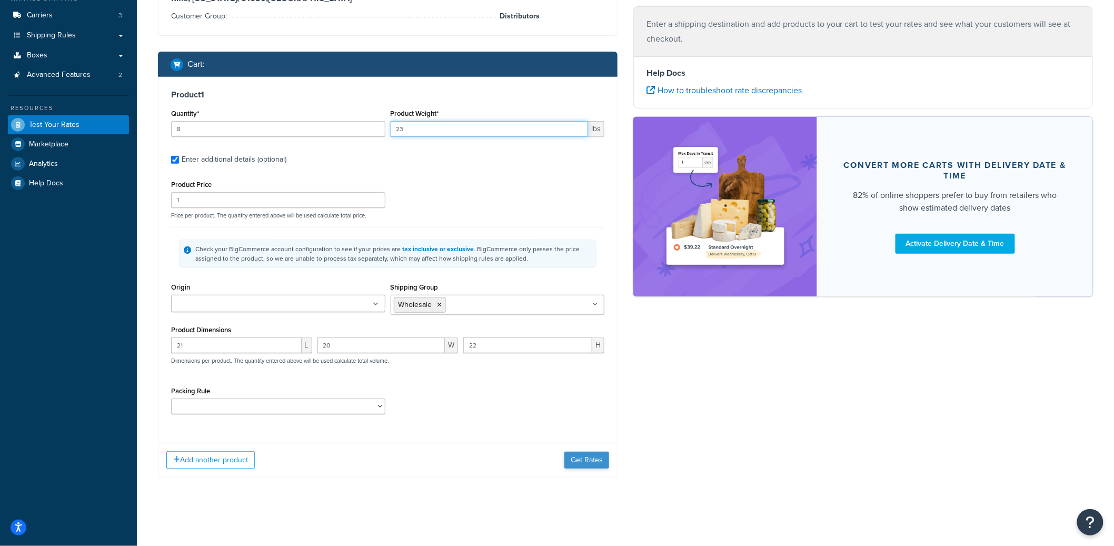
type input "23"
click at [586, 459] on button "Get Rates" at bounding box center [586, 460] width 45 height 17
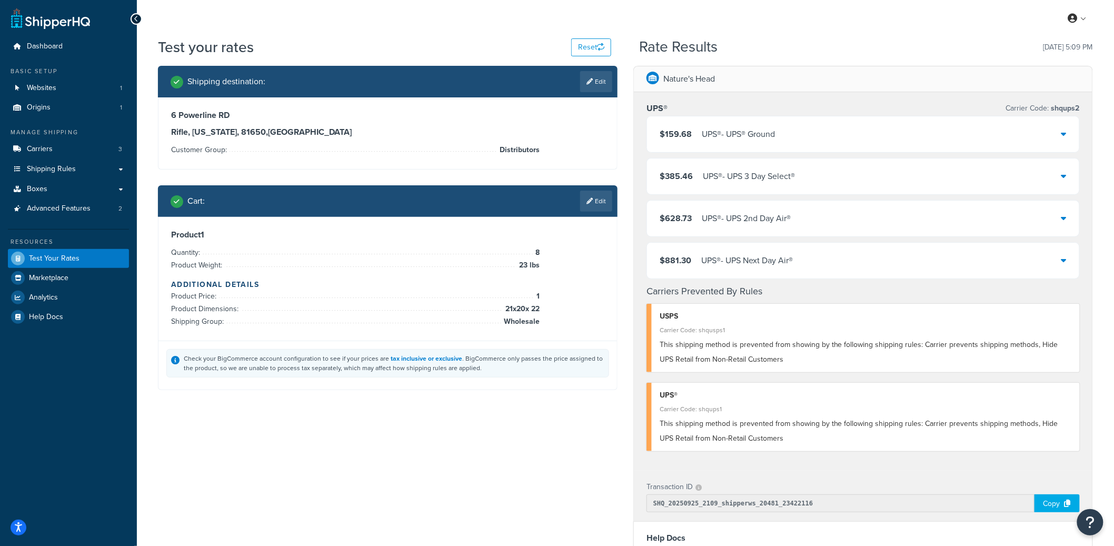
click at [780, 131] on div "$159.68 UPS® - UPS® Ground" at bounding box center [863, 134] width 432 height 36
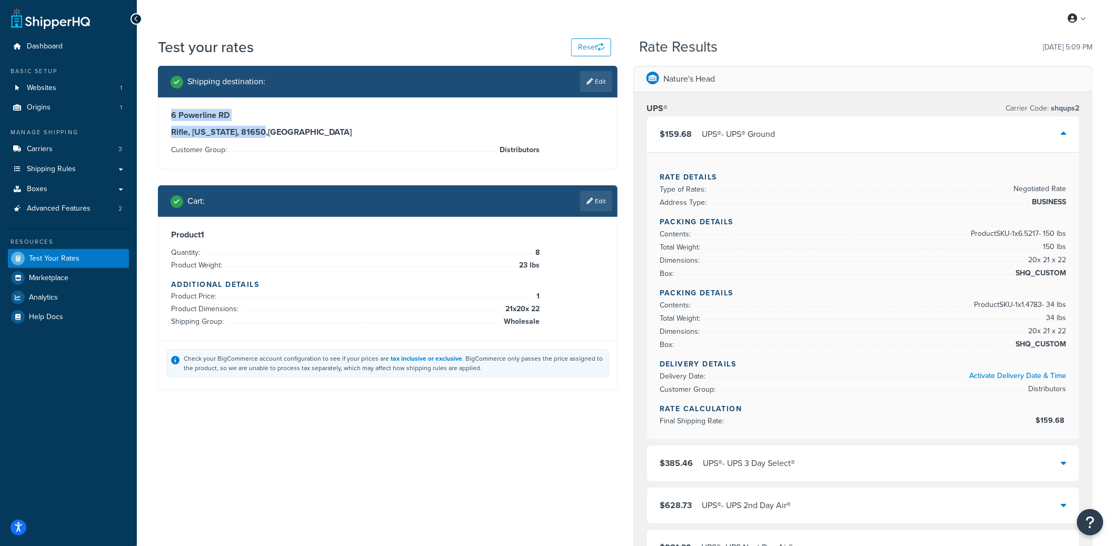
drag, startPoint x: 173, startPoint y: 114, endPoint x: 256, endPoint y: 134, distance: 85.4
click at [256, 134] on div "[STREET_ADDRESS][US_STATE]" at bounding box center [387, 123] width 433 height 27
copy div "[STREET_ADDRESS][US_STATE]"
click at [549, 115] on h3 "6 Powerline RD" at bounding box center [387, 115] width 433 height 11
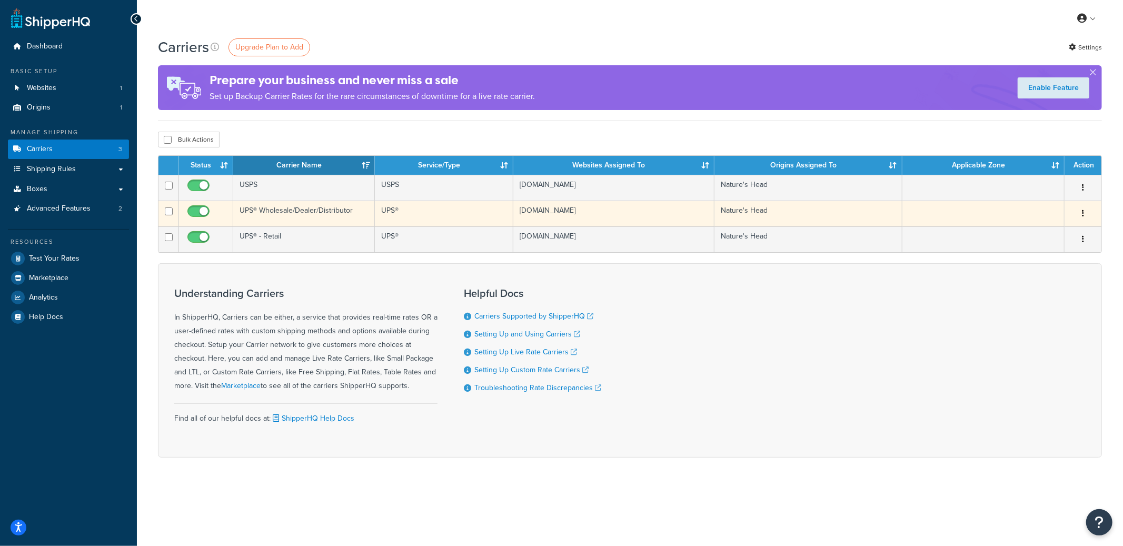
click at [325, 214] on td "UPS® Wholesale/Dealer/Distributor" at bounding box center [304, 214] width 142 height 26
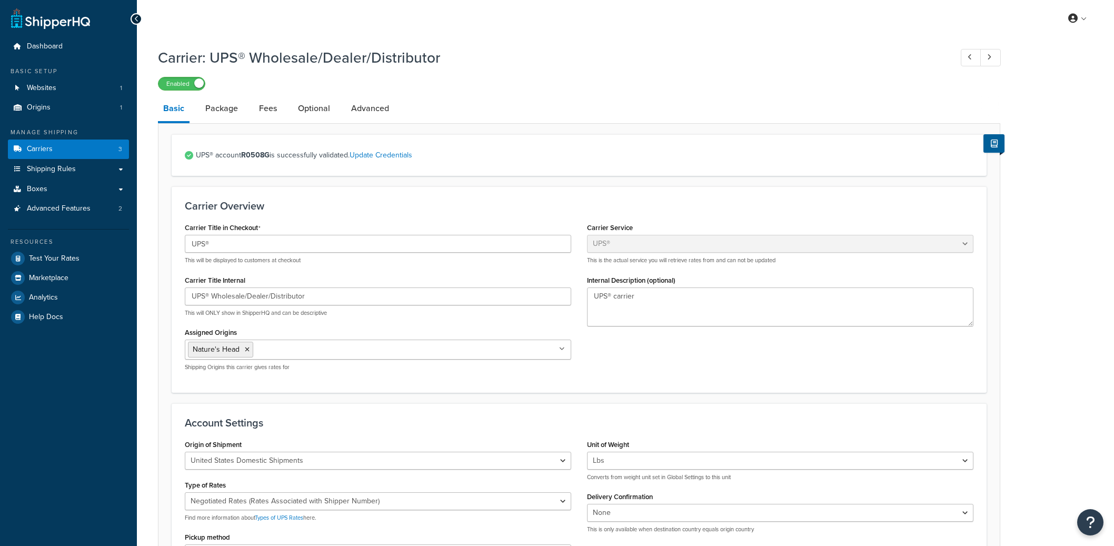
select select "ups"
click at [358, 117] on link "Advanced" at bounding box center [370, 108] width 48 height 25
select select "false"
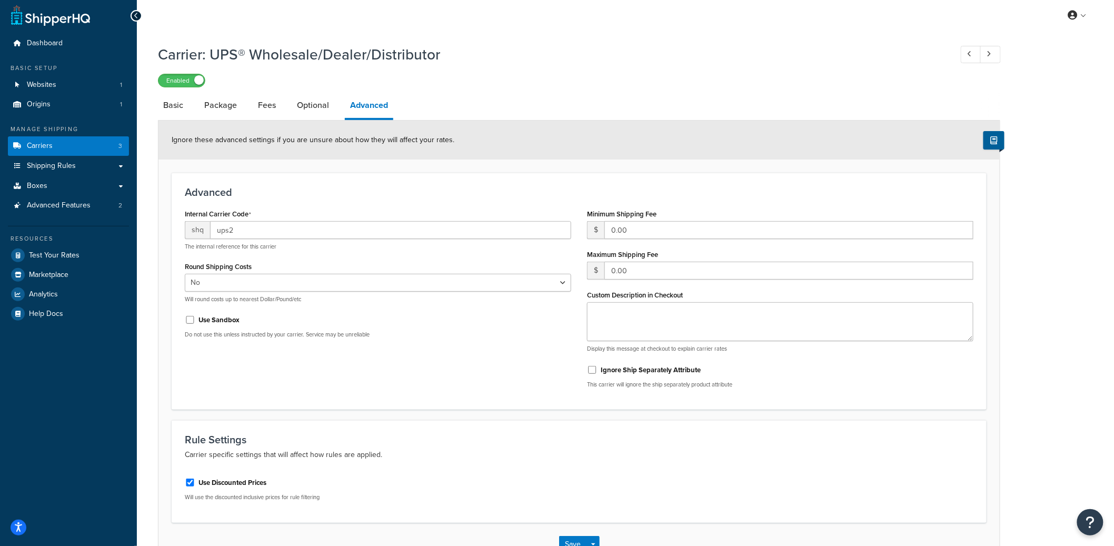
scroll to position [76, 0]
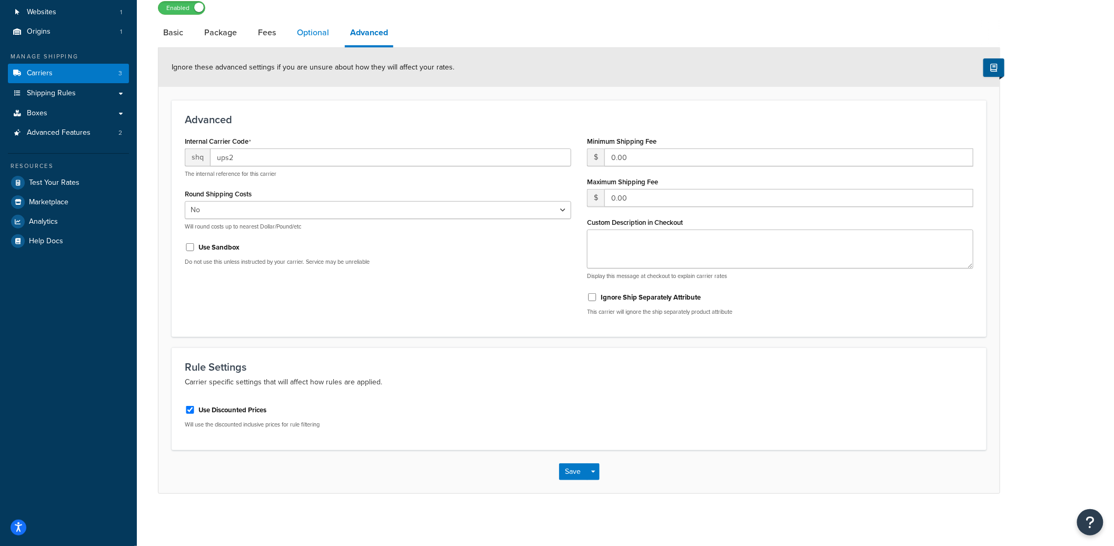
click at [312, 36] on link "Optional" at bounding box center [313, 32] width 43 height 25
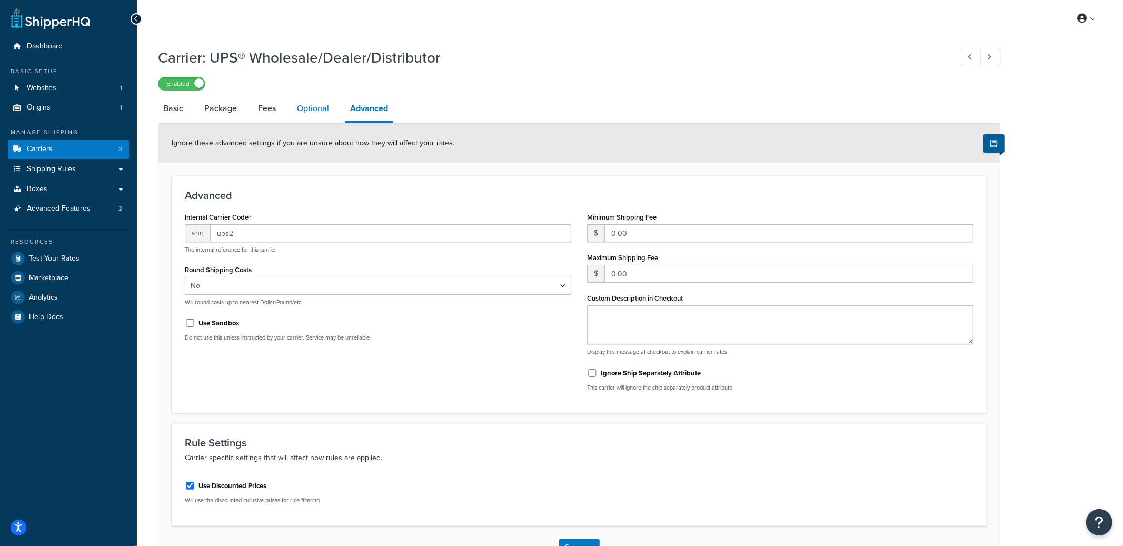
select select "residential"
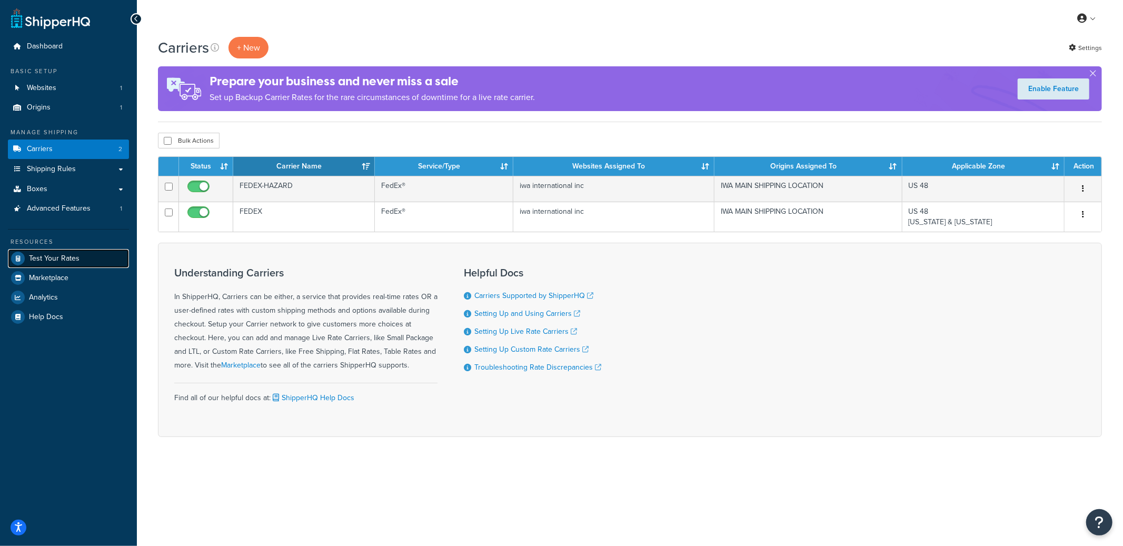
click at [65, 261] on span "Test Your Rates" at bounding box center [54, 258] width 51 height 9
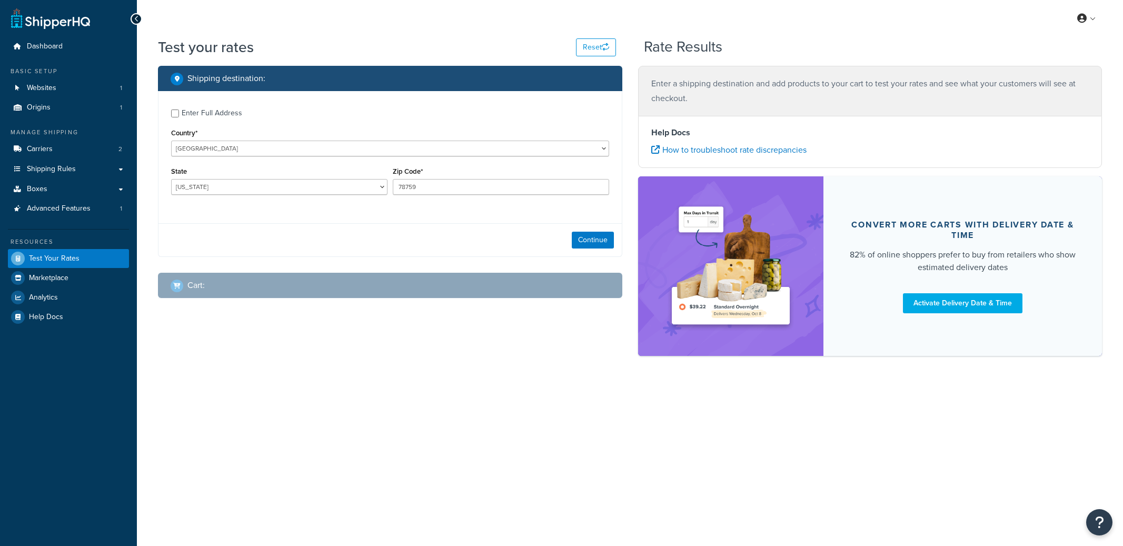
select select "[GEOGRAPHIC_DATA]"
checkbox input "true"
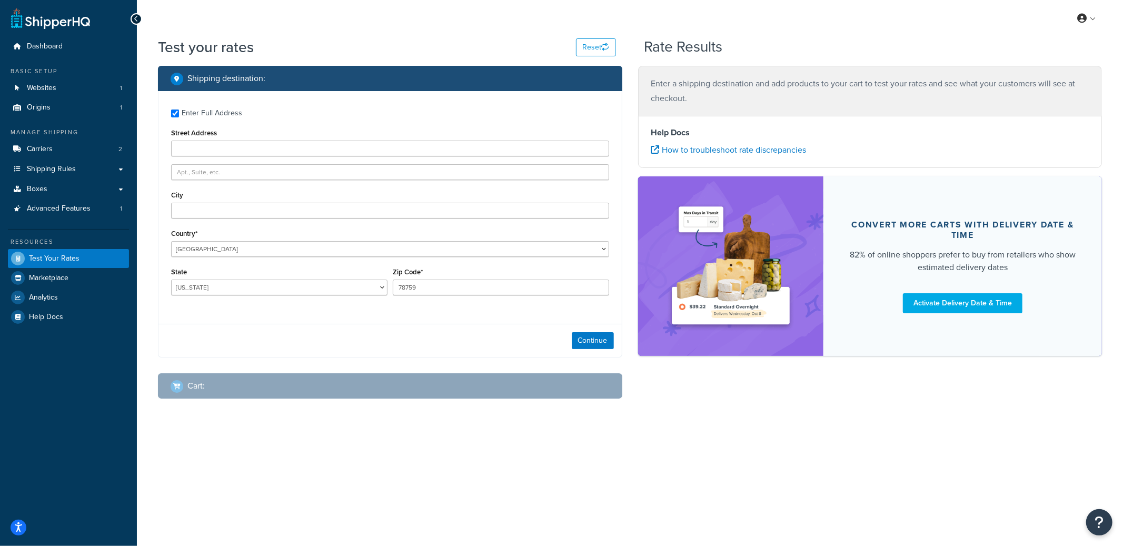
type input "5566 courtyard dr"
type input "Margate"
type input "33063"
select select "FL"
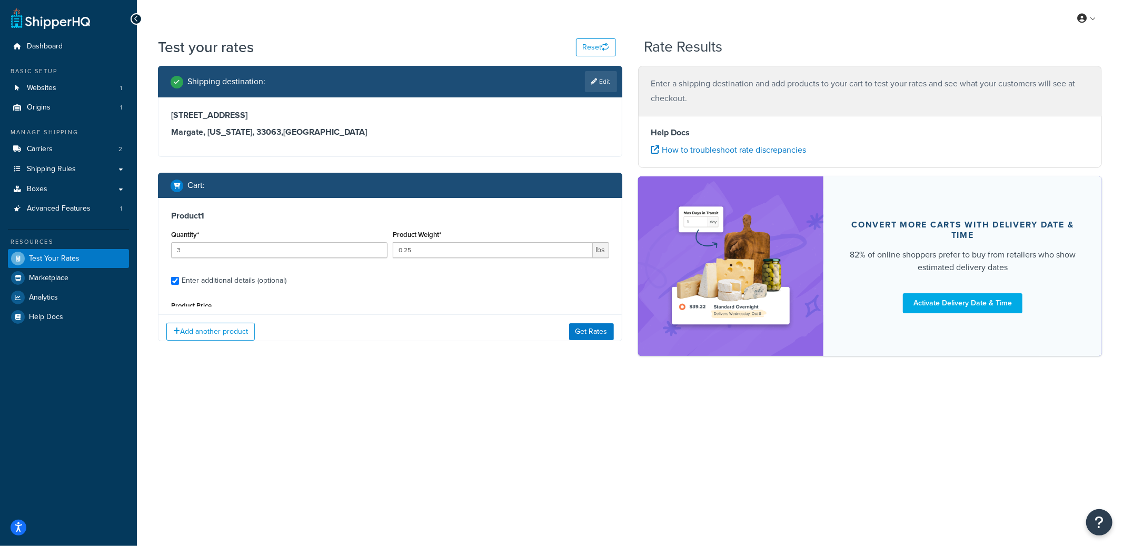
scroll to position [99, 0]
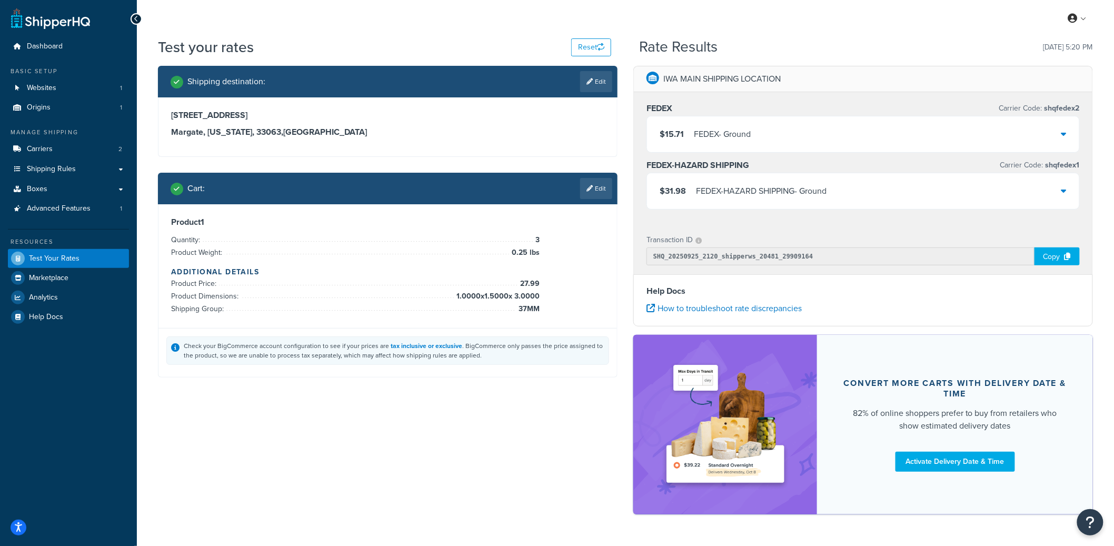
click at [806, 192] on div "FEDEX-HAZARD SHIPPING - Ground" at bounding box center [761, 191] width 131 height 15
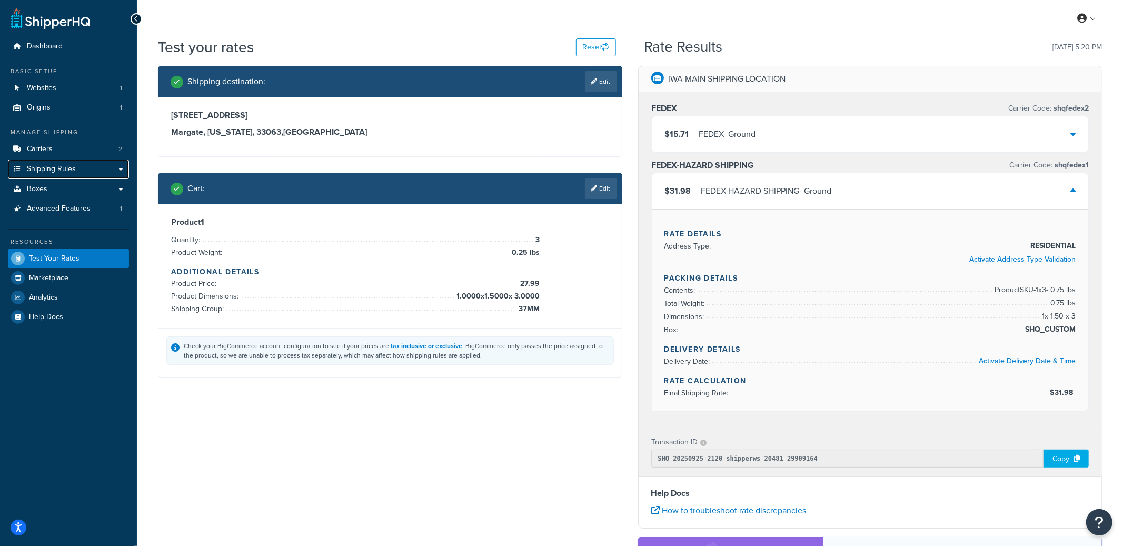
select select "FL"
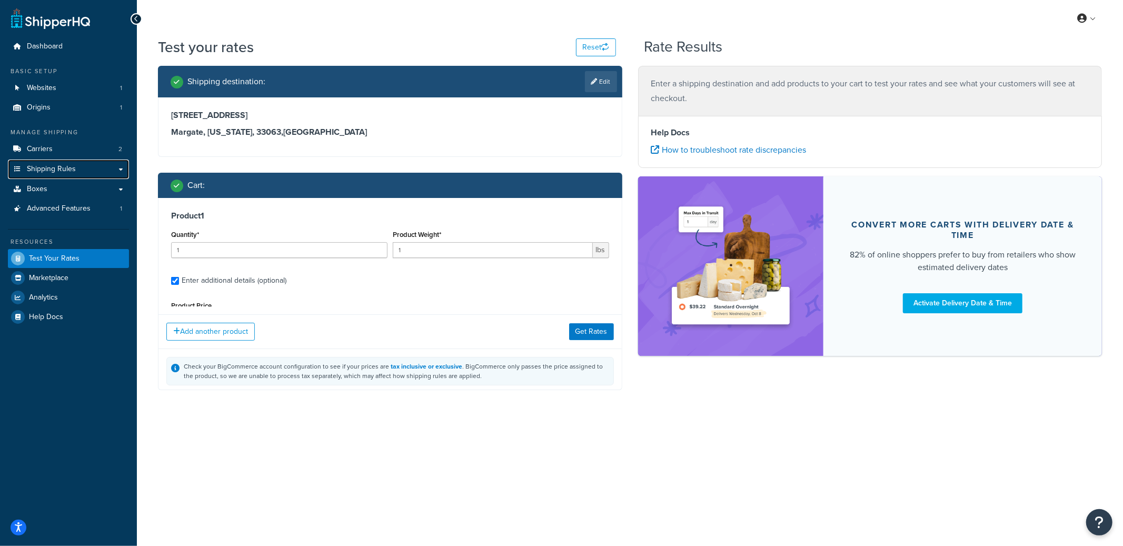
type input "3"
type input "0.25"
type input "27.99"
type input "1.0000"
type input "1.5000"
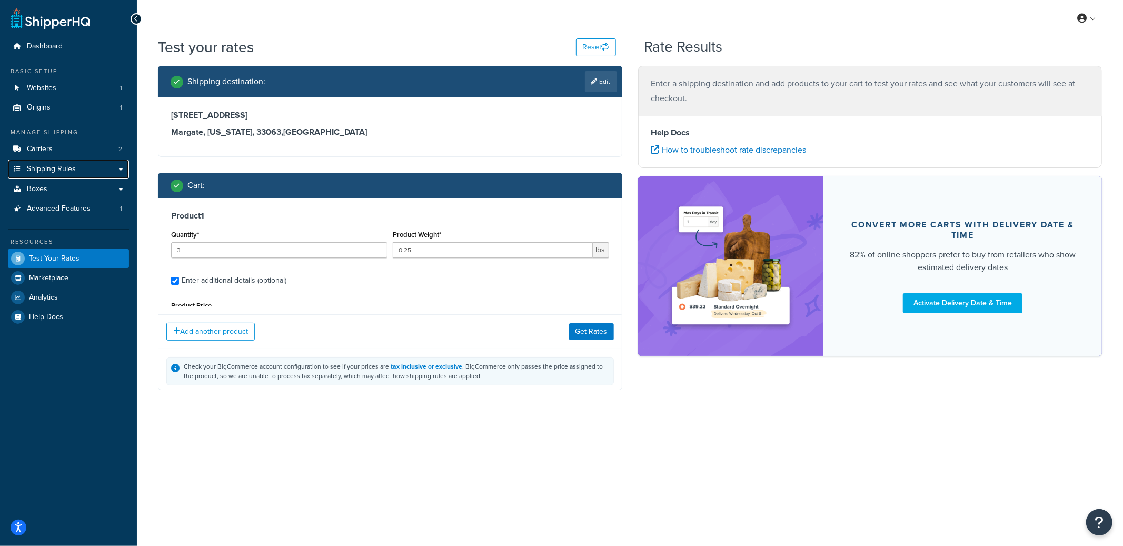
type input "3.0000"
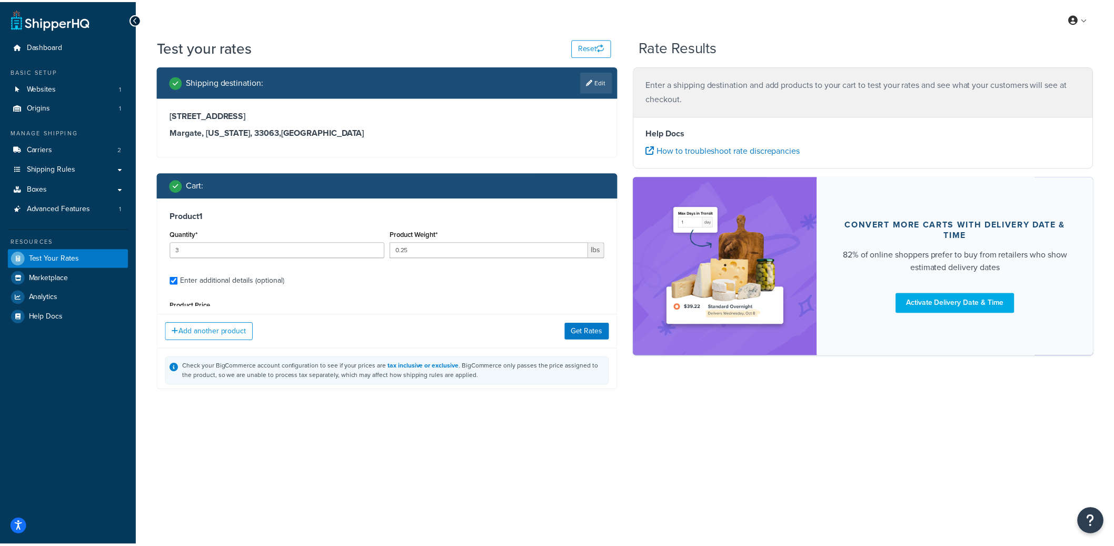
scroll to position [98, 0]
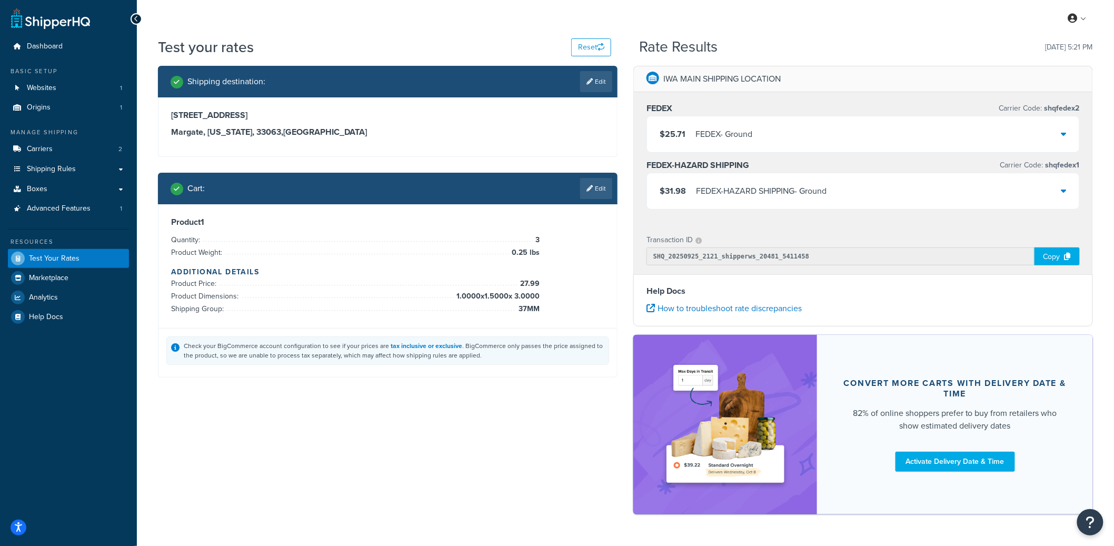
click at [723, 134] on div "FEDEX - Ground" at bounding box center [723, 134] width 57 height 15
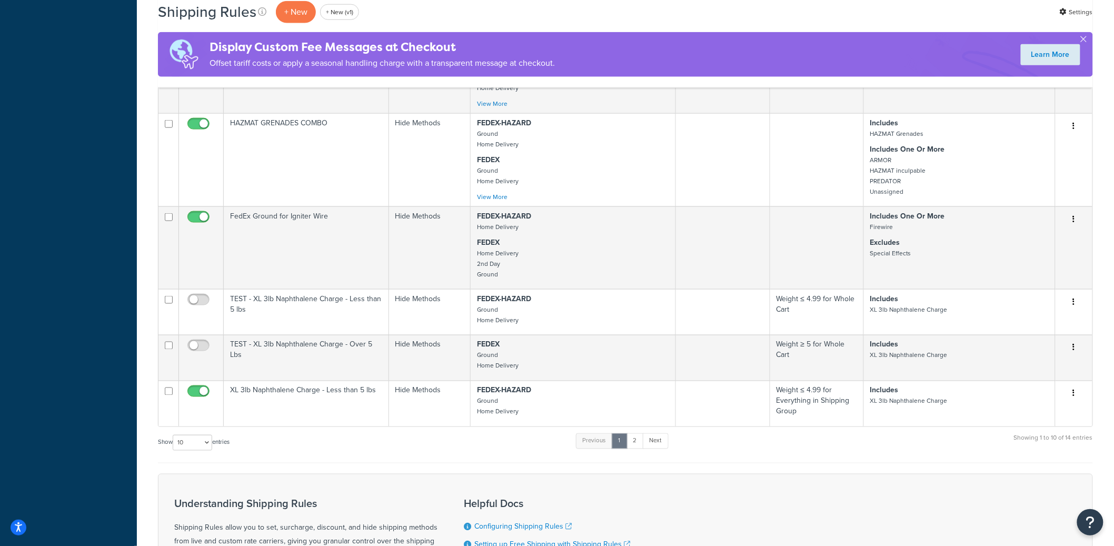
scroll to position [706, 0]
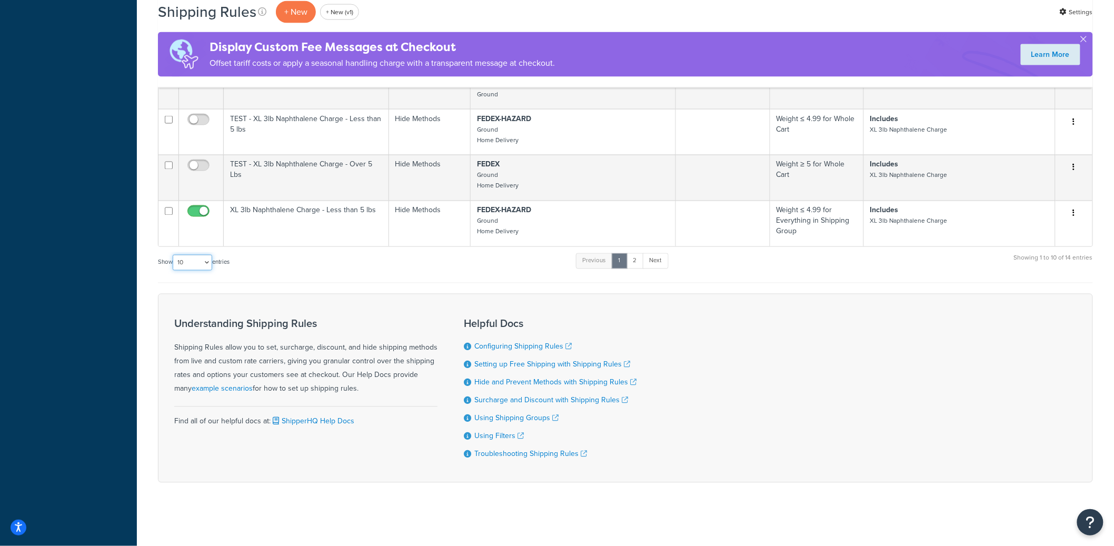
click at [196, 260] on select "10 15 25 50 100 1000" at bounding box center [192, 263] width 39 height 16
select select "50"
click at [174, 255] on select "10 15 25 50 100 1000" at bounding box center [192, 263] width 39 height 16
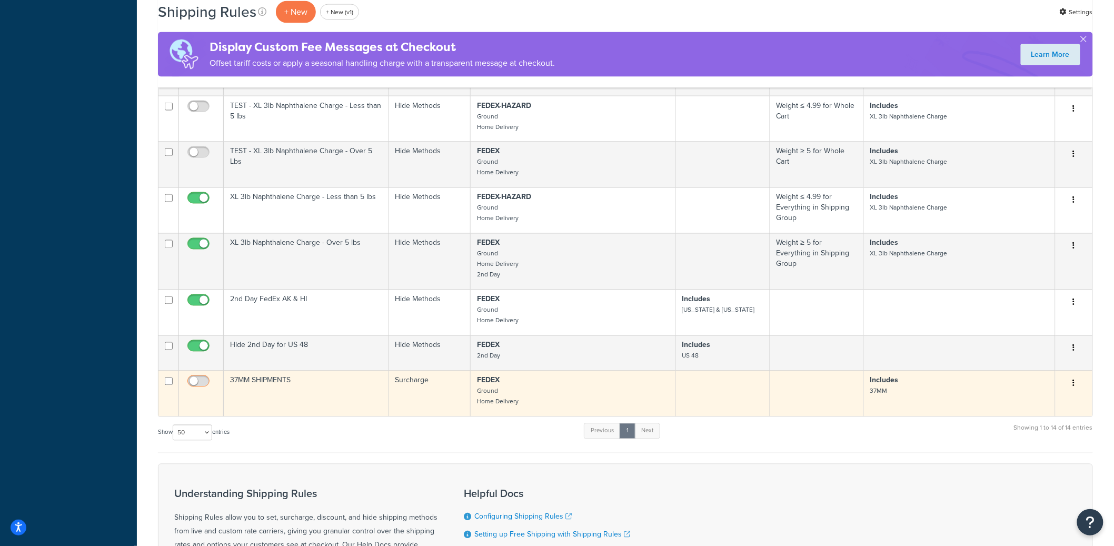
click at [203, 391] on input "checkbox" at bounding box center [199, 383] width 29 height 13
checkbox input "true"
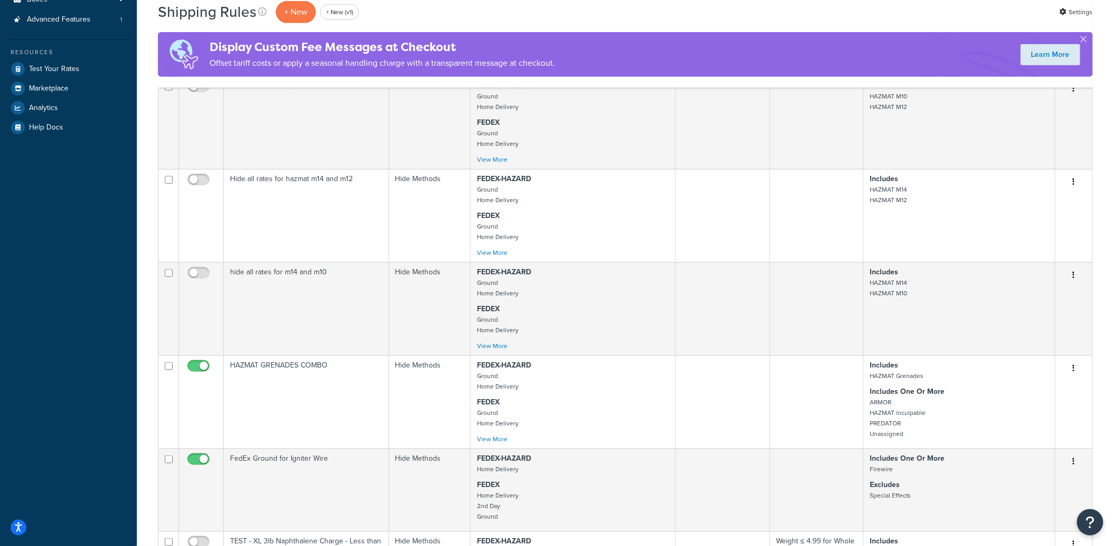
scroll to position [74, 0]
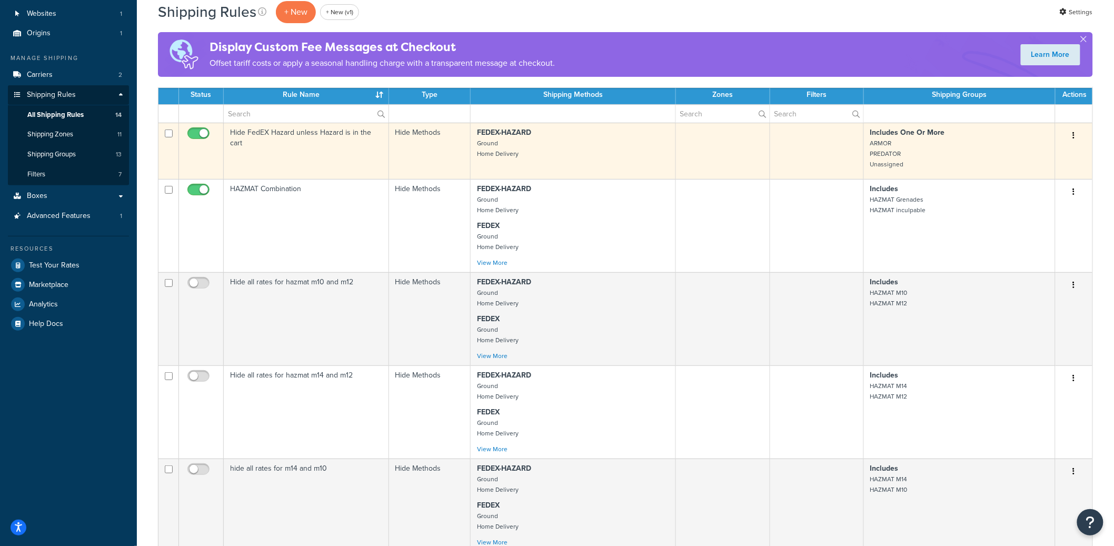
click at [276, 174] on td "Hide FedEX Hazard unless Hazard is in the cart" at bounding box center [306, 151] width 165 height 56
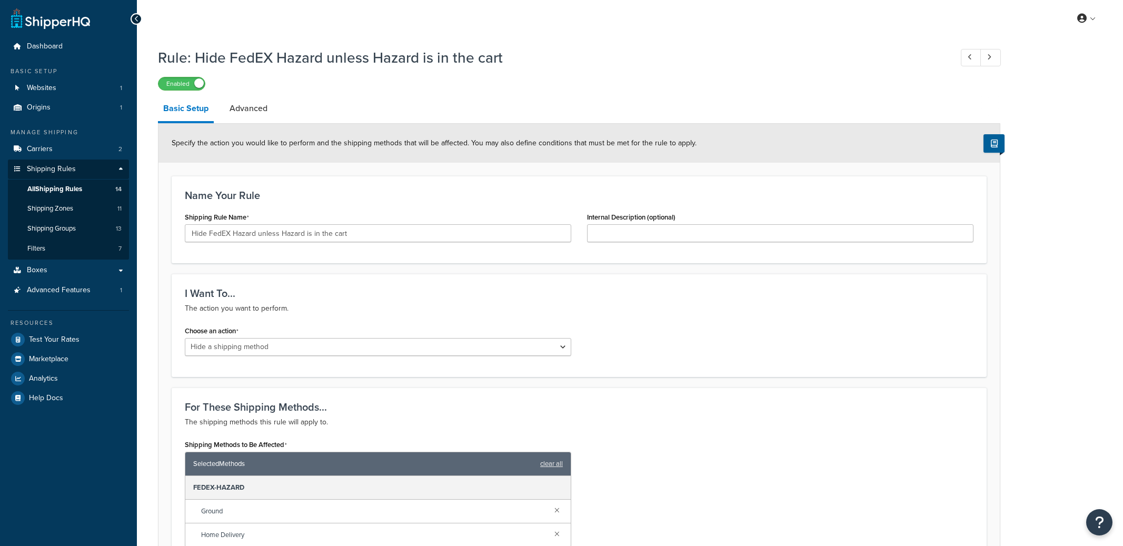
select select "HIDE"
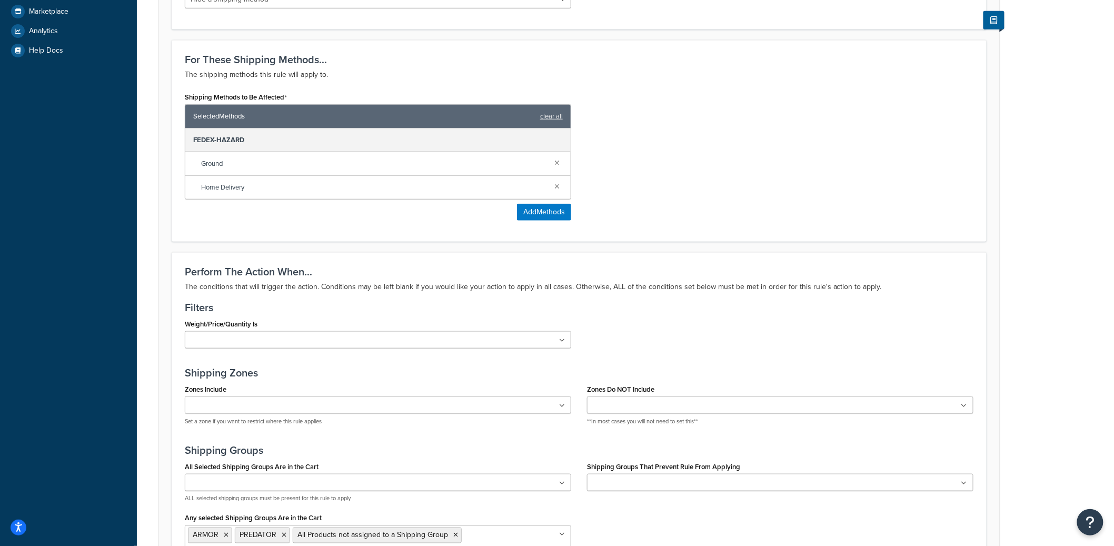
scroll to position [123, 0]
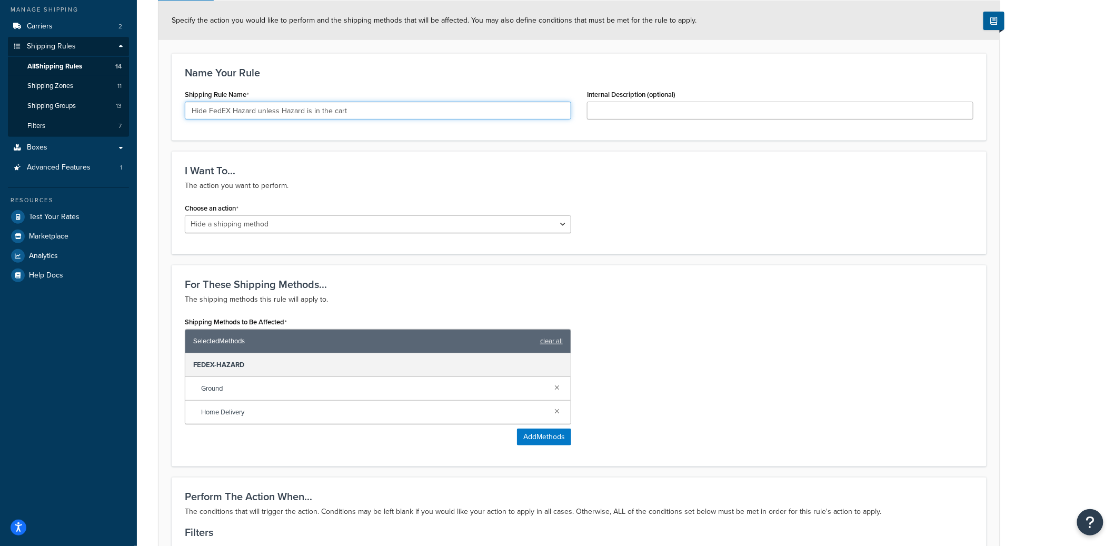
click at [246, 109] on input "Hide FedEX Hazard unless Hazard is in the cart" at bounding box center [378, 111] width 386 height 18
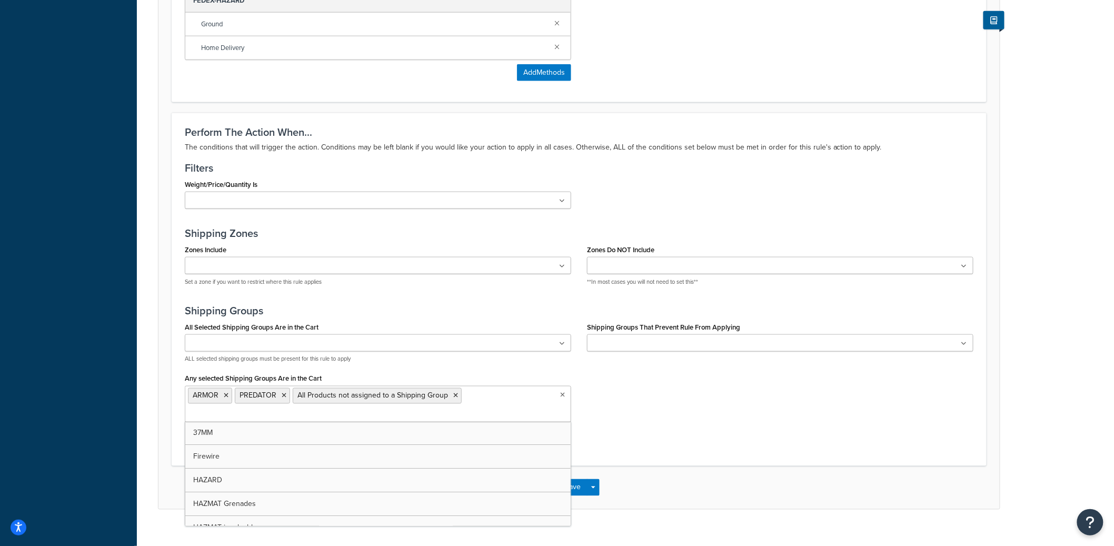
click at [281, 408] on input "Any selected Shipping Groups Are in the Cart" at bounding box center [234, 414] width 93 height 12
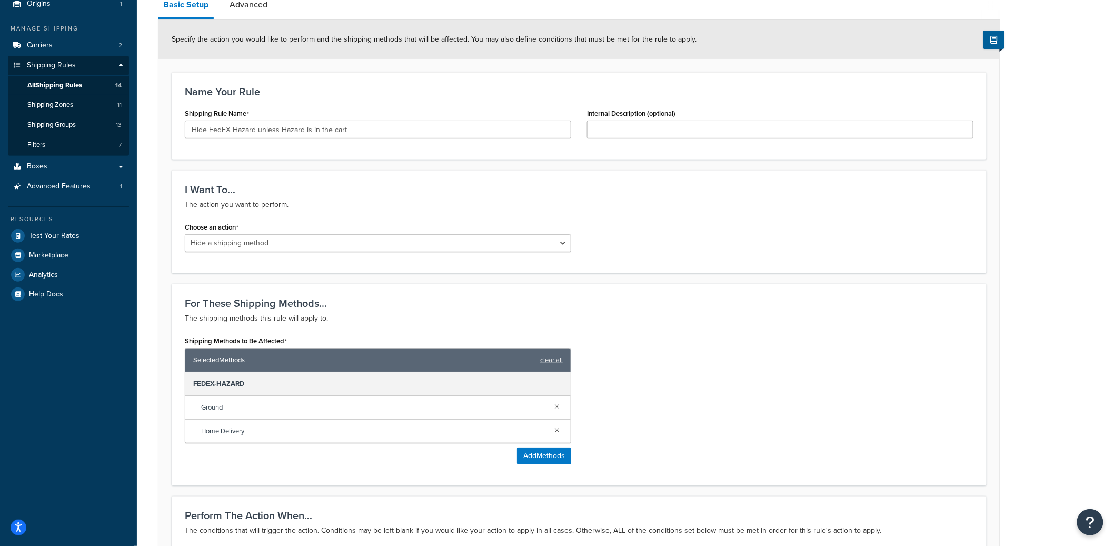
scroll to position [0, 0]
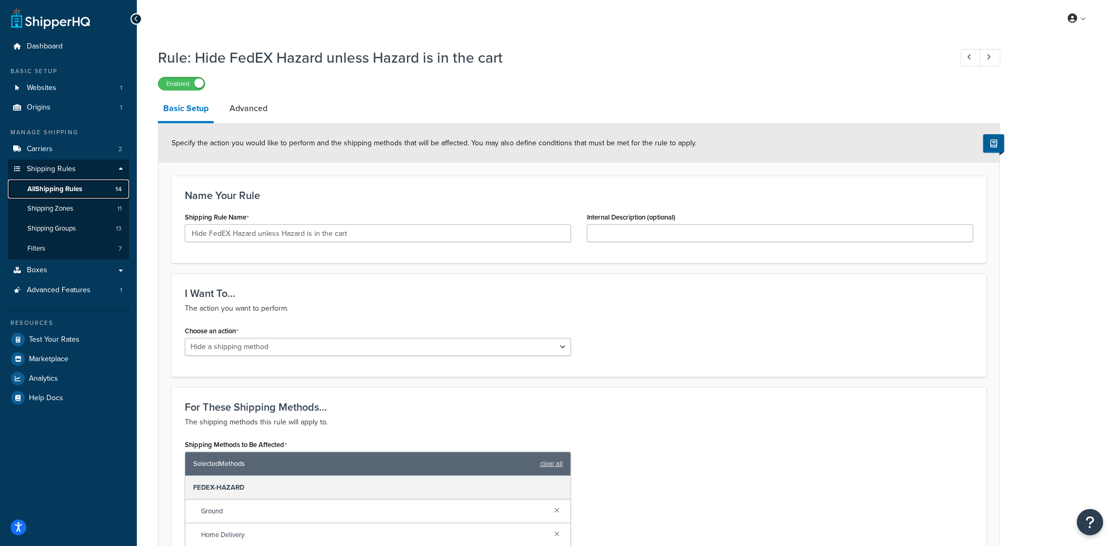
click at [56, 188] on span "All Shipping Rules" at bounding box center [54, 189] width 55 height 9
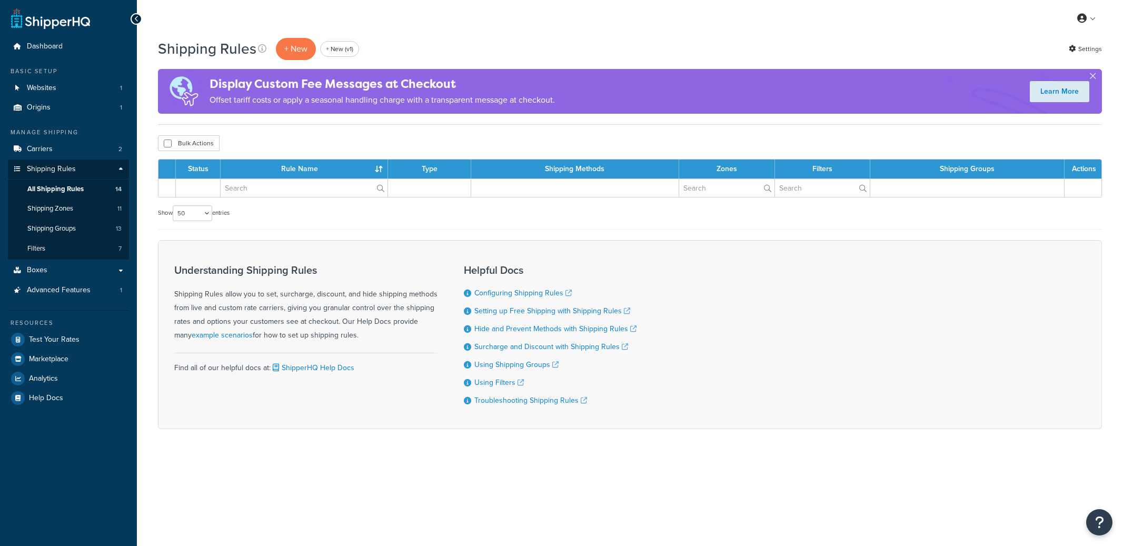
select select "50"
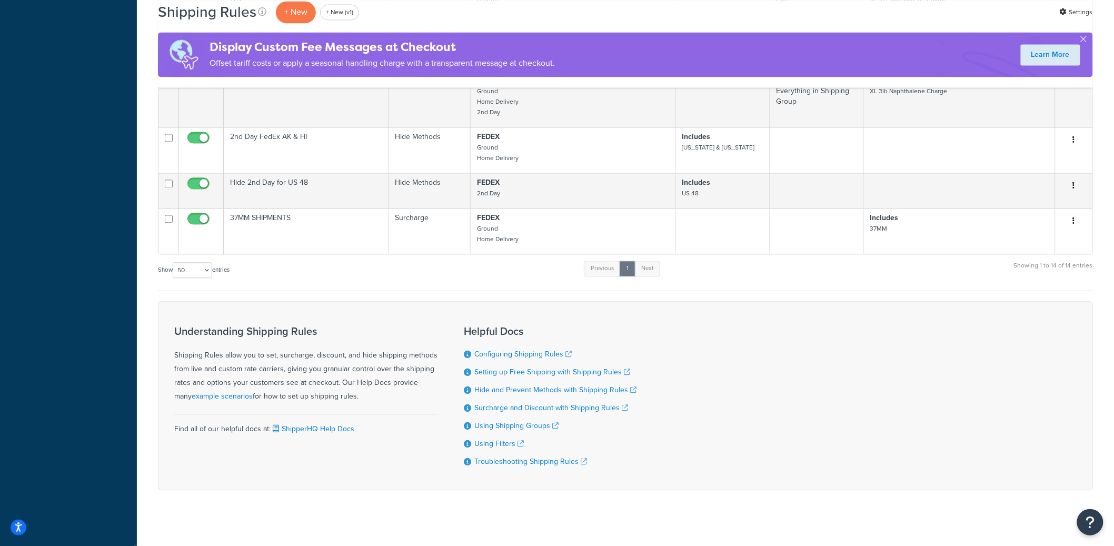
scroll to position [891, 0]
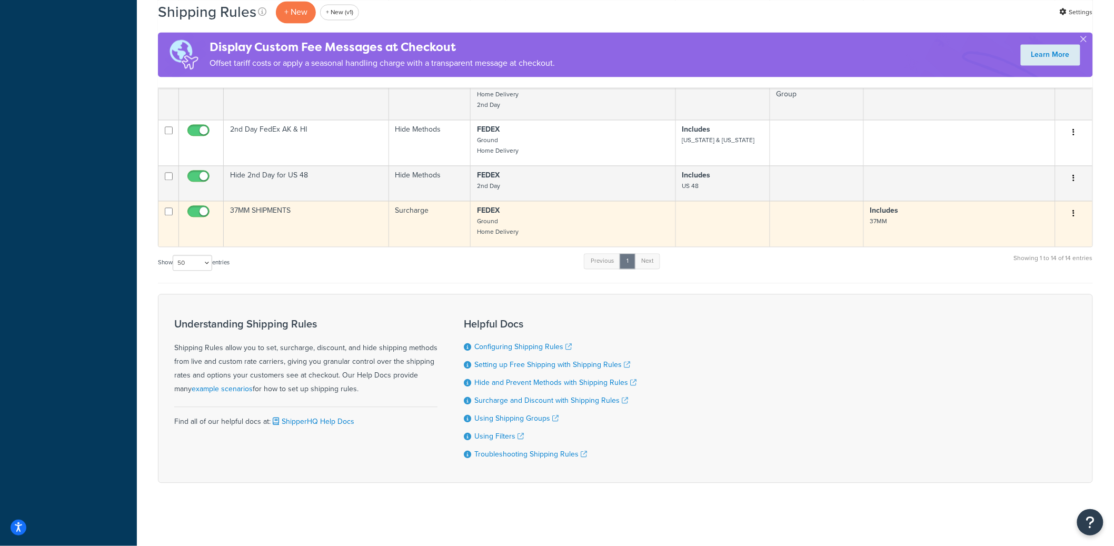
click at [194, 208] on input "checkbox" at bounding box center [199, 213] width 29 height 13
checkbox input "false"
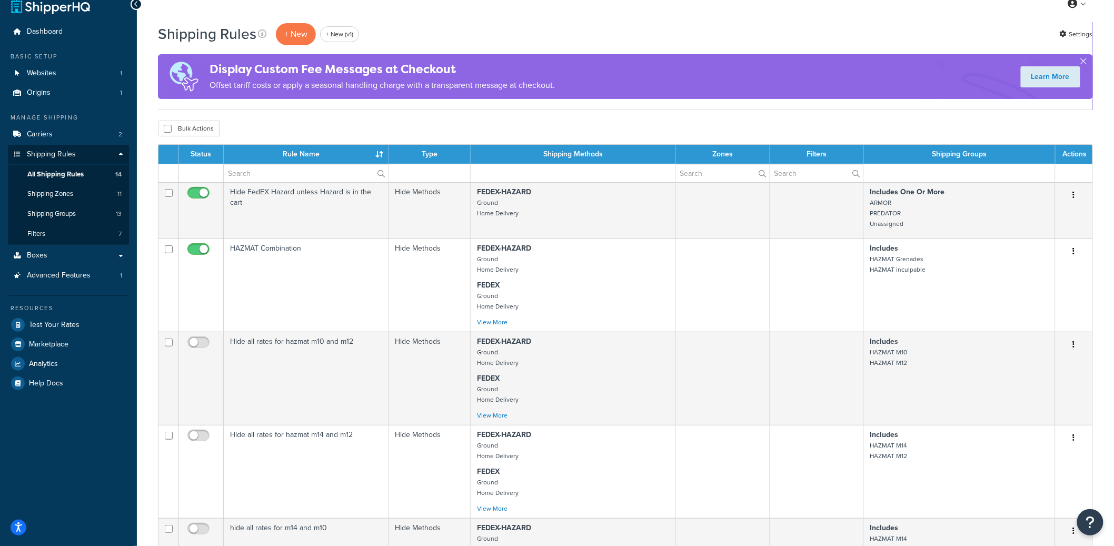
scroll to position [13, 0]
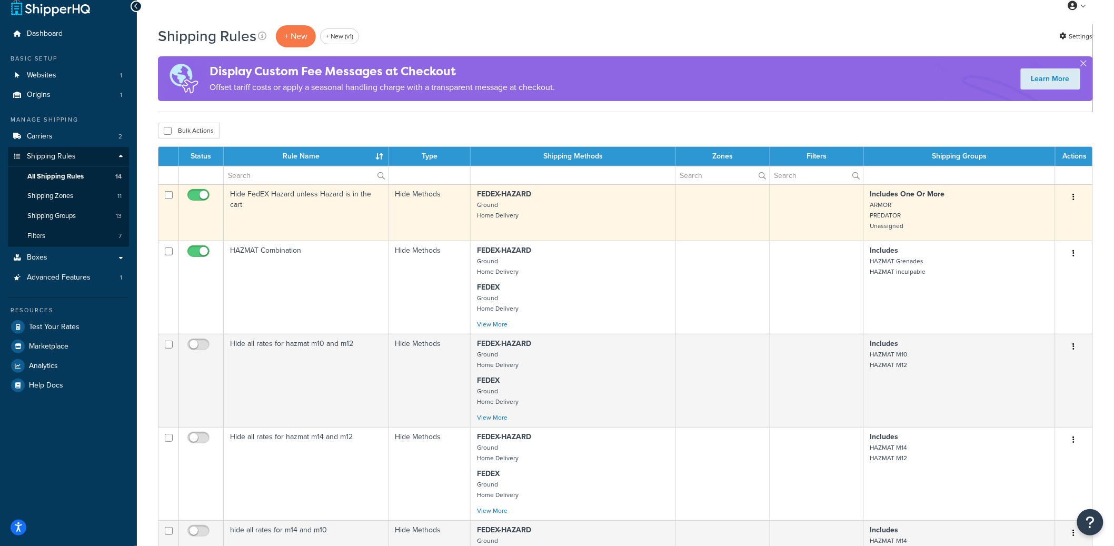
click at [325, 217] on td "Hide FedEX Hazard unless Hazard is in the cart" at bounding box center [306, 212] width 165 height 56
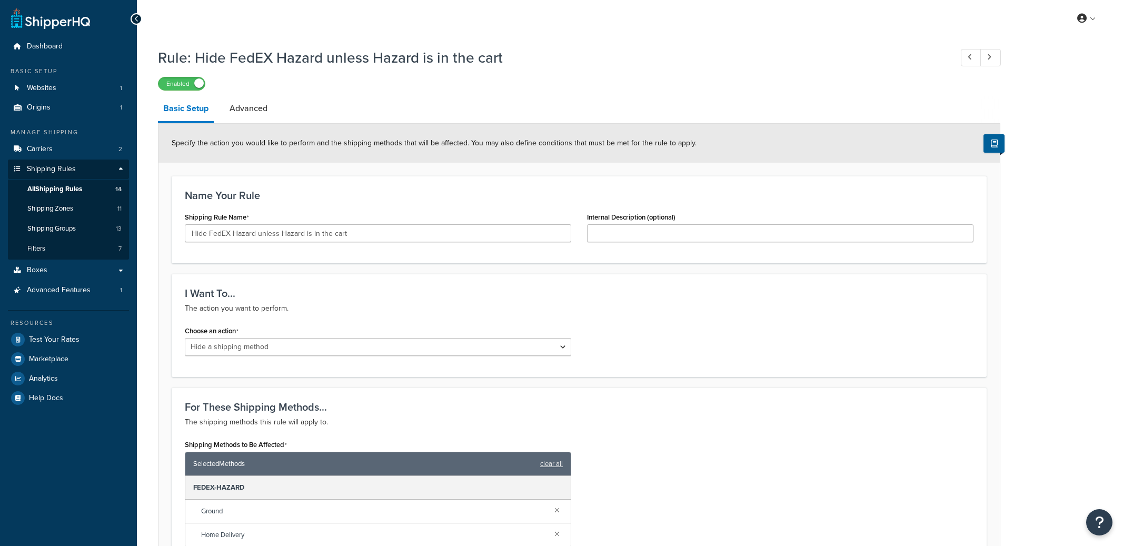
select select "HIDE"
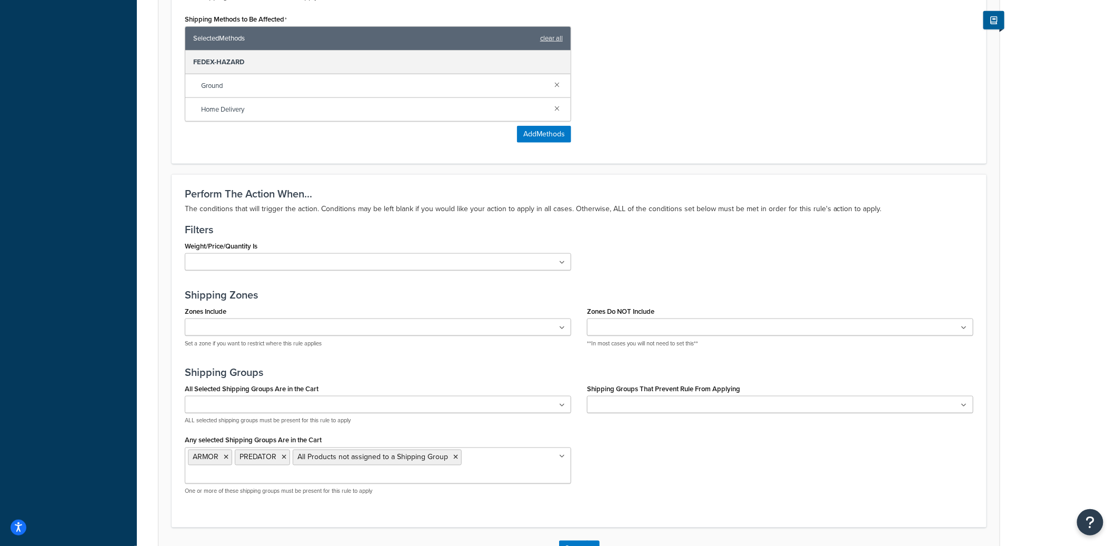
scroll to position [428, 0]
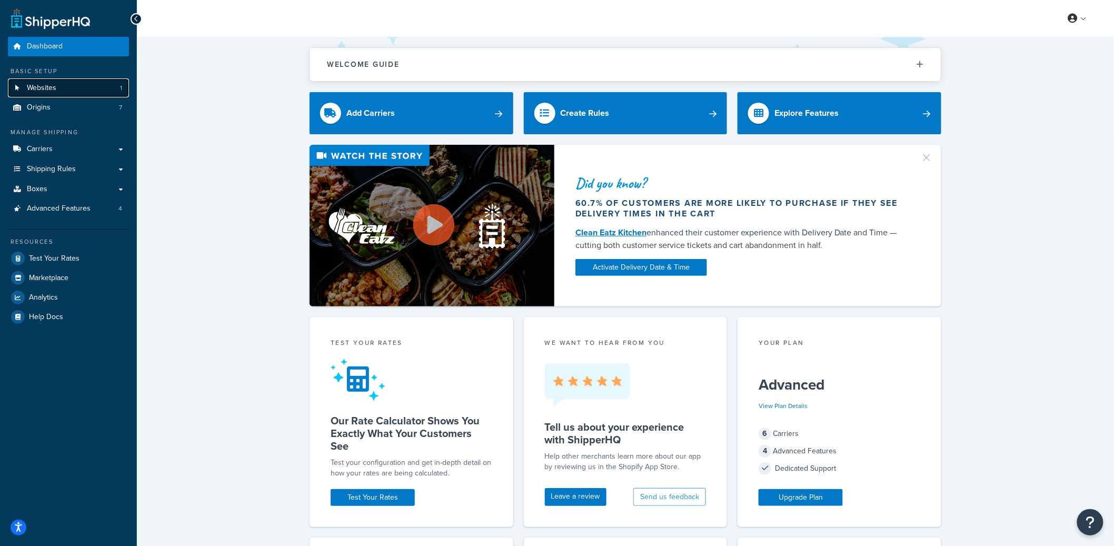
click at [82, 89] on link "Websites 1" at bounding box center [68, 87] width 121 height 19
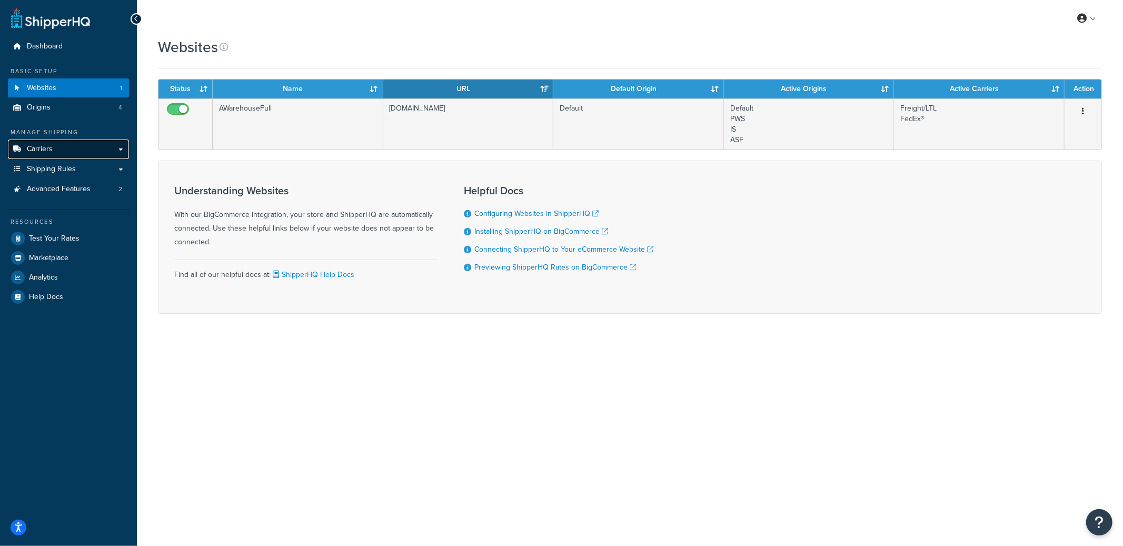
click at [65, 145] on link "Carriers" at bounding box center [68, 148] width 121 height 19
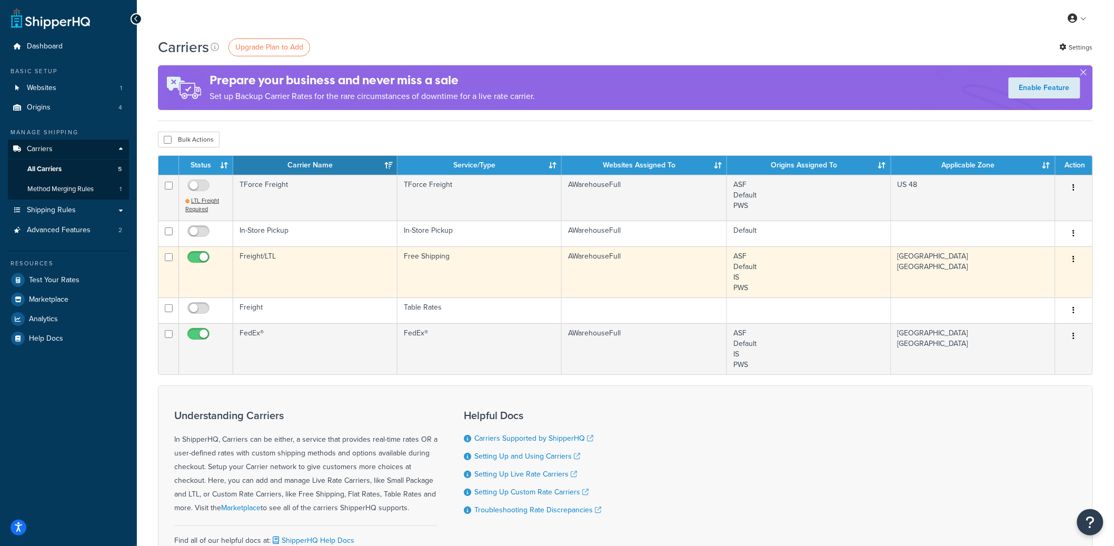
click at [307, 270] on td "Freight/LTL" at bounding box center [315, 271] width 164 height 51
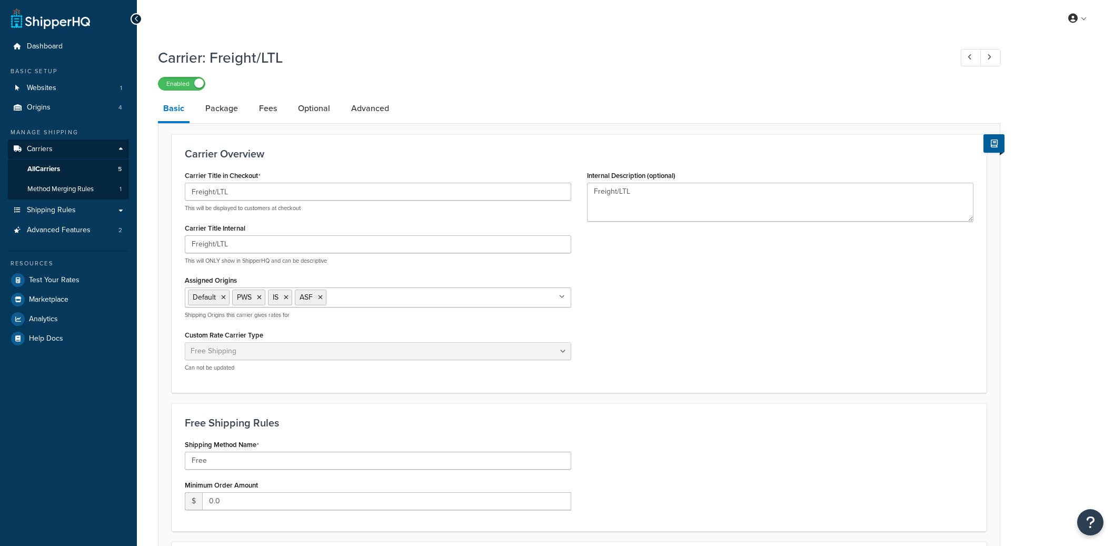
select select "free"
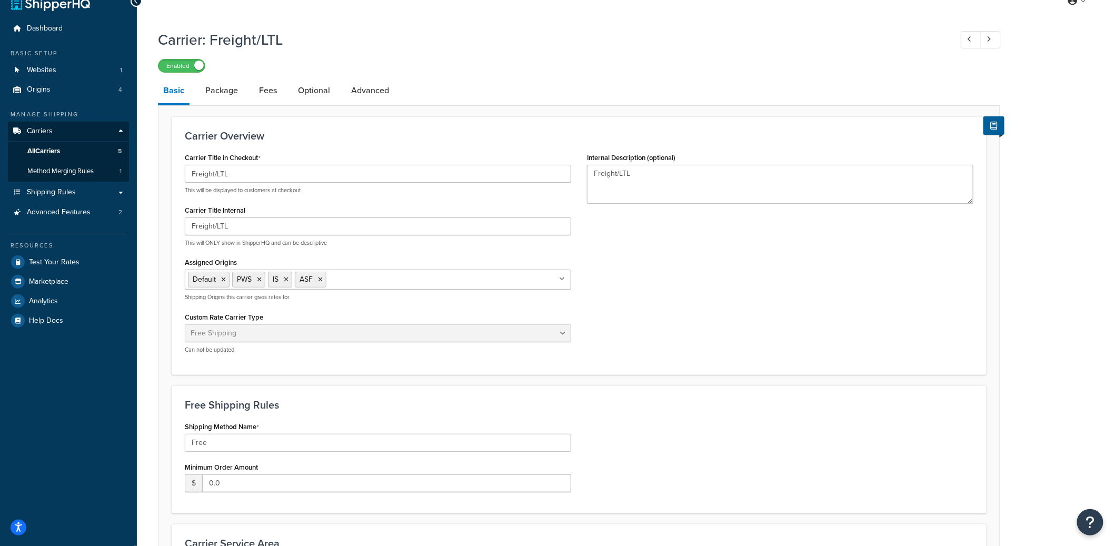
scroll to position [19, 0]
click at [218, 178] on input "Freight/LTL" at bounding box center [378, 173] width 386 height 18
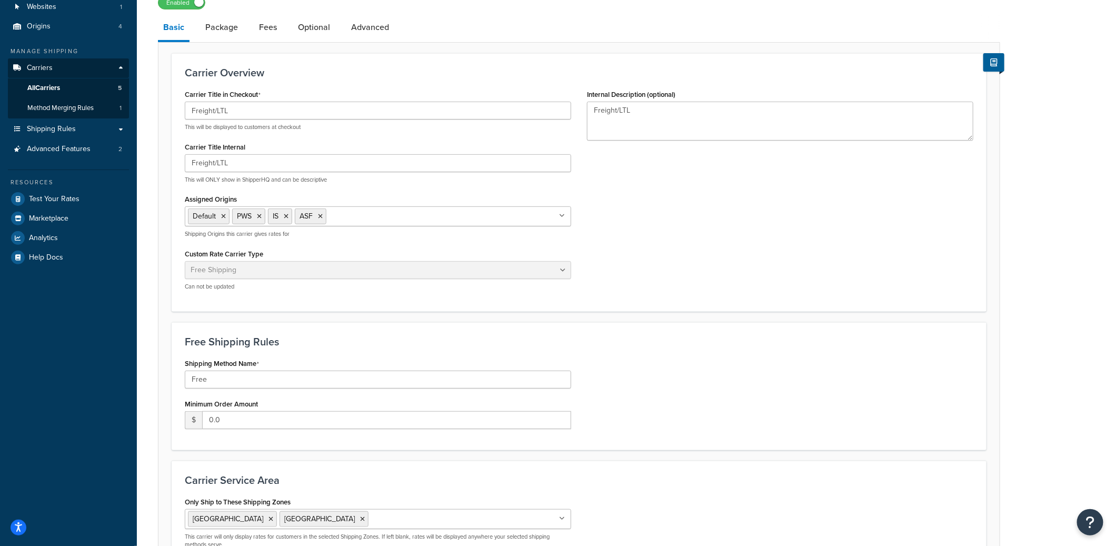
scroll to position [0, 0]
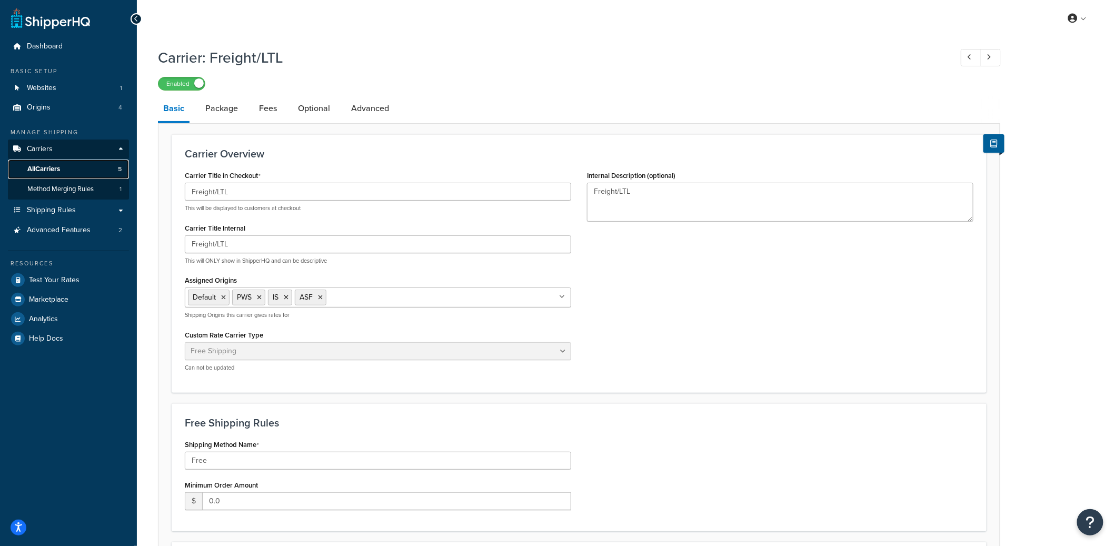
click at [103, 168] on link "All Carriers 5" at bounding box center [68, 168] width 121 height 19
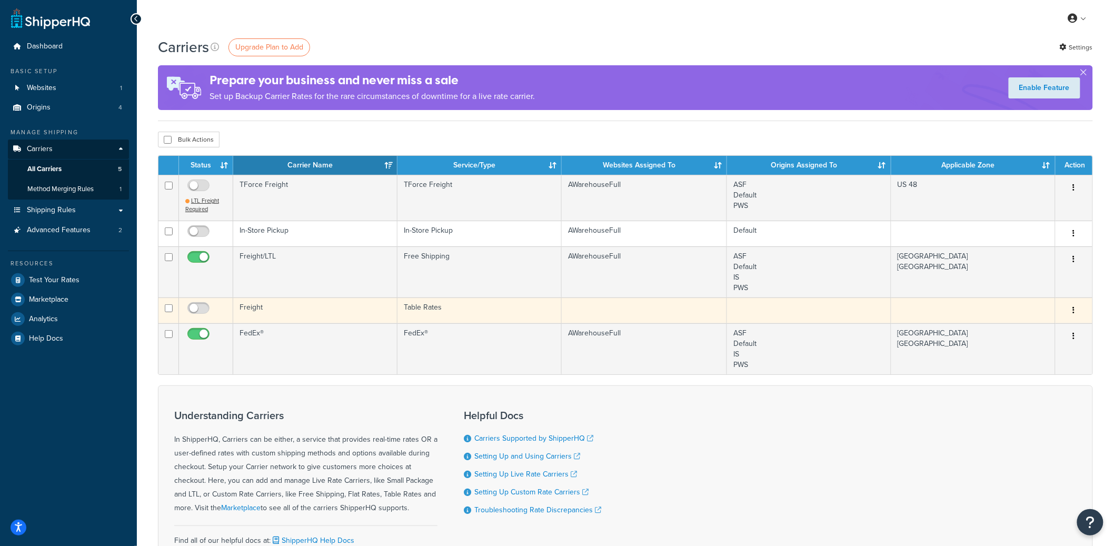
click at [324, 306] on td "Freight" at bounding box center [315, 310] width 164 height 26
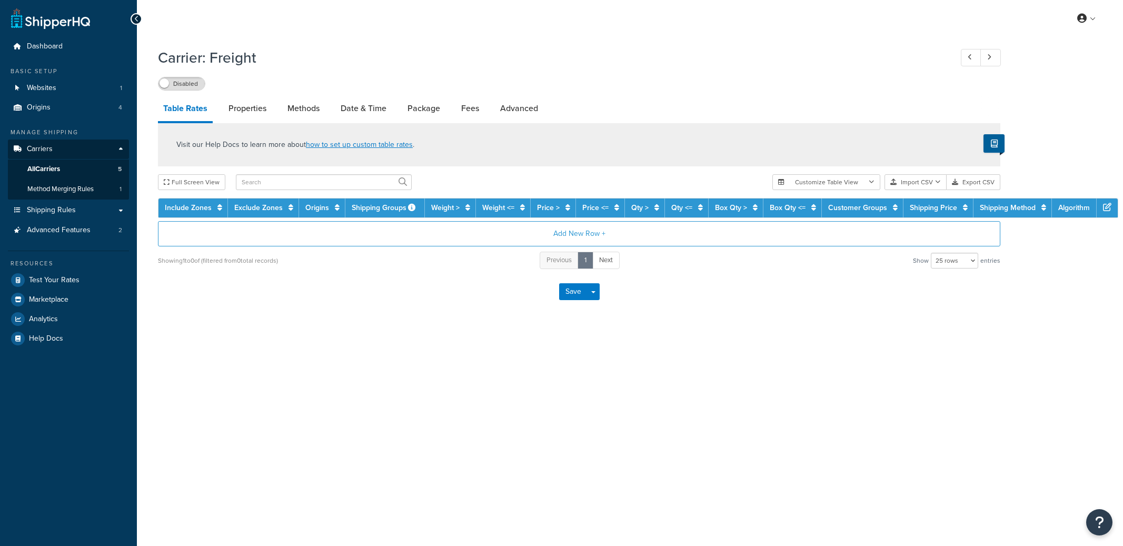
select select "25"
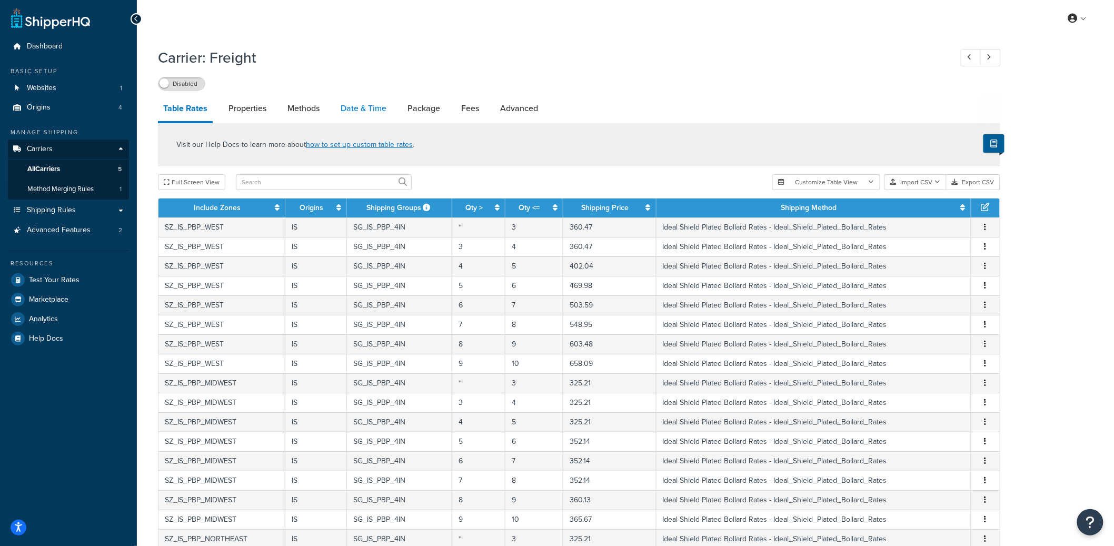
click at [339, 111] on link "Date & Time" at bounding box center [363, 108] width 56 height 25
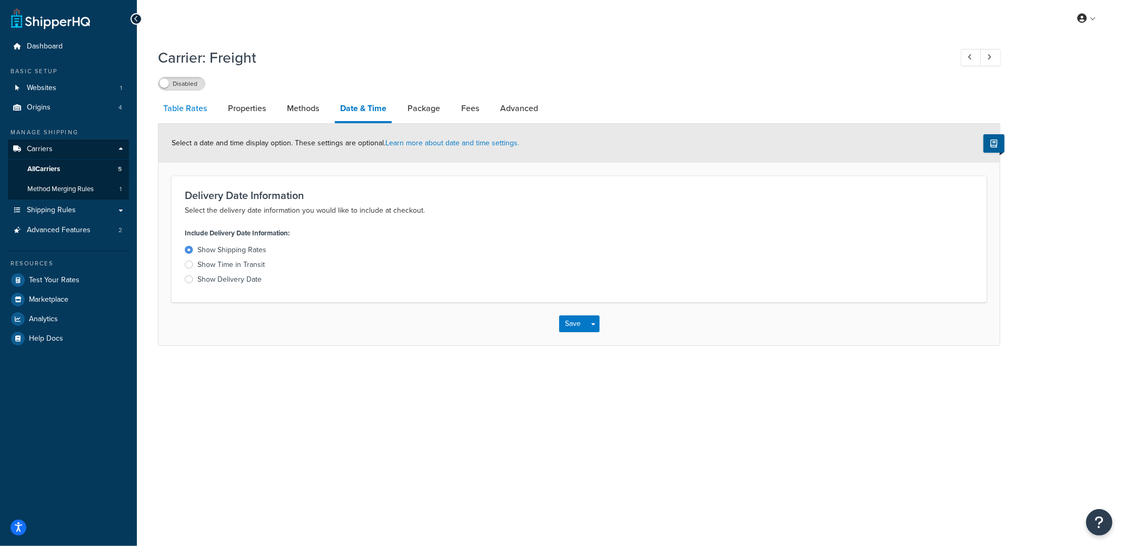
click at [179, 112] on link "Table Rates" at bounding box center [185, 108] width 54 height 25
select select "25"
